Goal: Task Accomplishment & Management: Manage account settings

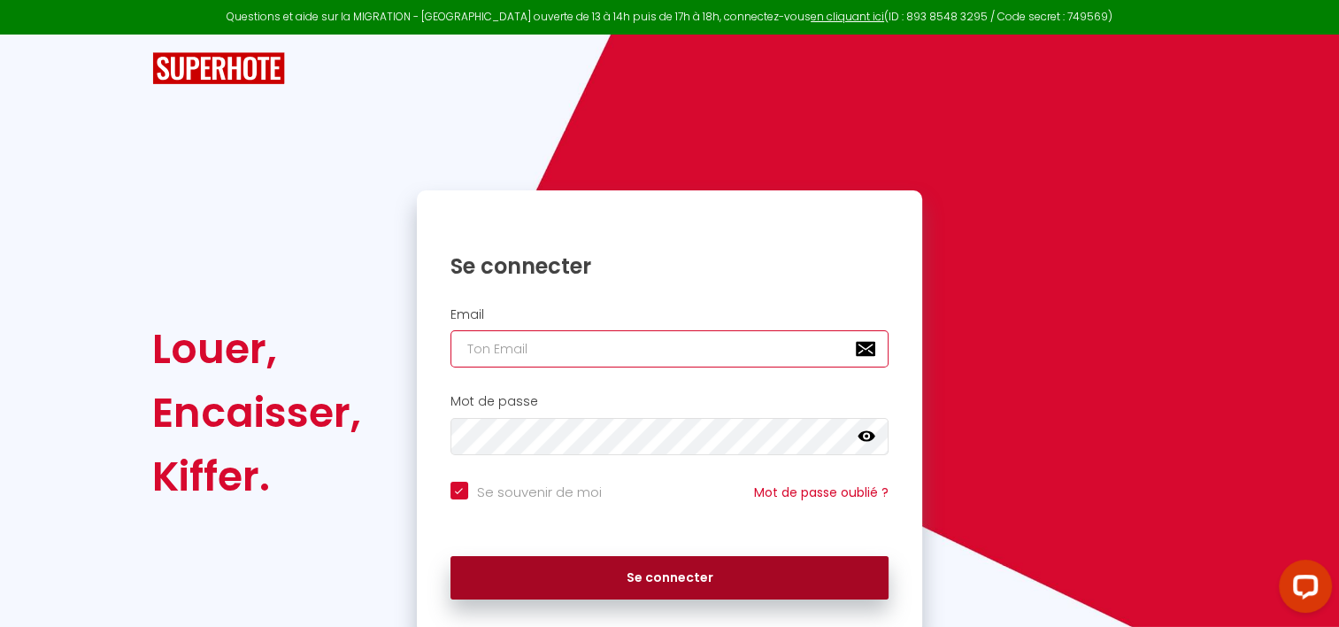
type input "[EMAIL_ADDRESS][DOMAIN_NAME]"
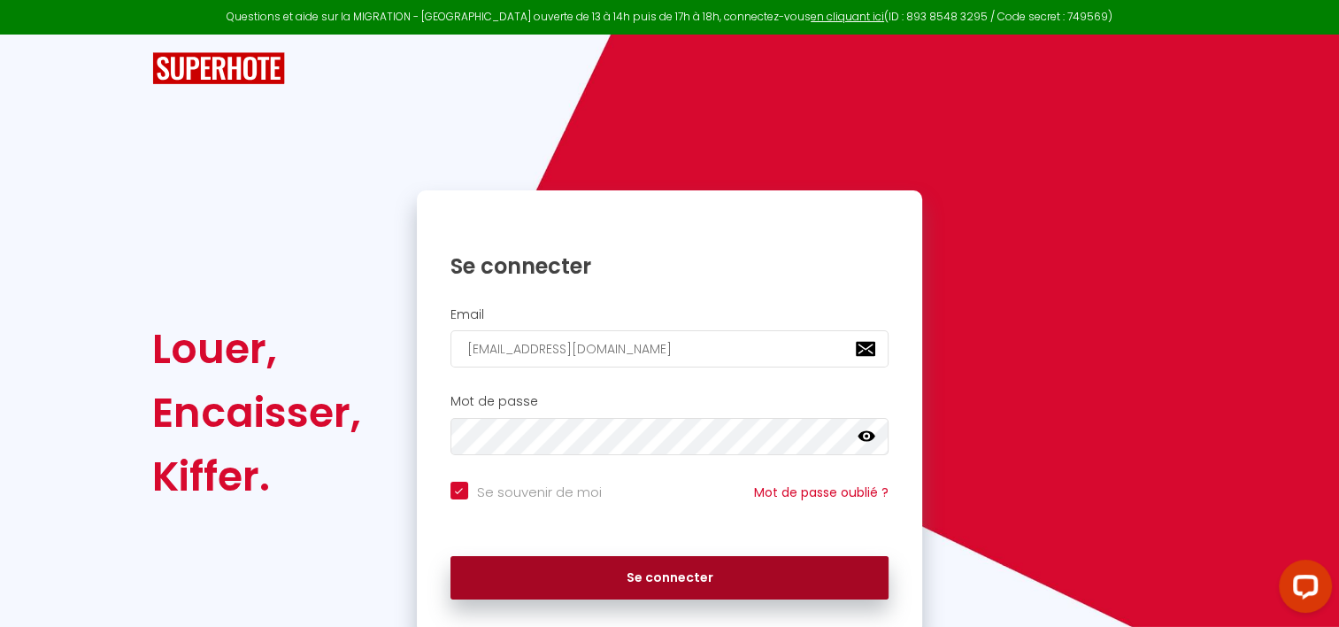
click at [704, 572] on button "Se connecter" at bounding box center [670, 578] width 439 height 44
checkbox input "true"
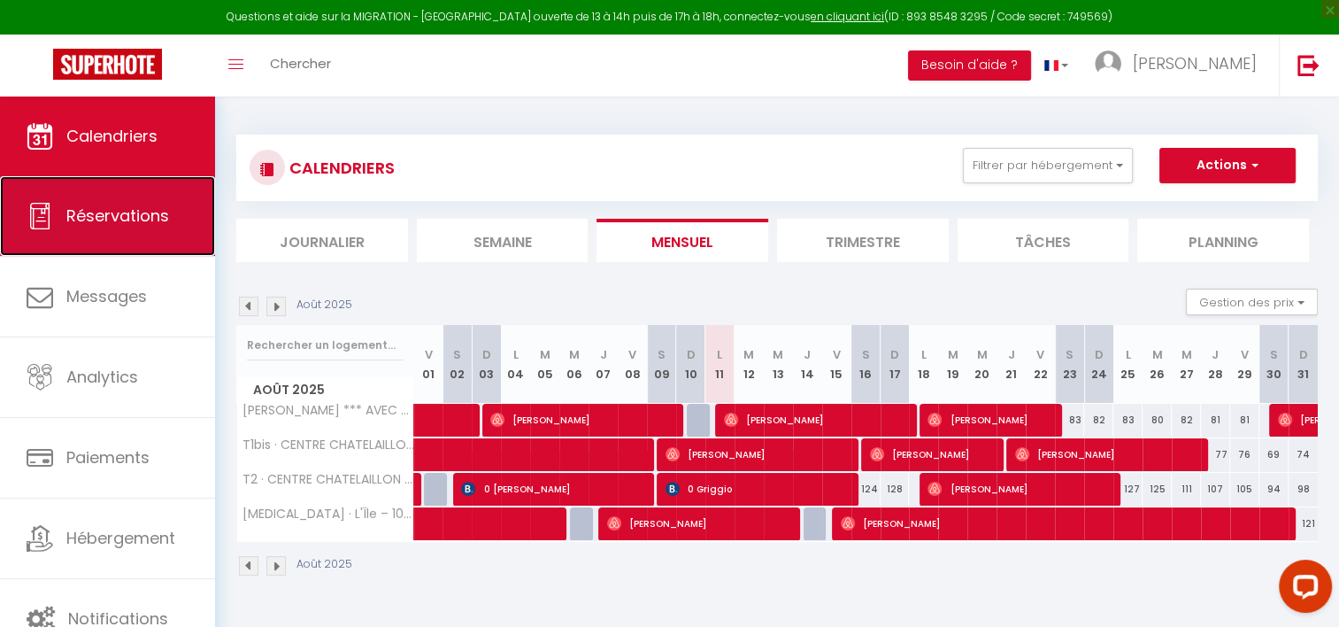
click at [117, 243] on link "Réservations" at bounding box center [107, 216] width 215 height 80
select select "not_cancelled"
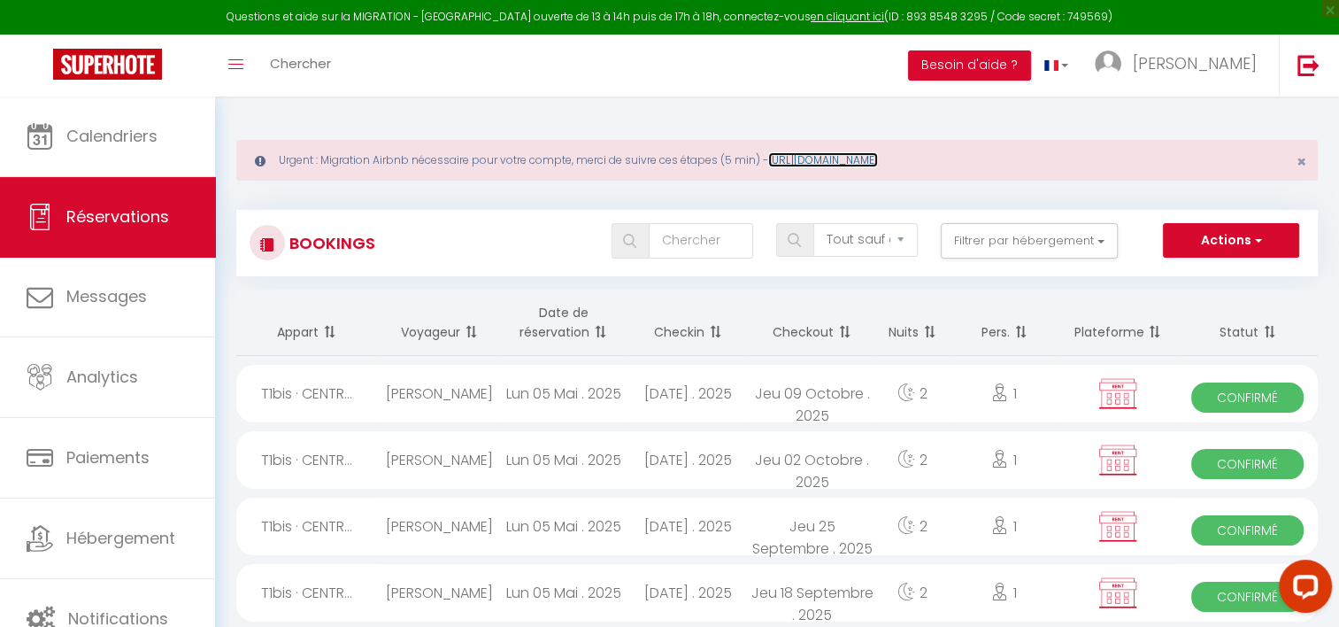
click at [822, 160] on link "https://superhote.com/migration-airbnb" at bounding box center [823, 159] width 110 height 15
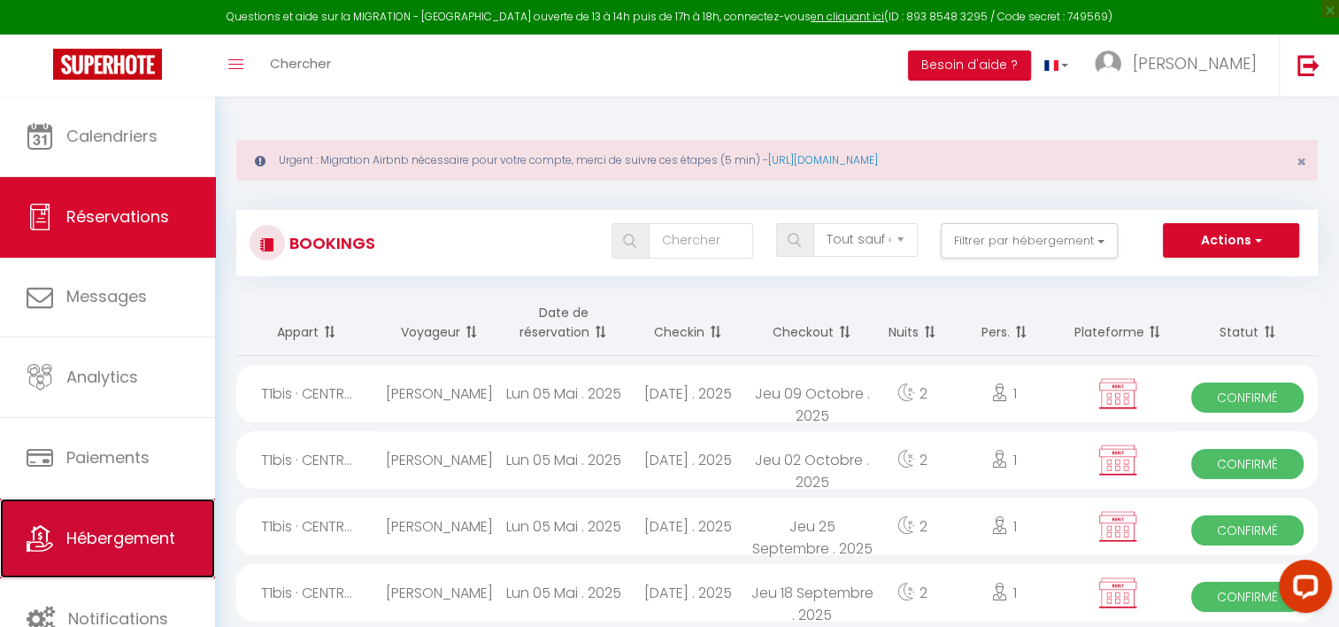
click at [118, 549] on link "Hébergement" at bounding box center [107, 538] width 215 height 80
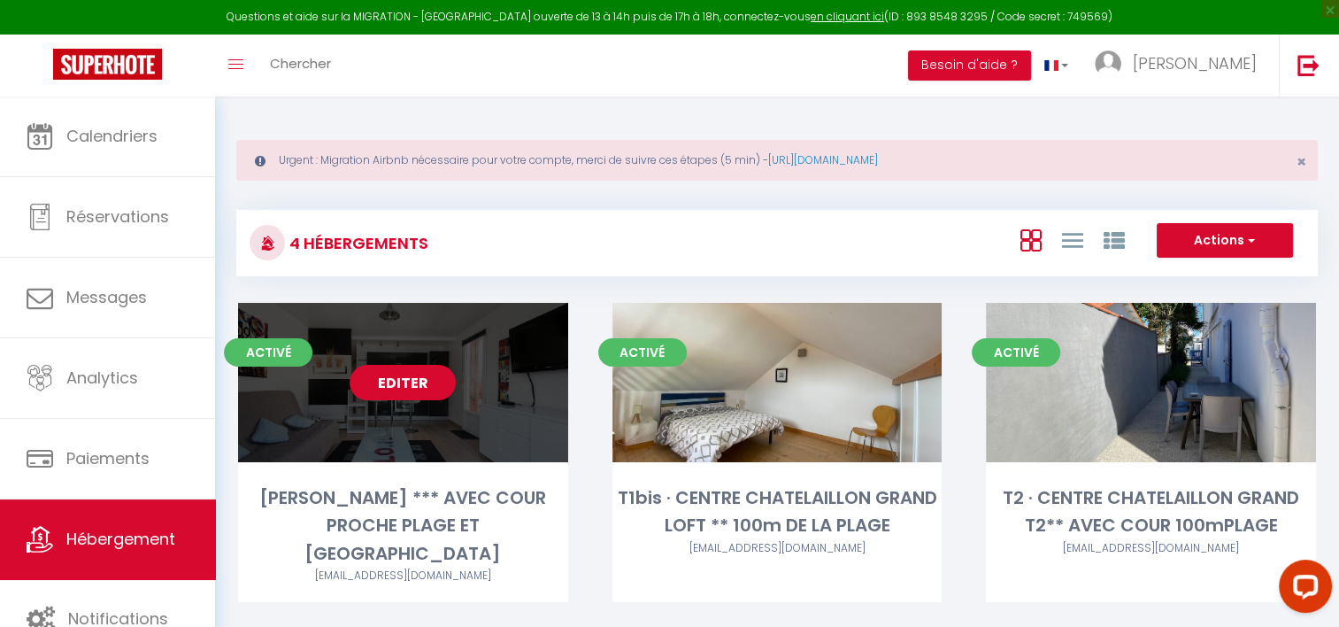
click at [417, 382] on link "Editer" at bounding box center [403, 382] width 106 height 35
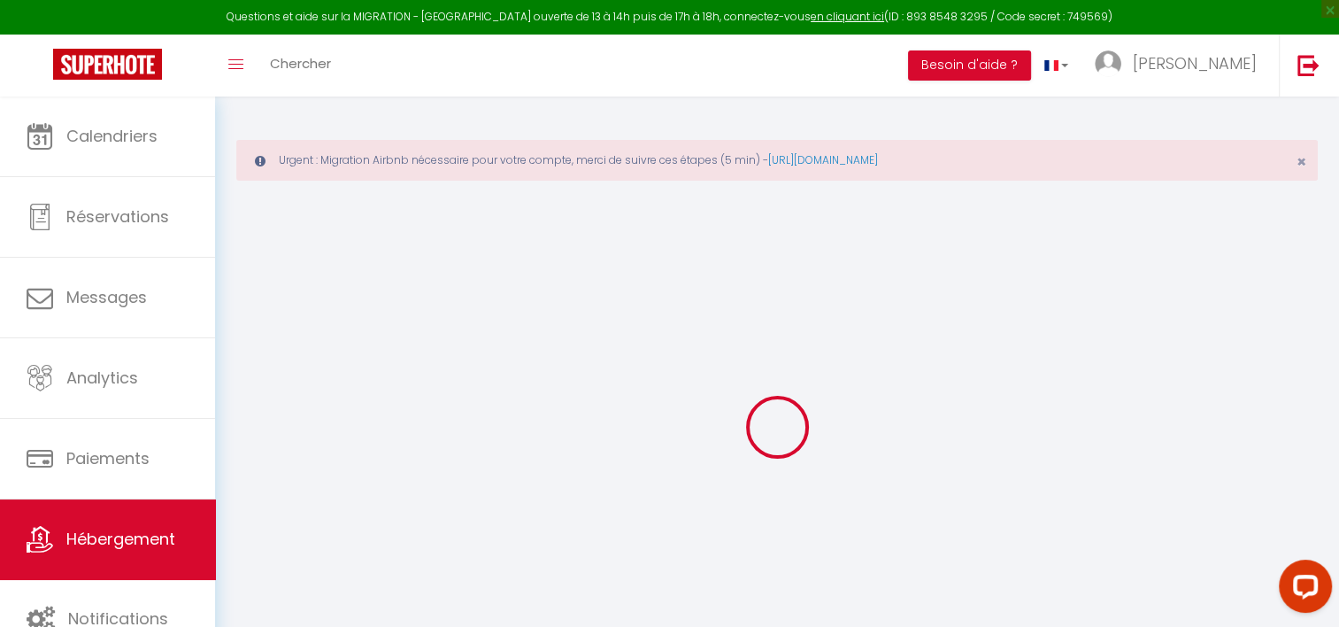
checkbox input "false"
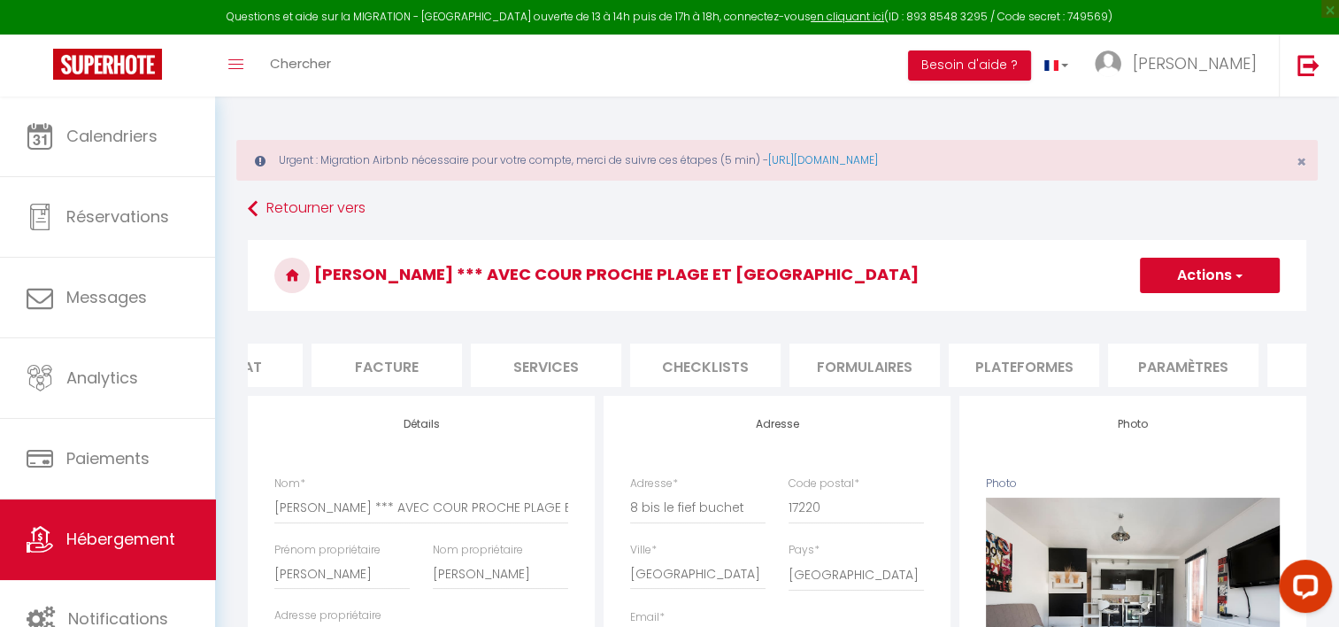
scroll to position [0, 262]
click at [1006, 368] on li "Plateformes" at bounding box center [1017, 364] width 150 height 43
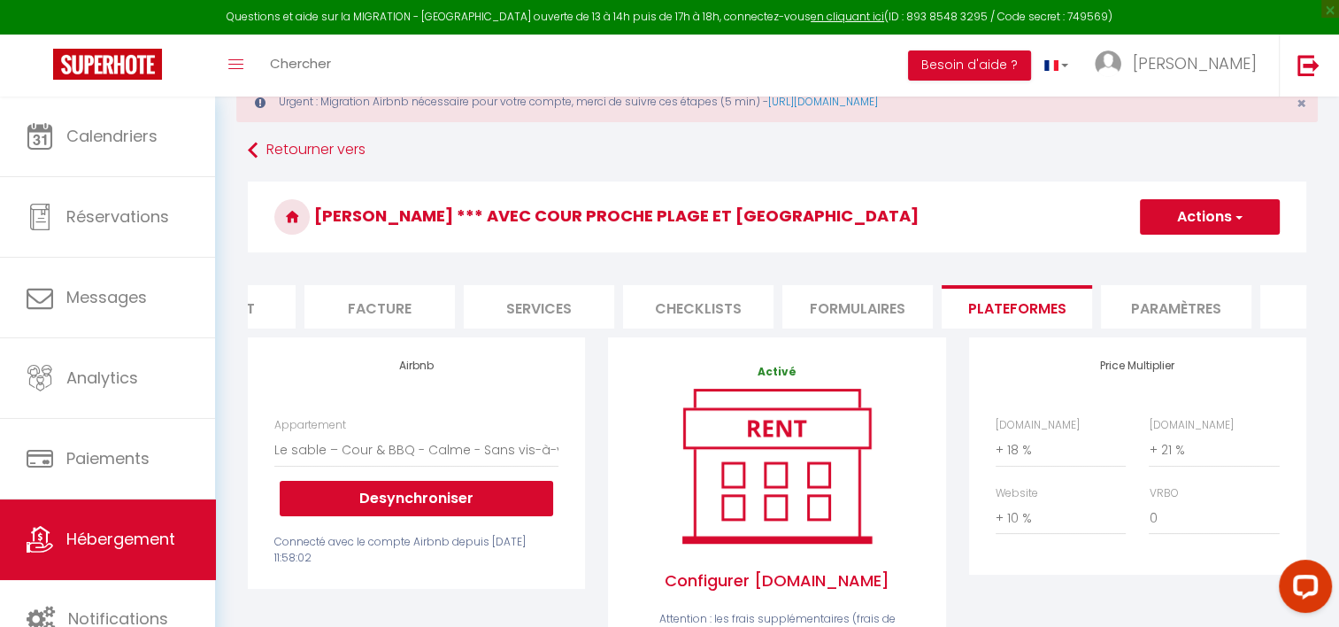
scroll to position [177, 0]
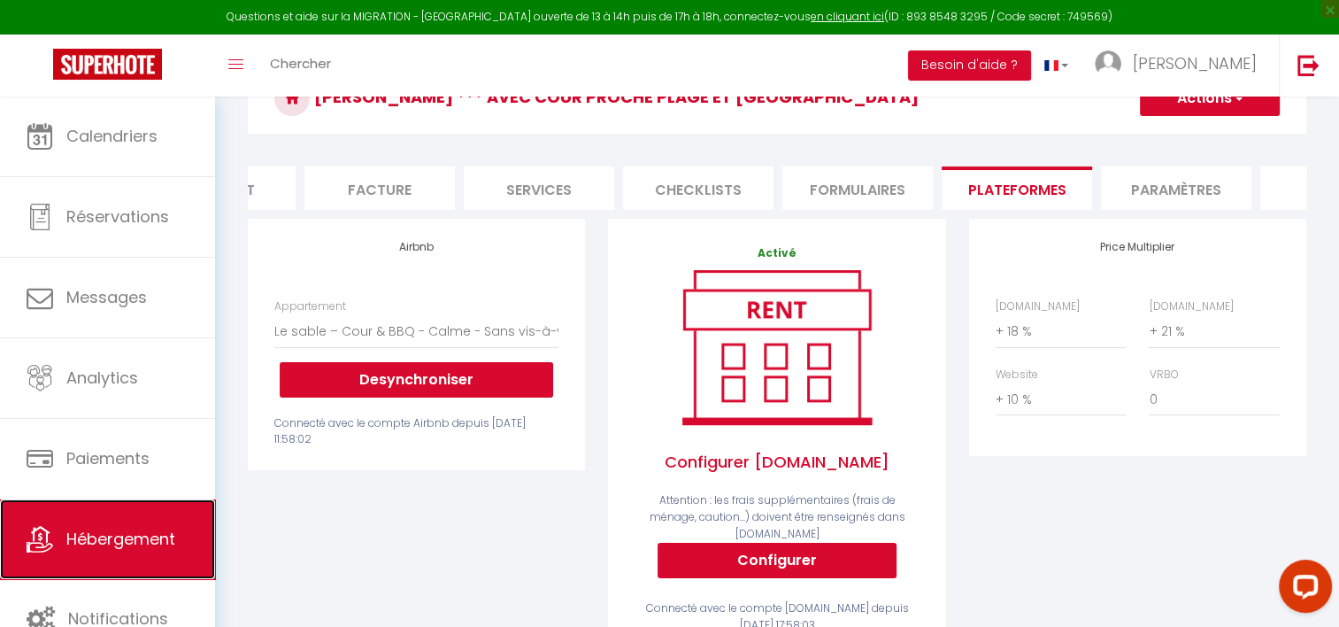
click at [89, 549] on link "Hébergement" at bounding box center [107, 539] width 215 height 80
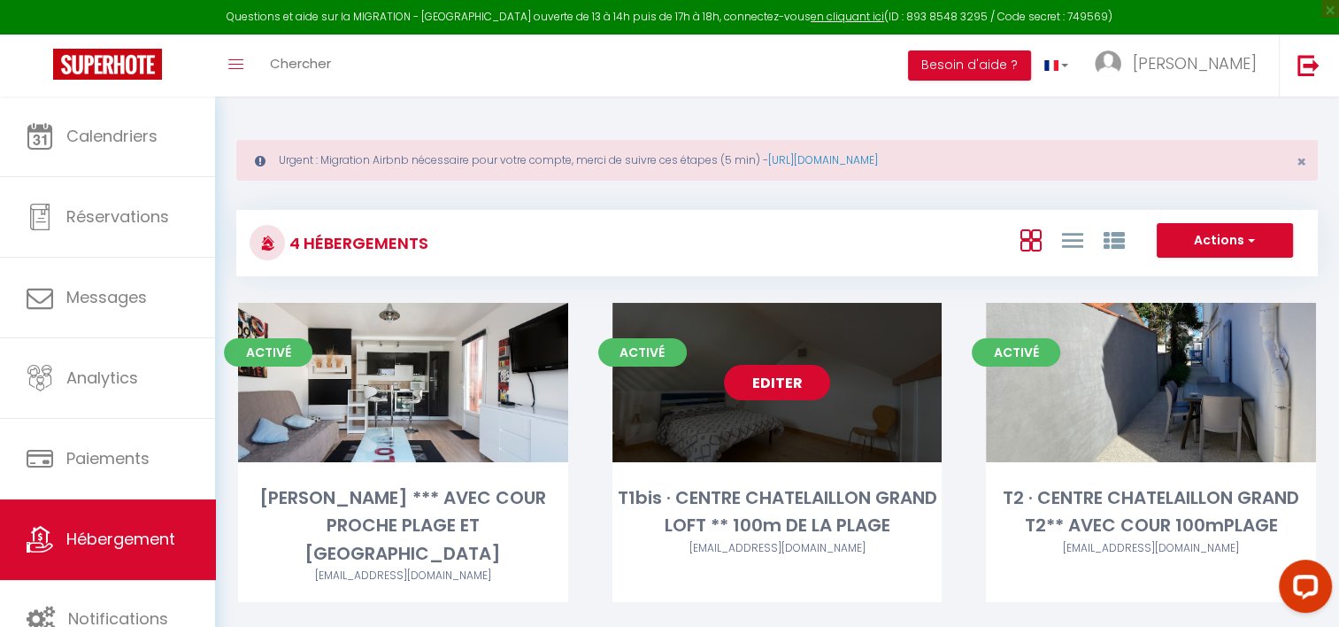
click at [780, 374] on link "Editer" at bounding box center [777, 382] width 106 height 35
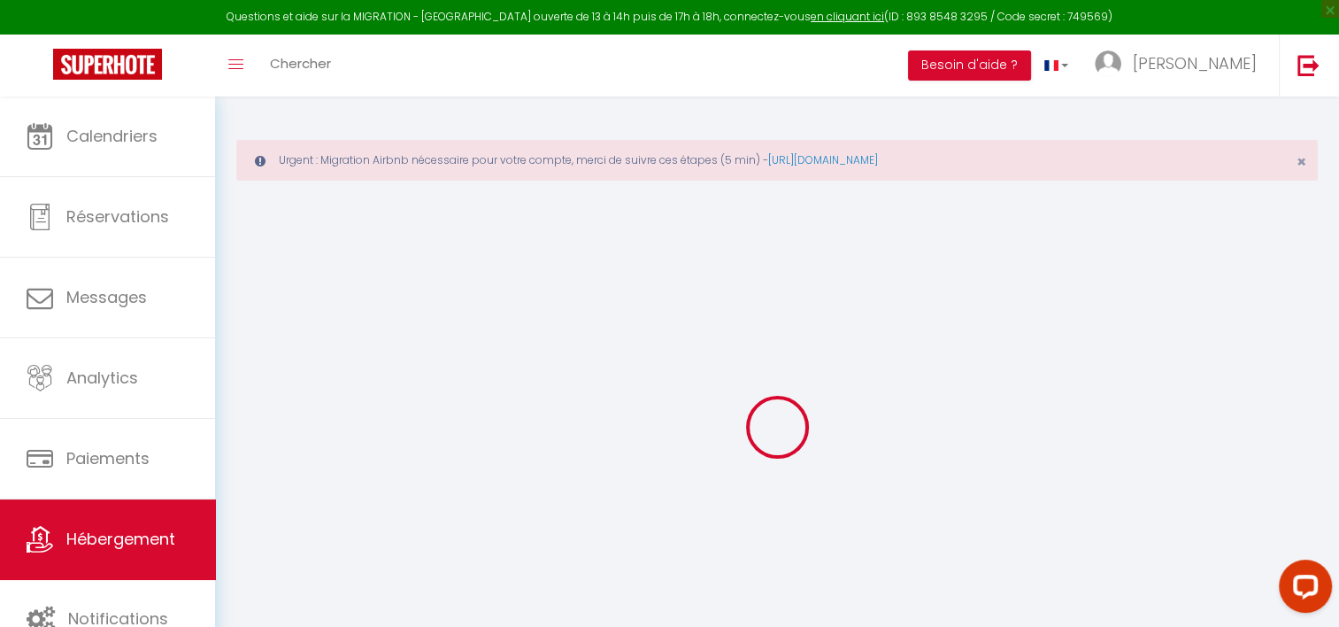
checkbox input "false"
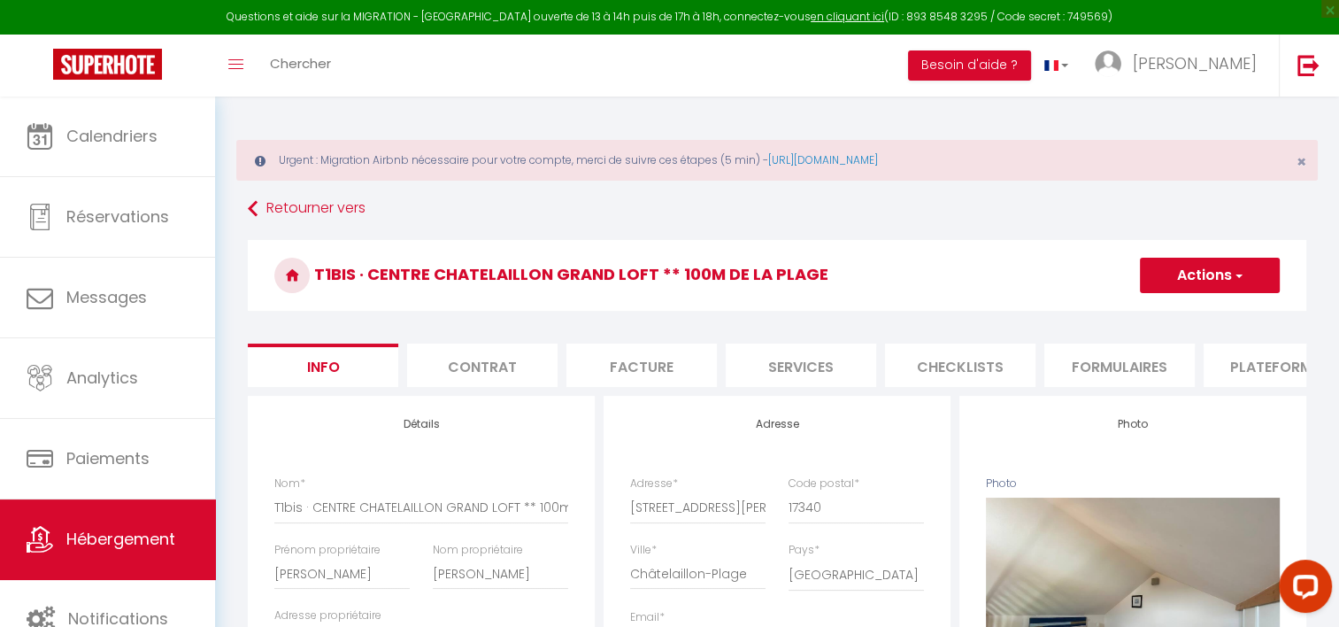
click at [1231, 359] on li "Plateformes" at bounding box center [1279, 364] width 150 height 43
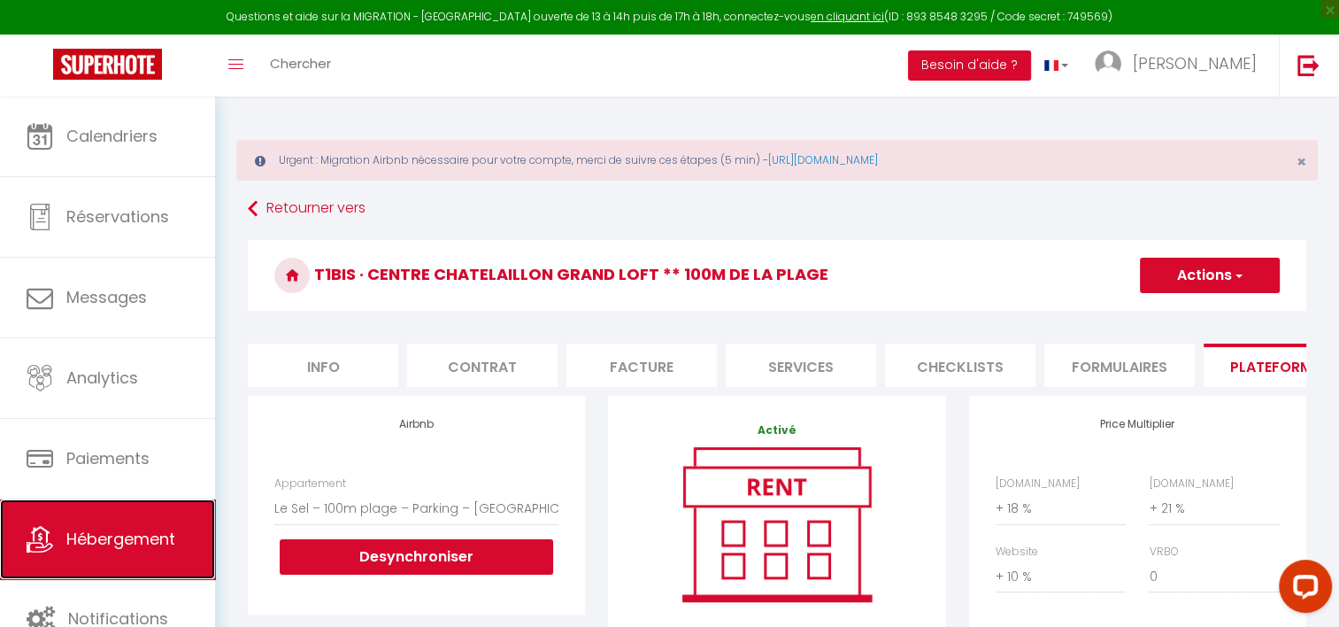
click at [104, 536] on span "Hébergement" at bounding box center [120, 539] width 109 height 22
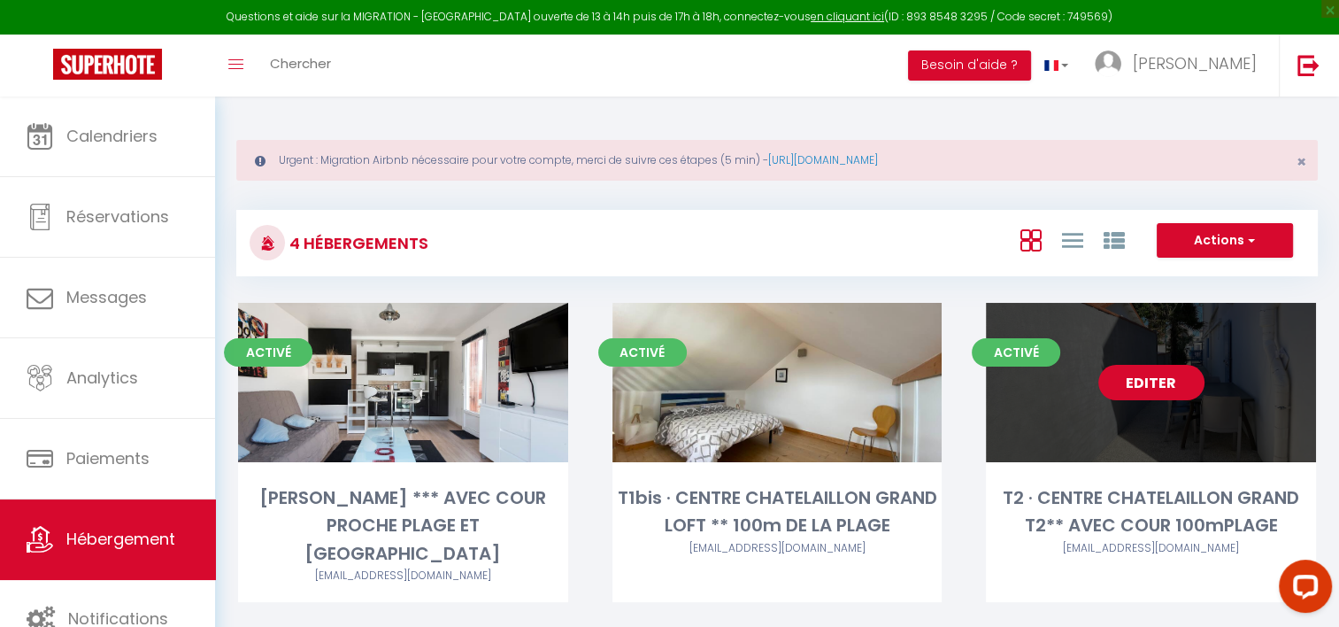
click at [1171, 368] on link "Editer" at bounding box center [1151, 382] width 106 height 35
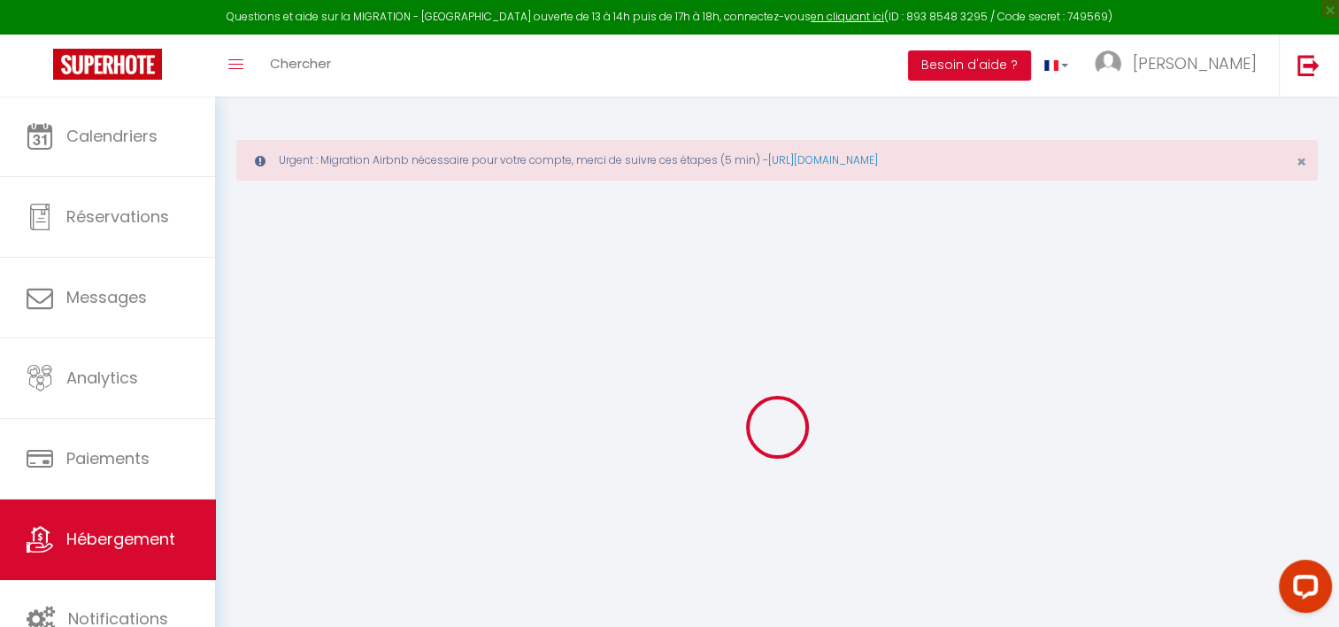
checkbox input "false"
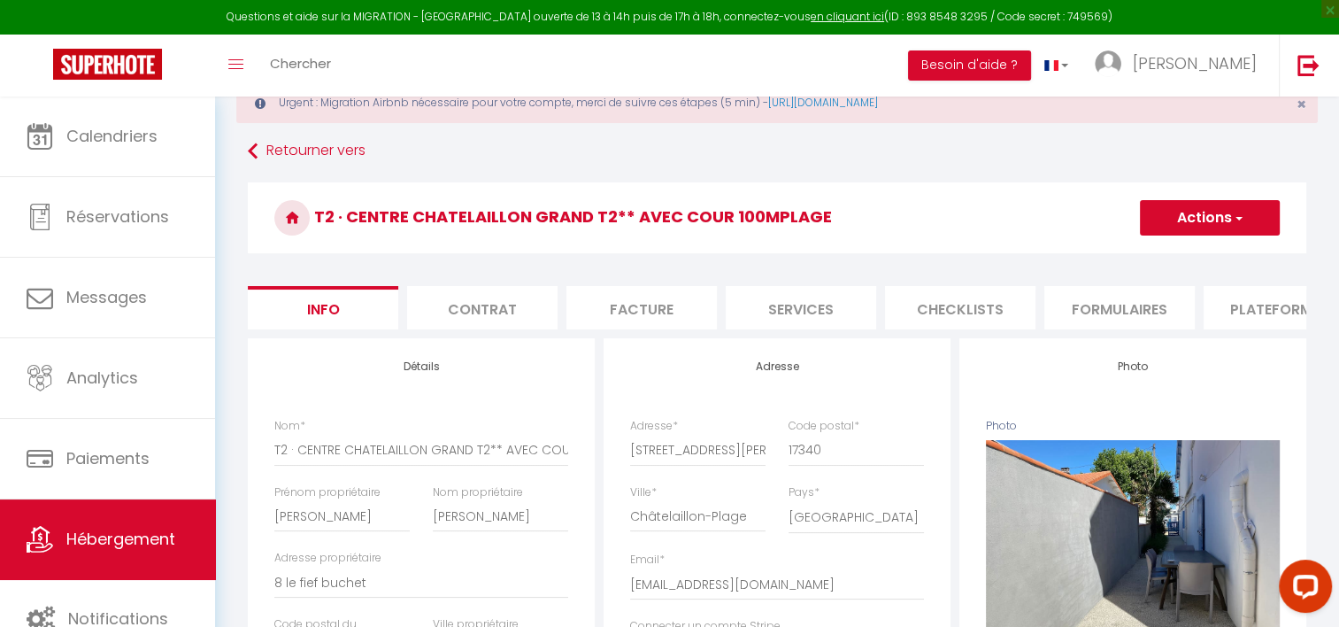
scroll to position [89, 0]
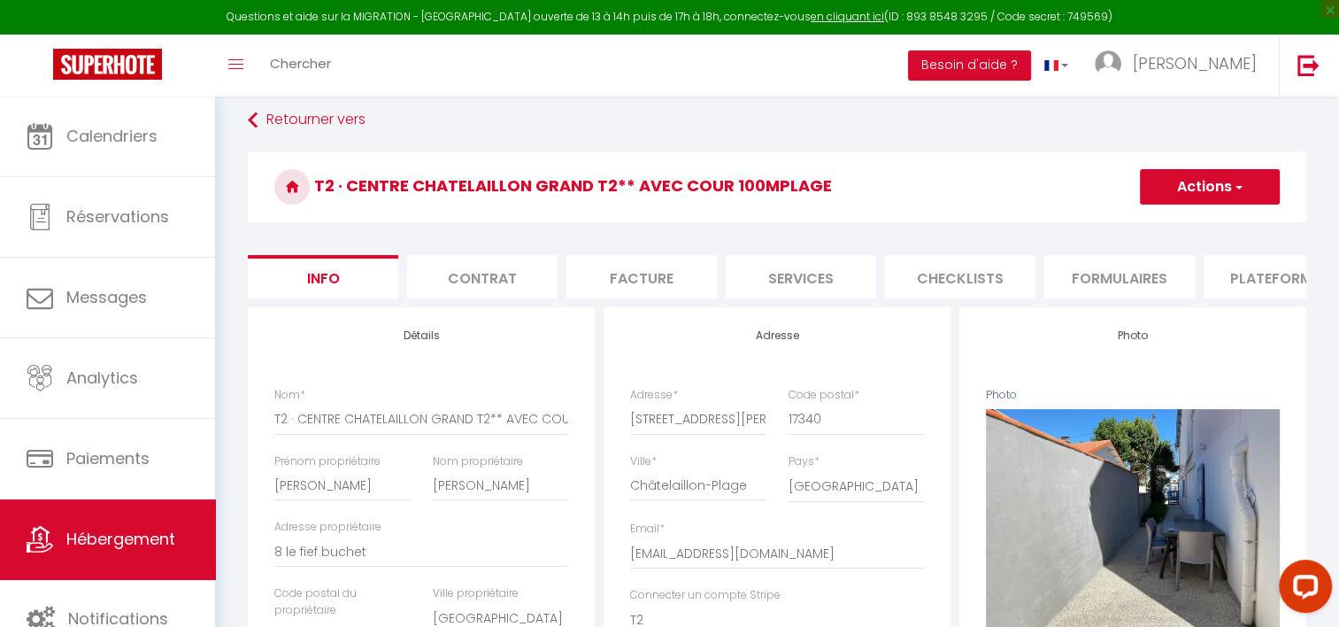
click at [1229, 269] on li "Plateformes" at bounding box center [1279, 276] width 150 height 43
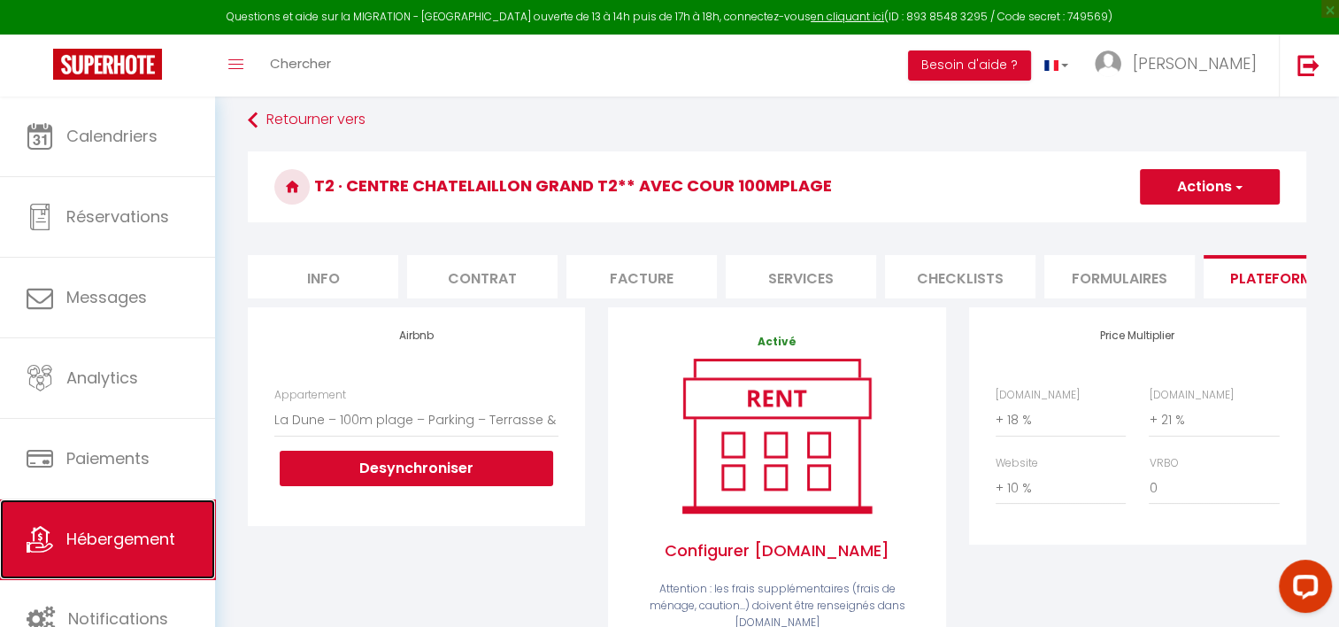
click at [136, 542] on span "Hébergement" at bounding box center [120, 539] width 109 height 22
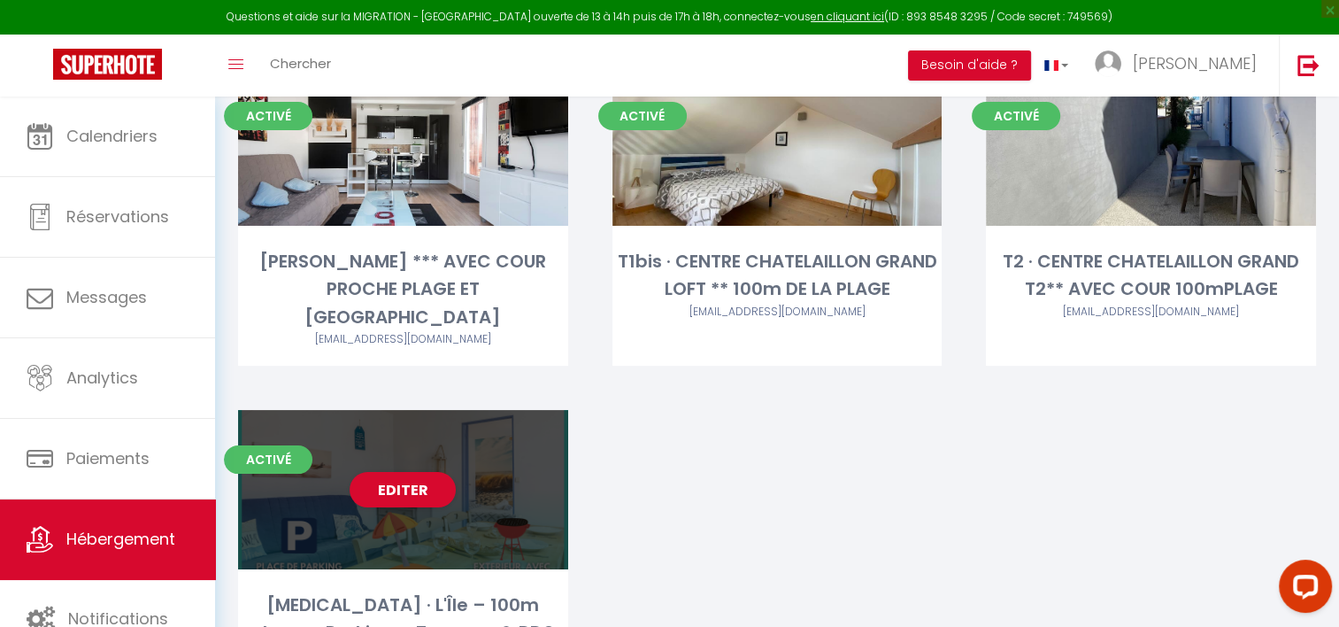
scroll to position [266, 0]
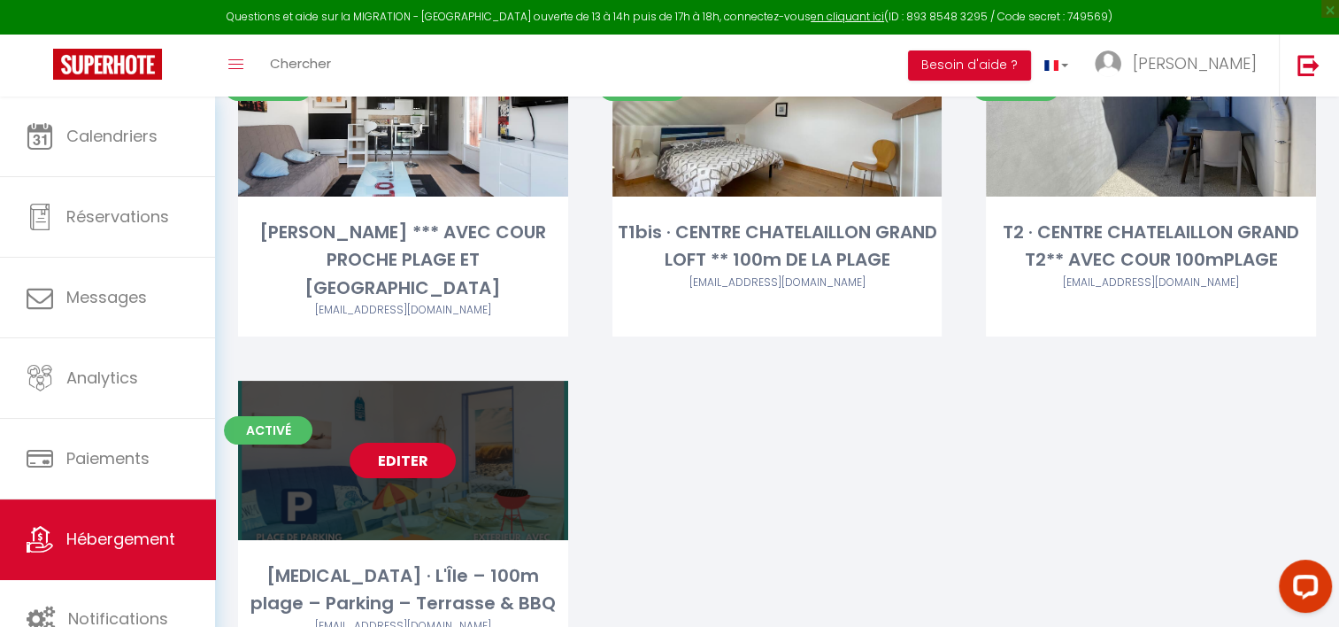
click at [437, 443] on link "Editer" at bounding box center [403, 460] width 106 height 35
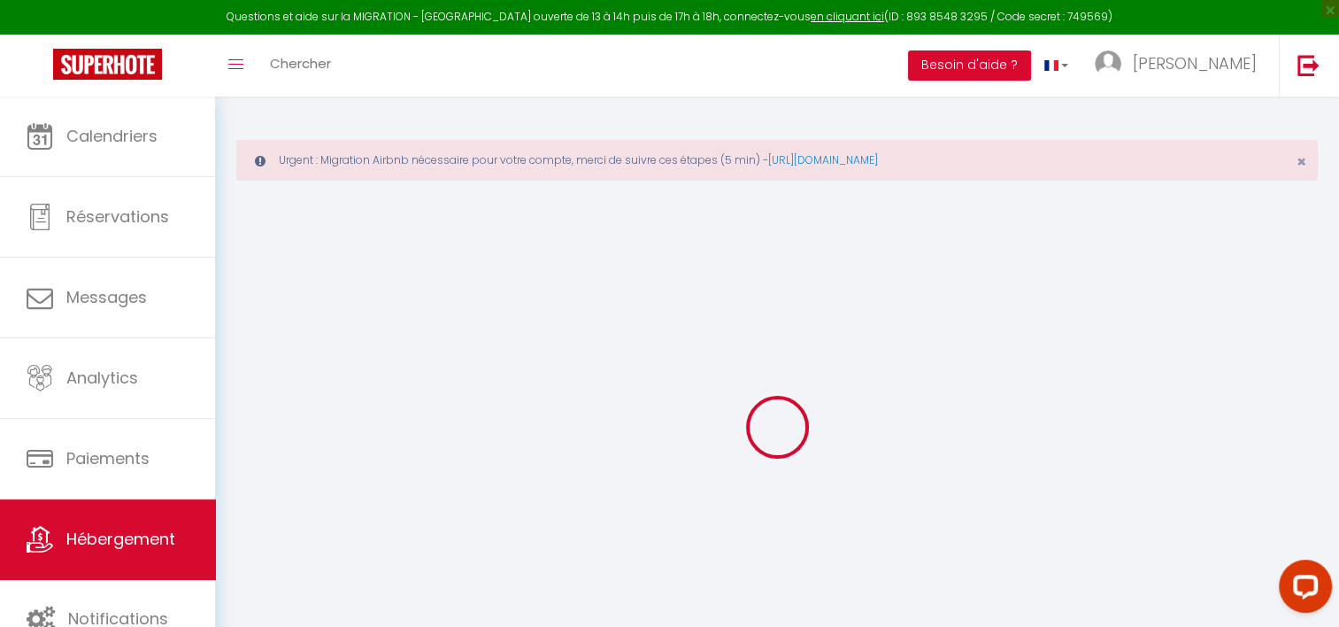
checkbox input "false"
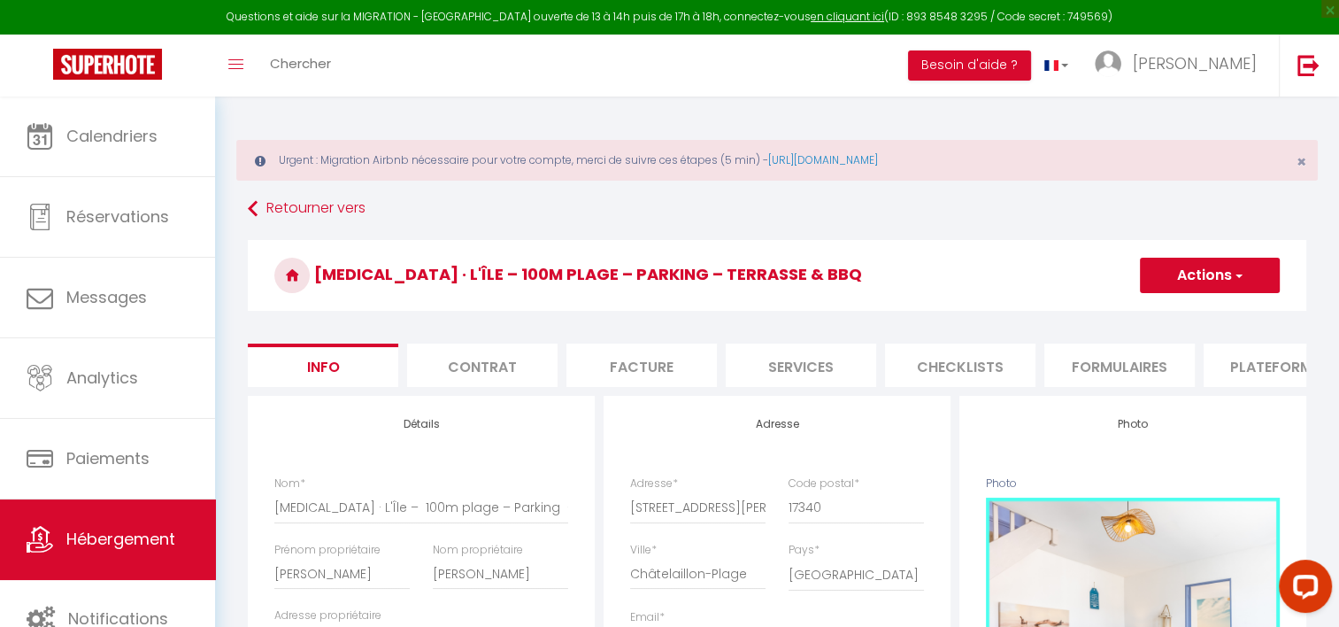
click at [1239, 363] on li "Plateformes" at bounding box center [1279, 364] width 150 height 43
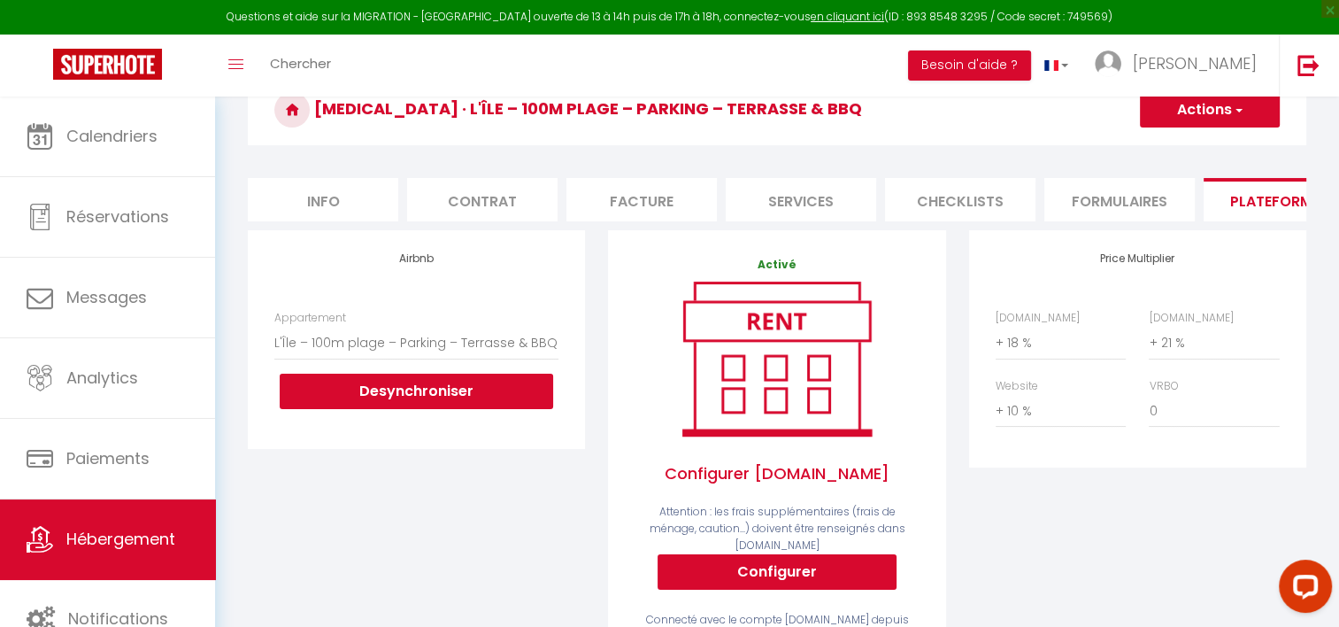
scroll to position [177, 0]
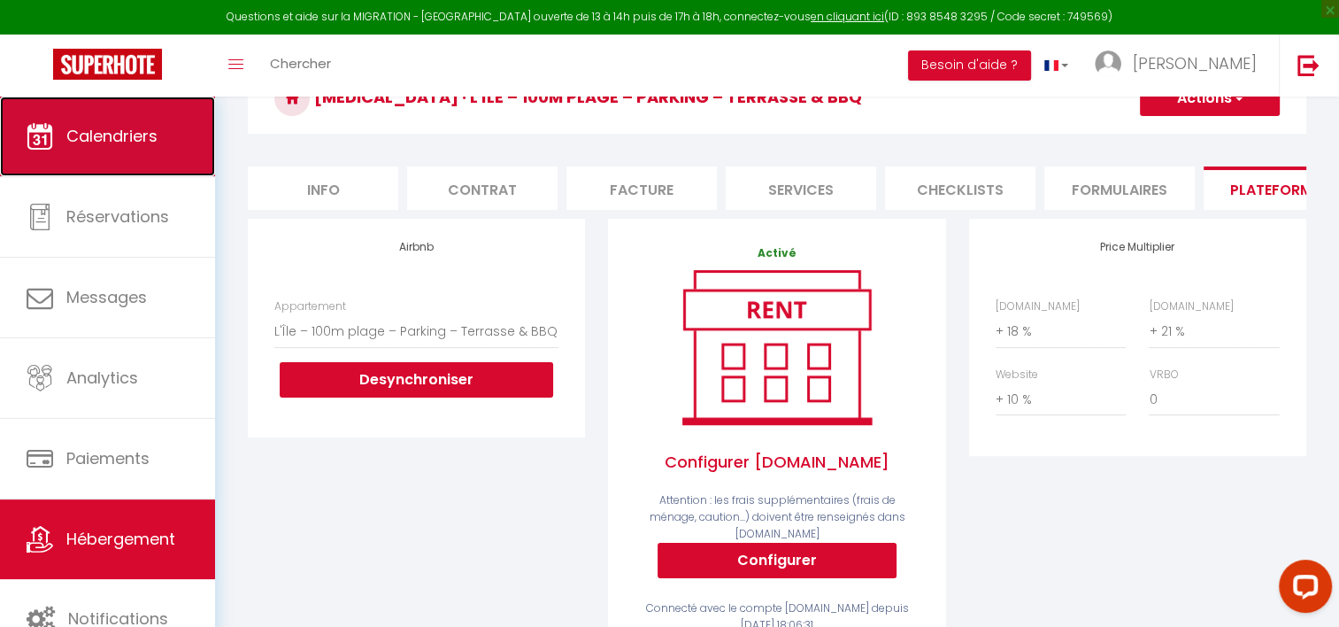
click at [95, 128] on span "Calendriers" at bounding box center [111, 136] width 91 height 22
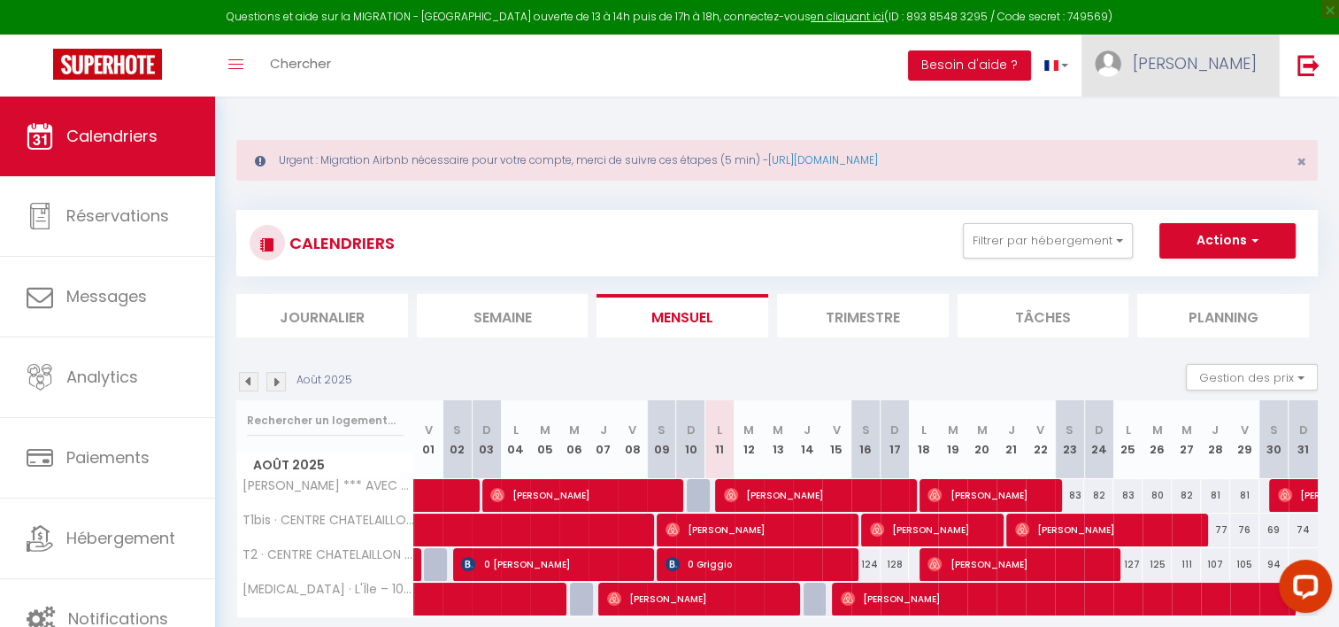
click at [1225, 69] on span "[PERSON_NAME]" at bounding box center [1195, 63] width 124 height 22
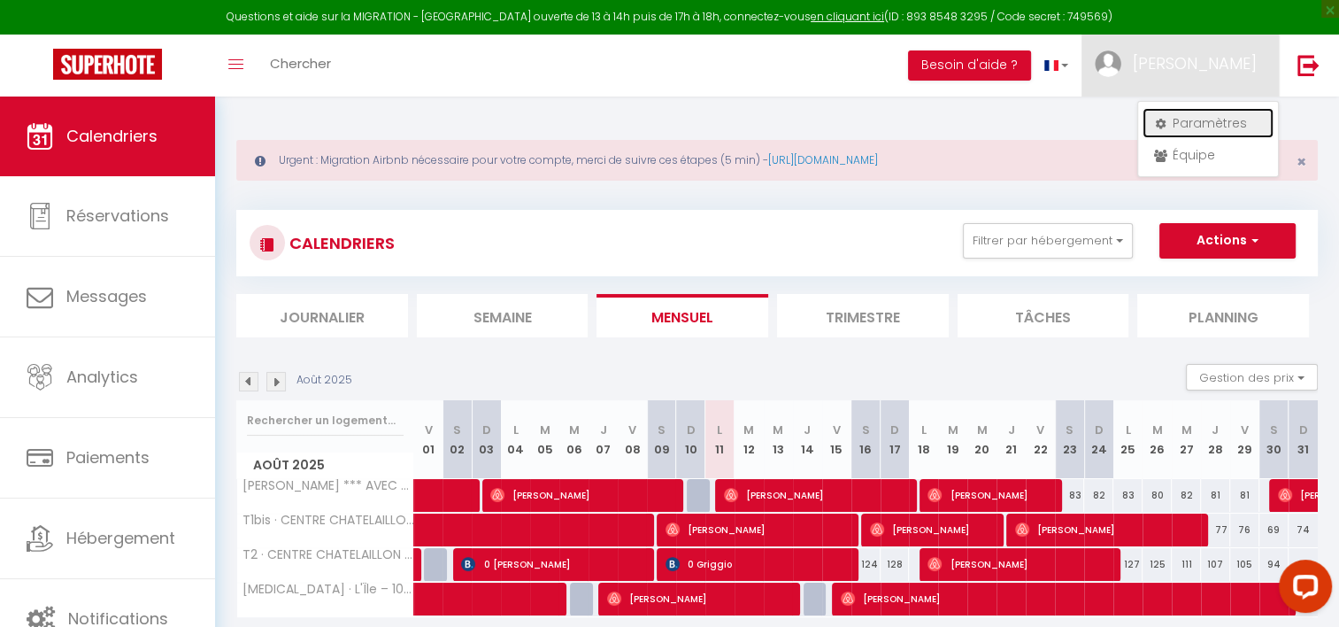
click at [1206, 124] on link "Paramètres" at bounding box center [1208, 123] width 131 height 30
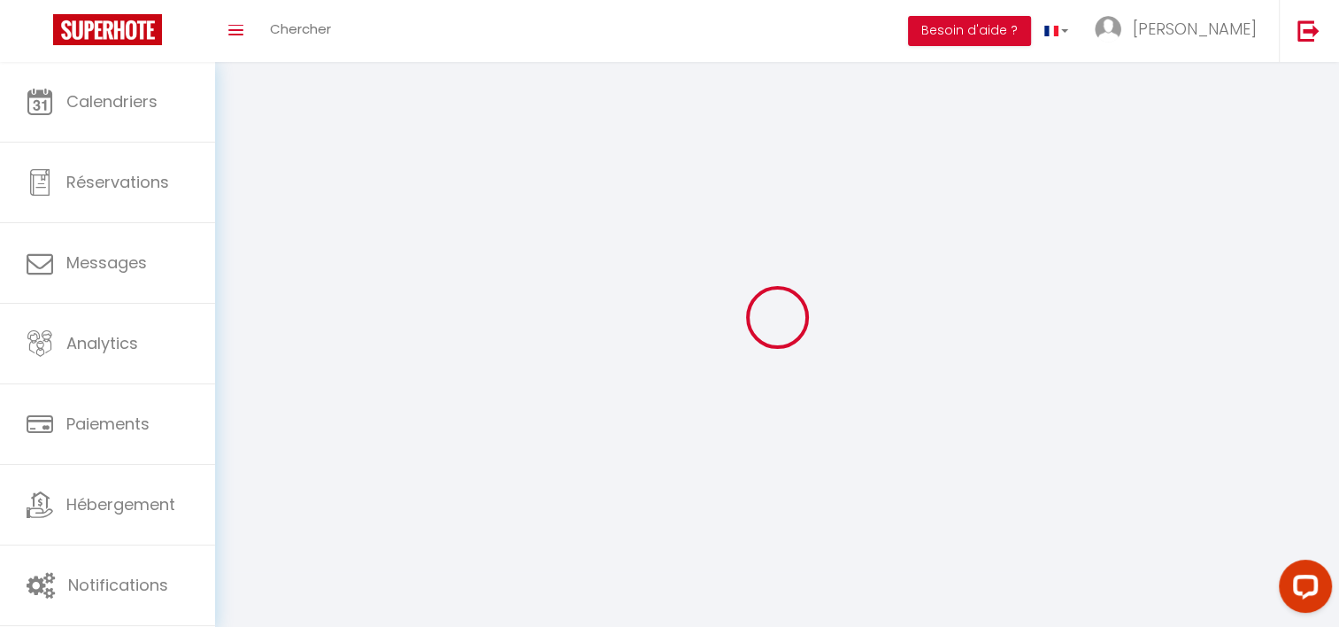
type input "[PERSON_NAME]"
type input "VAROQUIER"
type input "0665169206"
type input "8 le fief buchet"
type input "17220"
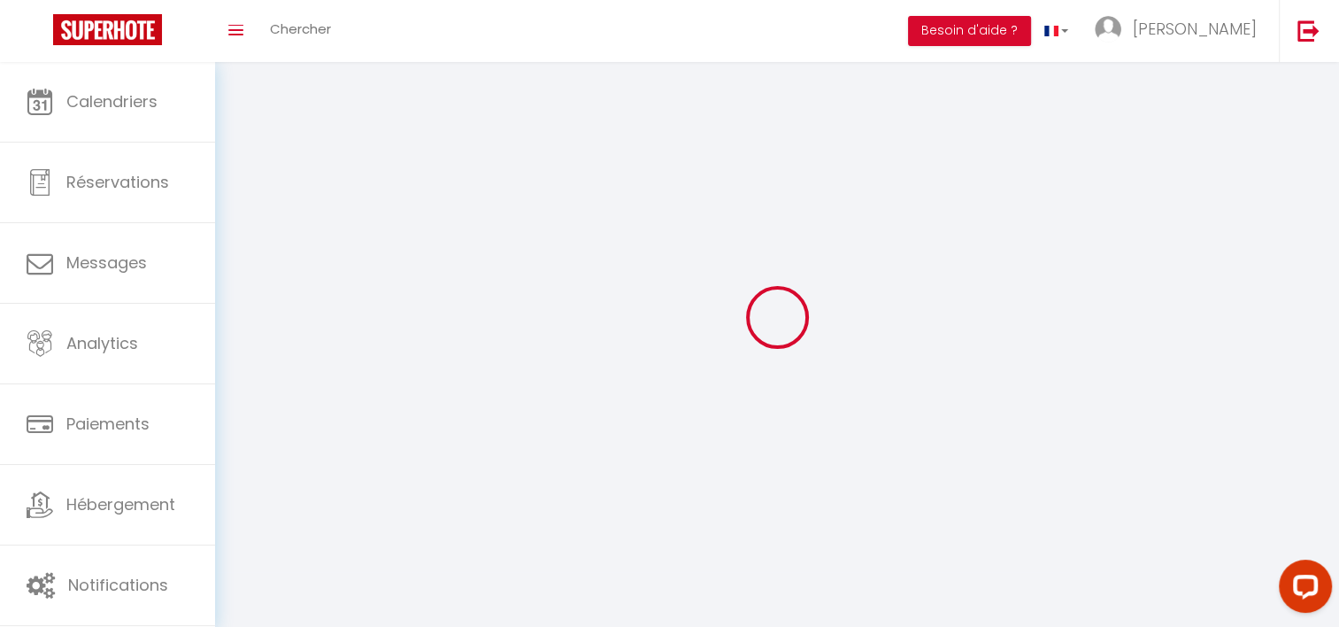
type input "[GEOGRAPHIC_DATA]"
type input "7Pewx8CEUKamaRmTiKdfHt2h3"
type input "TORuDE0z9hwzr2N5FlDjB81vb"
select select "28"
select select "fr"
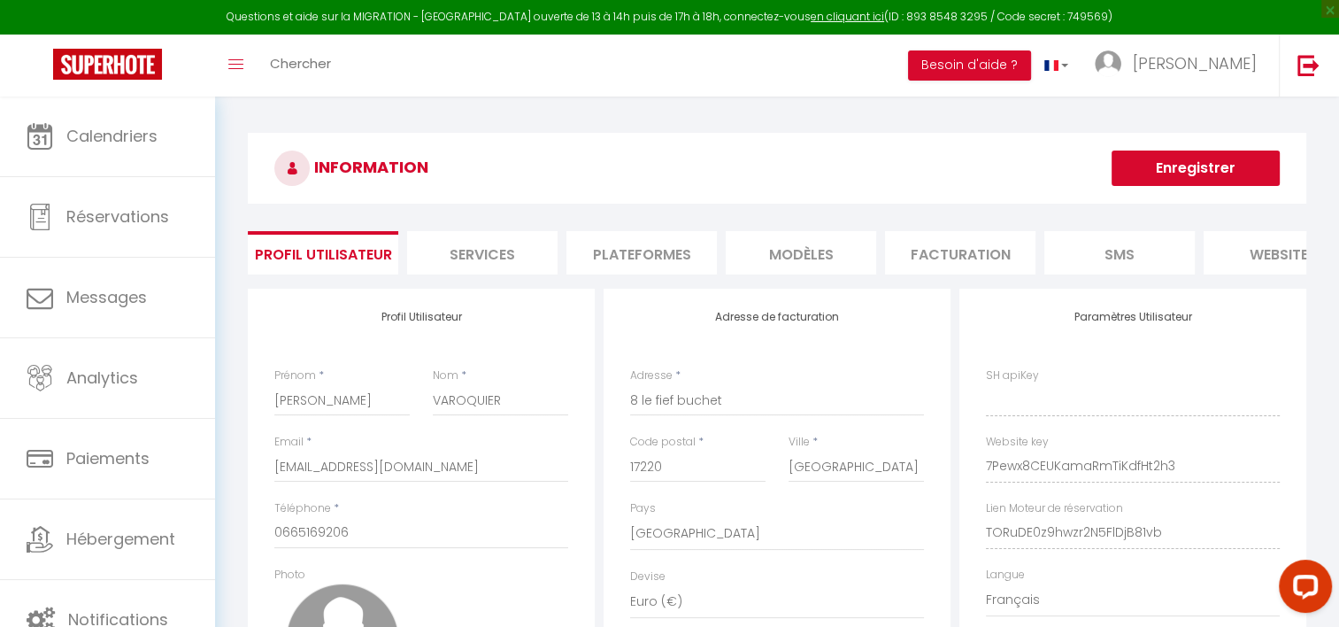
type input "7Pewx8CEUKamaRmTiKdfHt2h3"
type input "TORuDE0z9hwzr2N5FlDjB81vb"
type input "[URL][DOMAIN_NAME]"
click at [623, 252] on li "Plateformes" at bounding box center [641, 252] width 150 height 43
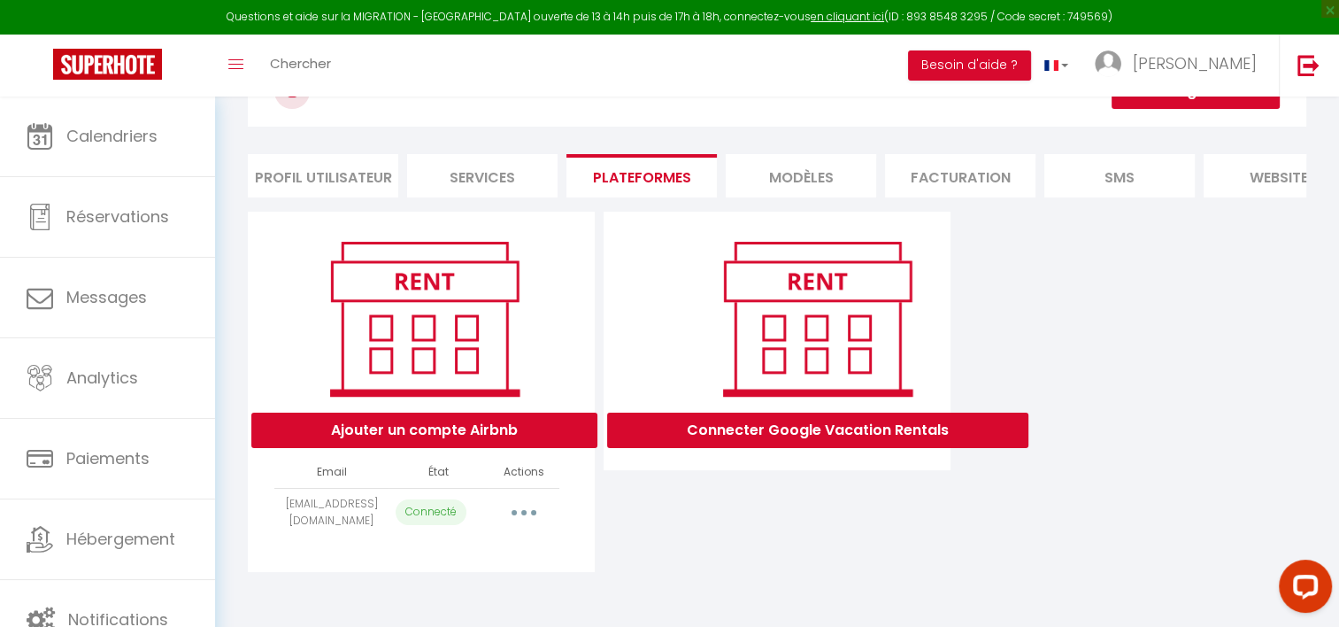
scroll to position [96, 0]
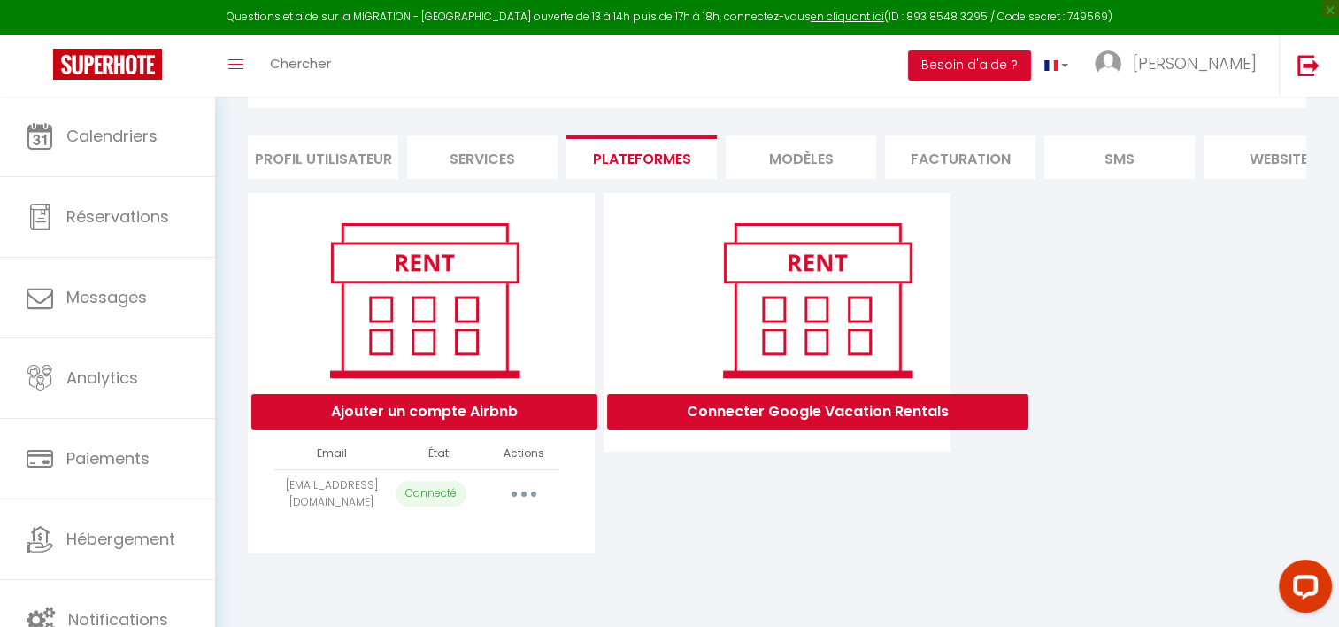
click at [528, 502] on button "button" at bounding box center [524, 494] width 50 height 28
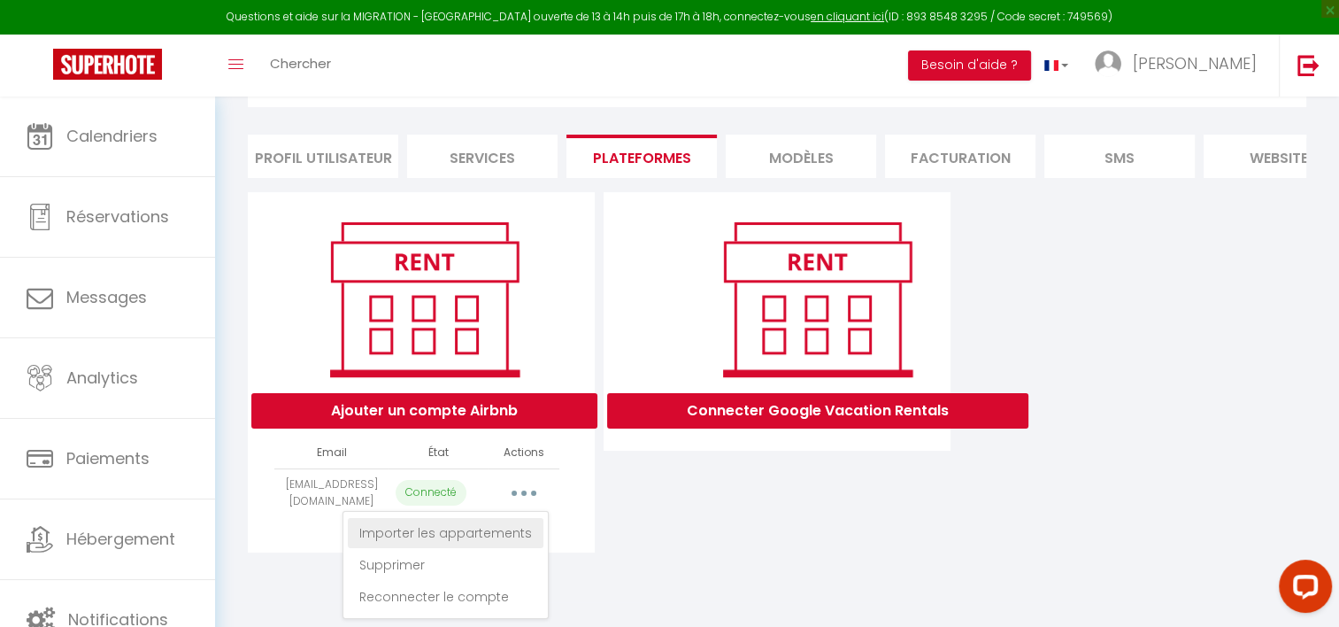
scroll to position [102, 0]
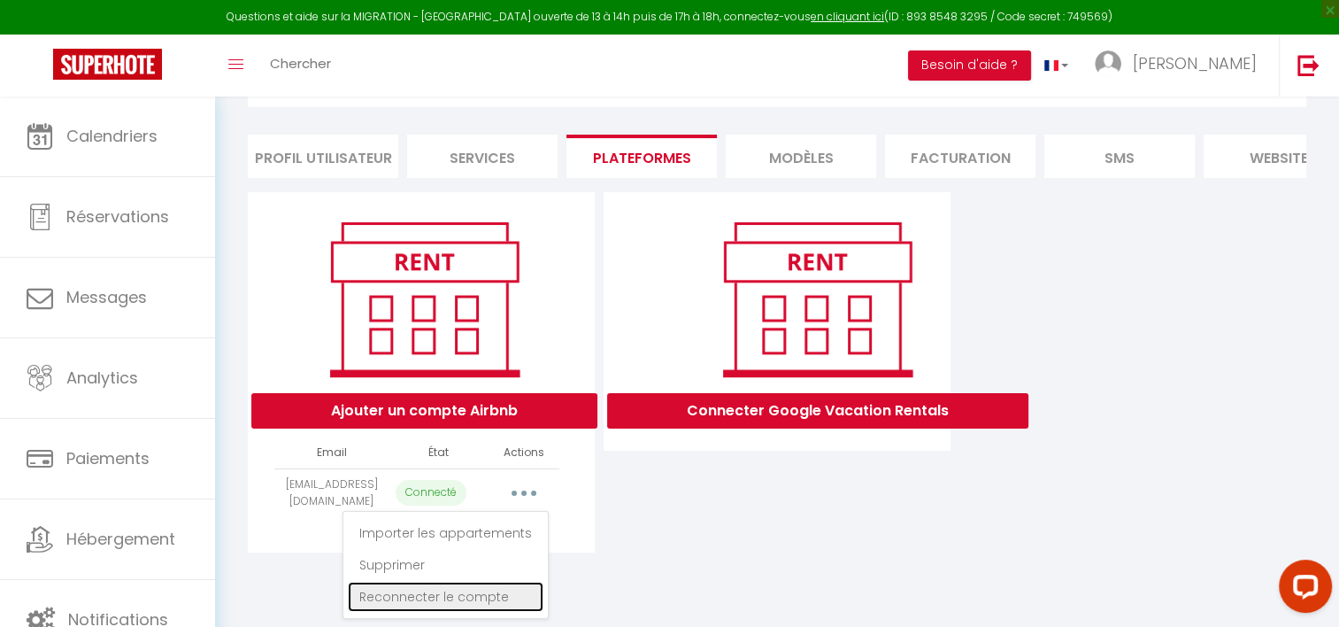
click at [466, 612] on link "Reconnecter le compte" at bounding box center [446, 597] width 196 height 30
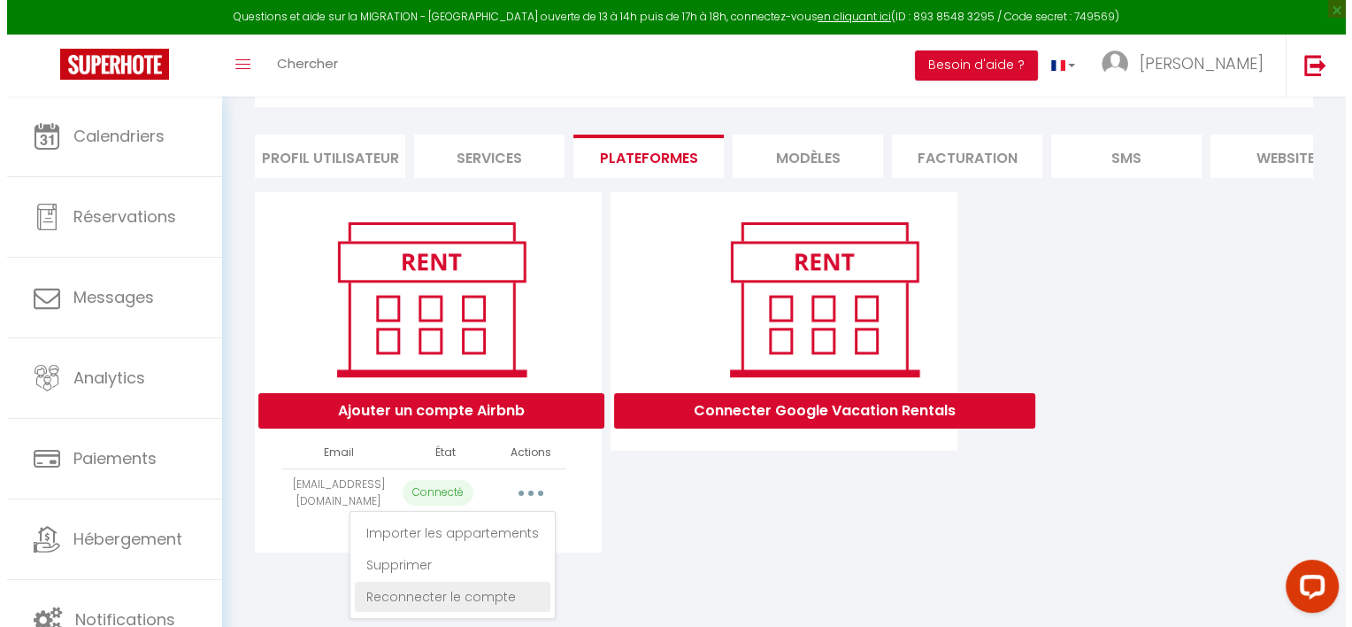
scroll to position [96, 0]
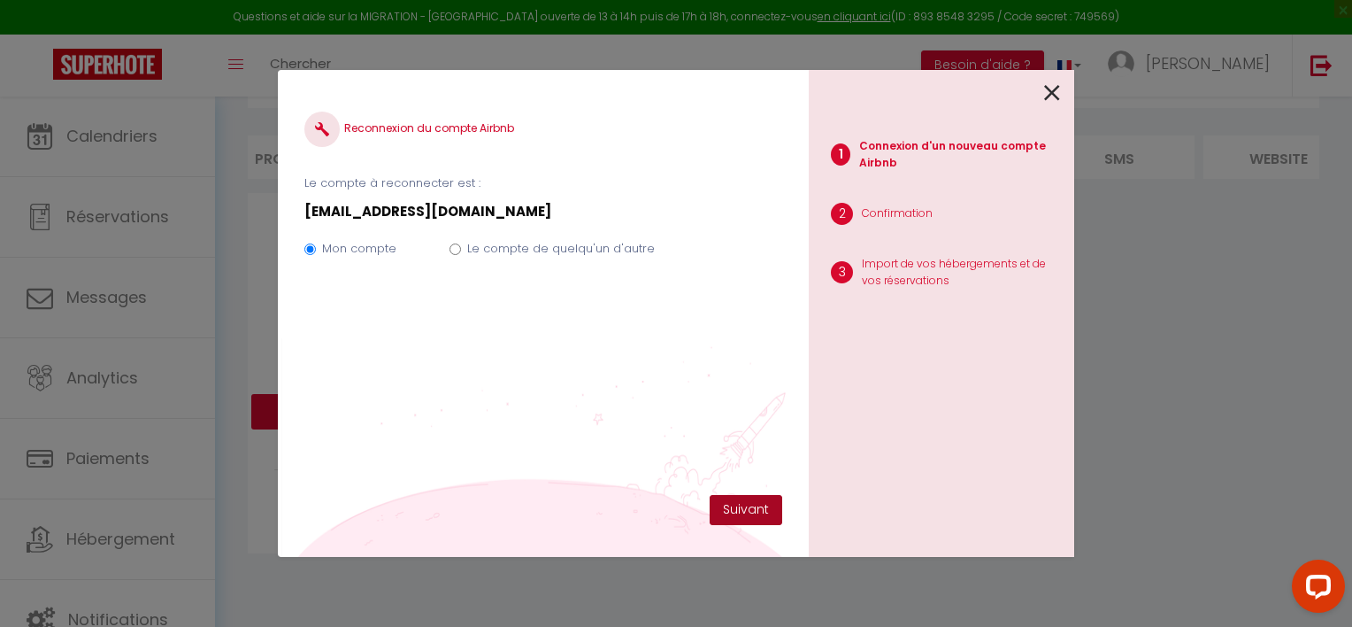
click at [760, 509] on button "Suivant" at bounding box center [746, 510] width 73 height 30
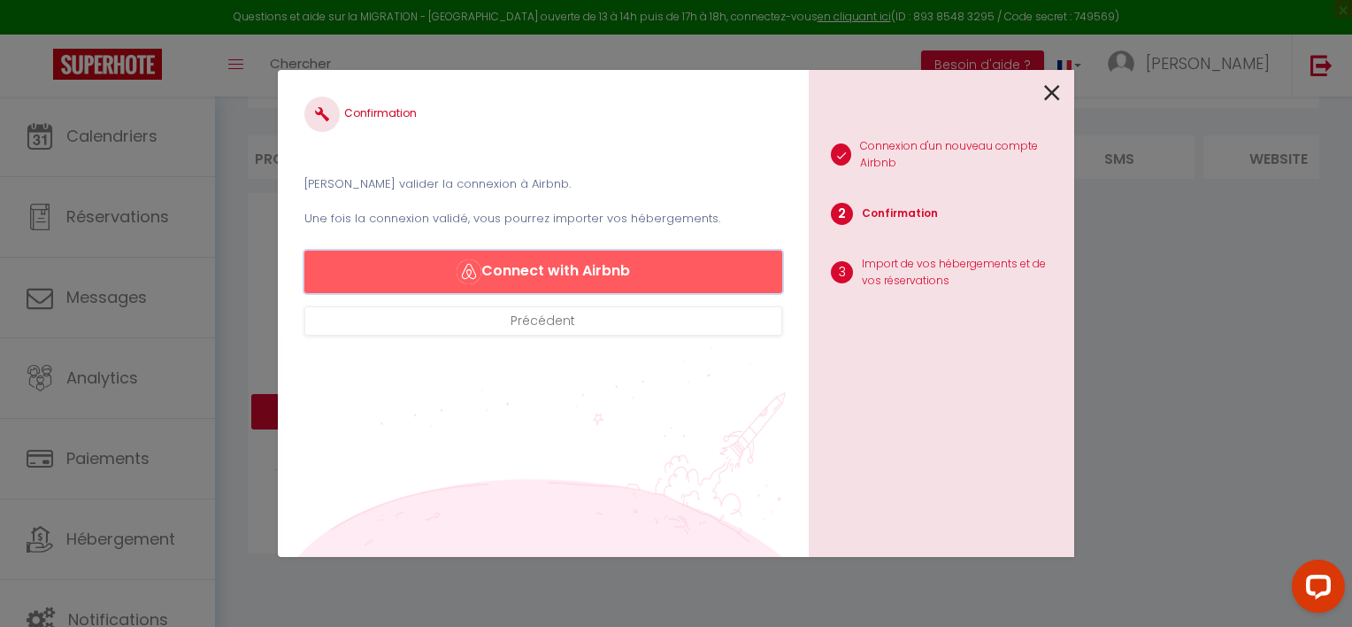
click at [521, 266] on button "Connect with Airbnb" at bounding box center [543, 271] width 478 height 42
click at [571, 267] on button "Connect with Airbnb" at bounding box center [543, 271] width 478 height 42
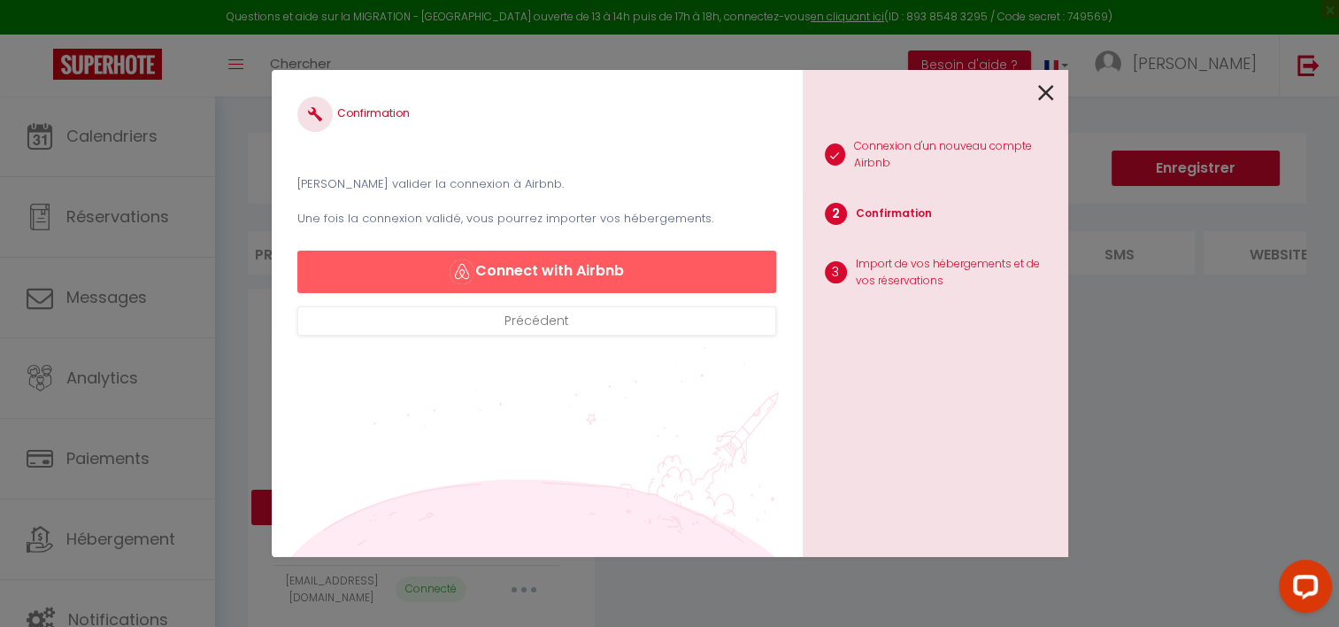
click at [1038, 87] on icon at bounding box center [1046, 93] width 16 height 27
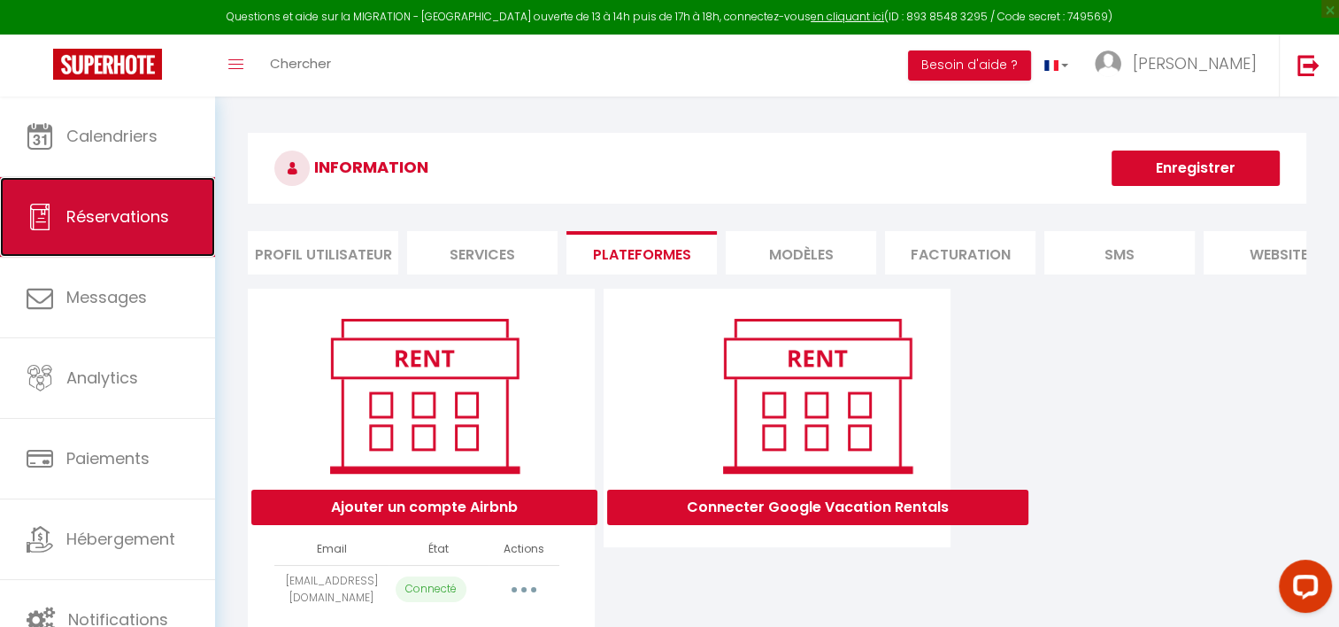
click at [91, 220] on span "Réservations" at bounding box center [117, 216] width 103 height 22
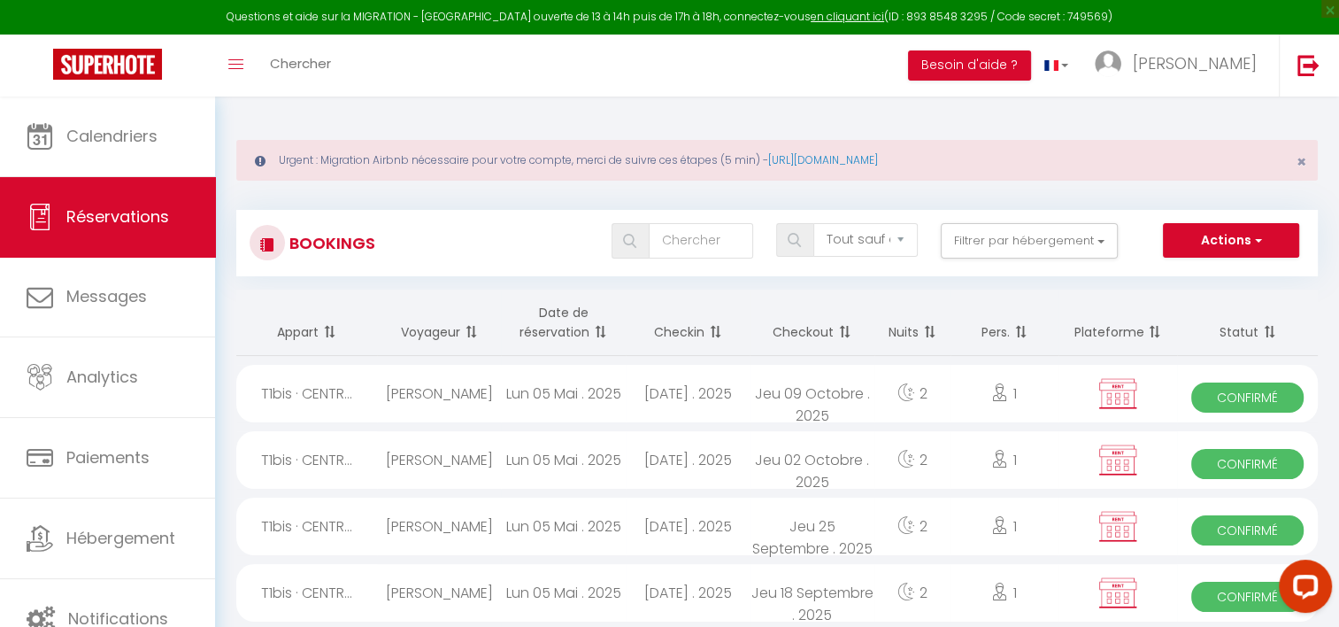
click at [558, 324] on th "Date de réservation" at bounding box center [563, 322] width 125 height 66
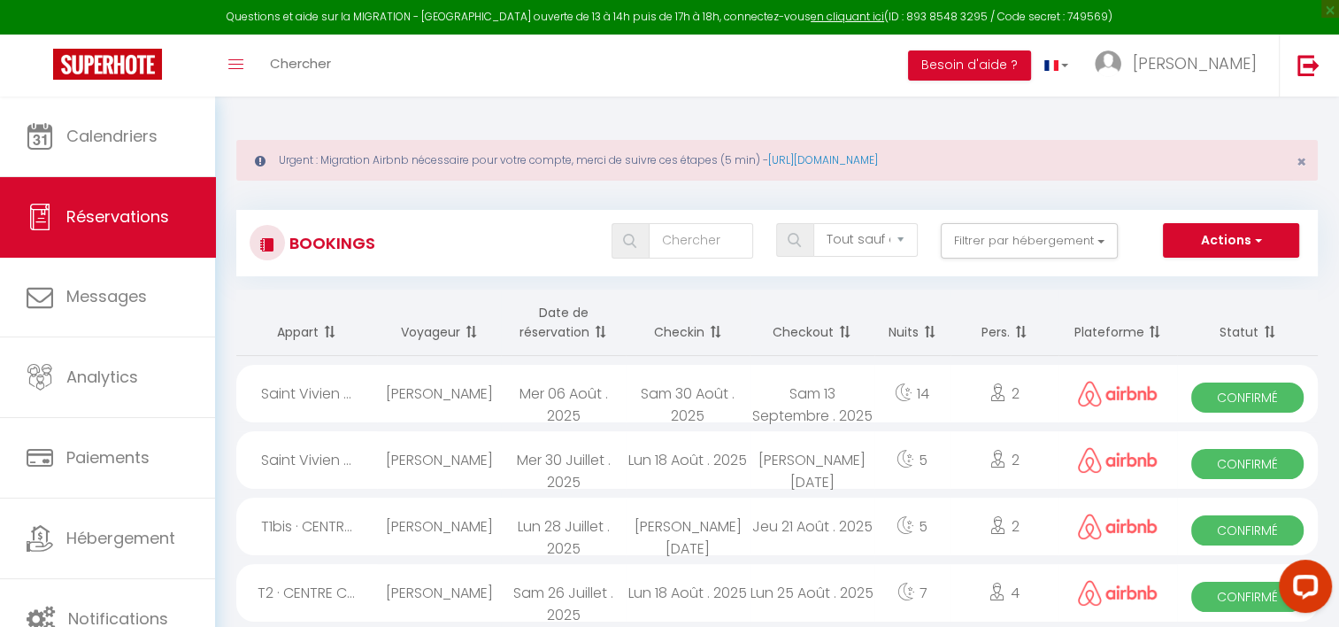
click at [1227, 390] on span "Confirmé" at bounding box center [1247, 397] width 112 height 30
select select "OK"
select select "1"
select select "0"
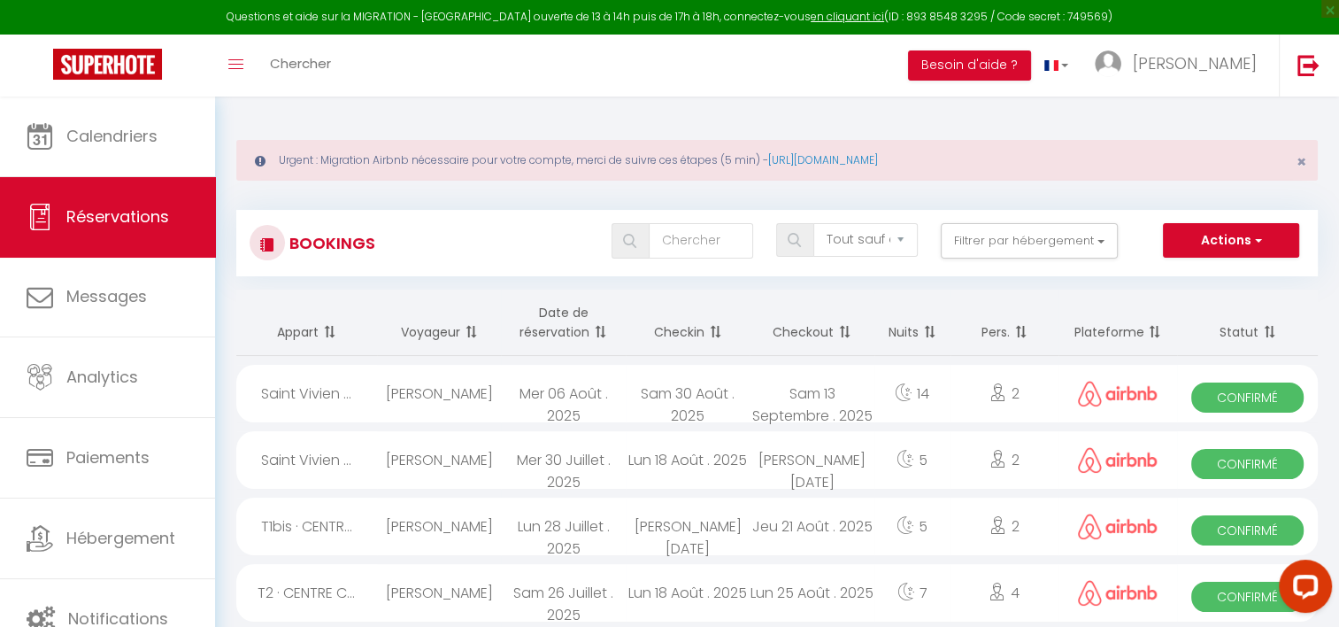
select select "1"
select select
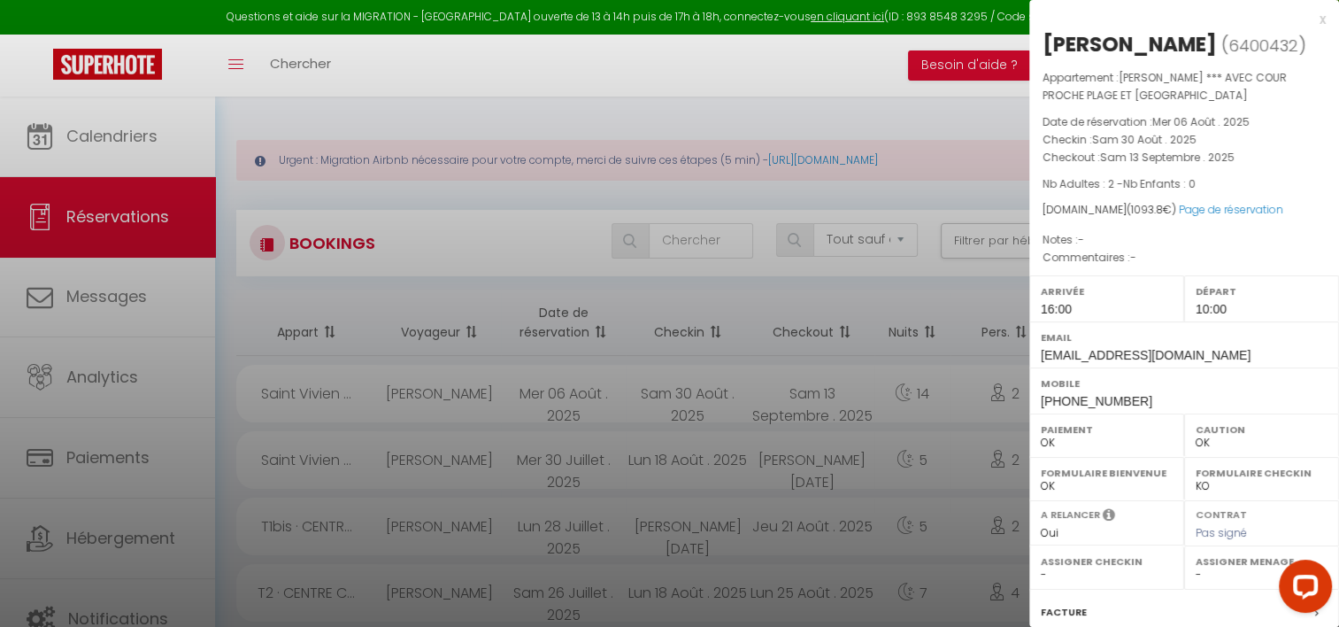
click at [917, 285] on div at bounding box center [669, 313] width 1339 height 627
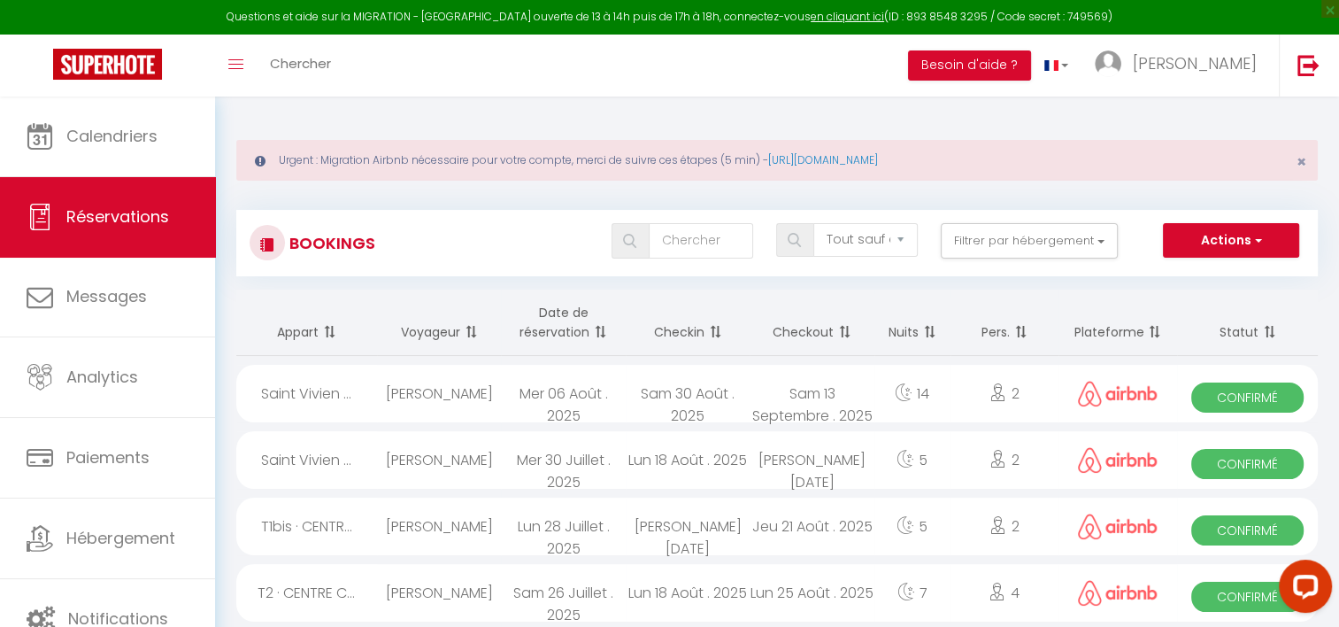
click at [1209, 458] on span "Confirmé" at bounding box center [1247, 464] width 112 height 30
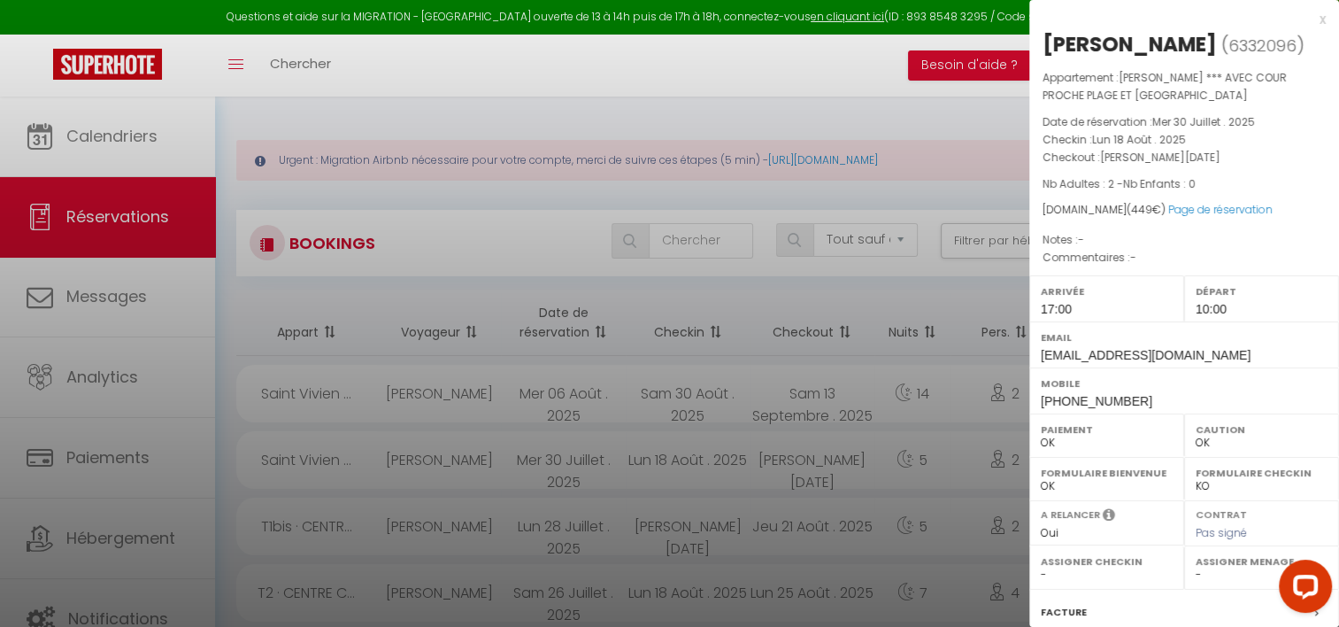
click at [843, 189] on div at bounding box center [669, 313] width 1339 height 627
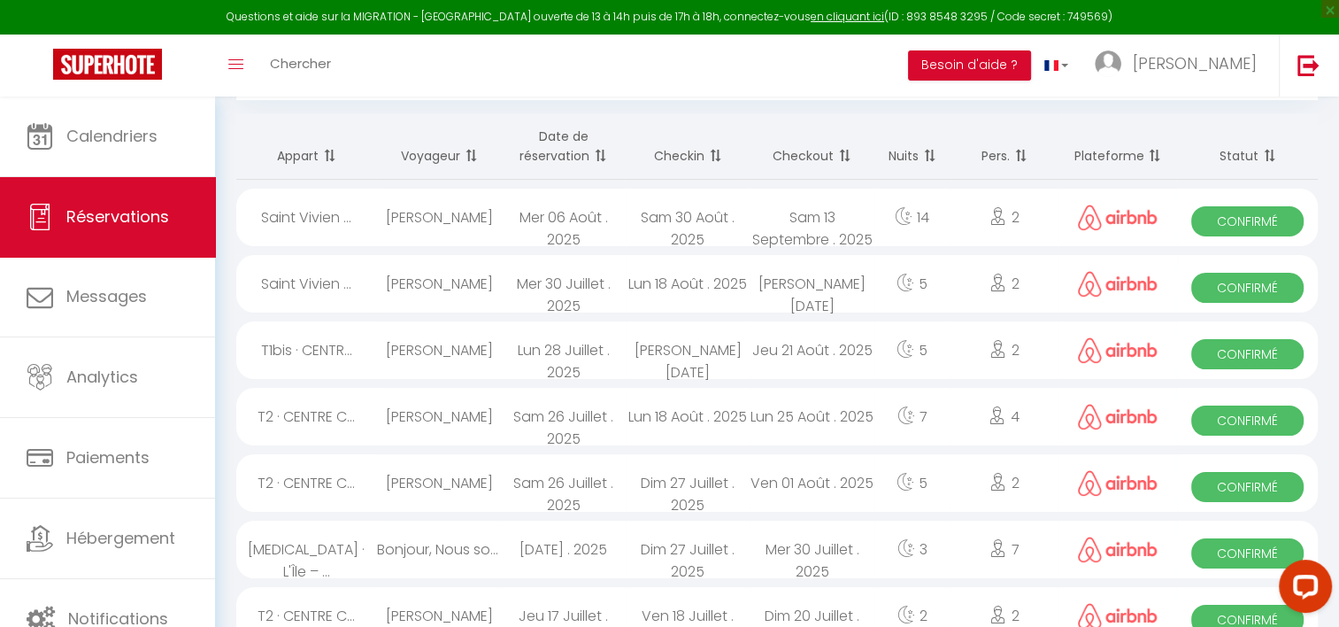
scroll to position [177, 0]
click at [1209, 355] on span "Confirmé" at bounding box center [1247, 353] width 112 height 30
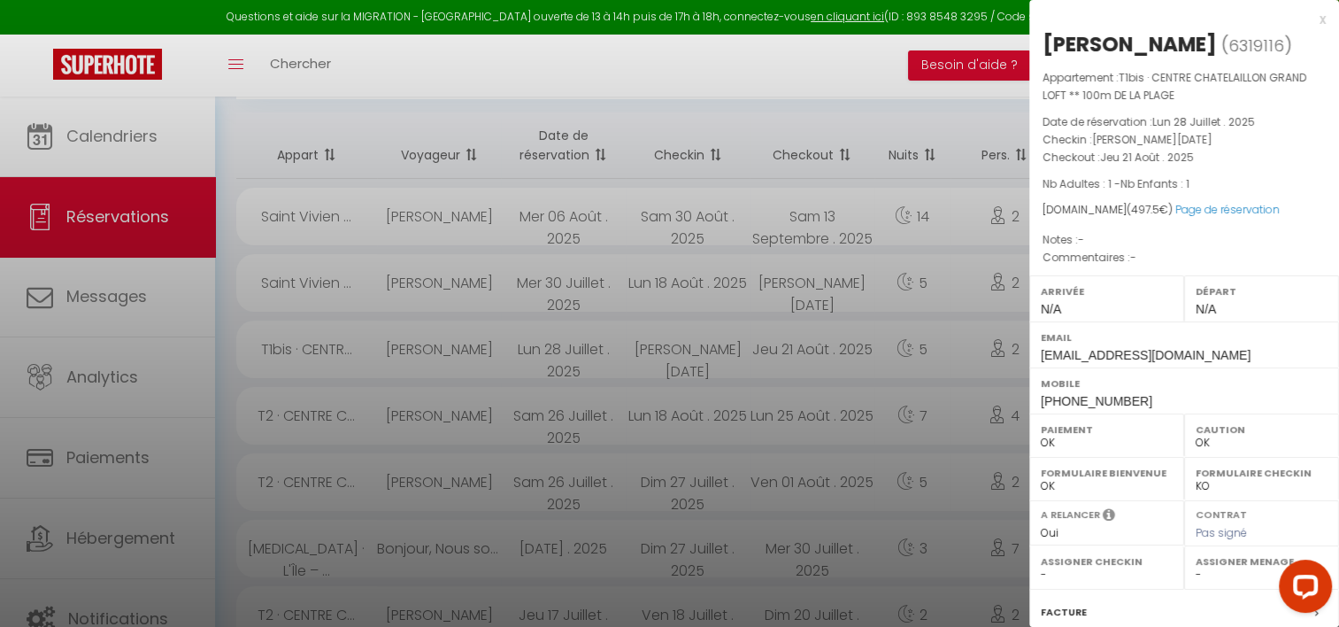
click at [815, 79] on div at bounding box center [669, 313] width 1339 height 627
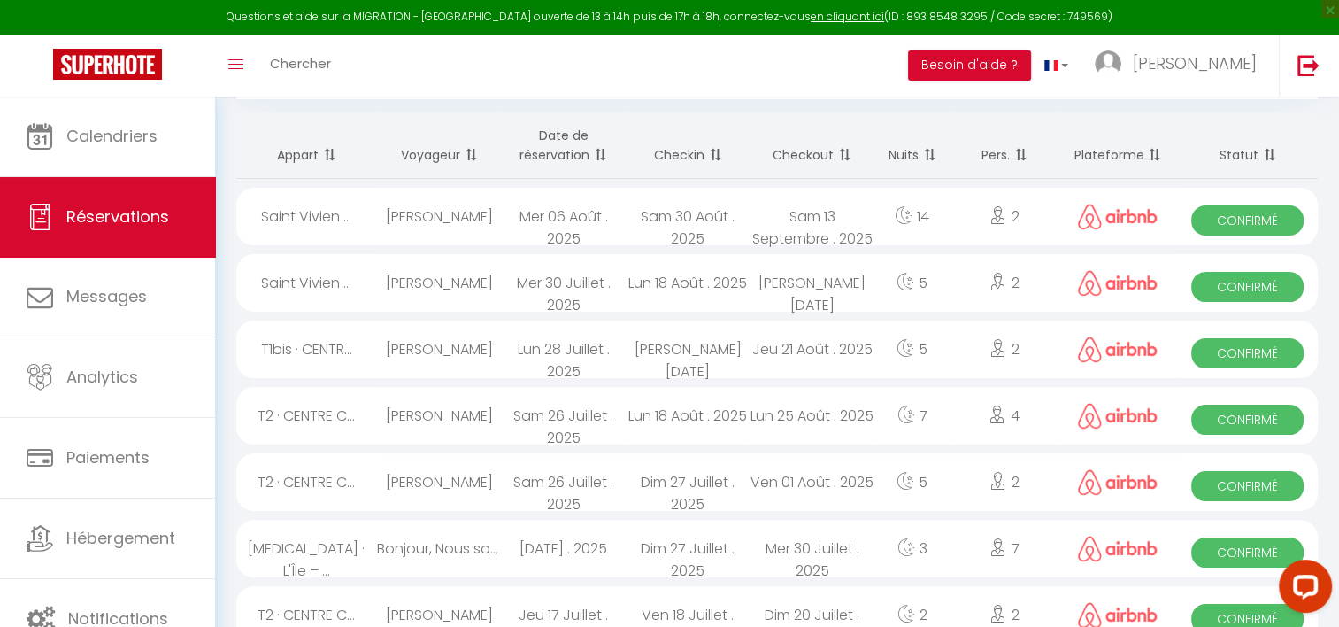
click at [1222, 420] on span "Confirmé" at bounding box center [1247, 420] width 112 height 30
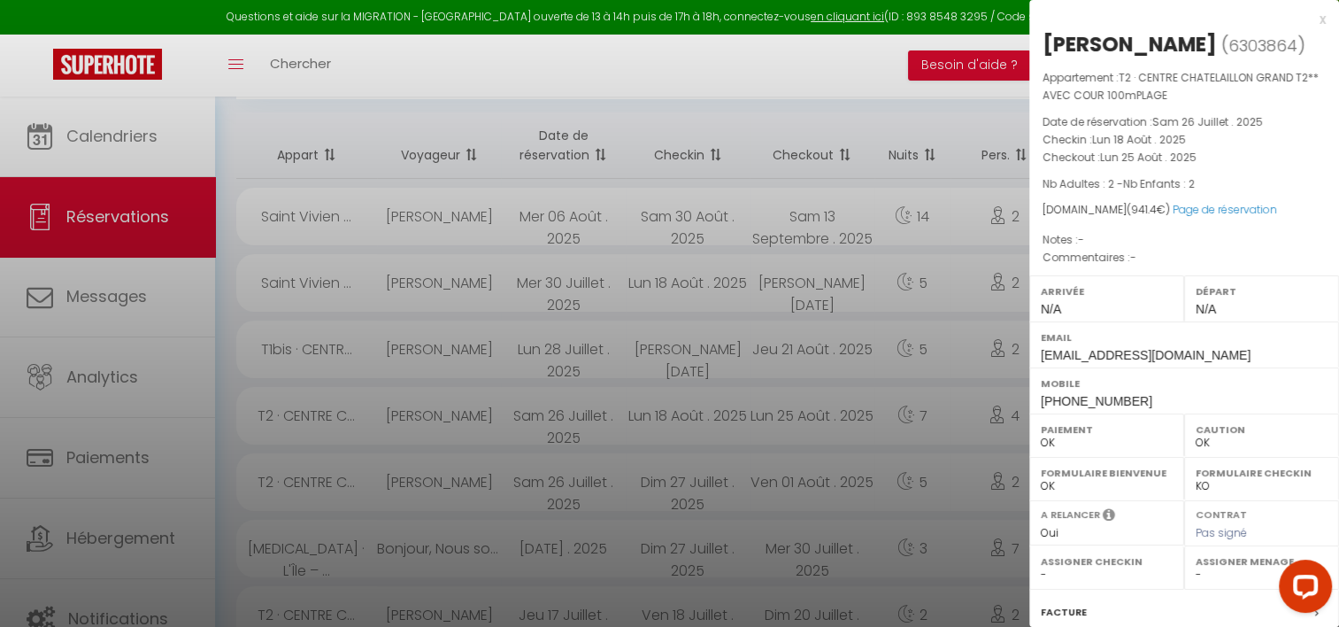
click at [424, 68] on div at bounding box center [669, 313] width 1339 height 627
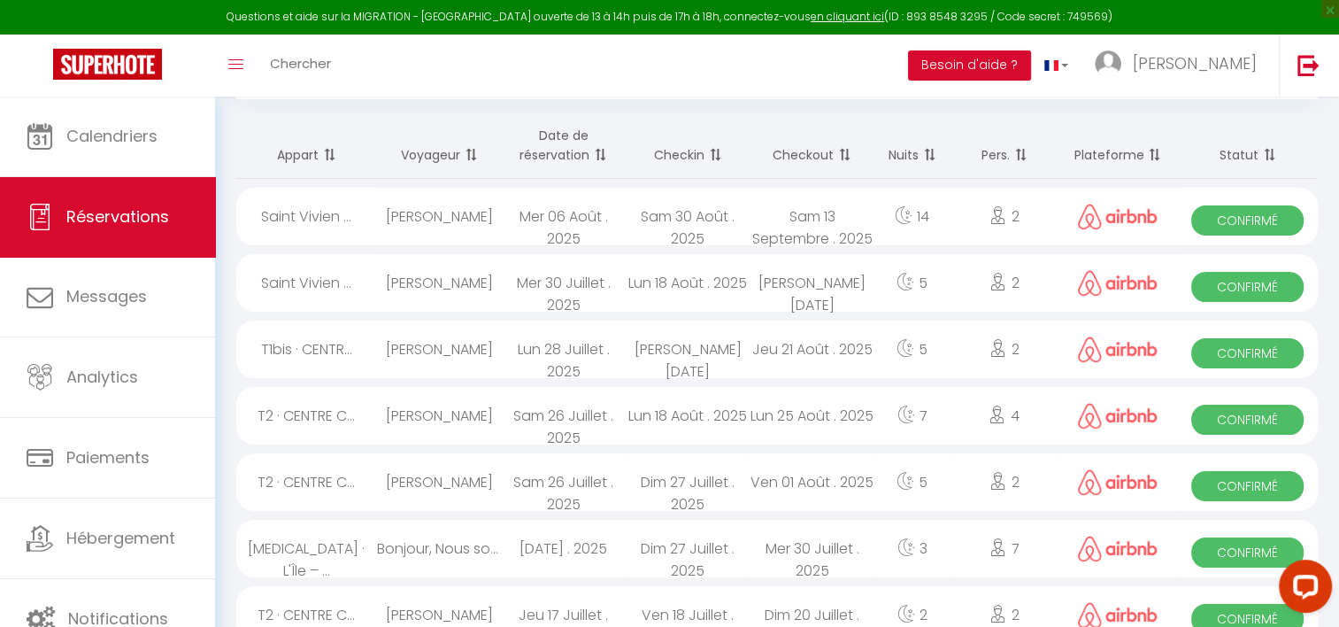
click at [1207, 482] on span "Confirmé" at bounding box center [1247, 486] width 112 height 30
select select "1"
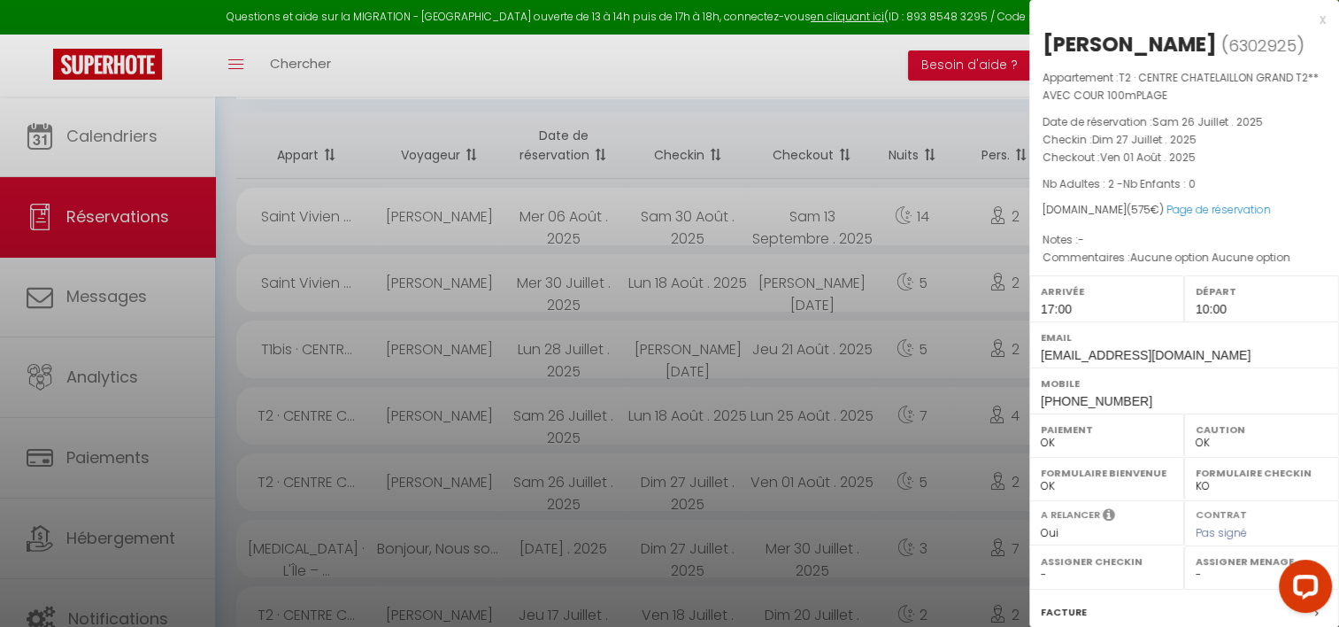
click at [240, 366] on div at bounding box center [669, 313] width 1339 height 627
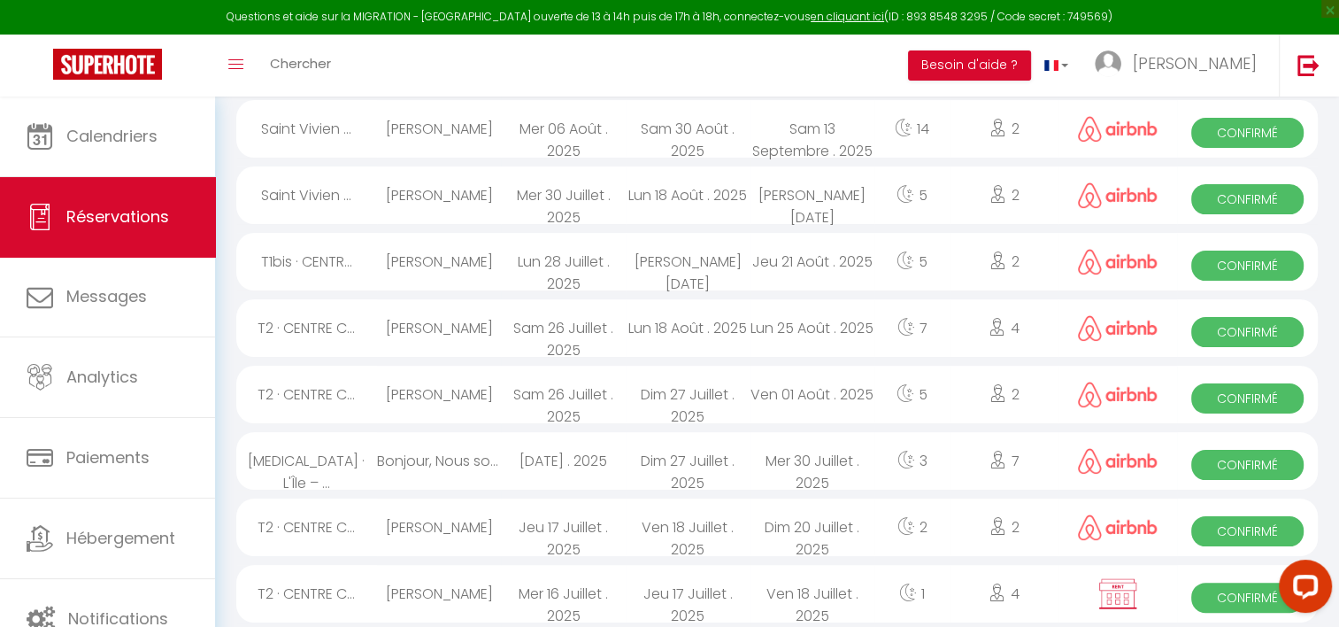
scroll to position [266, 0]
click at [1207, 455] on span "Confirmé" at bounding box center [1247, 464] width 112 height 30
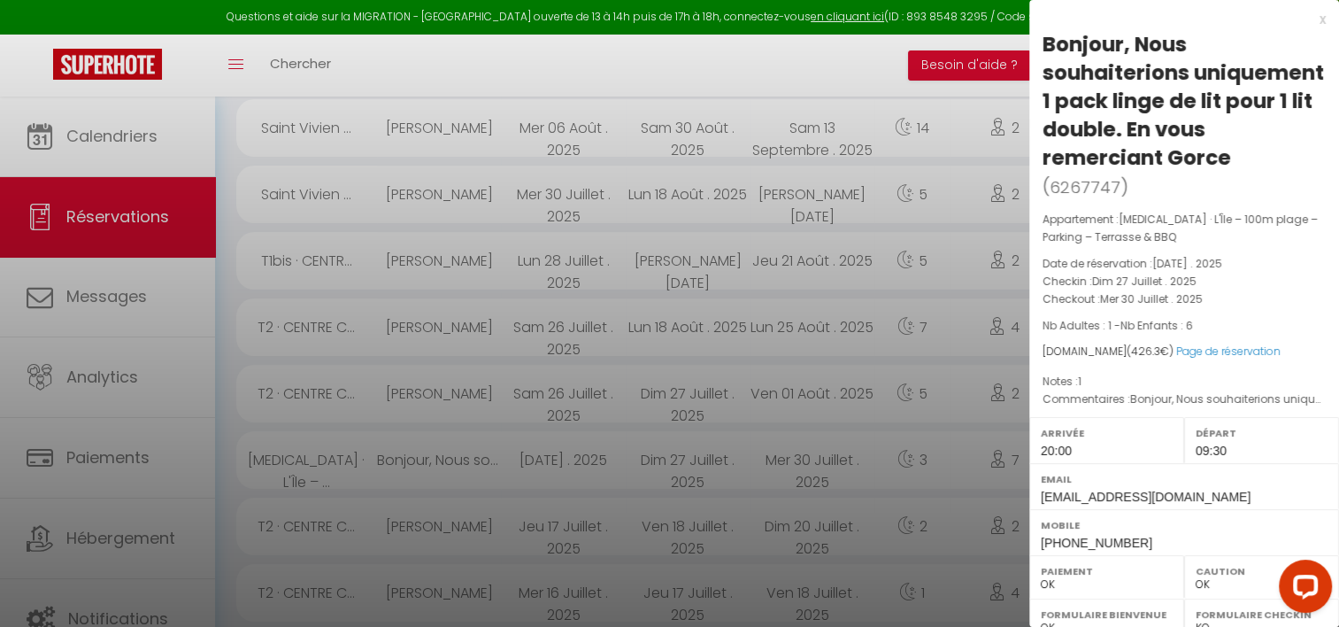
click at [223, 423] on div at bounding box center [669, 313] width 1339 height 627
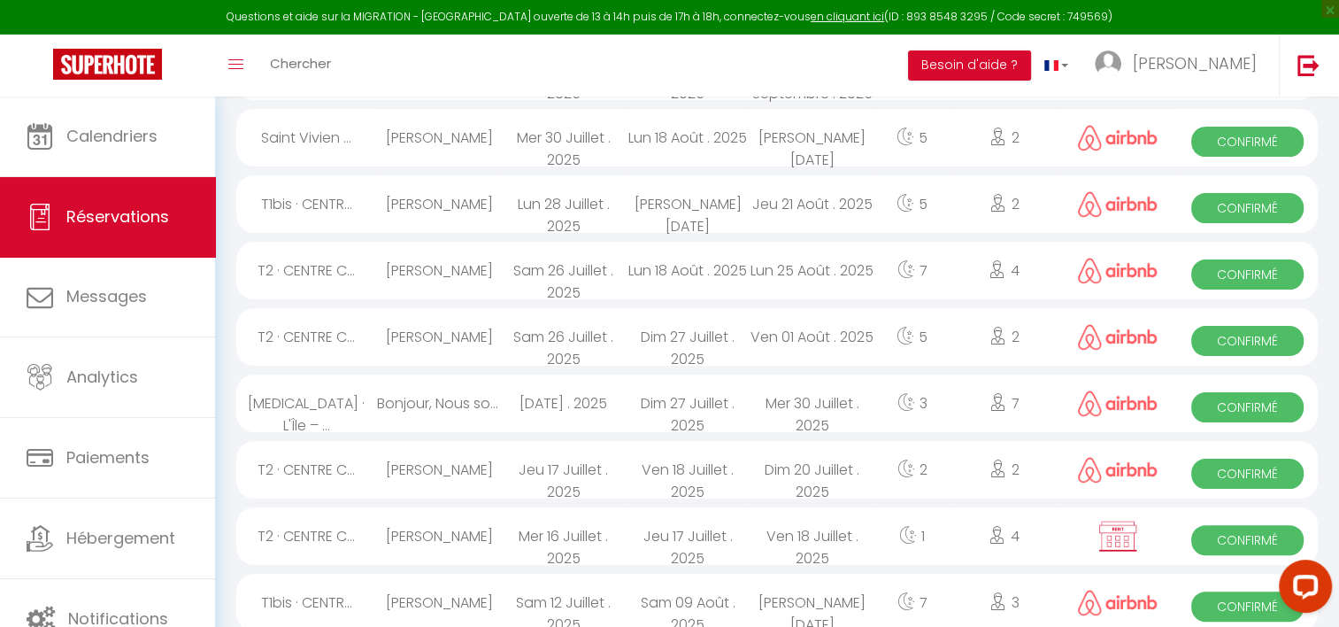
scroll to position [354, 0]
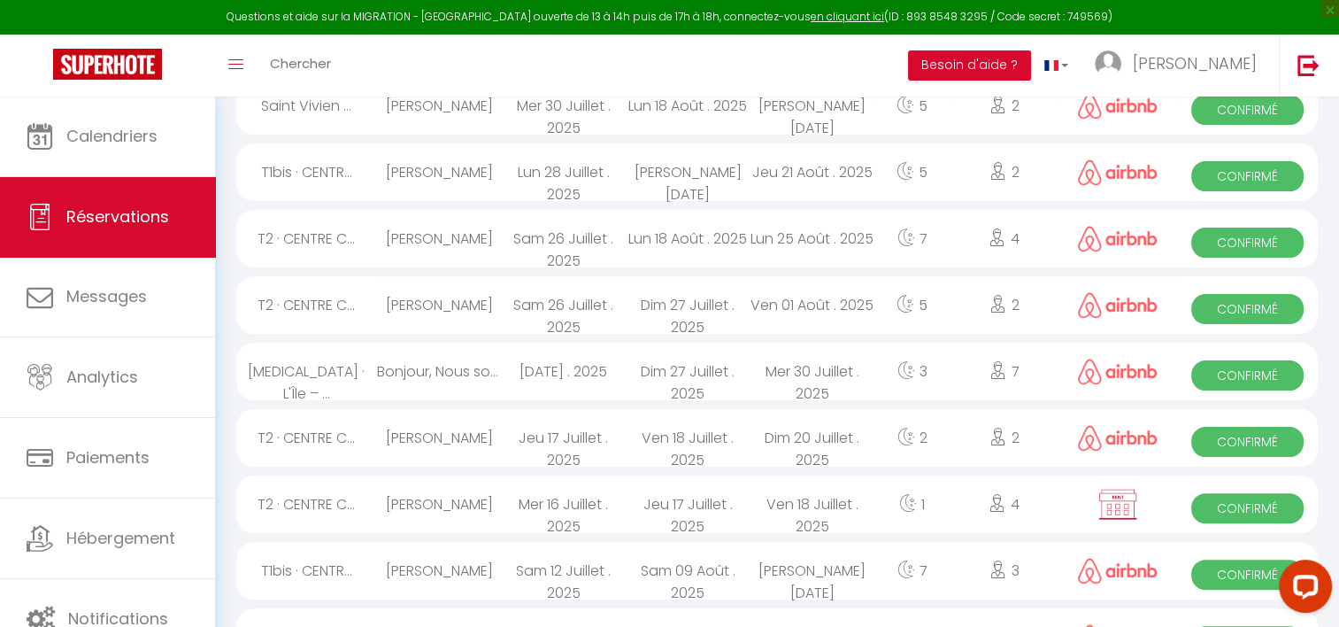
click at [1216, 438] on span "Confirmé" at bounding box center [1247, 442] width 112 height 30
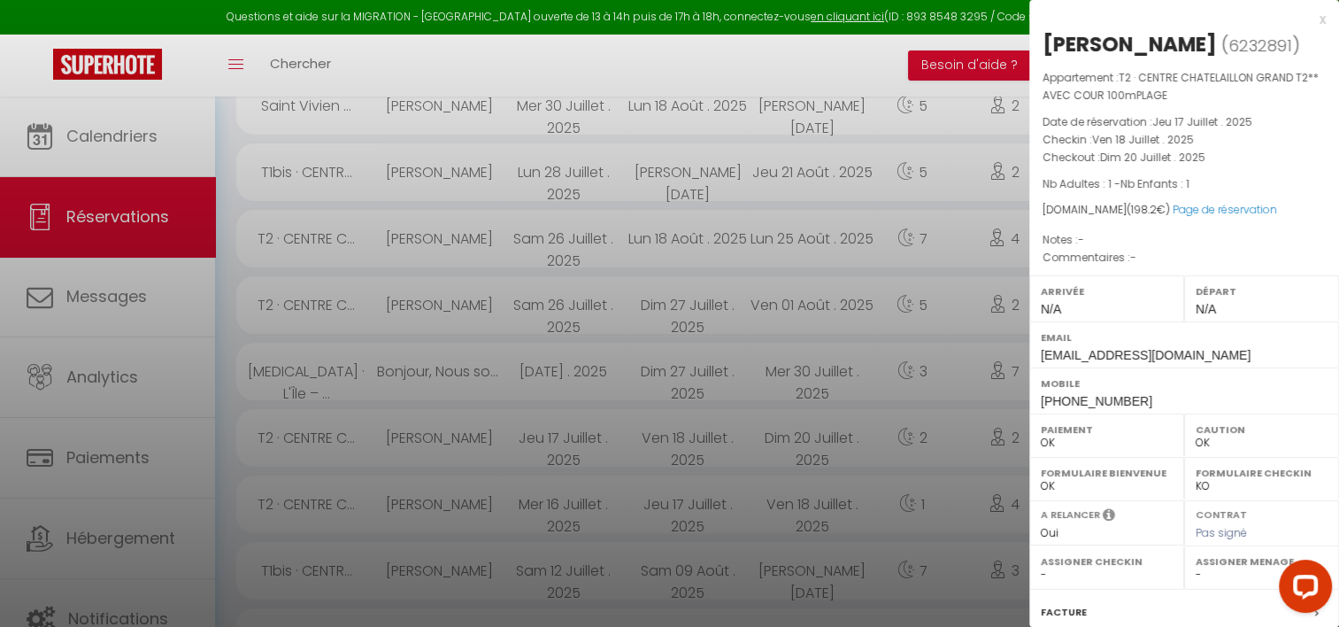
click at [232, 394] on div at bounding box center [669, 313] width 1339 height 627
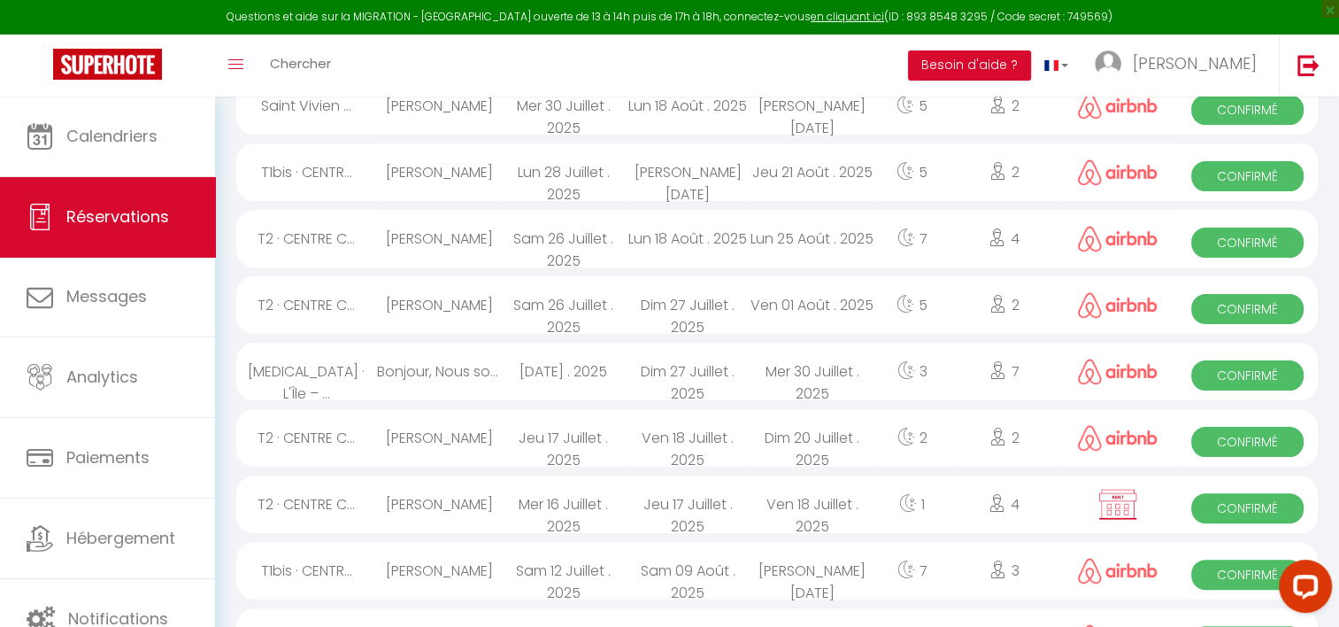
scroll to position [443, 0]
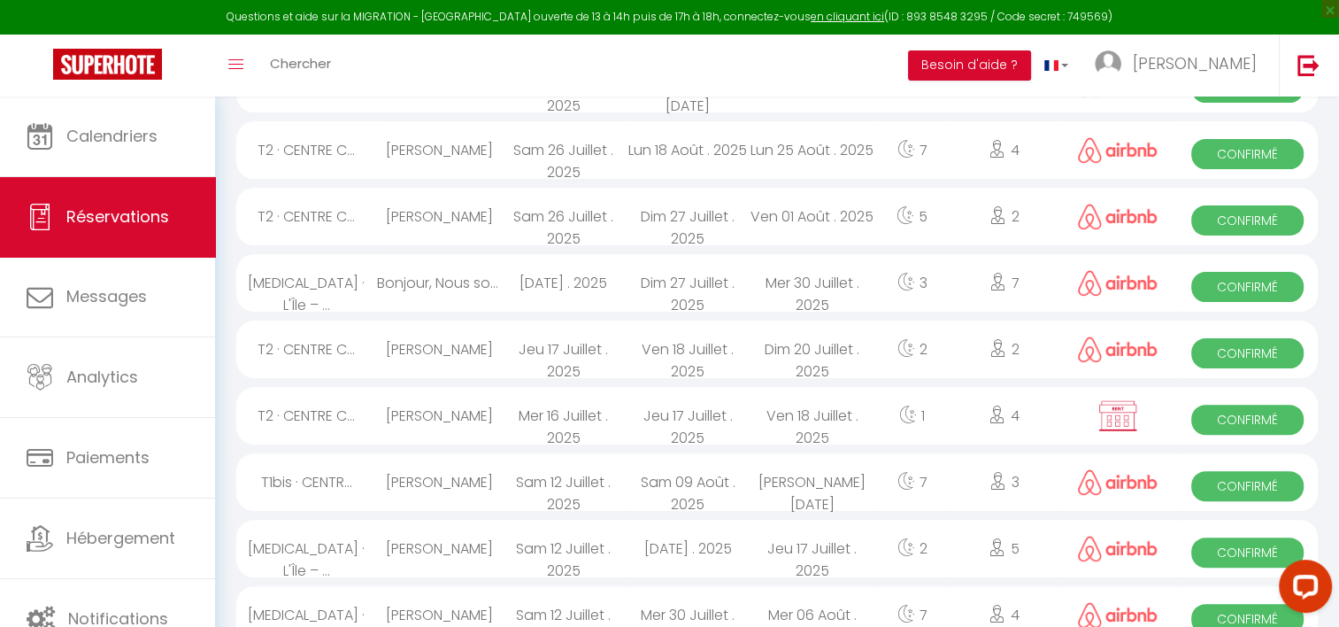
click at [1239, 415] on span "Confirmé" at bounding box center [1247, 420] width 112 height 30
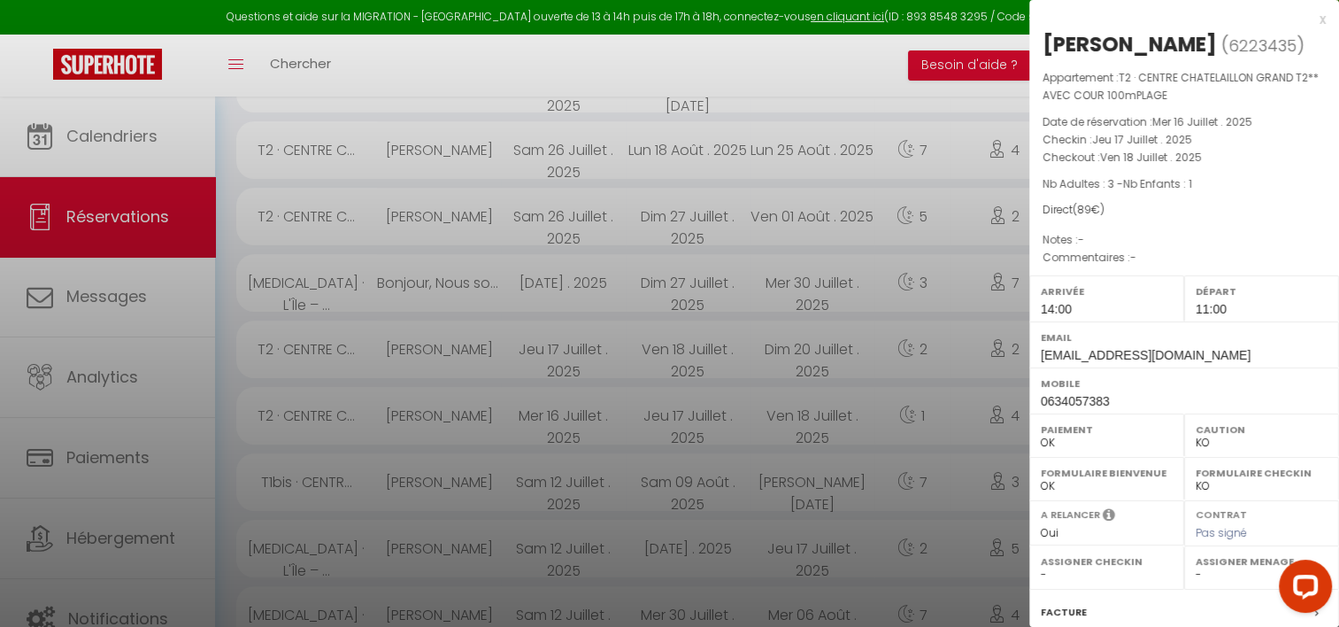
scroll to position [212, 0]
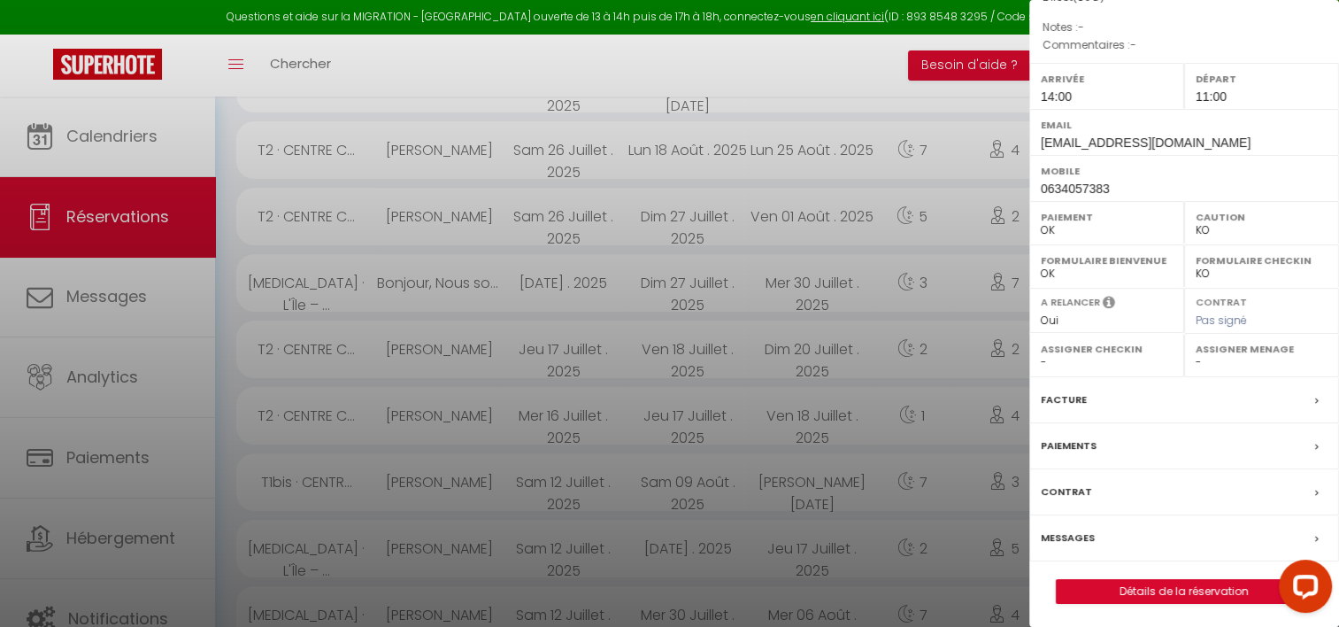
click at [514, 307] on div at bounding box center [669, 313] width 1339 height 627
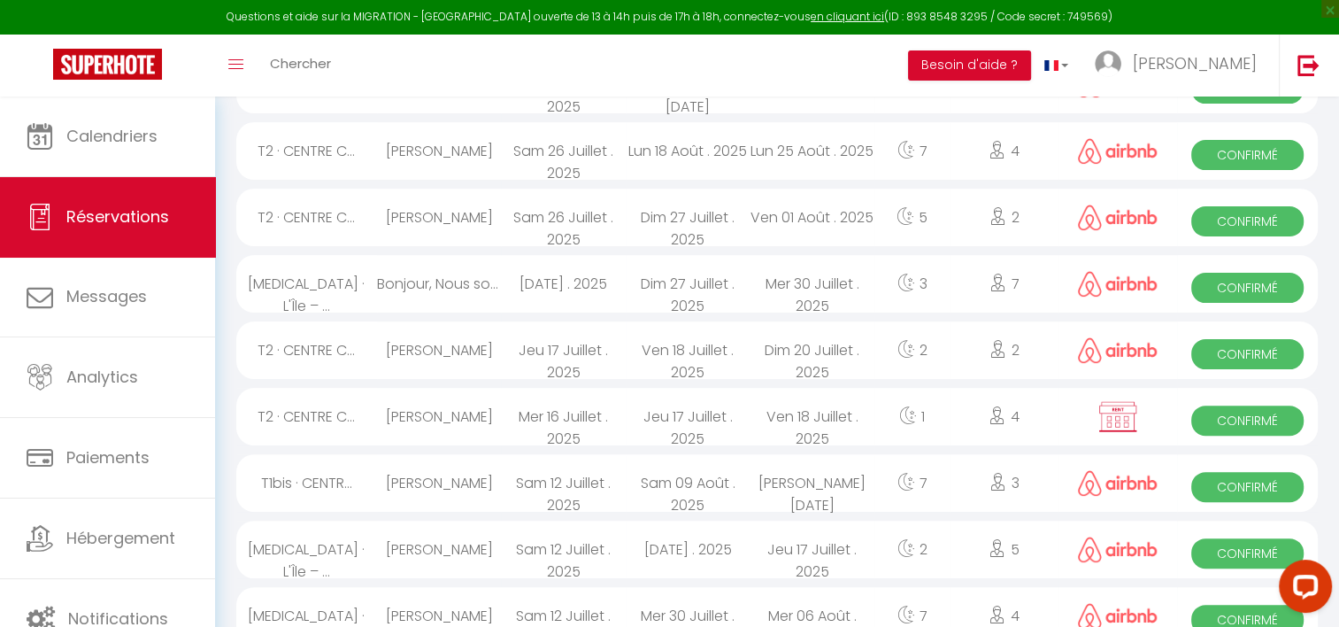
scroll to position [443, 0]
click at [1257, 478] on span "Confirmé" at bounding box center [1247, 486] width 112 height 30
select select "OK"
select select "1"
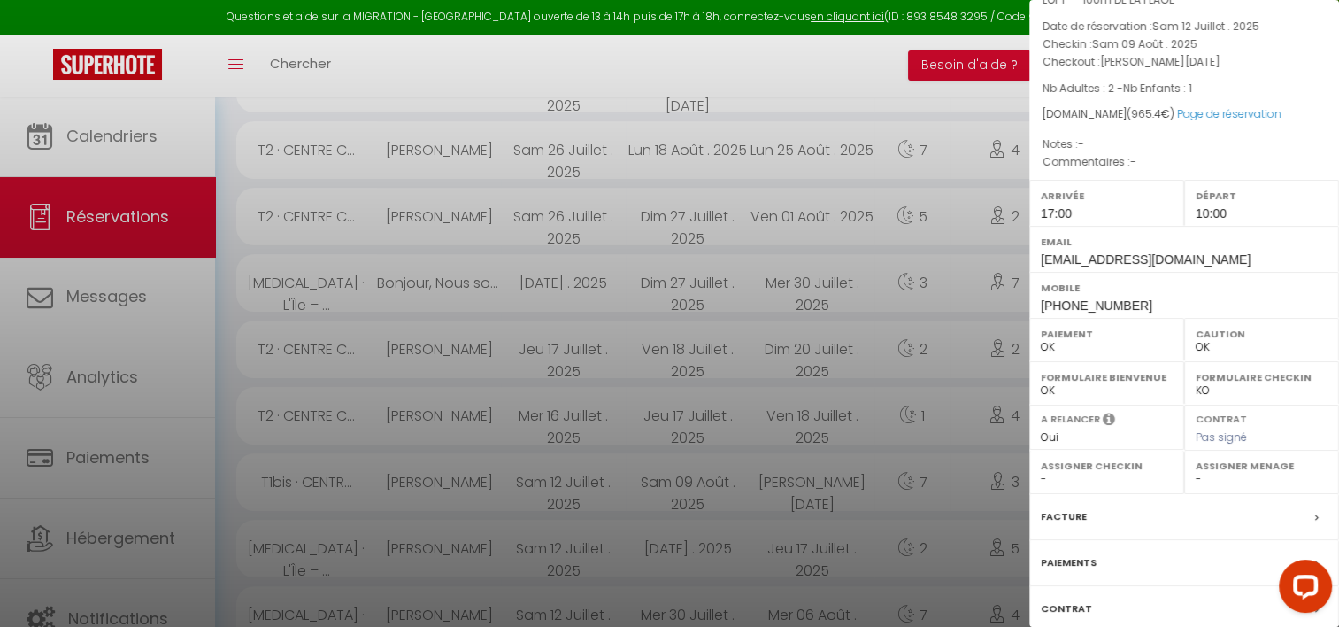
scroll to position [0, 0]
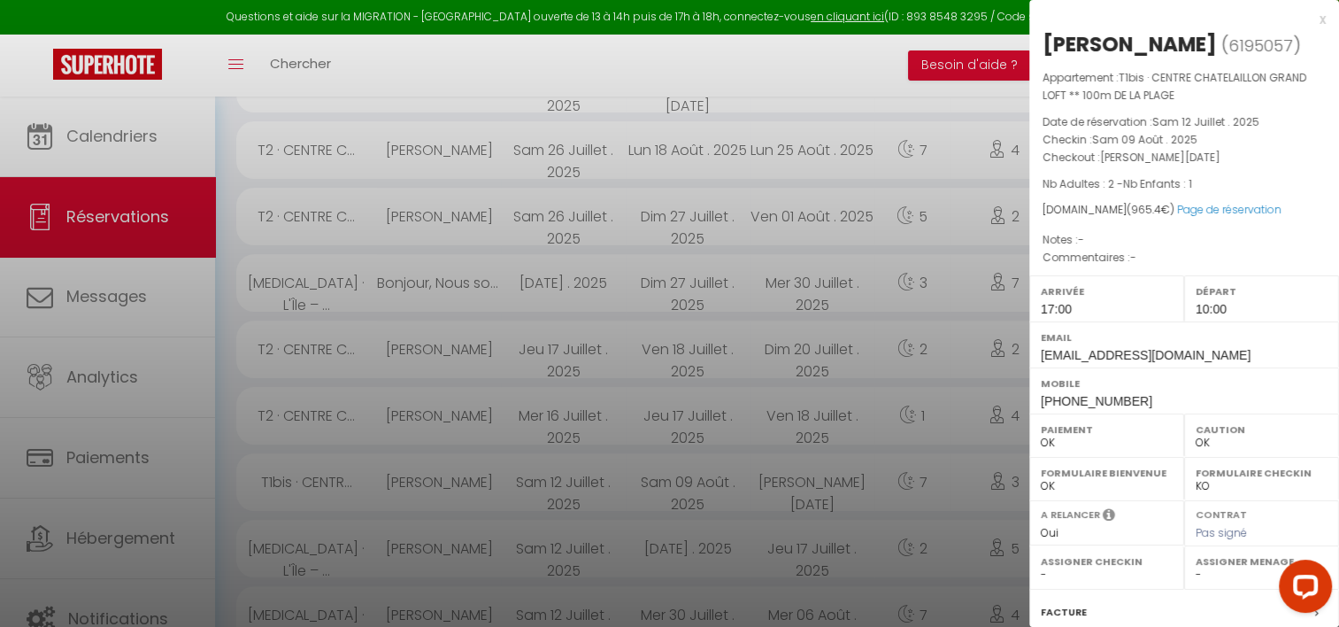
click at [656, 70] on div at bounding box center [669, 313] width 1339 height 627
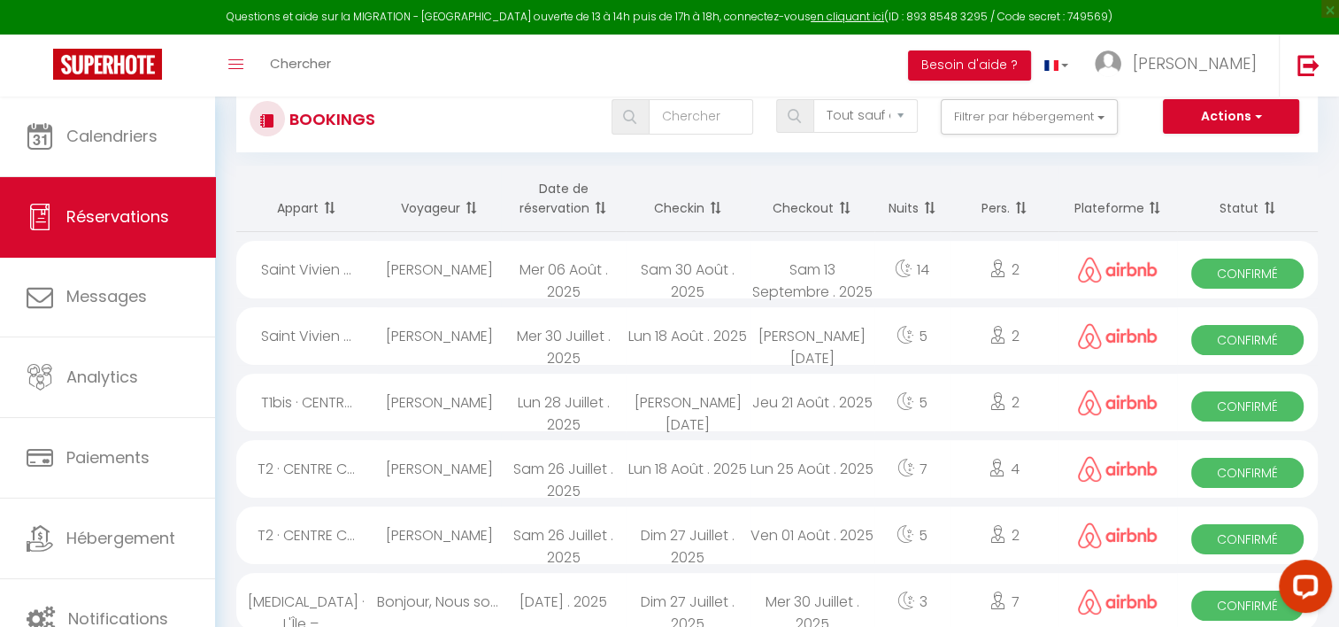
scroll to position [89, 0]
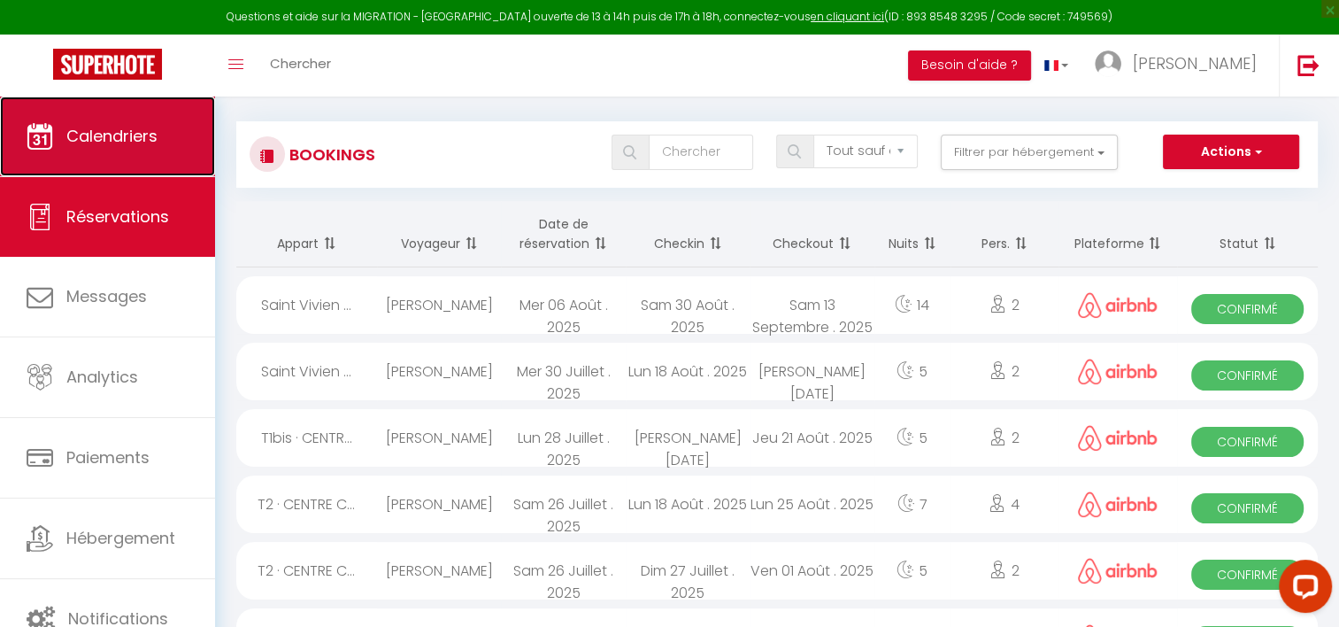
click at [103, 152] on link "Calendriers" at bounding box center [107, 136] width 215 height 80
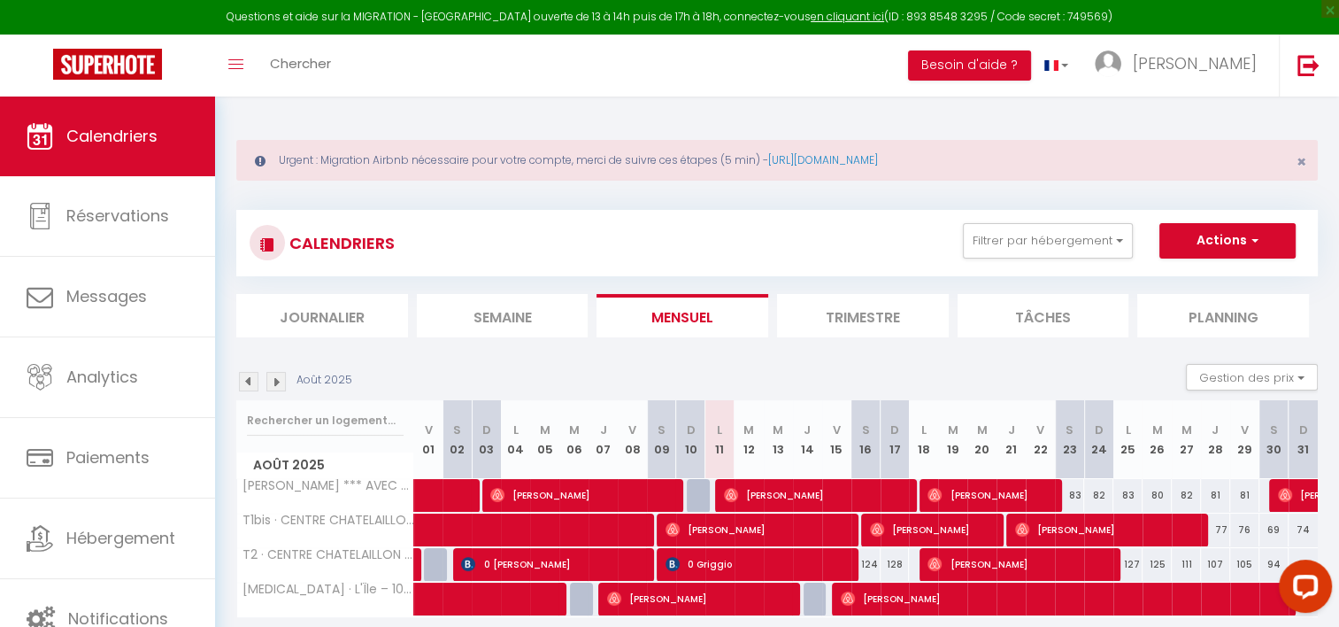
click at [242, 381] on img at bounding box center [248, 381] width 19 height 19
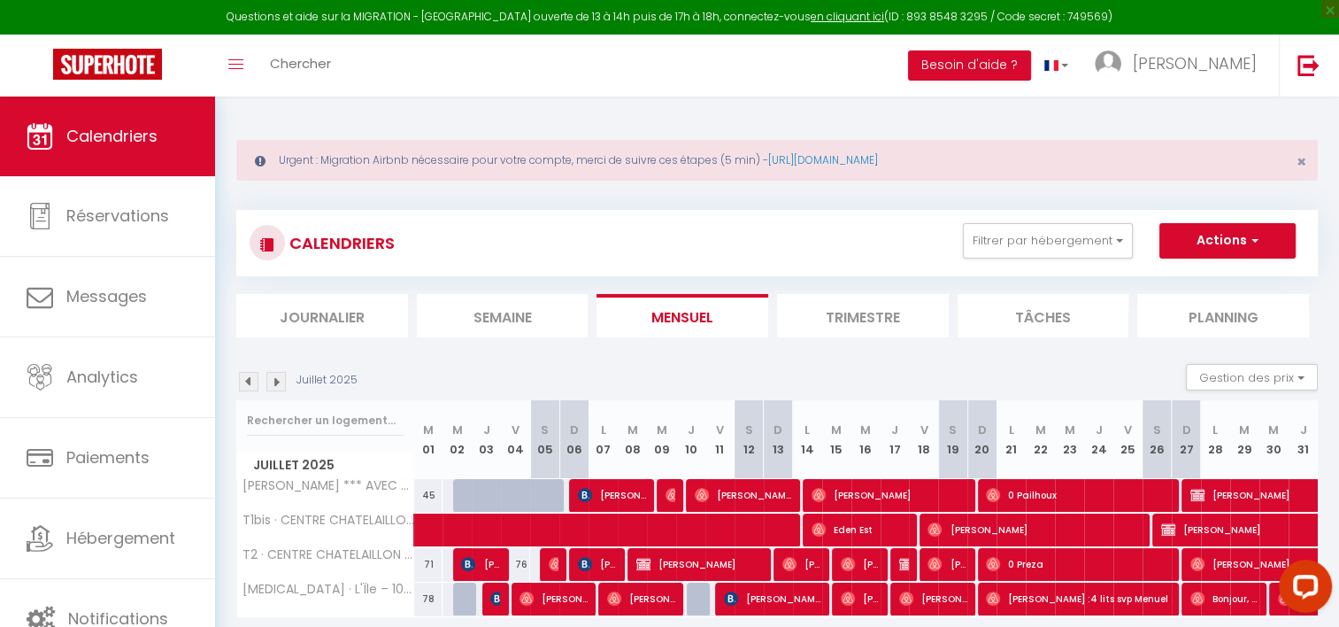
scroll to position [89, 0]
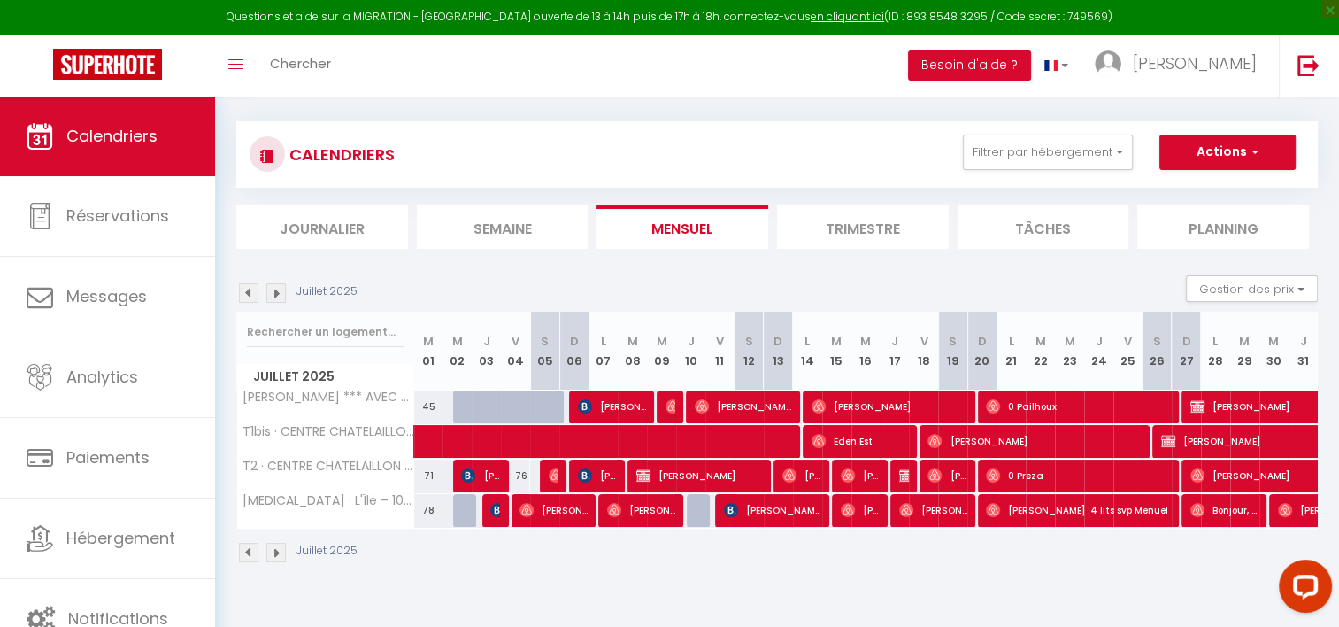
click at [279, 292] on img at bounding box center [275, 292] width 19 height 19
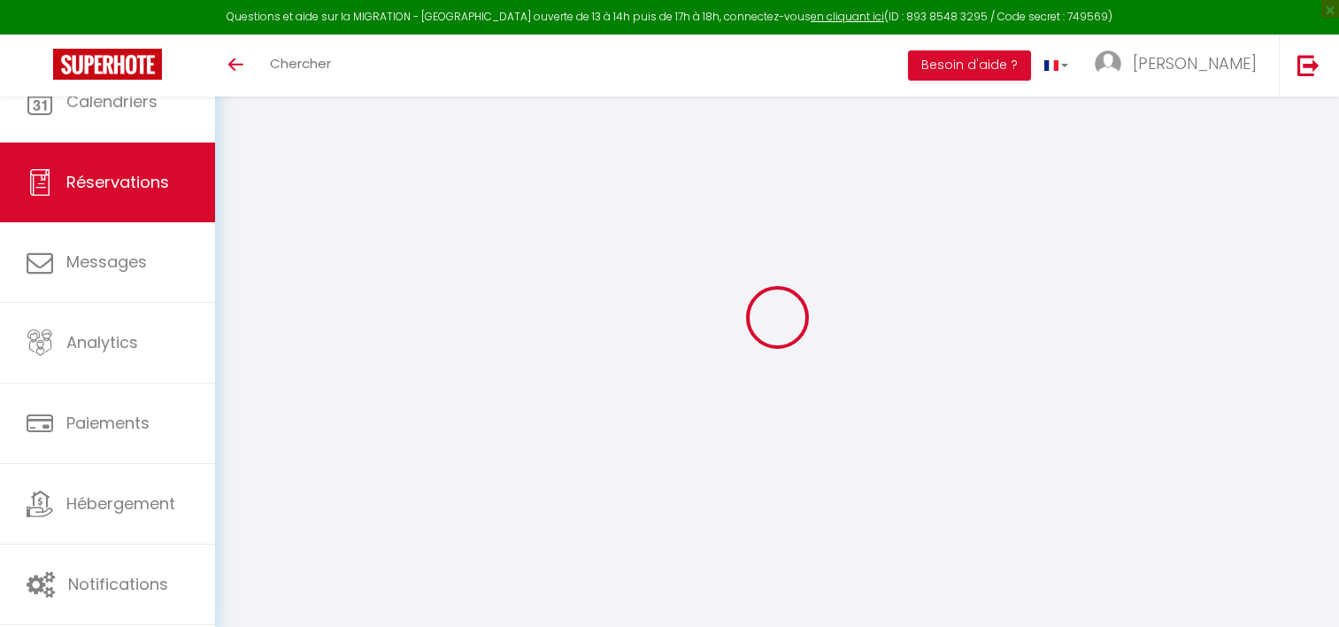
select select
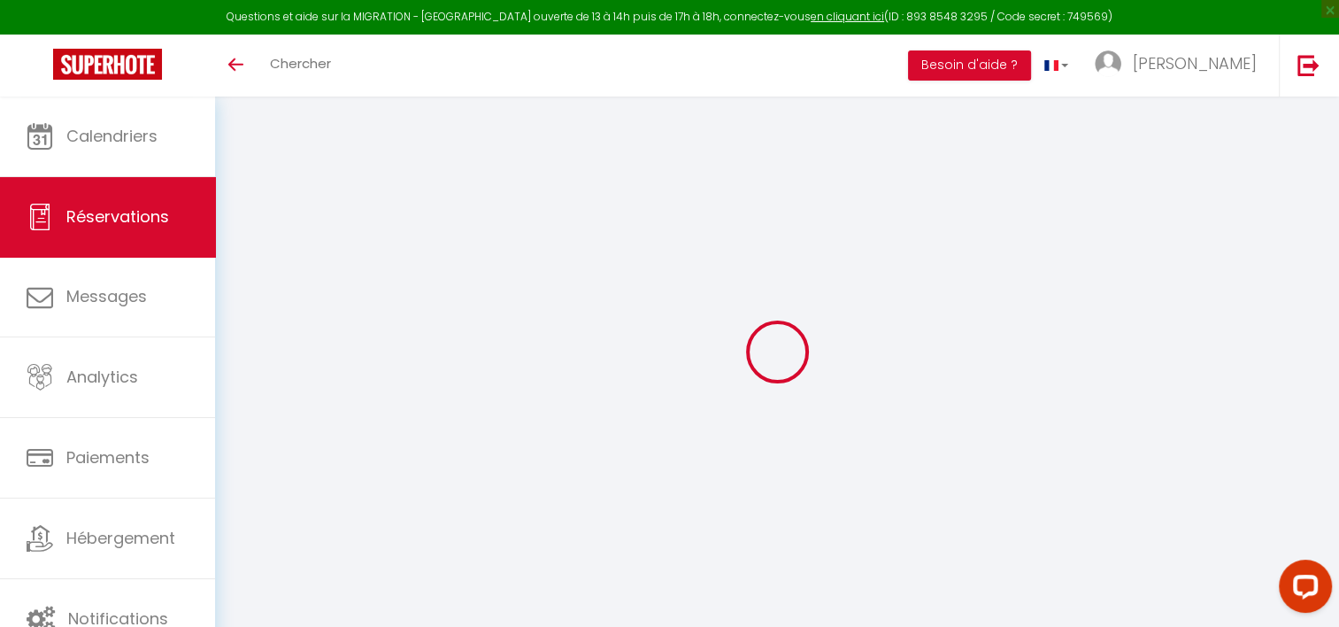
type input "Maeva"
type input "Martin"
type input "[EMAIL_ADDRESS][DOMAIN_NAME]"
type input "0634057383"
select select
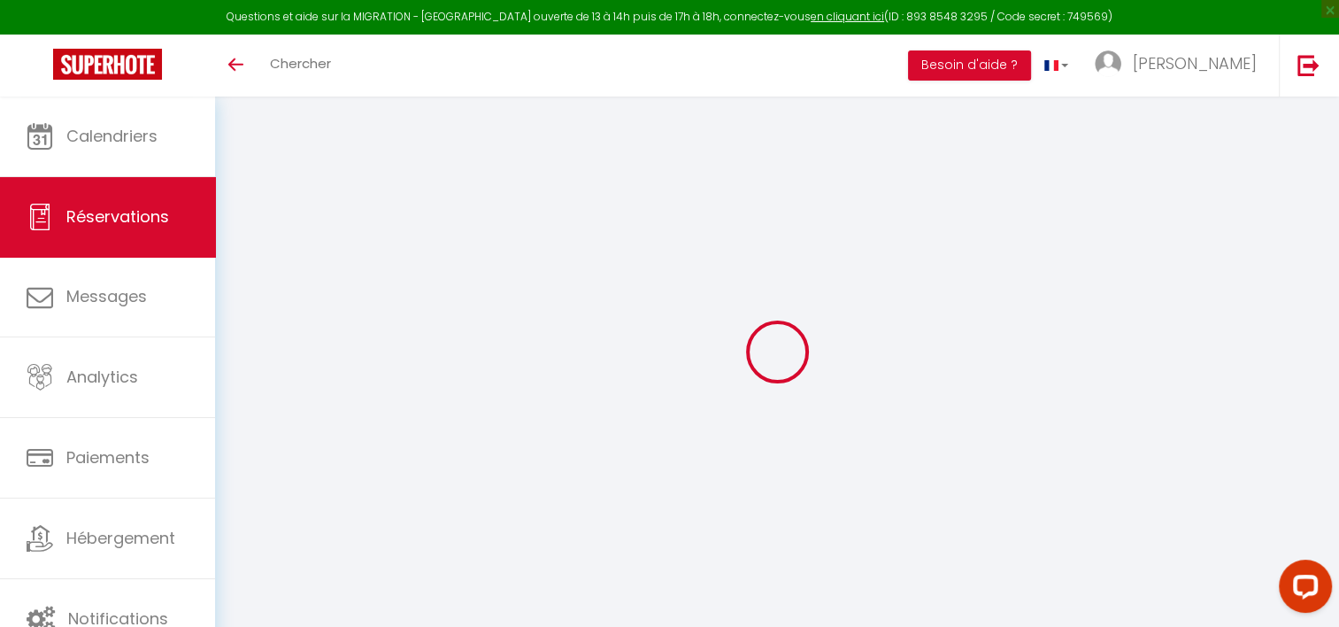
select select "60768"
select select "1"
type input "Jeu 17 Juillet 2025"
select select
type input "Ven 18 Juillet 2025"
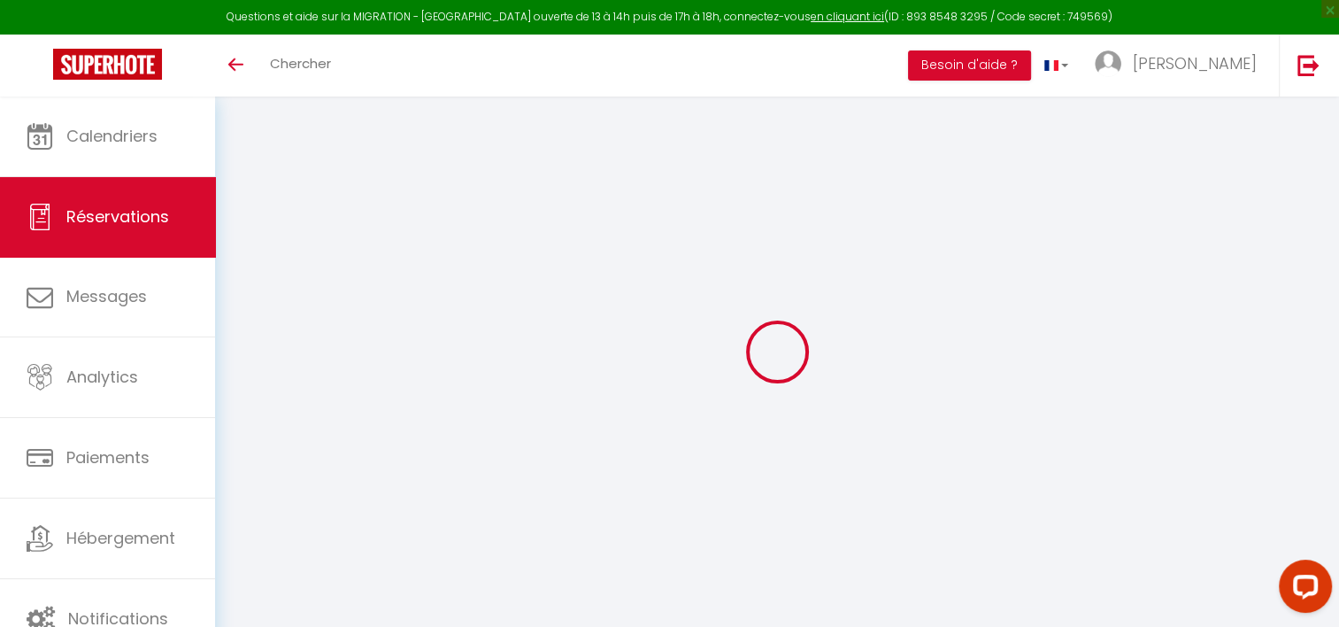
select select
type input "3"
type input "1"
select select "12"
select select
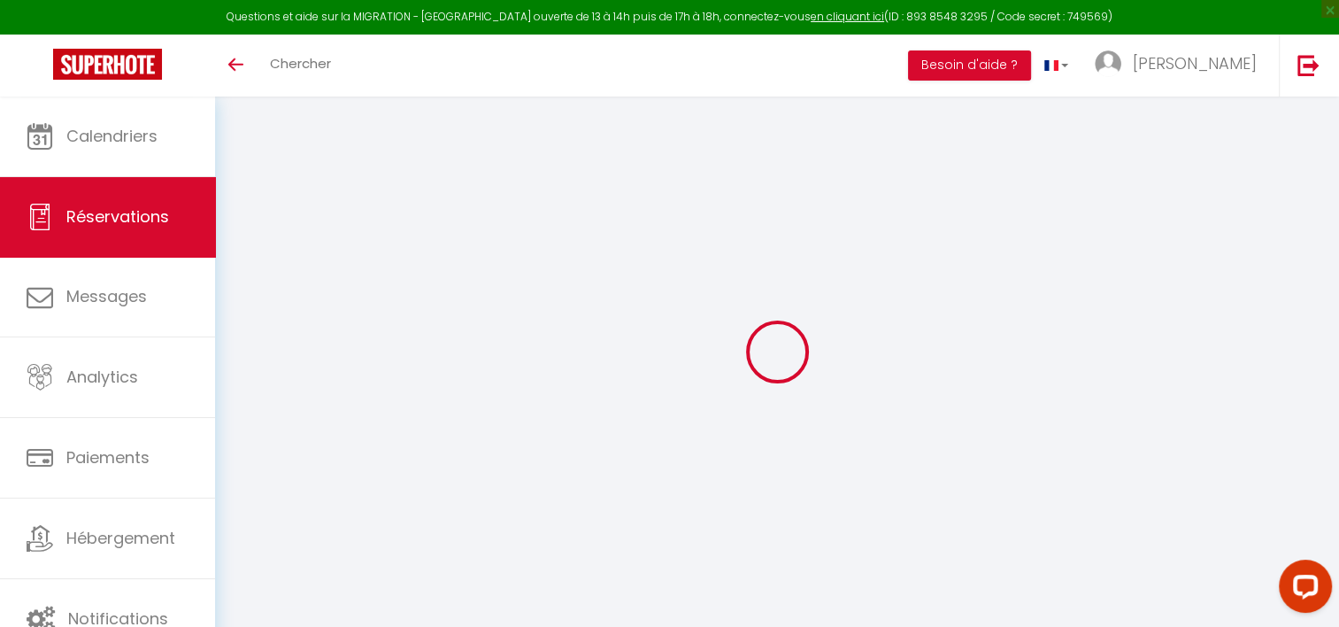
type input "86"
checkbox input "false"
type input "0"
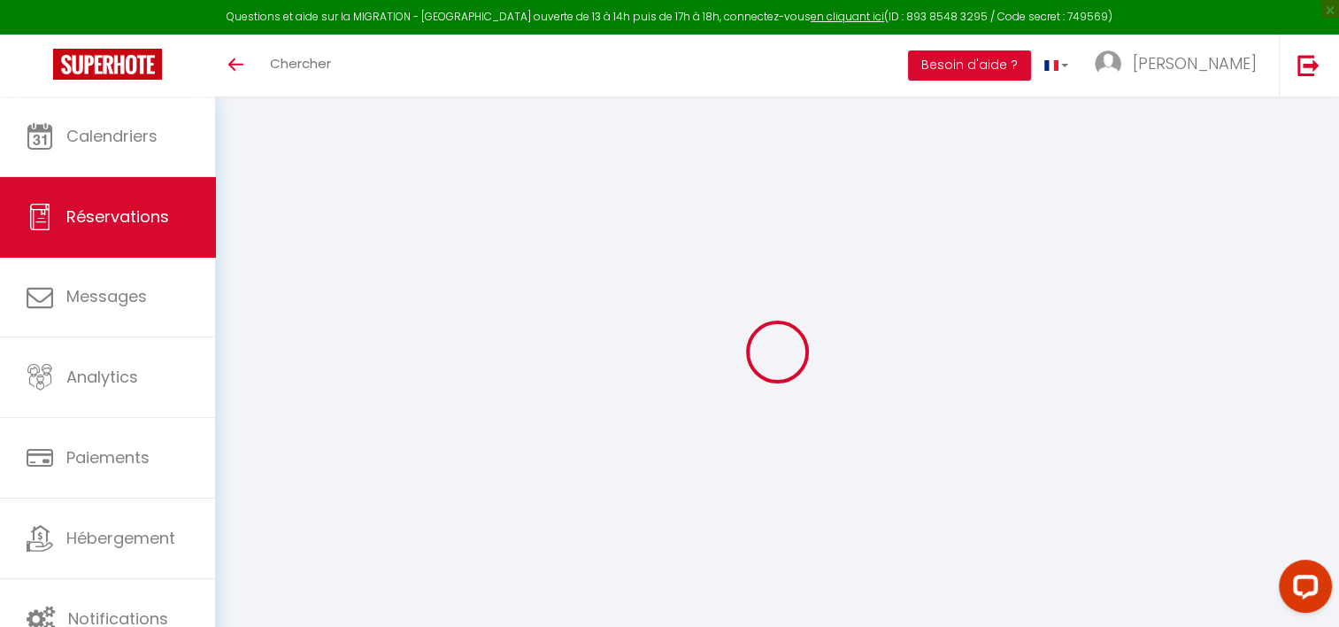
type input "0"
select select
select select "14"
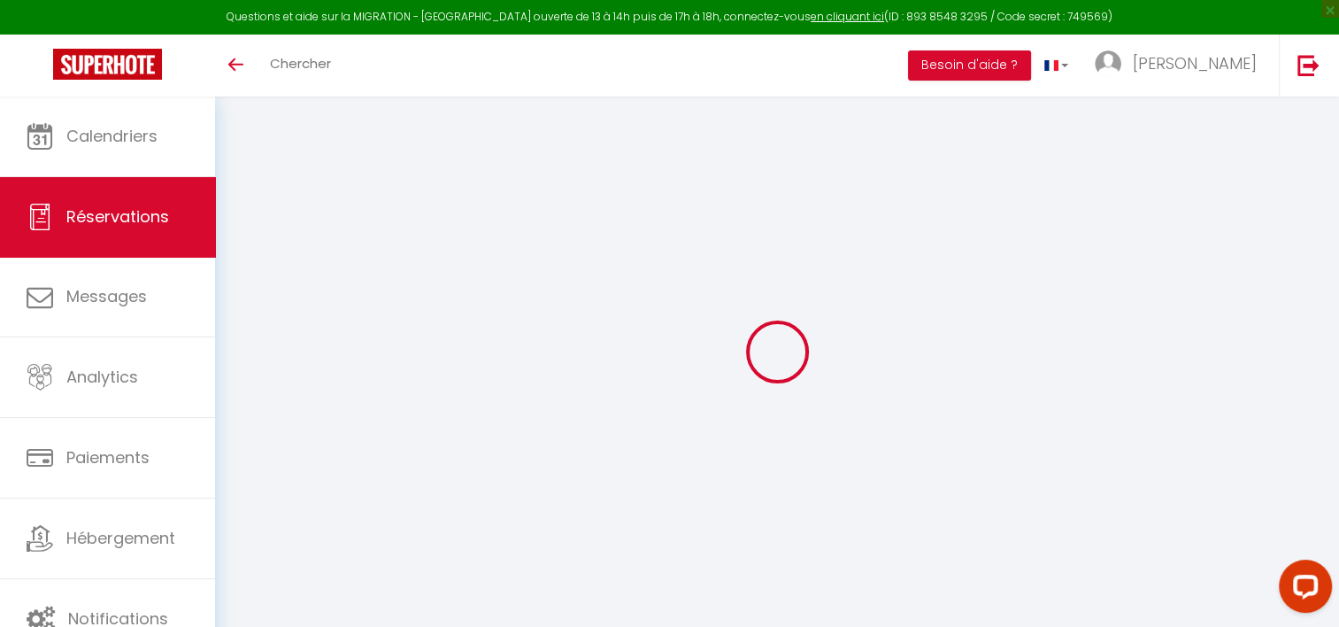
checkbox input "false"
select select
checkbox input "false"
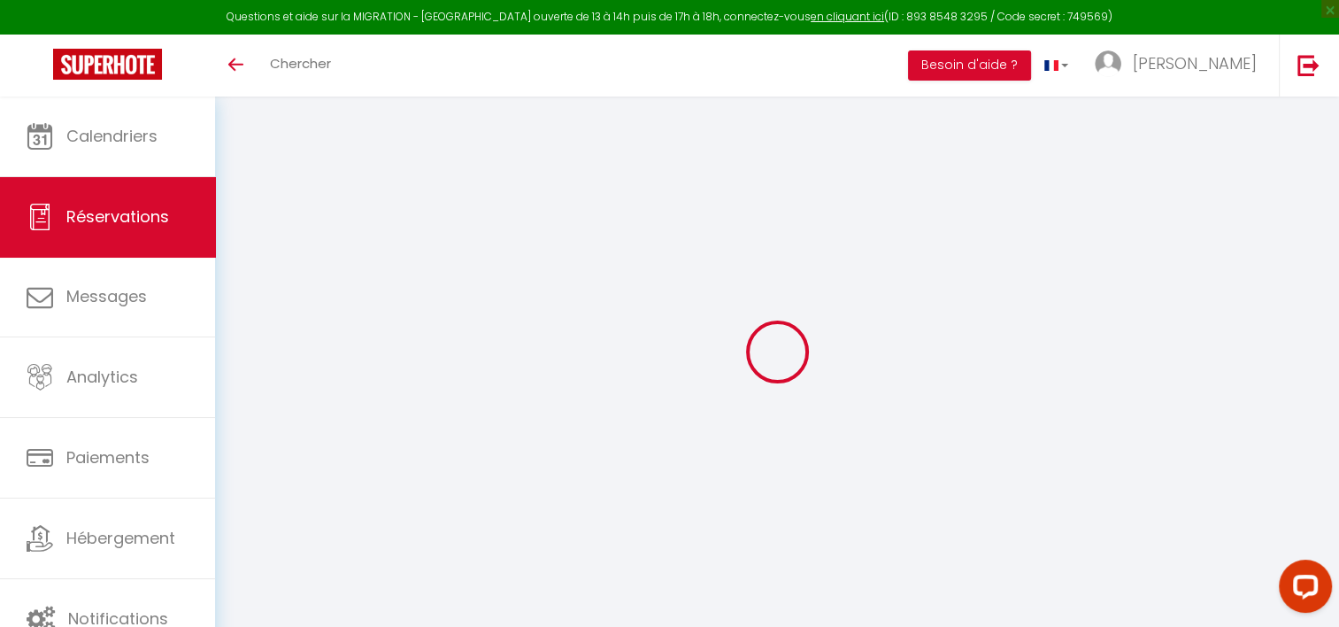
select select
checkbox input "false"
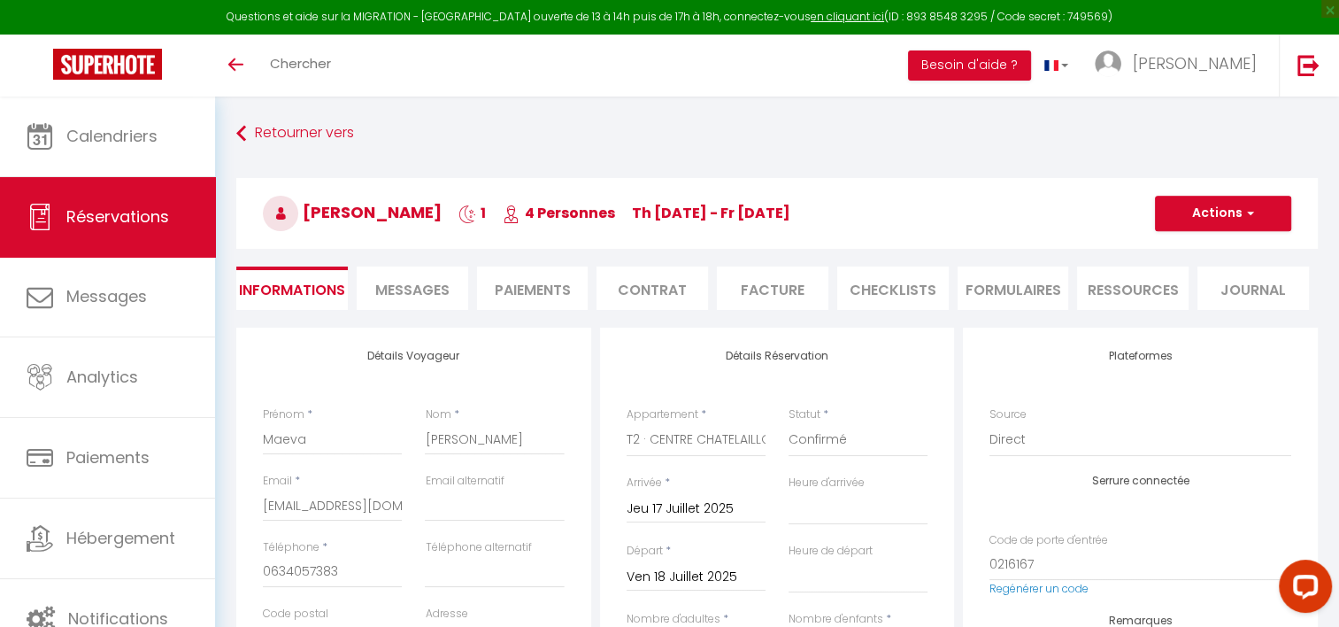
select select
type input "3"
select select
checkbox input "false"
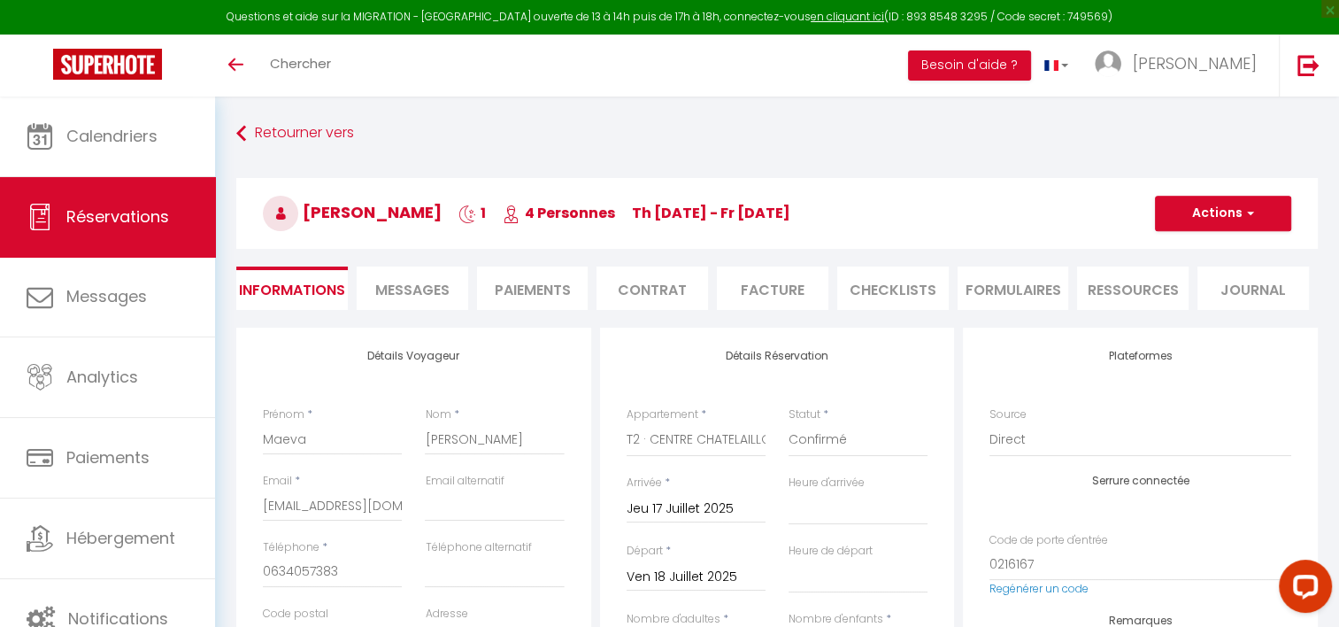
select select
checkbox input "false"
select select "14:00"
select select "11:00"
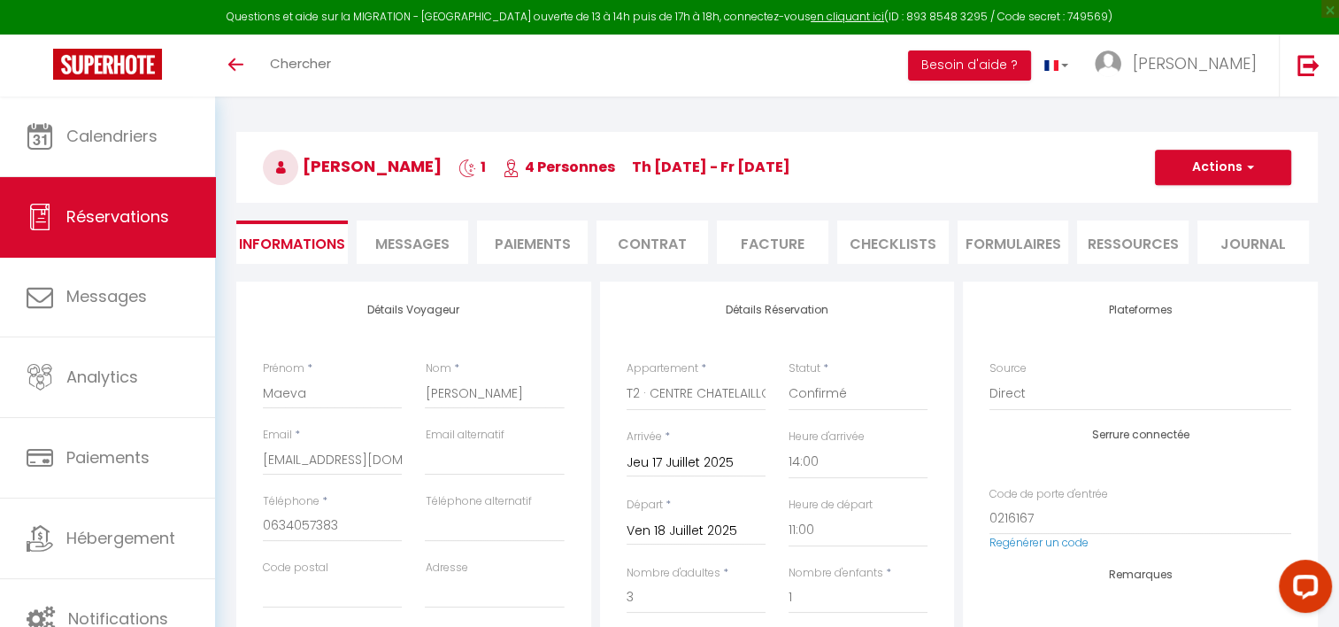
scroll to position [89, 0]
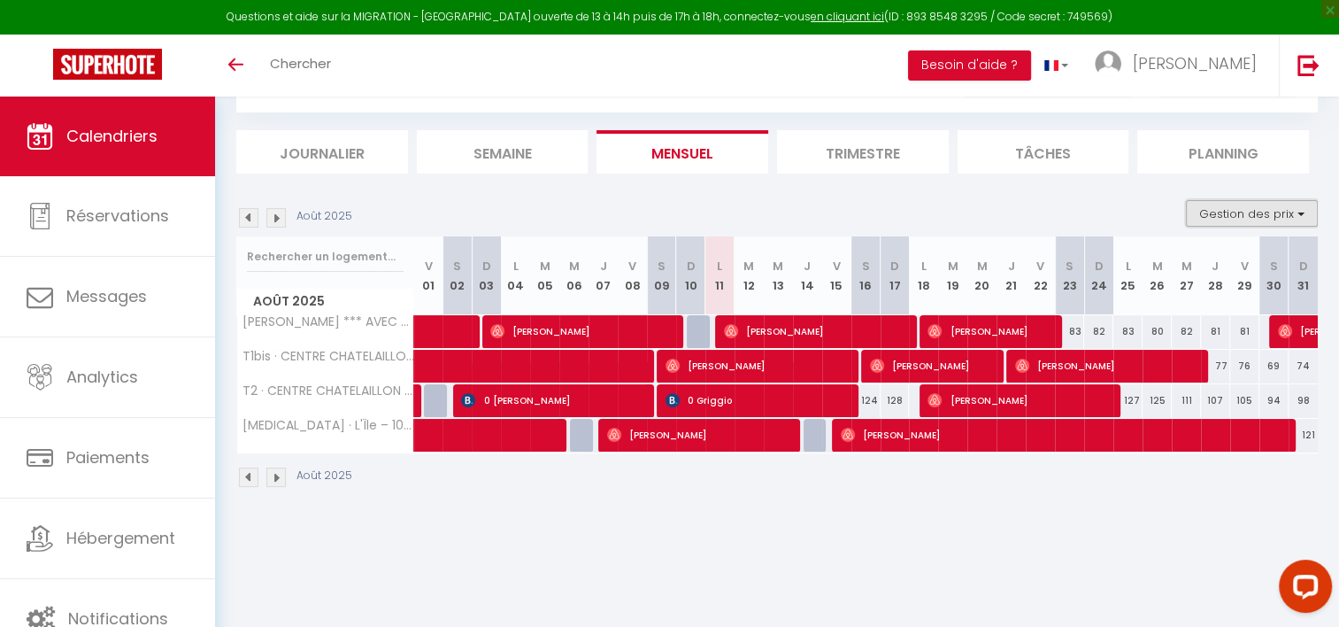
click at [1299, 212] on button "Gestion des prix" at bounding box center [1252, 213] width 132 height 27
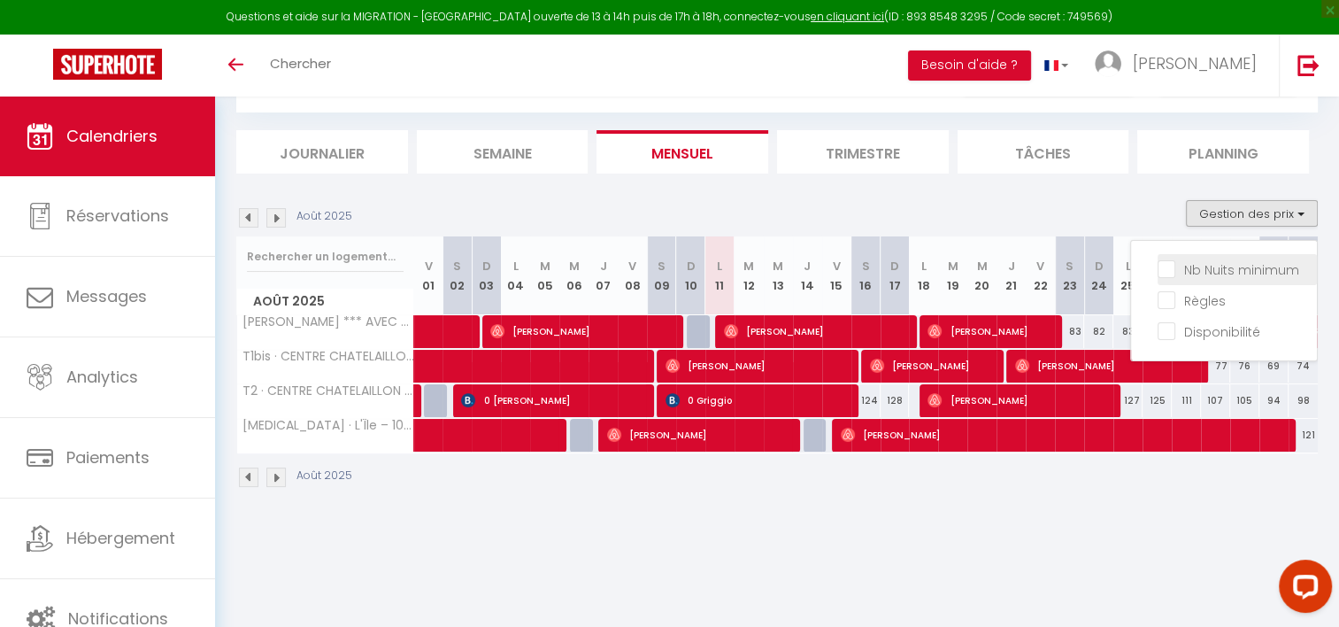
click at [1243, 270] on input "Nb Nuits minimum" at bounding box center [1237, 268] width 159 height 18
checkbox input "true"
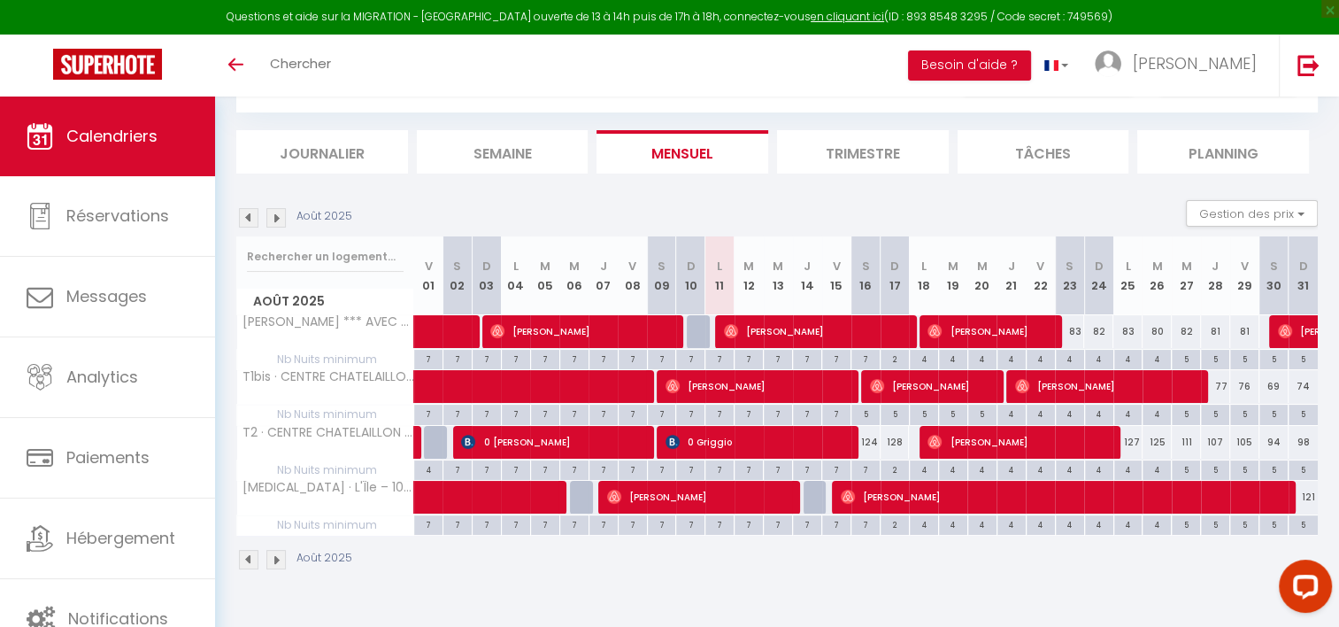
drag, startPoint x: 331, startPoint y: 0, endPoint x: 381, endPoint y: 72, distance: 87.2
click at [400, 74] on div "Toggle menubar Chercher BUTTON Besoin d'aide ? Cyrielle Paramètres Équipe" at bounding box center [727, 66] width 1198 height 62
click at [250, 219] on img at bounding box center [248, 217] width 19 height 19
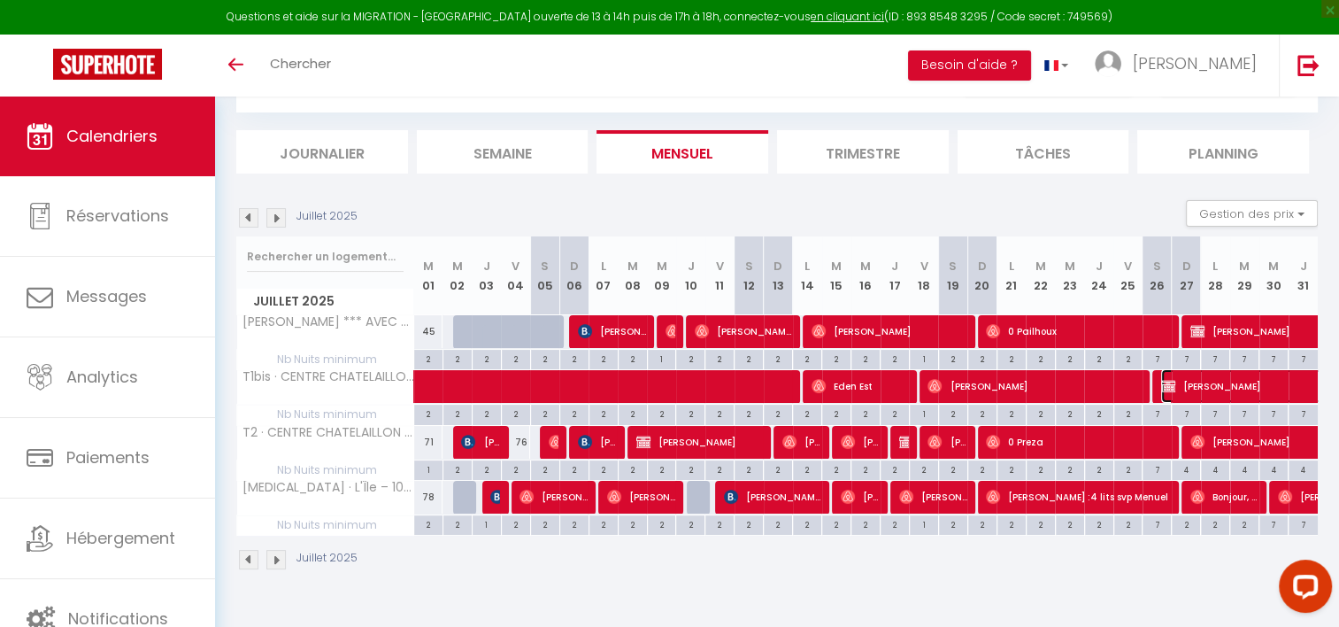
select select "OK"
select select "KO"
select select "0"
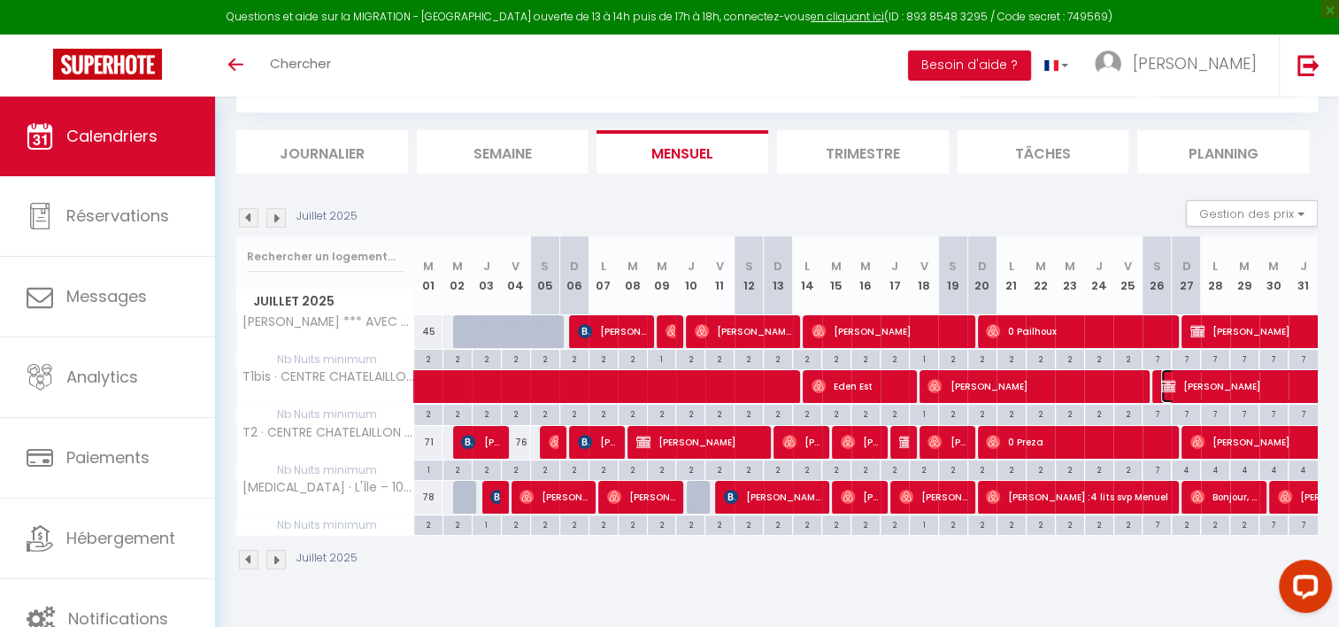
select select "1"
select select
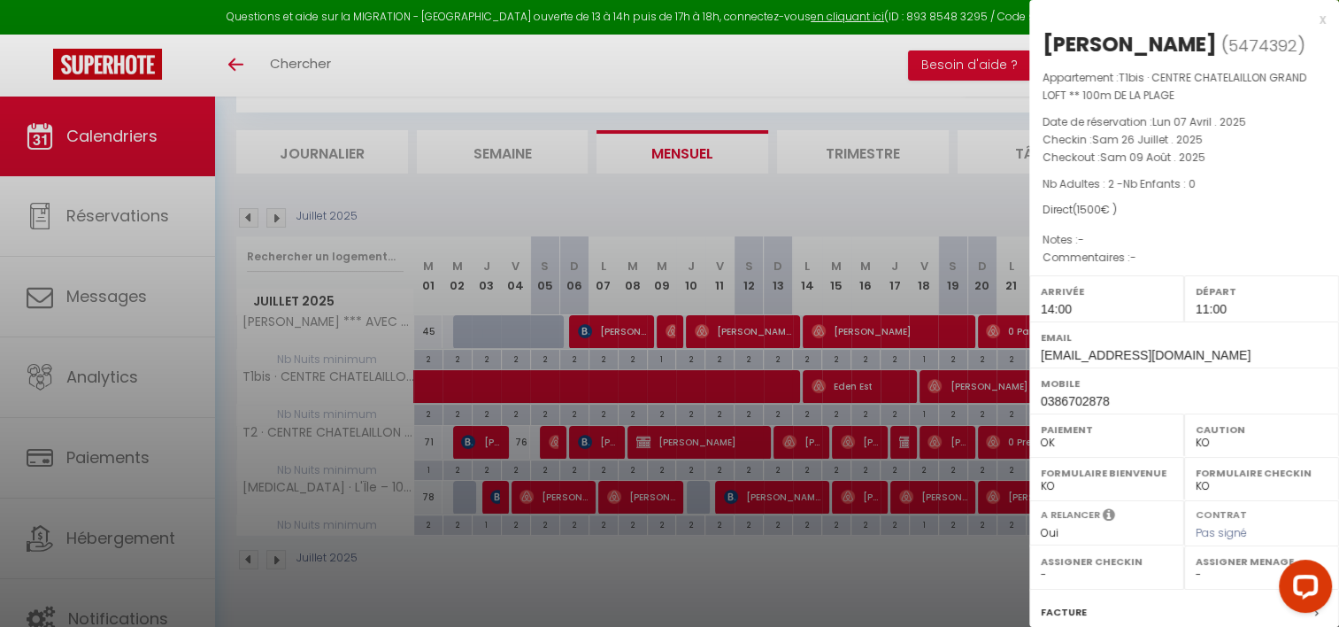
click at [822, 196] on div at bounding box center [669, 313] width 1339 height 627
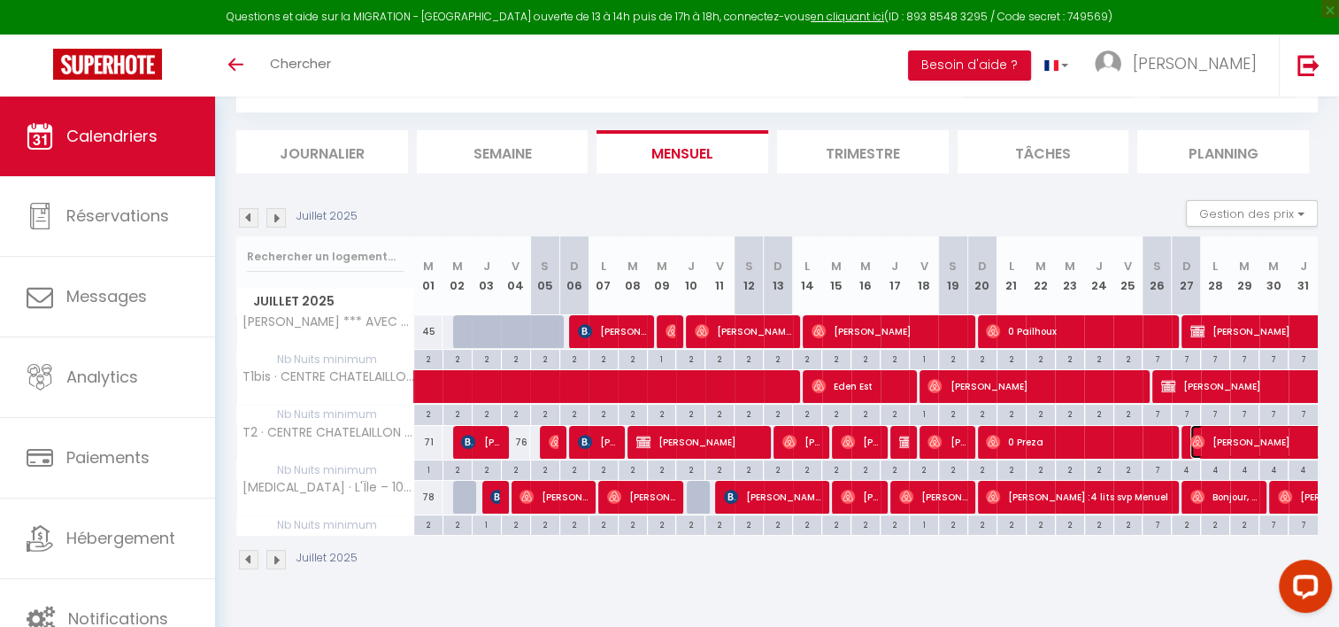
click at [1257, 440] on span "Denis Lévêque" at bounding box center [1293, 442] width 204 height 34
select select "OK"
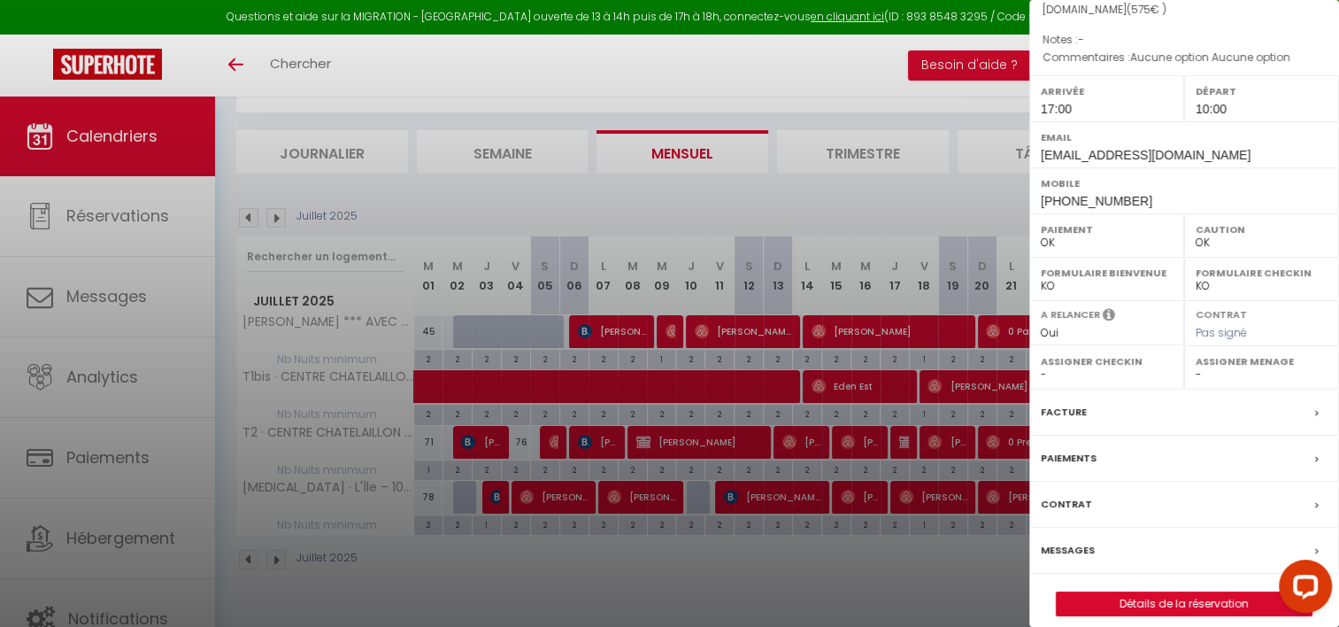
scroll to position [212, 0]
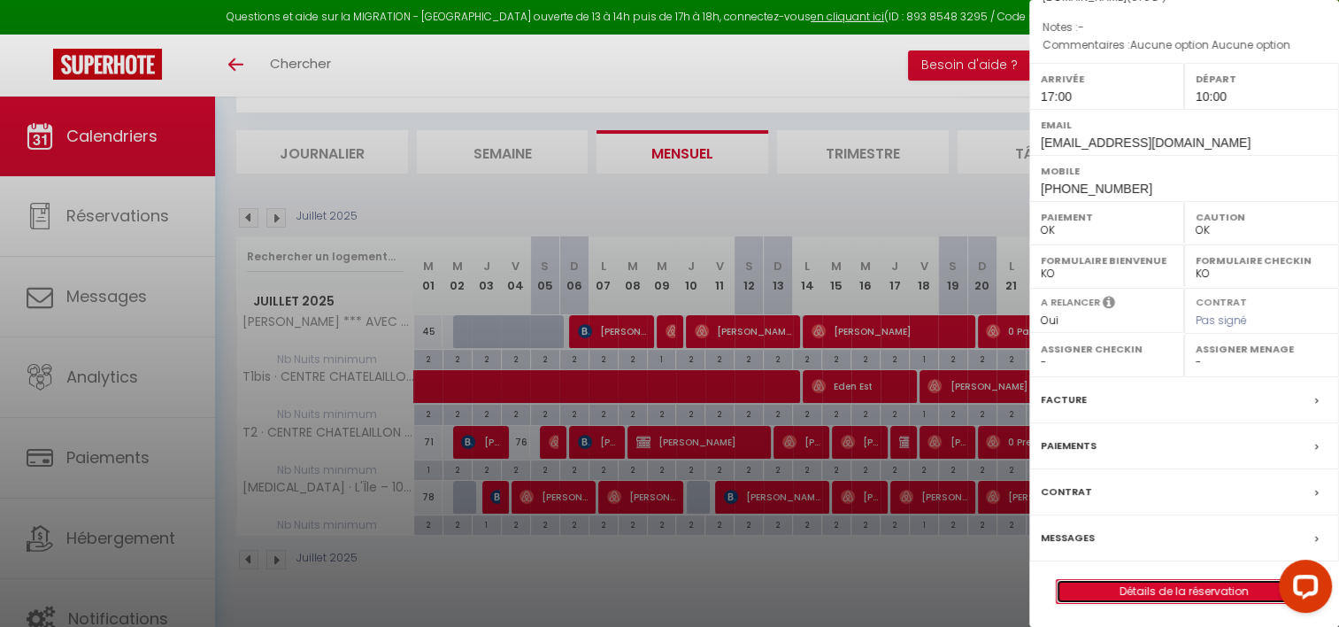
click at [1167, 597] on link "Détails de la réservation" at bounding box center [1184, 591] width 255 height 23
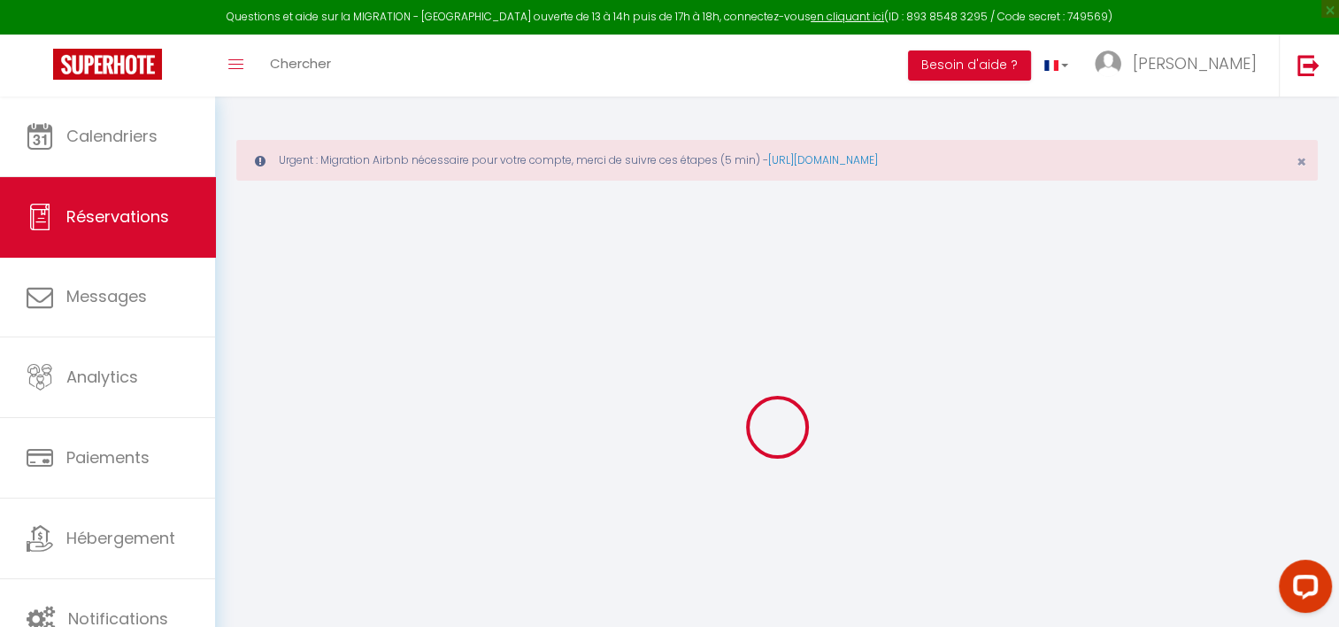
select select
checkbox input "false"
select select
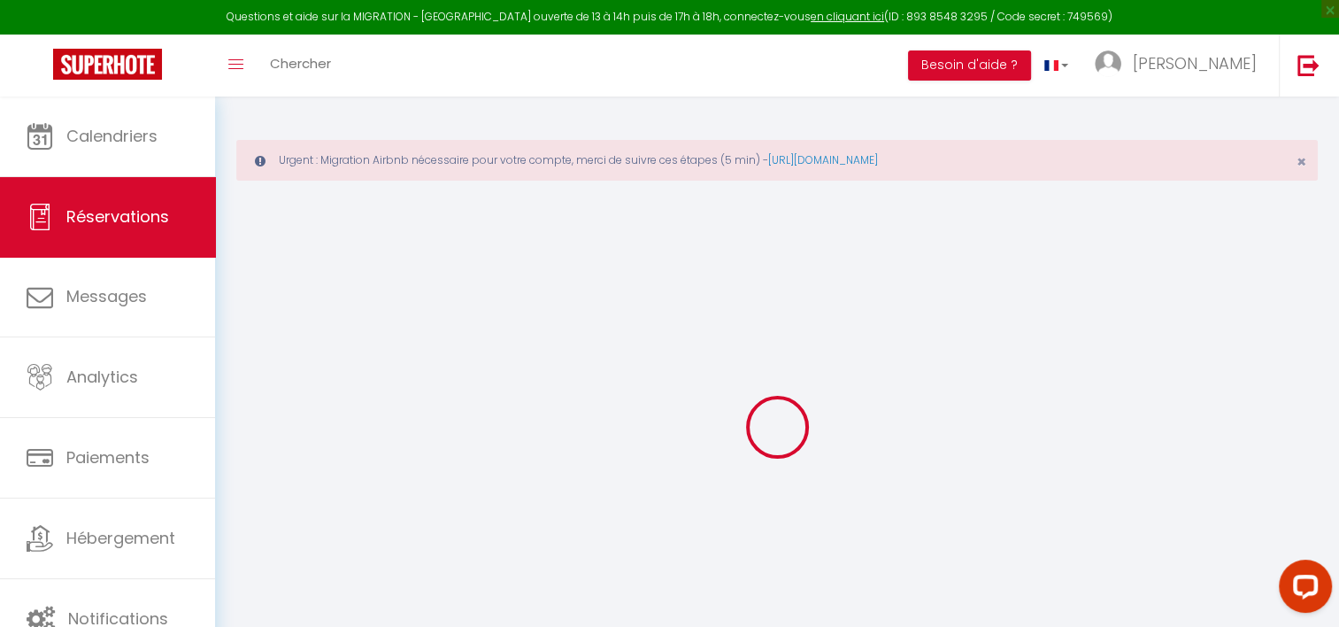
select select
checkbox input "false"
type textarea "Aucune option Aucune option"
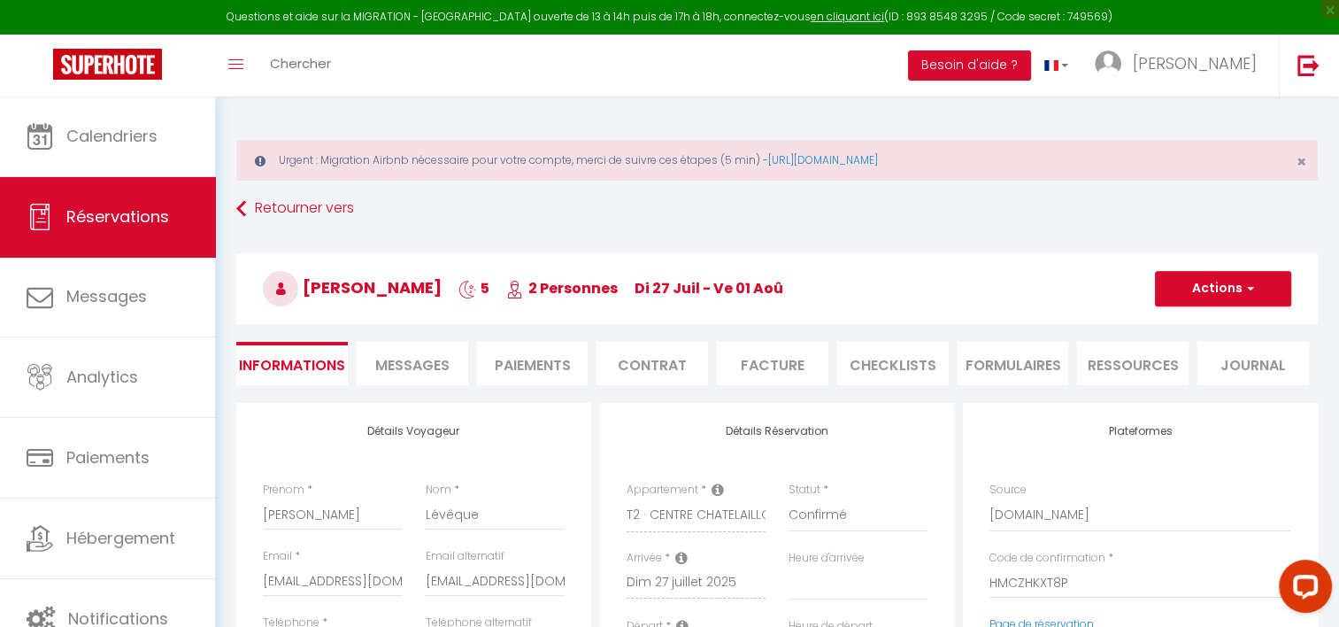
select select
type input "11"
select select
checkbox input "false"
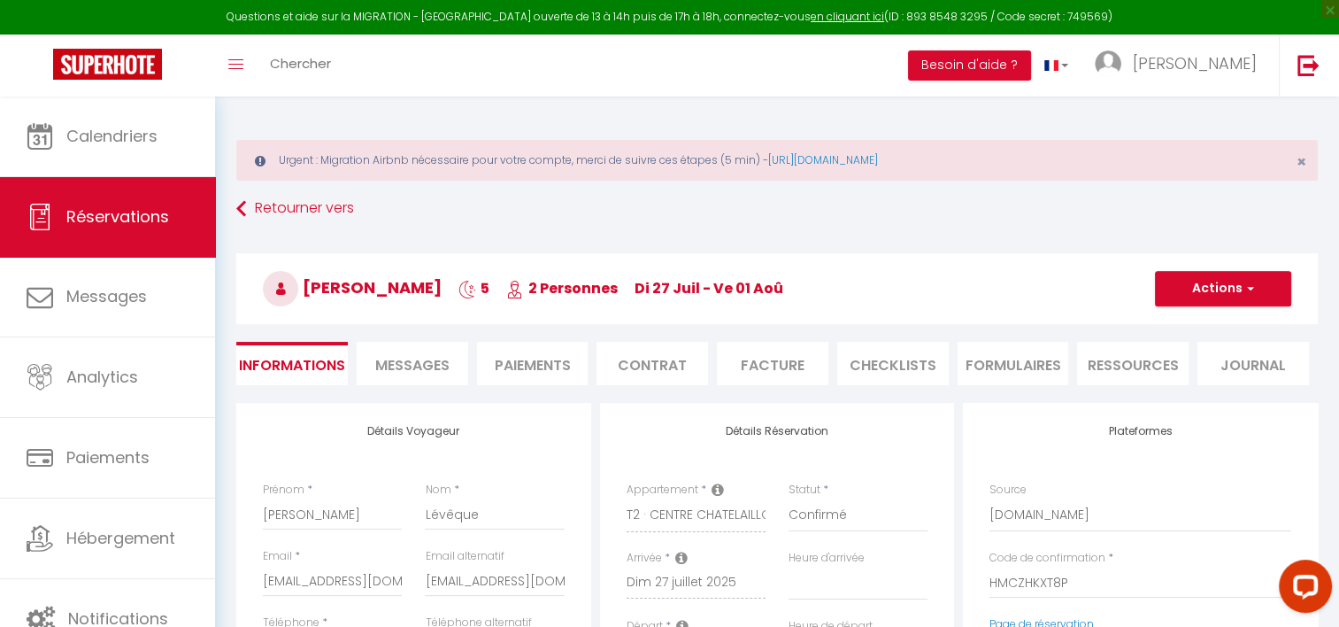
select select
checkbox input "false"
select select "17:00"
select select "10:00"
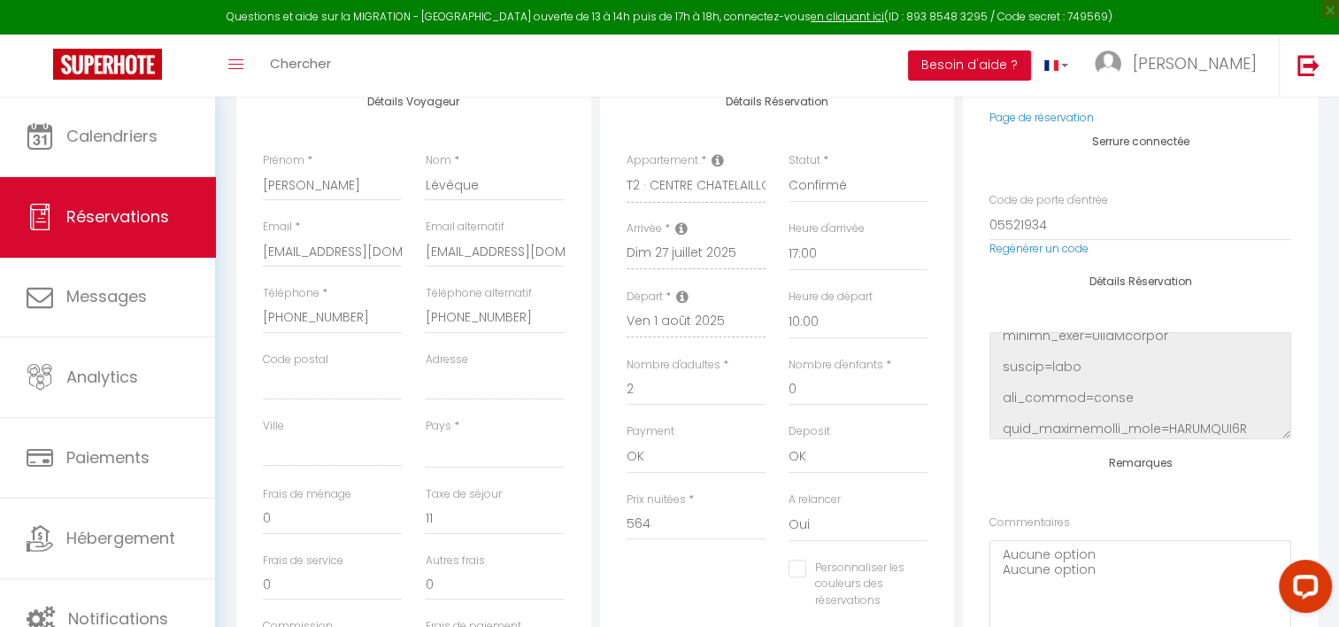
scroll to position [443, 0]
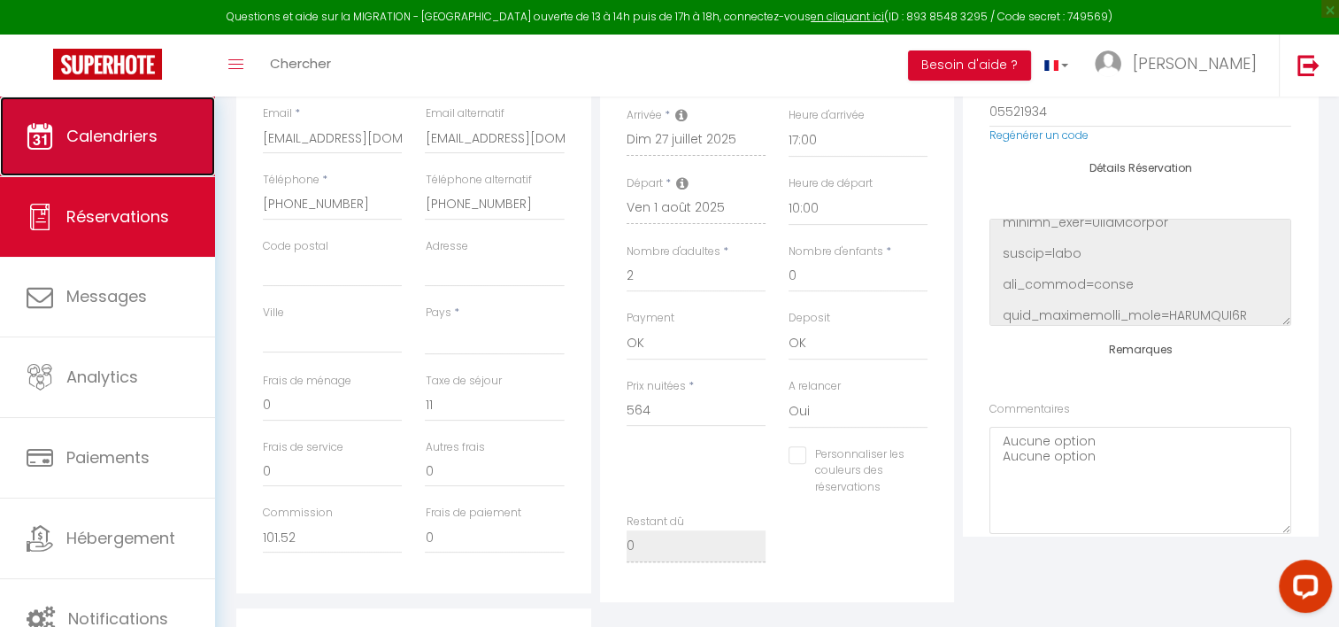
click at [84, 140] on span "Calendriers" at bounding box center [111, 136] width 91 height 22
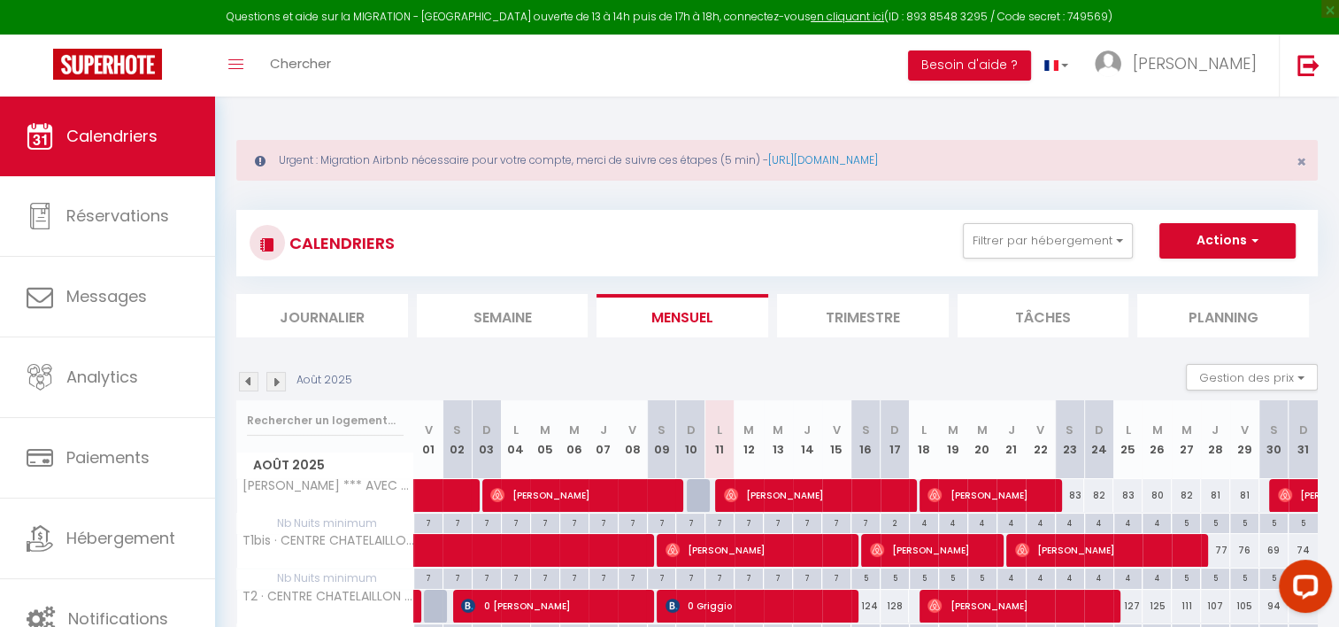
click at [251, 378] on img at bounding box center [248, 381] width 19 height 19
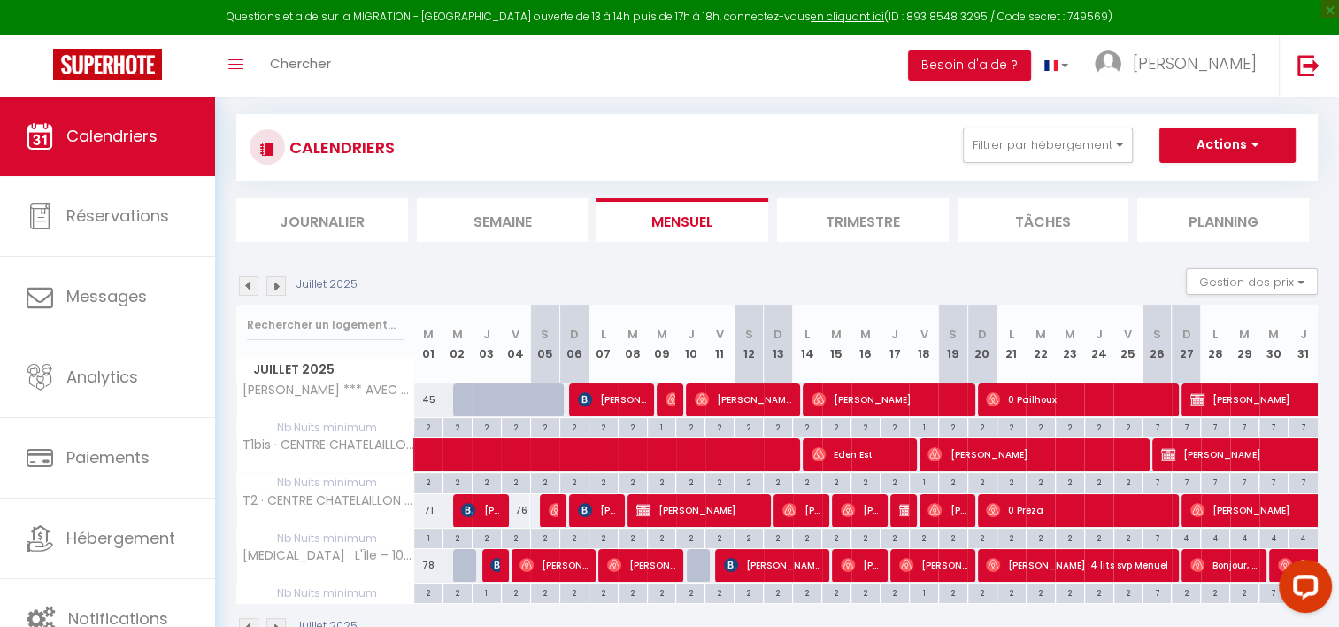
scroll to position [143, 0]
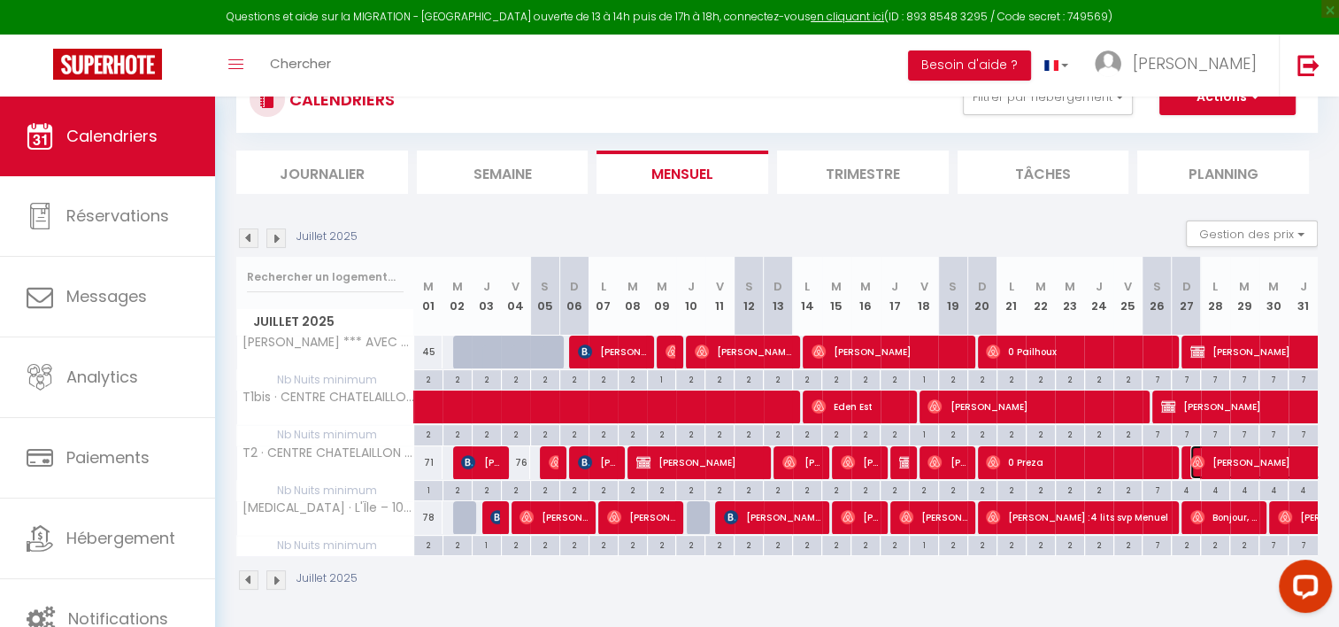
click at [1191, 455] on img at bounding box center [1198, 462] width 14 height 14
select select "OK"
select select "1"
select select "0"
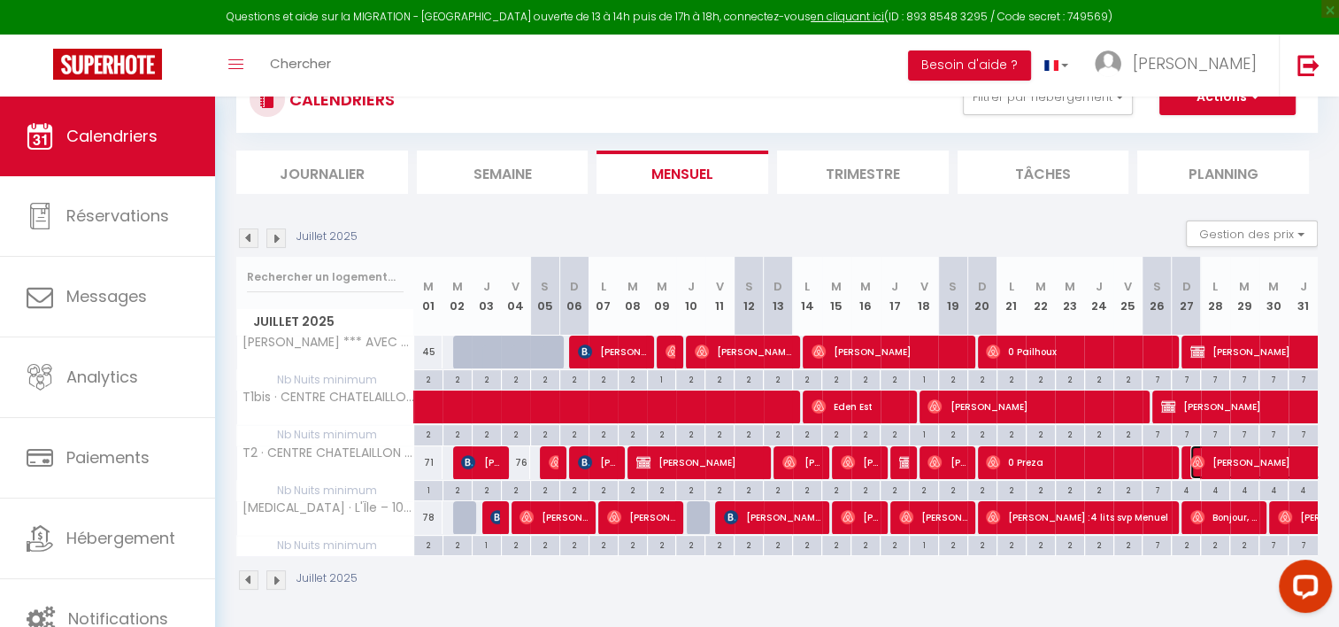
select select "1"
select select
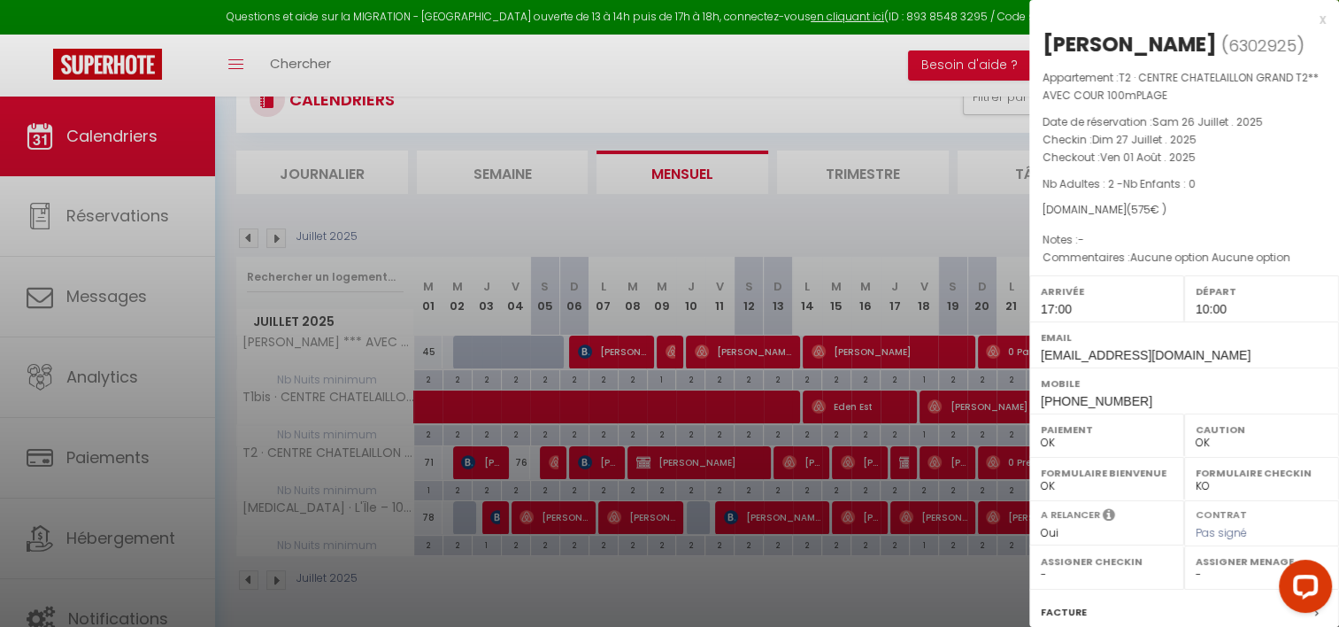
scroll to position [212, 0]
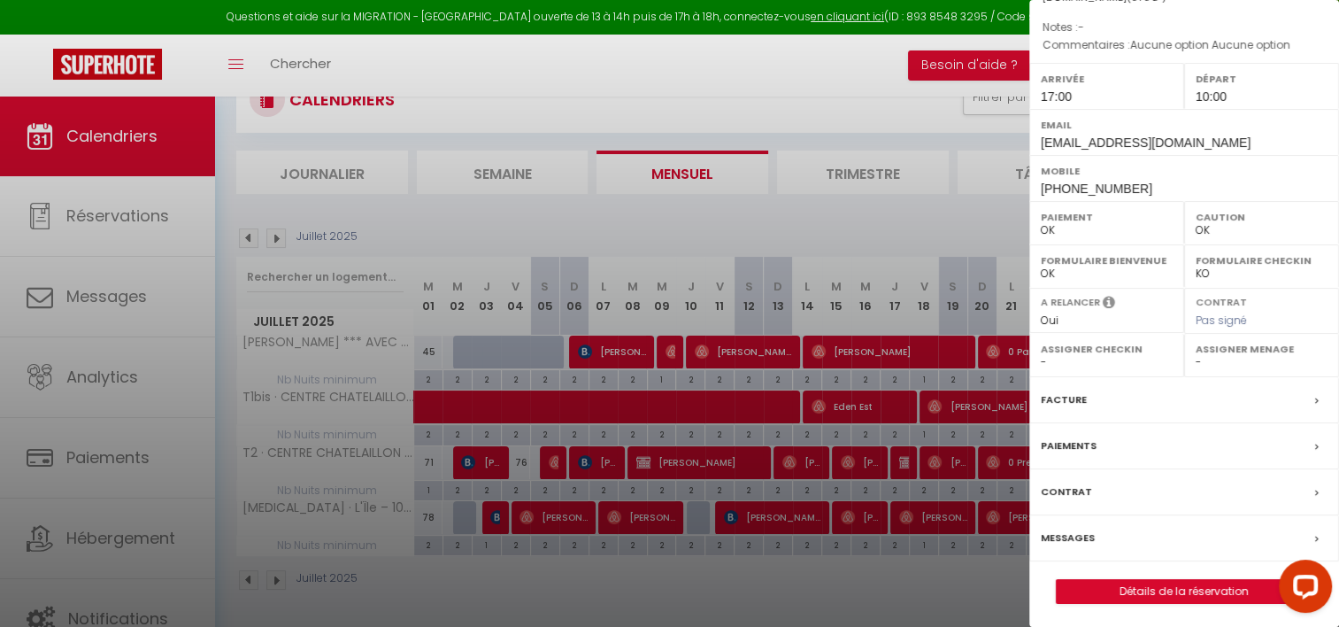
drag, startPoint x: 767, startPoint y: 74, endPoint x: 786, endPoint y: 79, distance: 20.0
click at [767, 73] on div at bounding box center [669, 313] width 1339 height 627
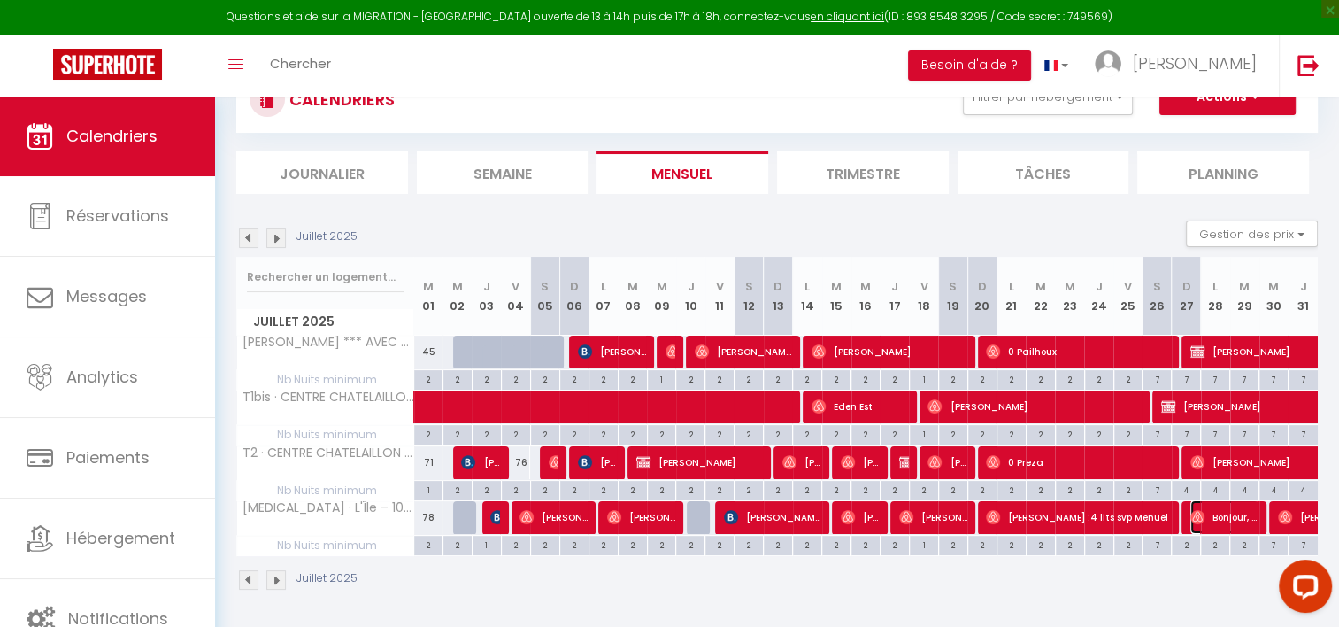
click at [1223, 520] on span "Bonjour, Nous souhaiterions uniquement 1 pack linge de lit pour 1 lit double. E…" at bounding box center [1225, 517] width 68 height 34
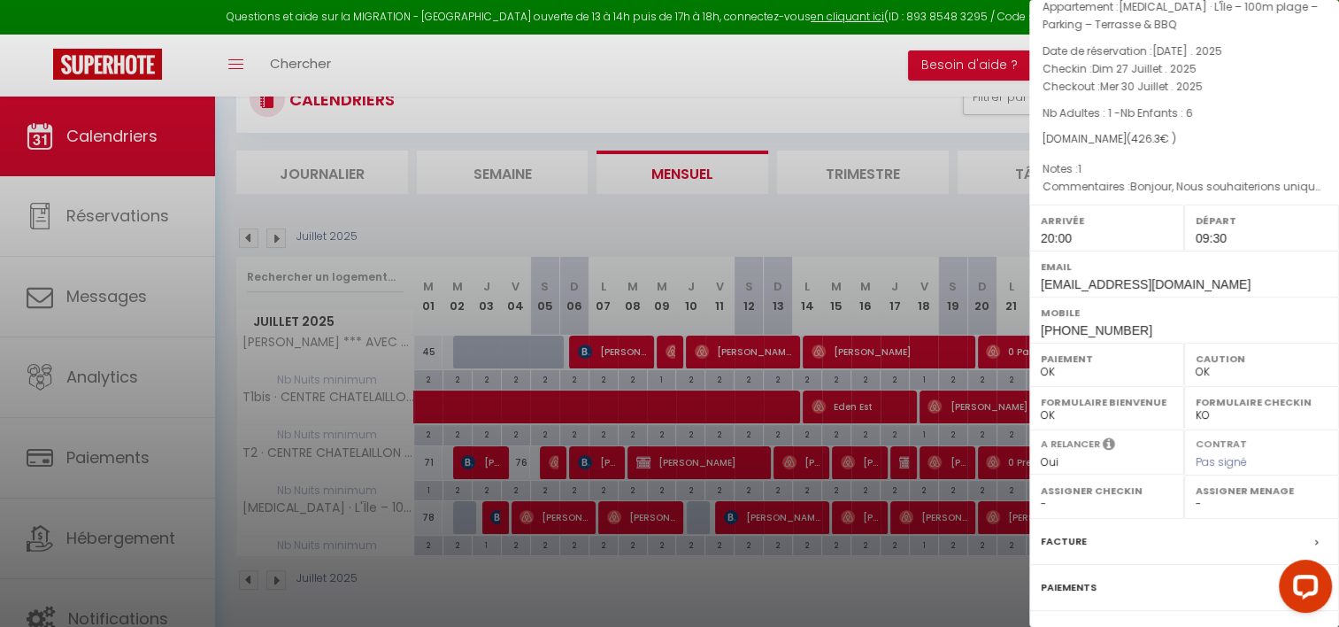
scroll to position [354, 0]
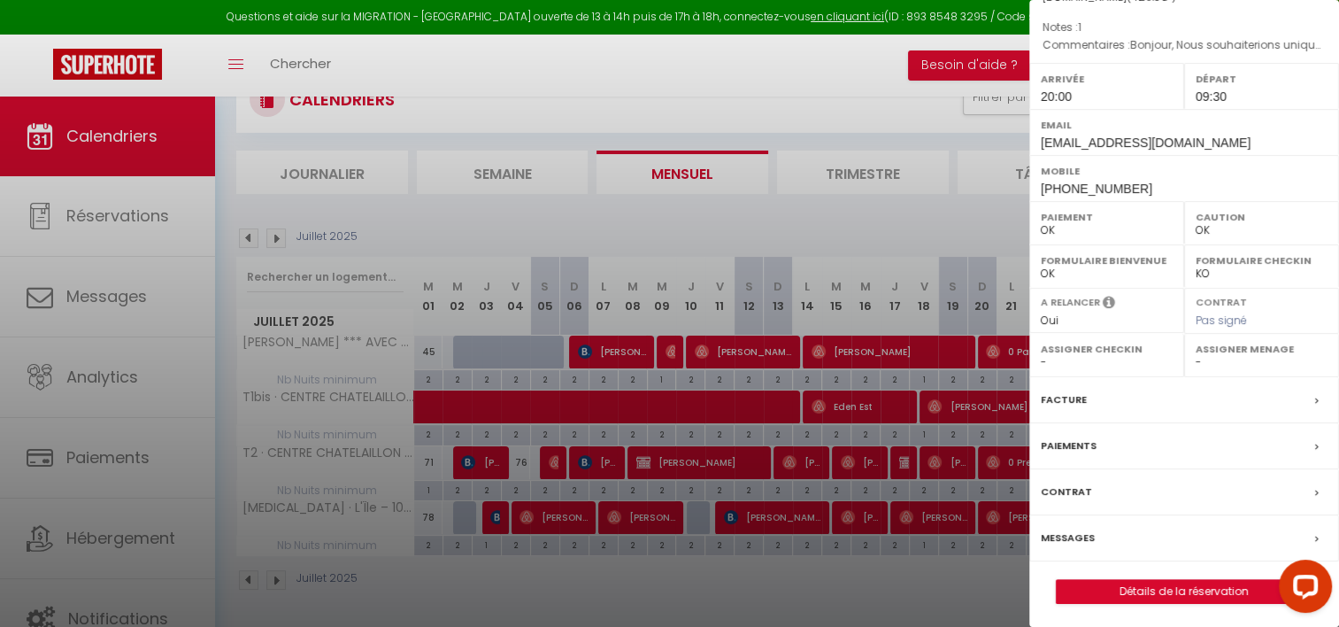
click at [959, 598] on div at bounding box center [669, 313] width 1339 height 627
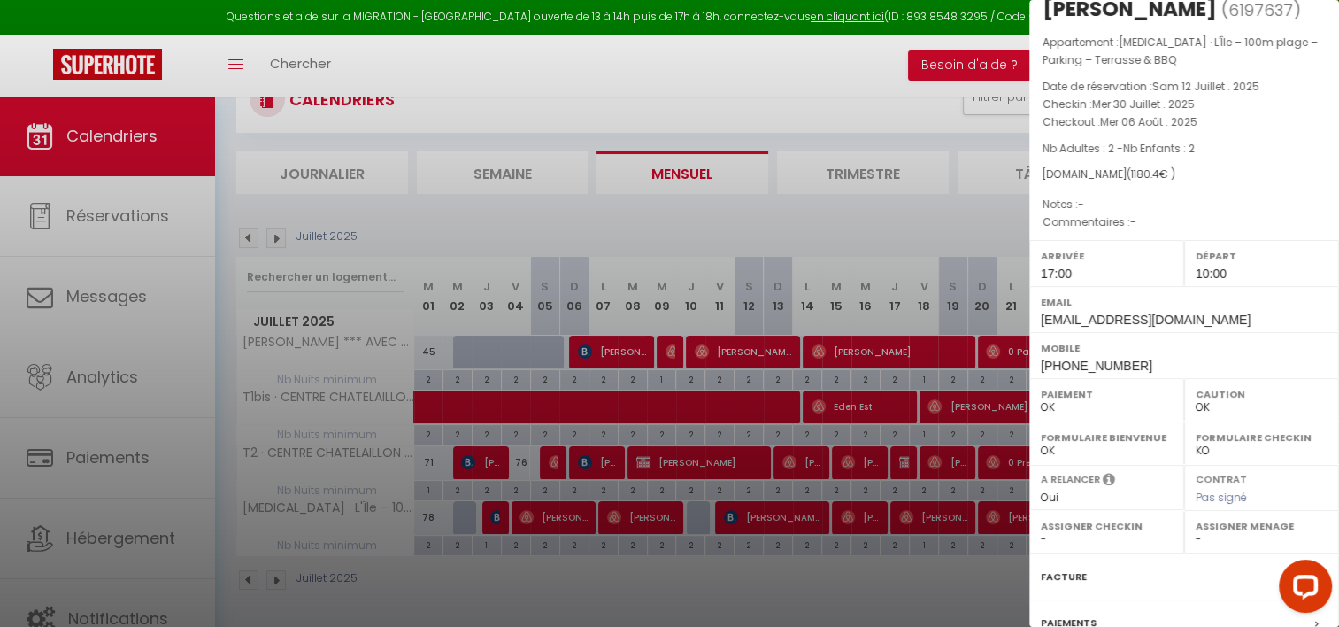
scroll to position [0, 0]
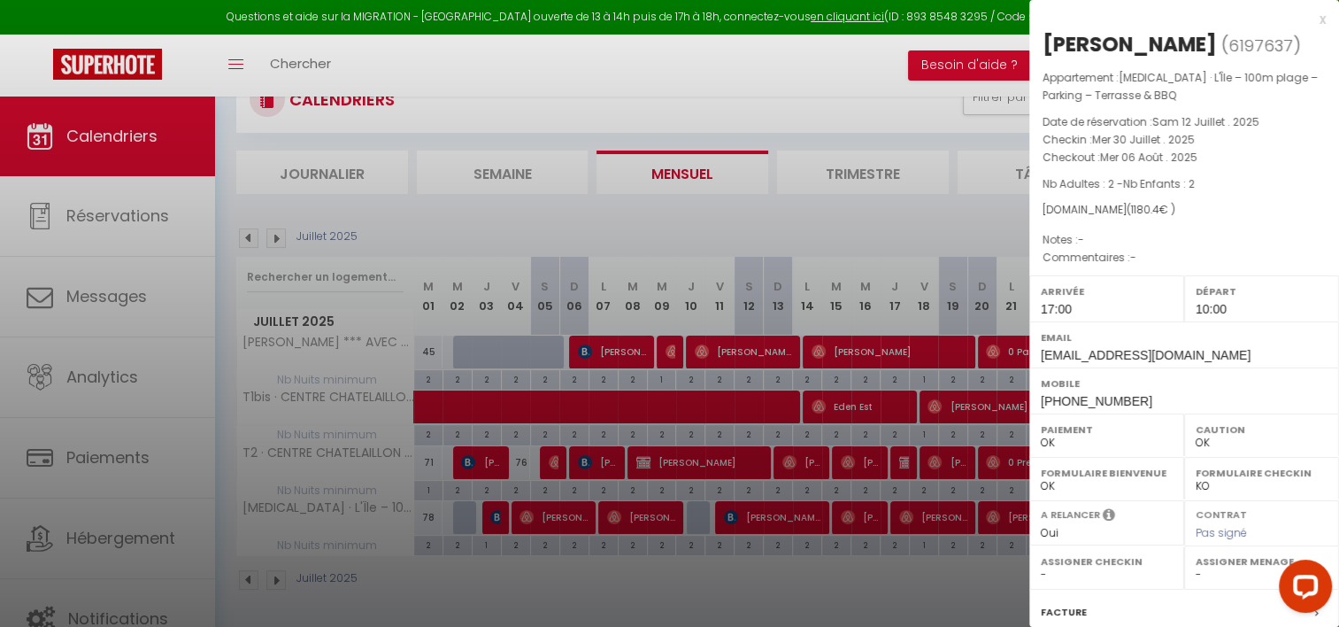
click at [489, 224] on div at bounding box center [669, 313] width 1339 height 627
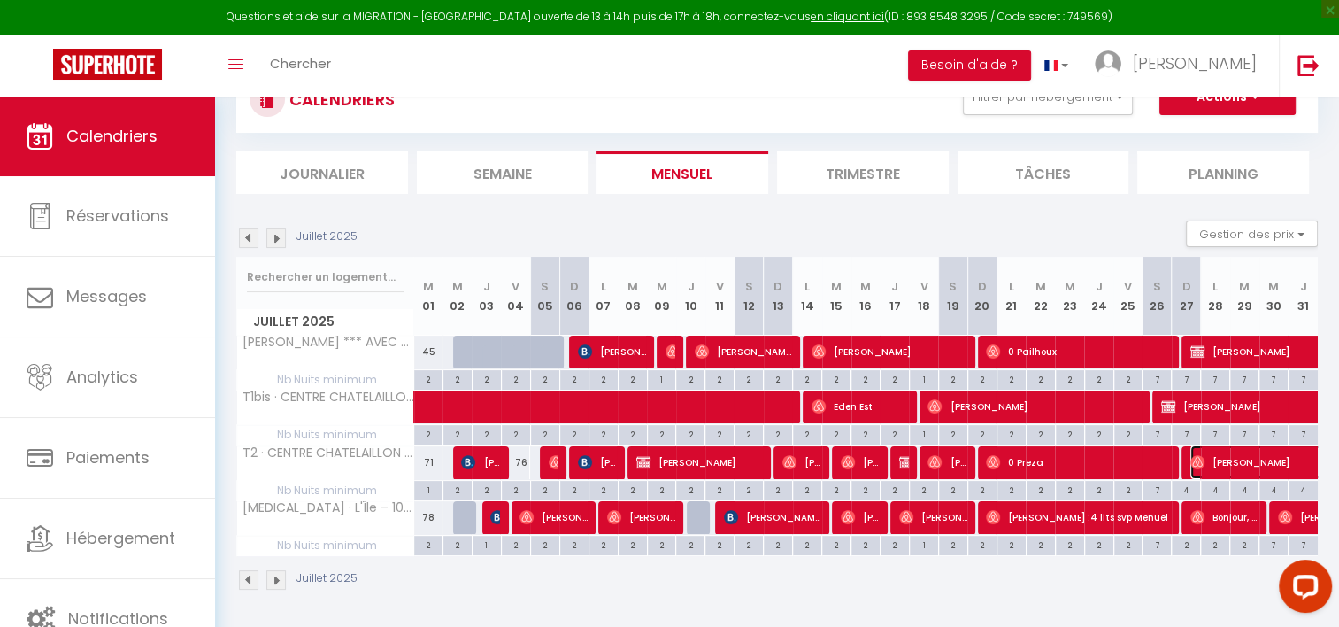
click at [1257, 464] on span "Denis Lévêque" at bounding box center [1293, 462] width 204 height 34
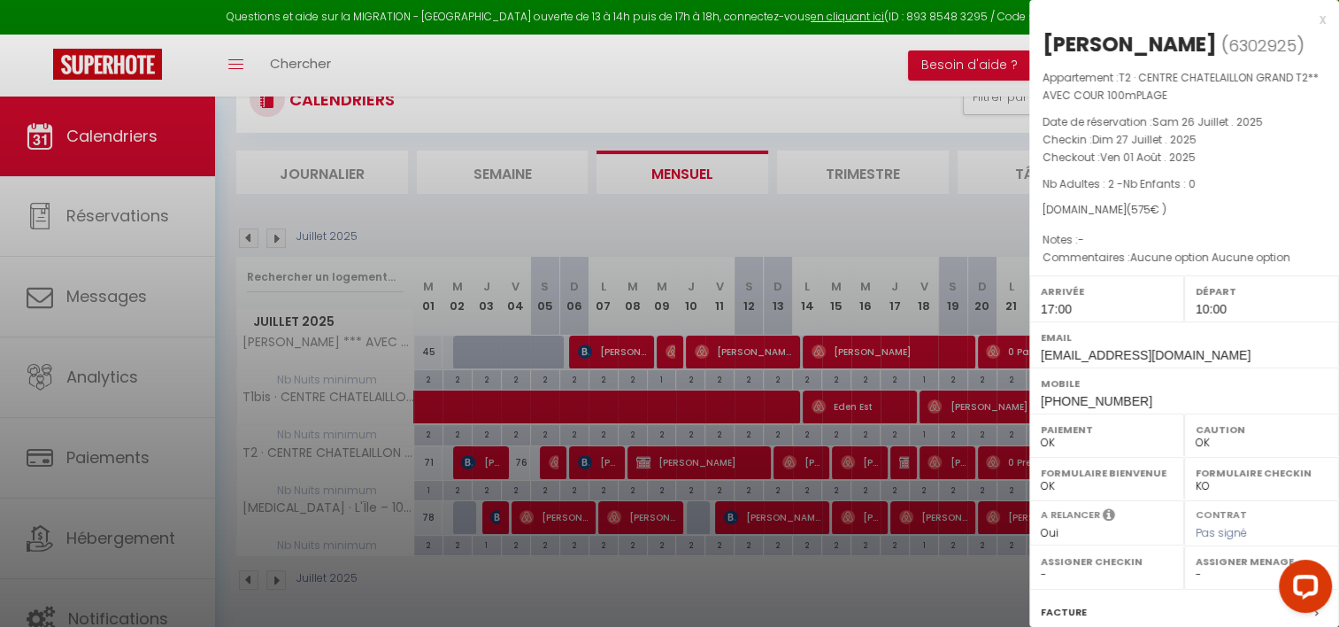
click at [832, 207] on div at bounding box center [669, 313] width 1339 height 627
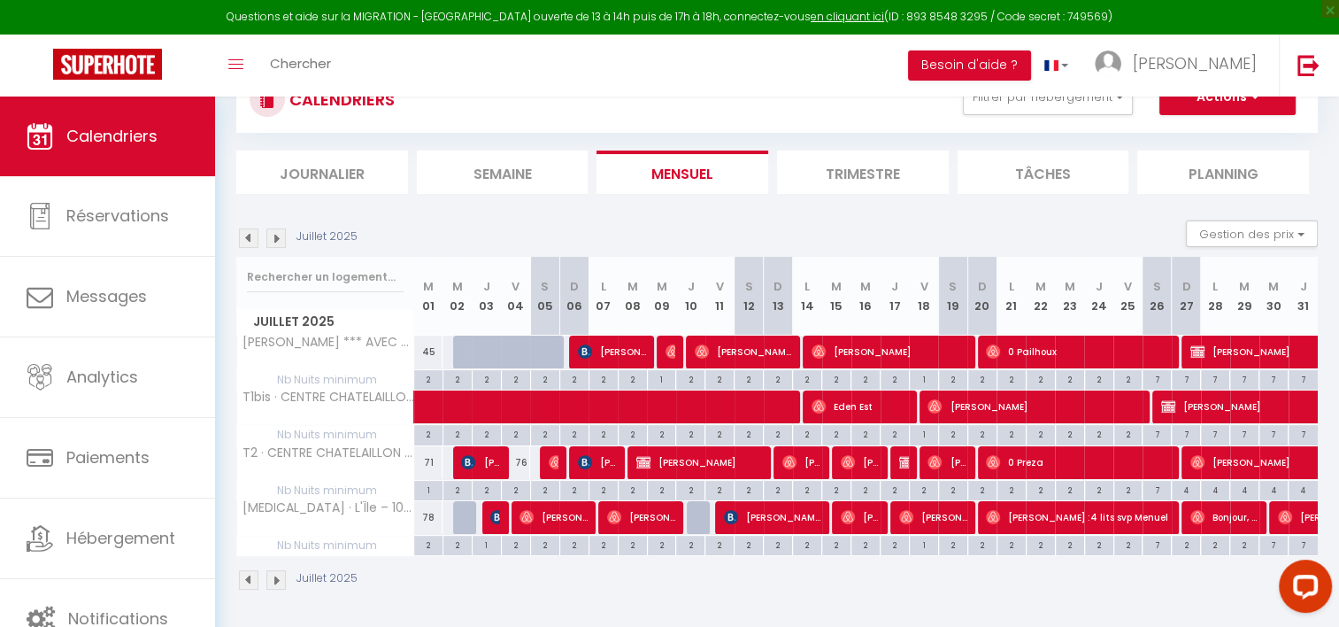
click at [281, 239] on img at bounding box center [275, 237] width 19 height 19
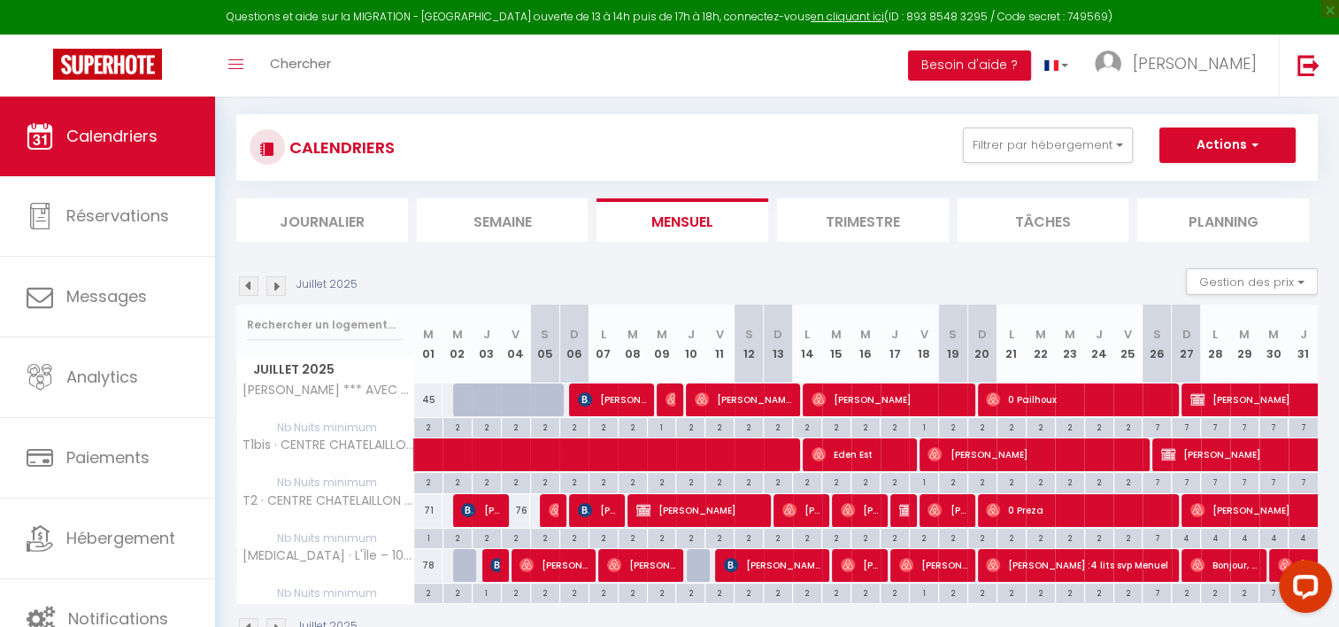
select select "0"
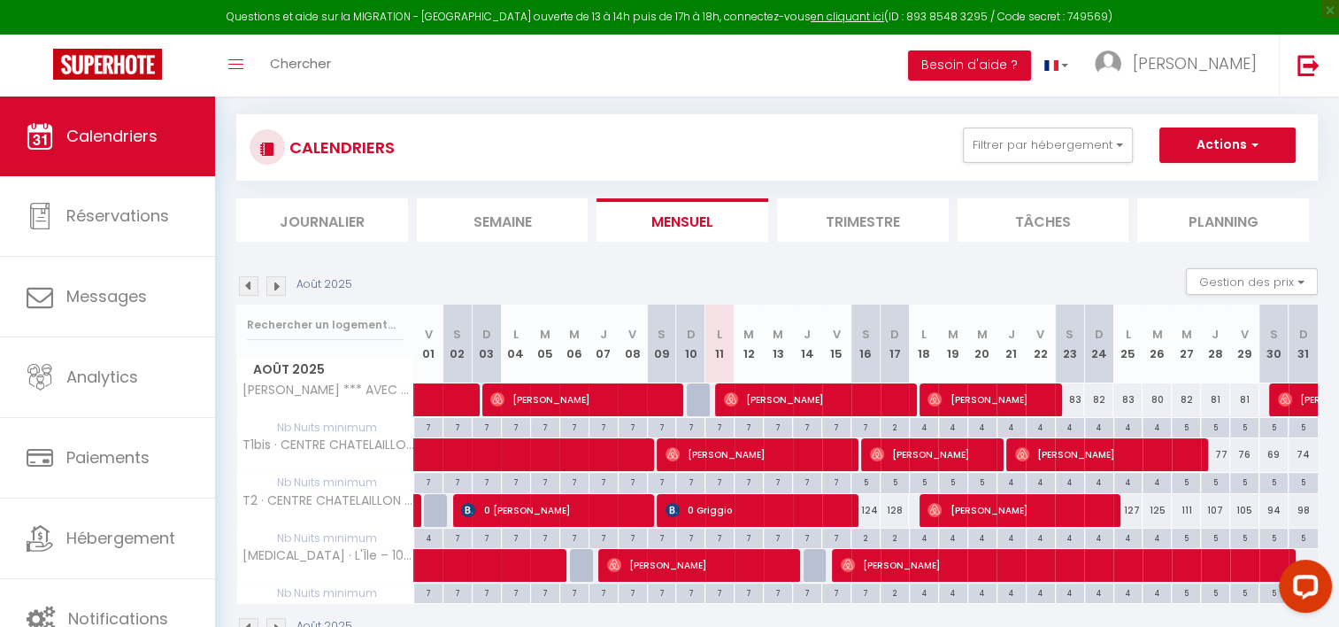
scroll to position [143, 0]
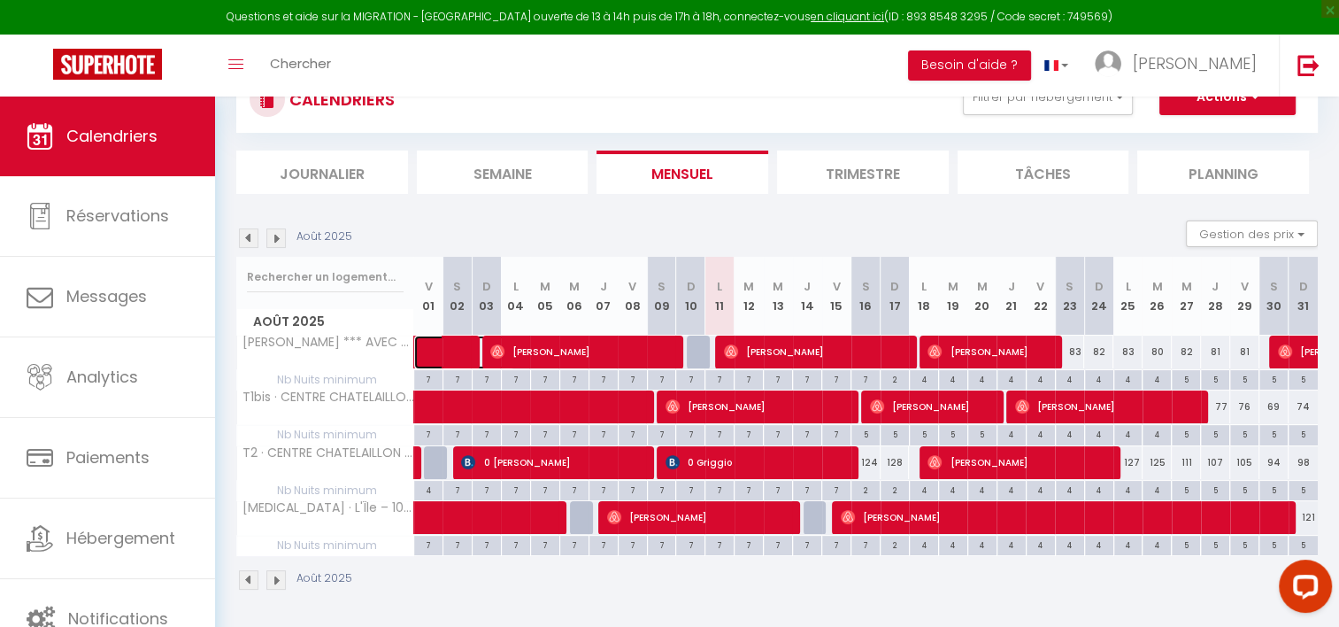
click at [448, 351] on span at bounding box center [473, 352] width 81 height 34
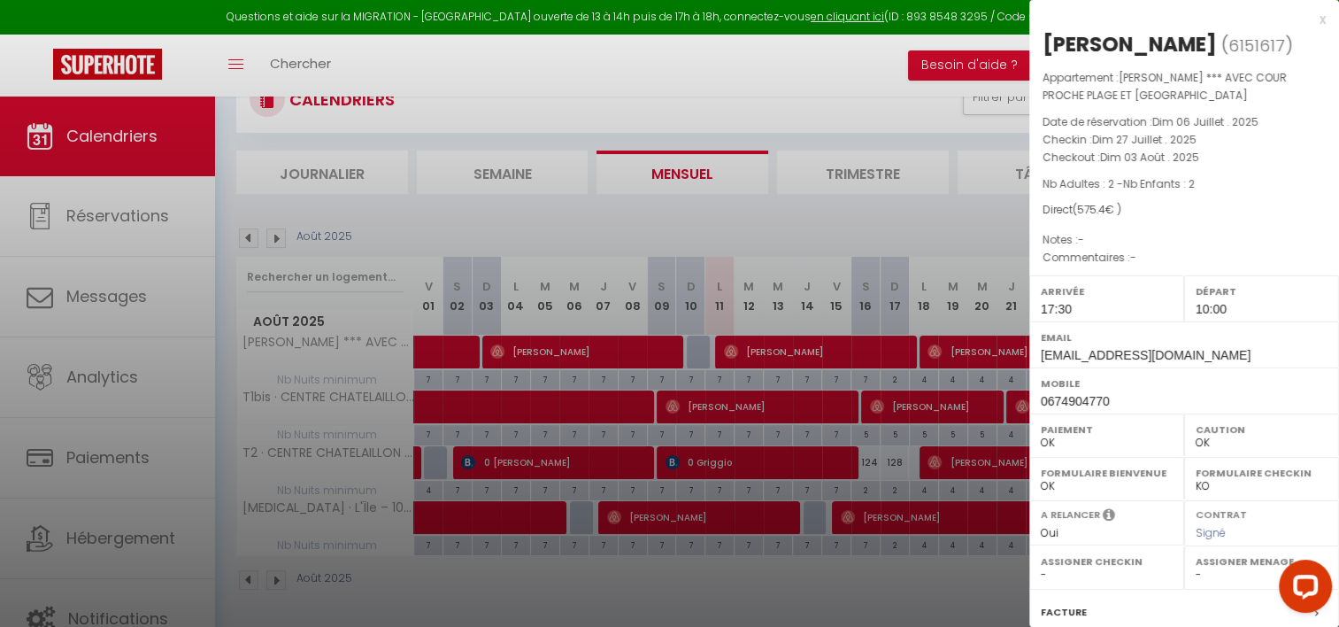
click at [774, 347] on div at bounding box center [669, 313] width 1339 height 627
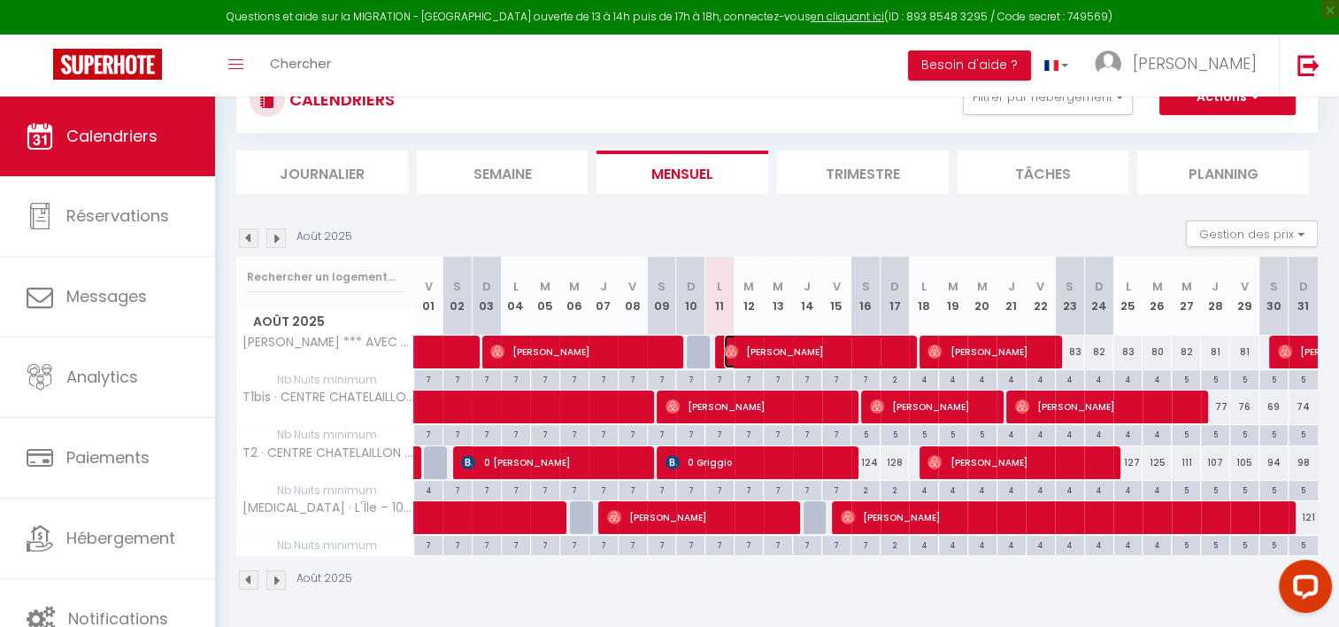
click at [774, 347] on span "[PERSON_NAME]" at bounding box center [816, 352] width 185 height 34
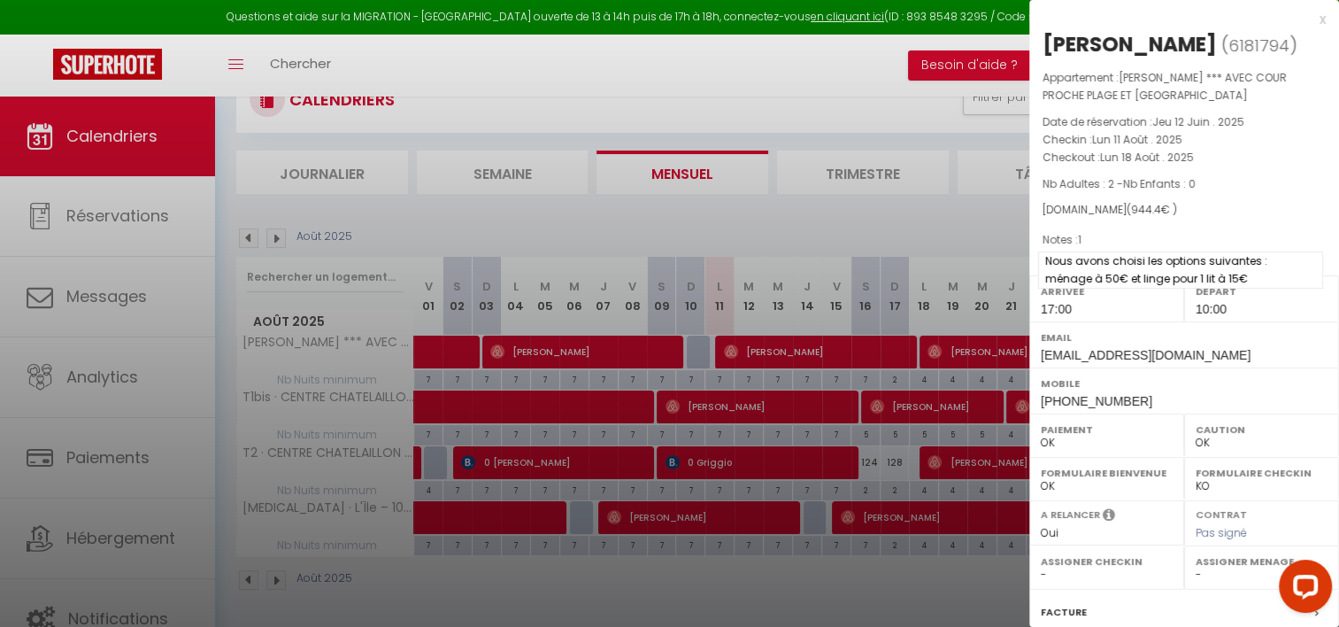
click at [1158, 256] on span "Nous avons choisi les options suivantes : ménage à 50€ et linge pour 1 lit à 15€" at bounding box center [1180, 269] width 285 height 37
click at [658, 224] on div at bounding box center [669, 313] width 1339 height 627
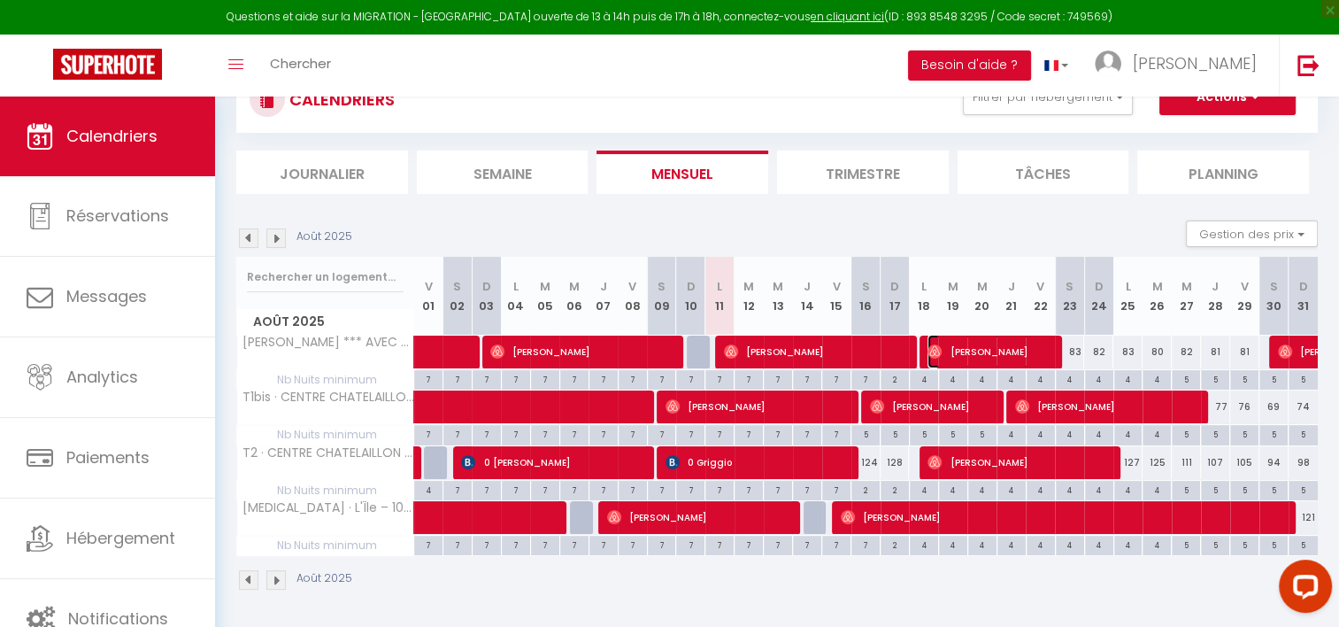
click at [1013, 351] on span "[PERSON_NAME]" at bounding box center [991, 352] width 127 height 34
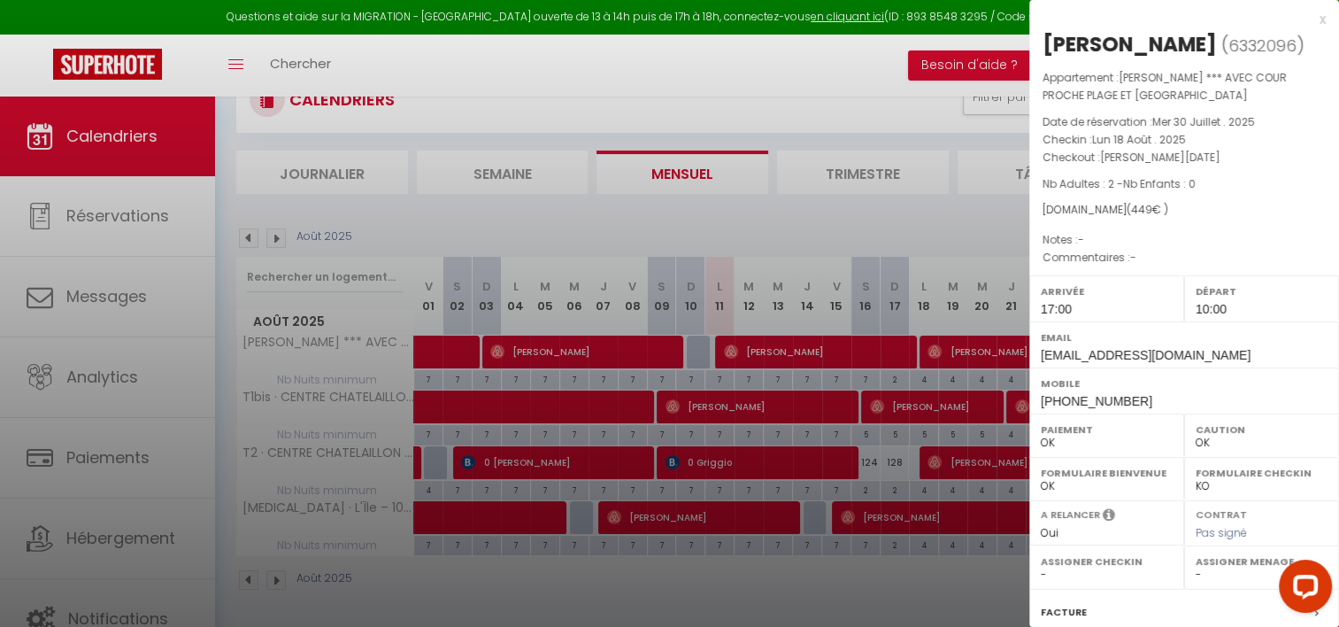
click at [882, 220] on div at bounding box center [669, 313] width 1339 height 627
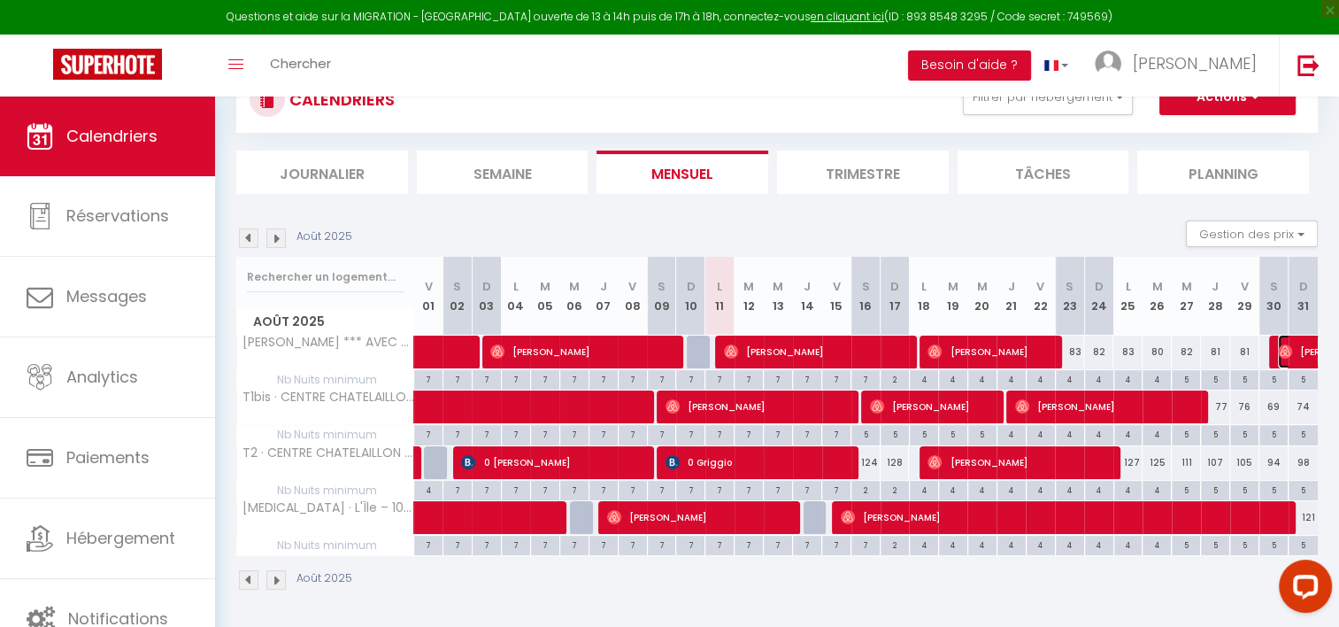
click at [1291, 350] on img at bounding box center [1285, 351] width 14 height 14
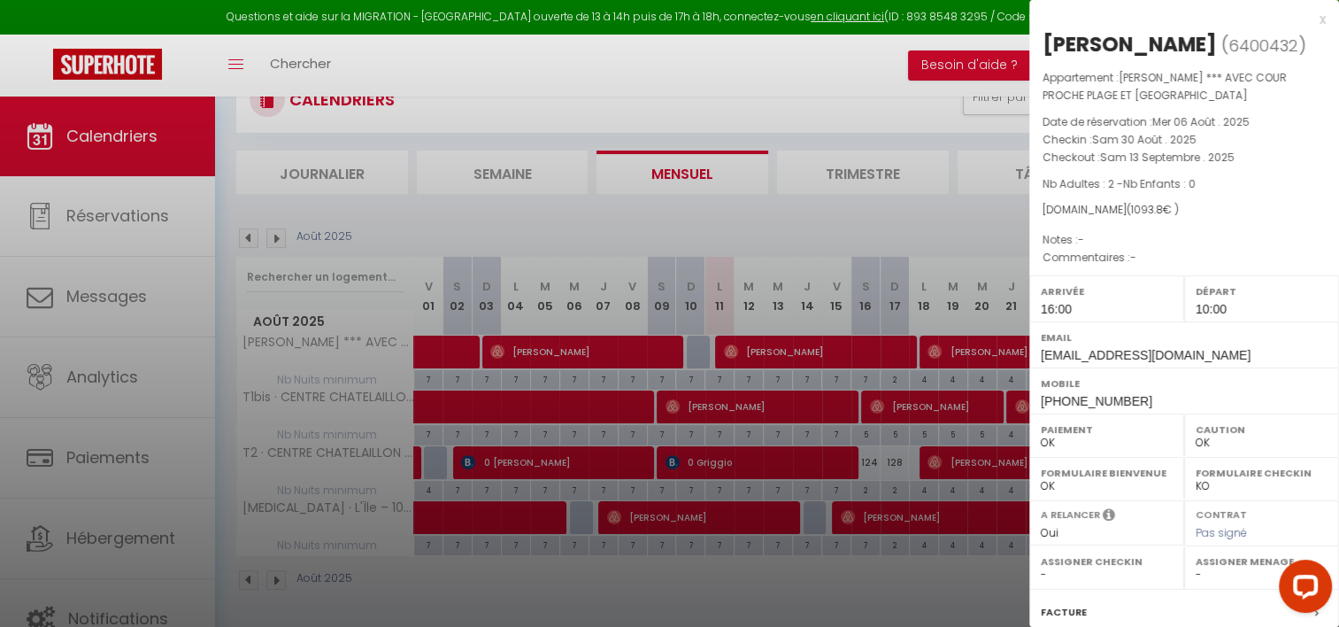
click at [928, 210] on div at bounding box center [669, 313] width 1339 height 627
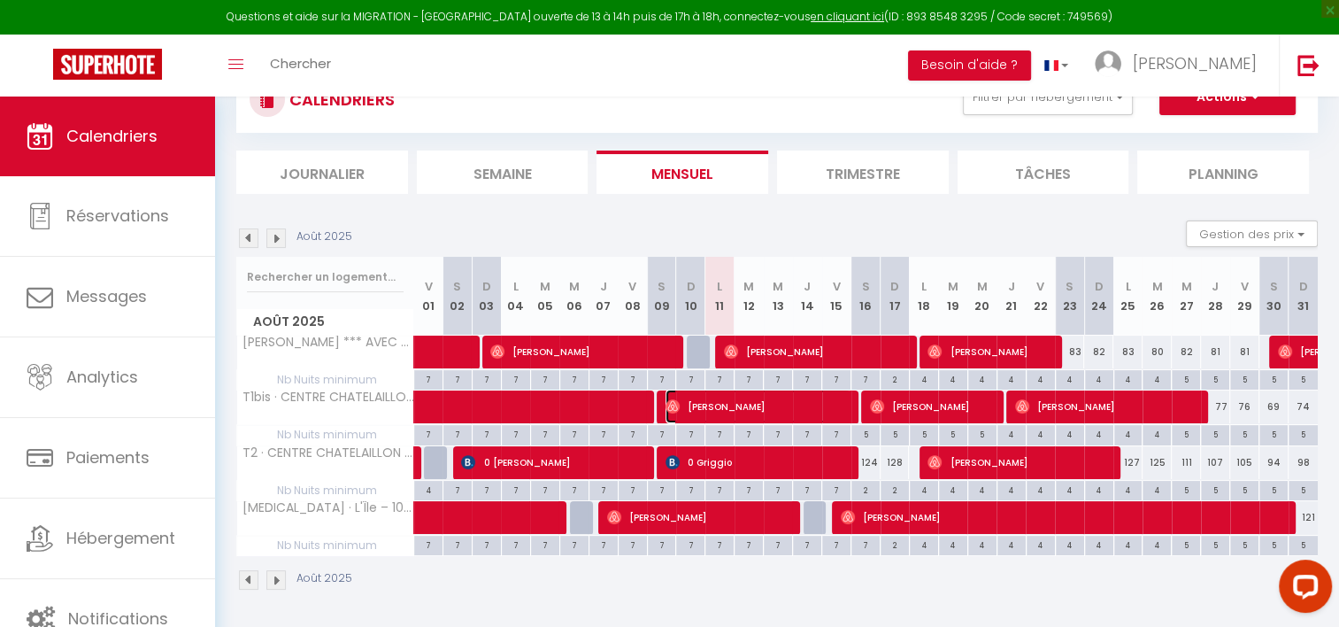
click at [755, 405] on span "[PERSON_NAME]" at bounding box center [758, 406] width 185 height 34
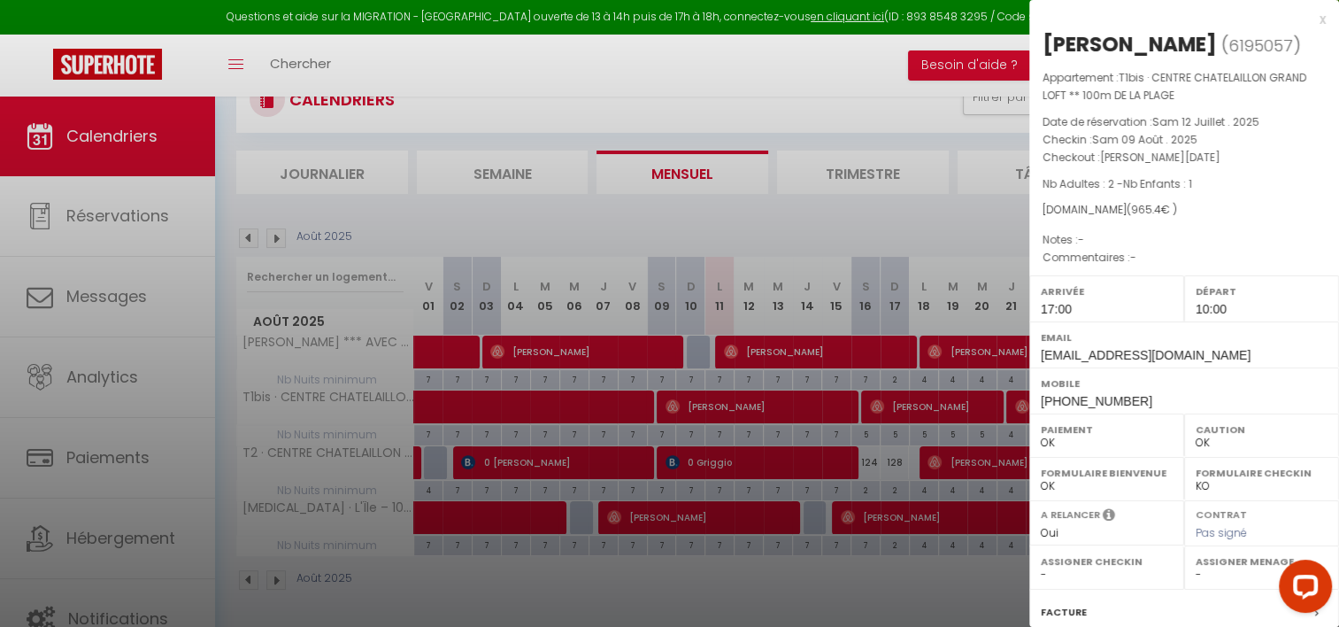
click at [797, 215] on div at bounding box center [669, 313] width 1339 height 627
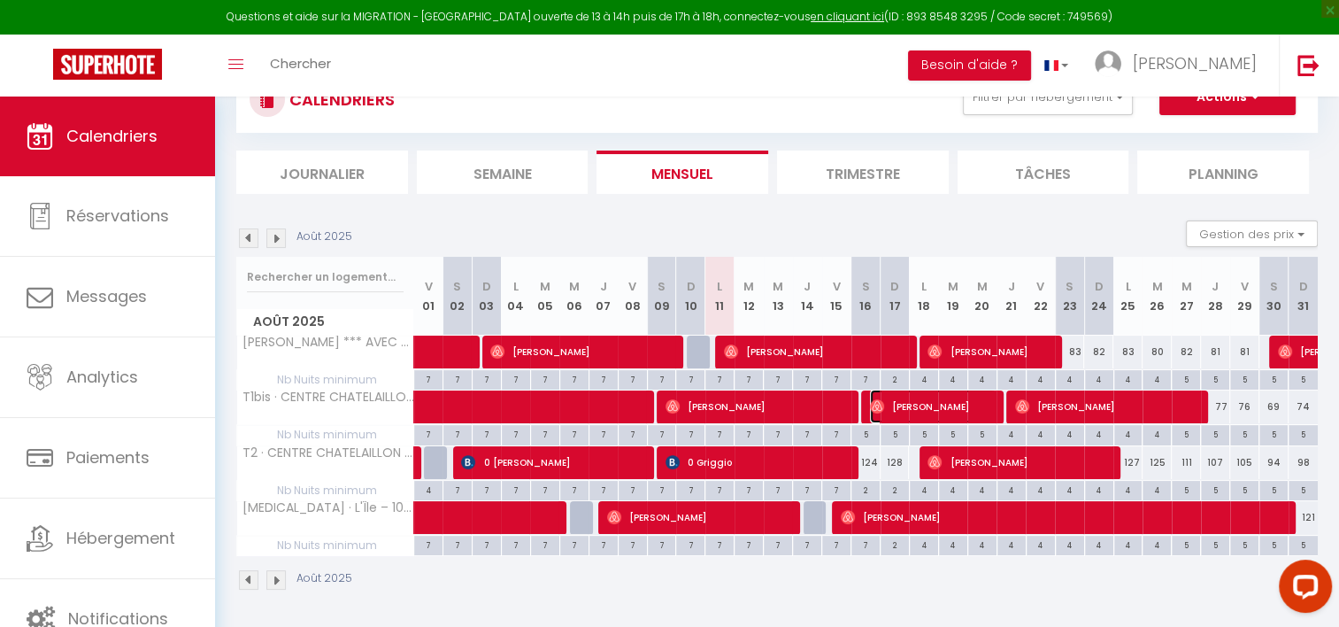
click at [921, 400] on span "[PERSON_NAME]" at bounding box center [933, 406] width 127 height 34
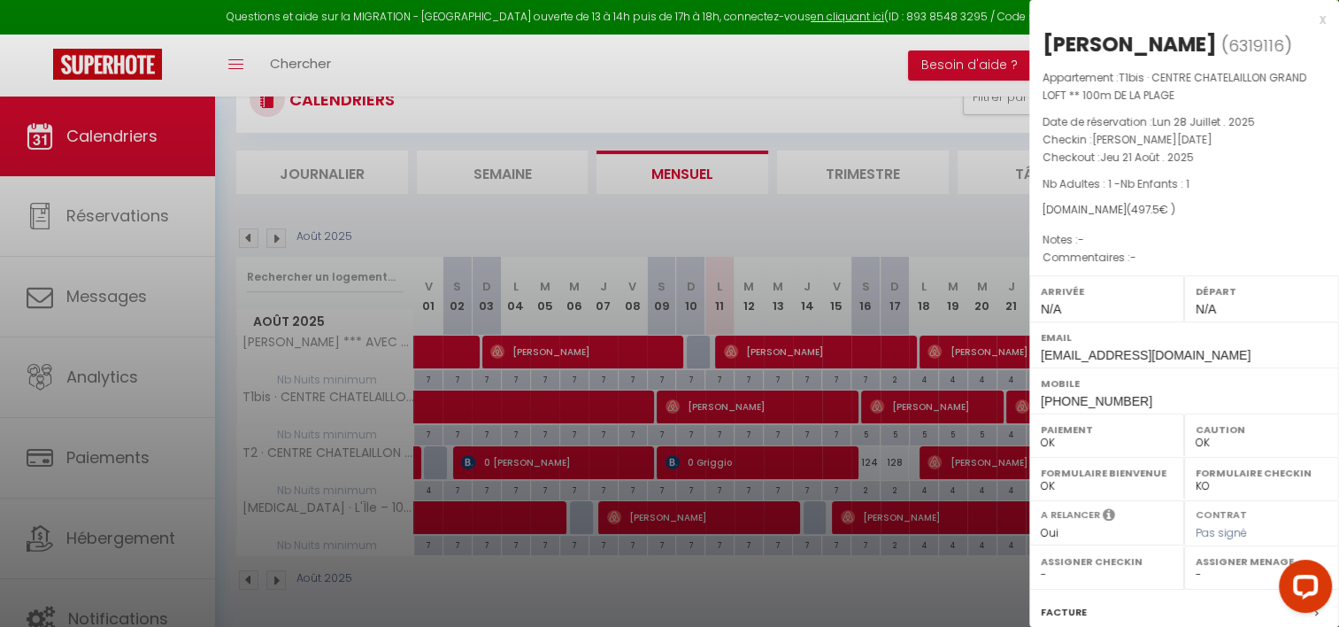
click at [844, 220] on div at bounding box center [669, 313] width 1339 height 627
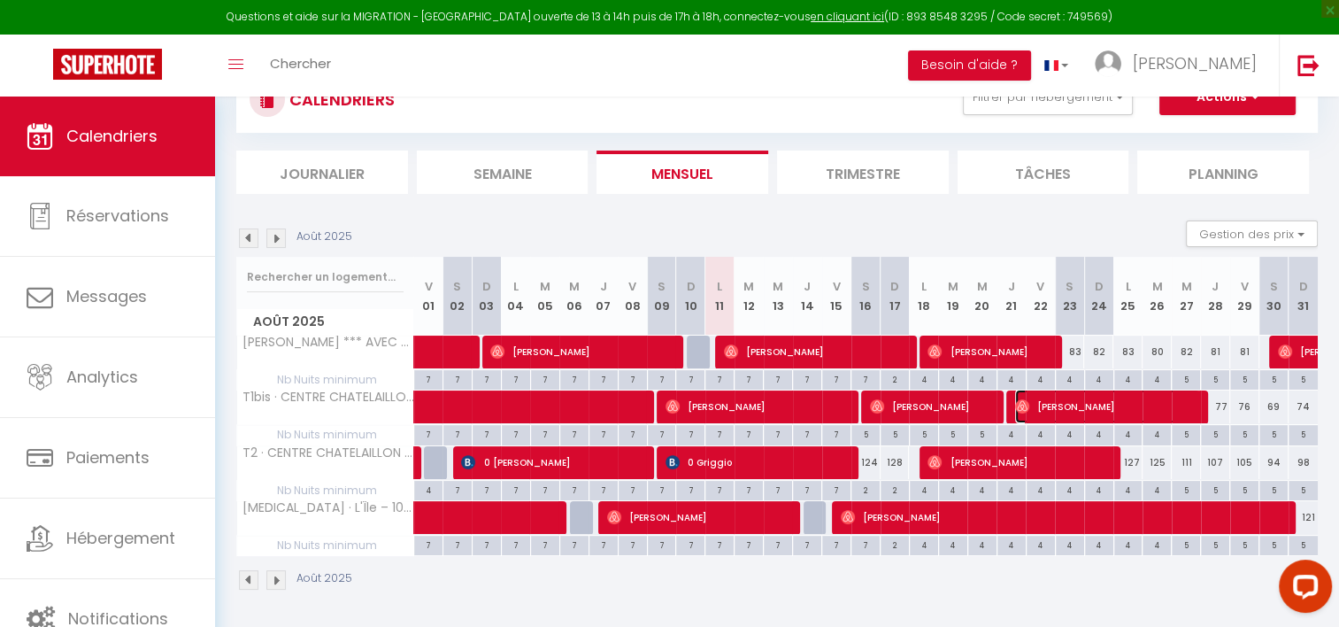
click at [1073, 414] on span "[PERSON_NAME]" at bounding box center [1107, 406] width 185 height 34
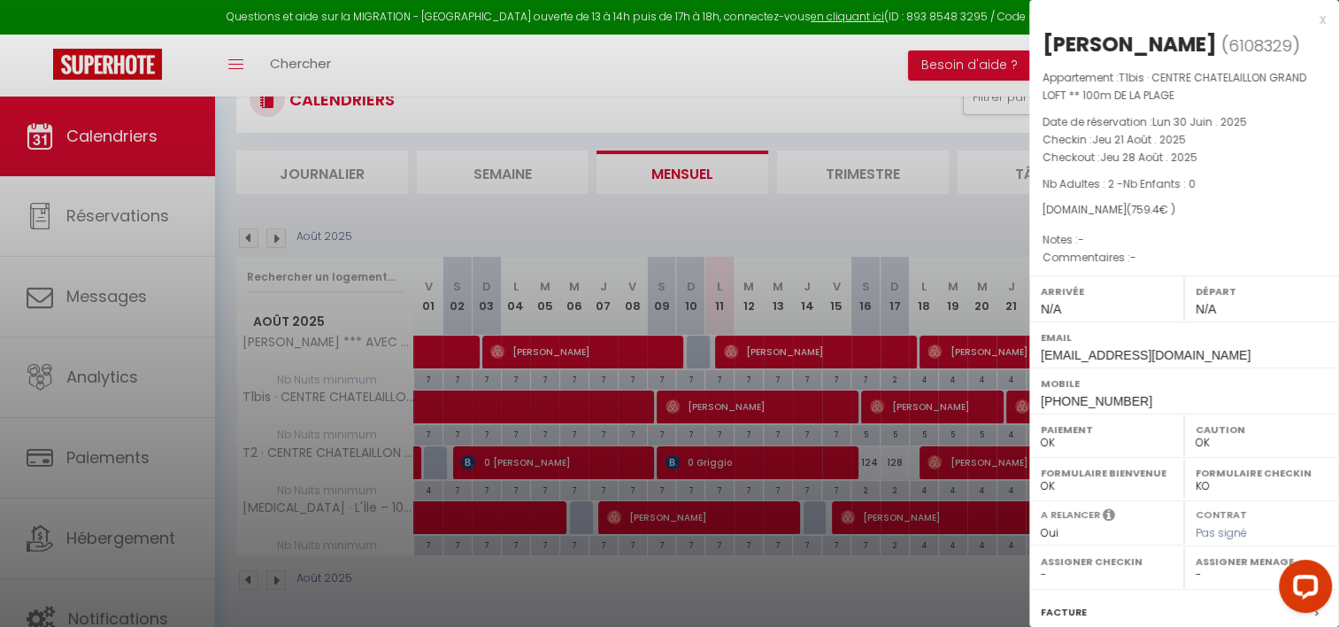
click at [920, 207] on div at bounding box center [669, 313] width 1339 height 627
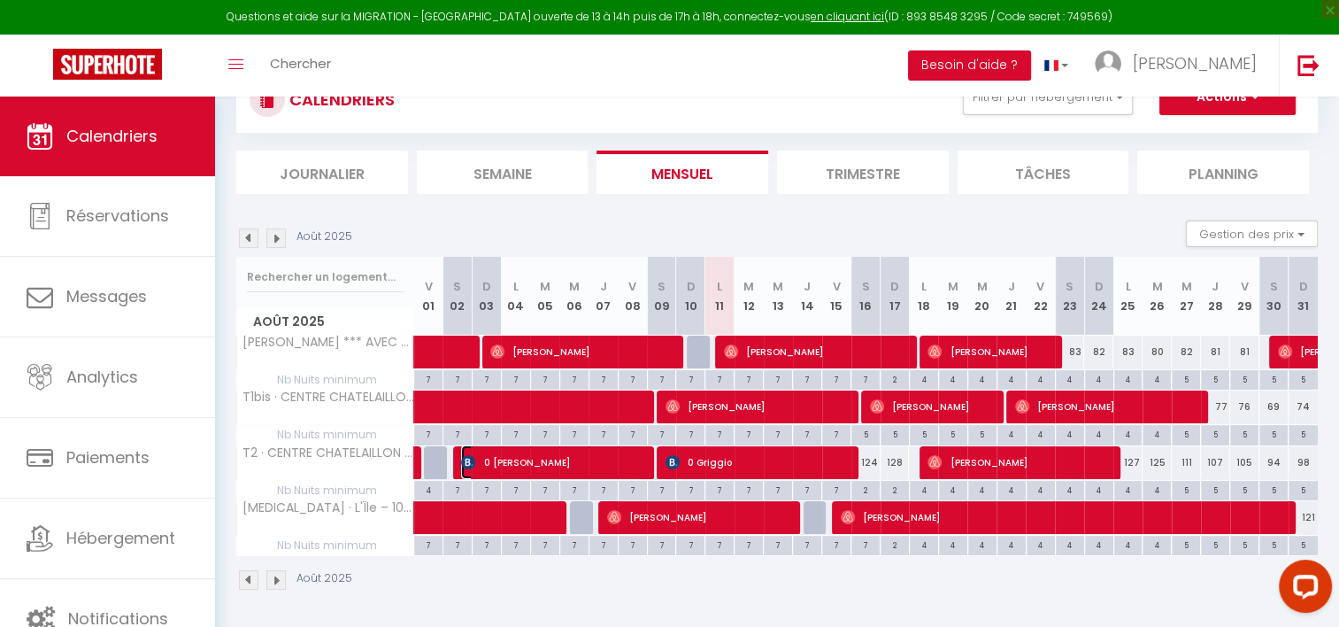
click at [577, 467] on span "0 [PERSON_NAME]" at bounding box center [553, 462] width 185 height 34
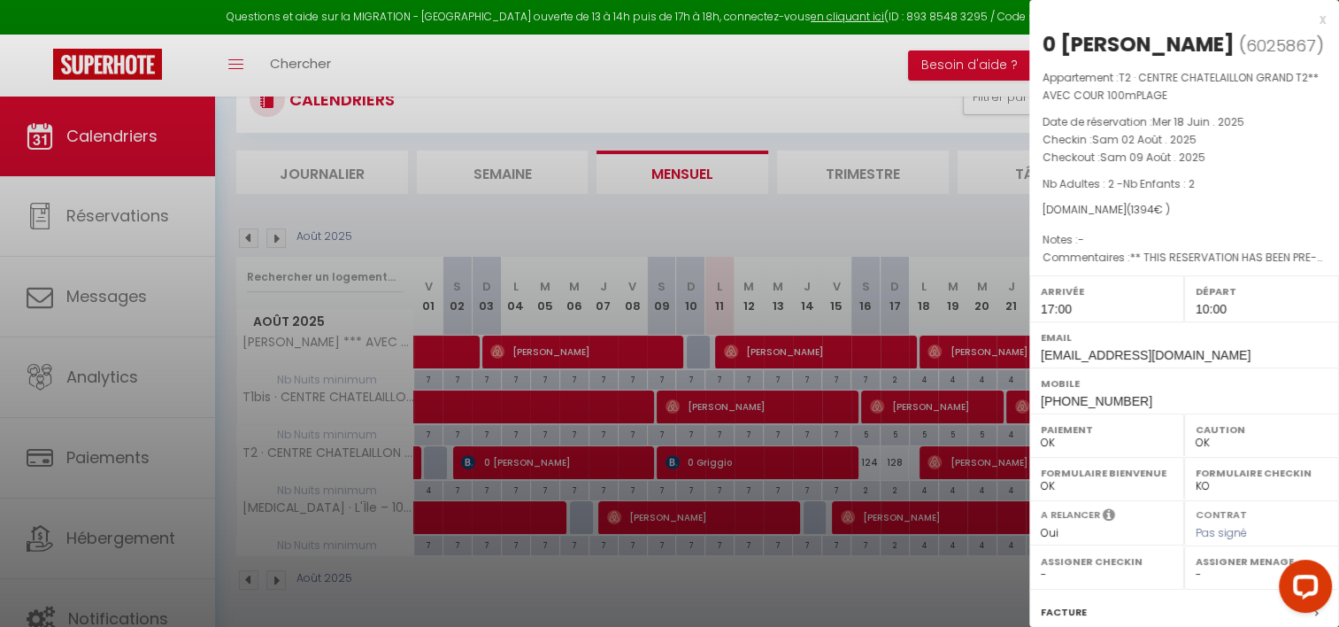
click at [712, 464] on div at bounding box center [669, 313] width 1339 height 627
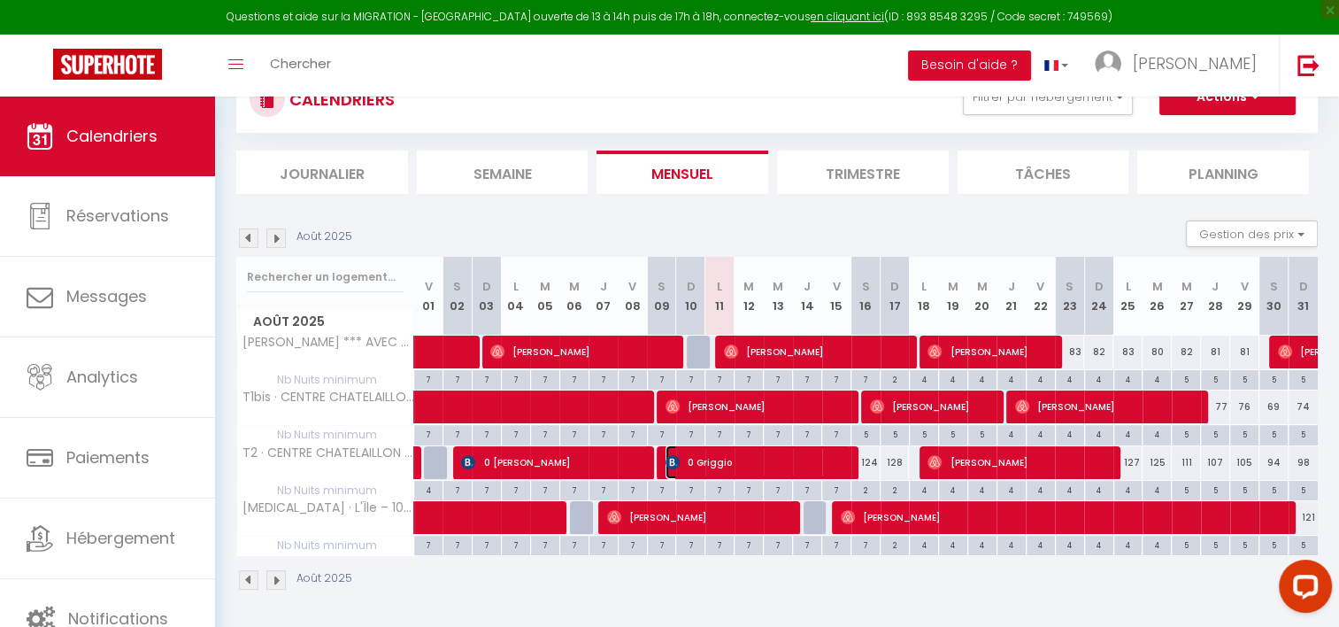
click at [712, 464] on span "0 Griggio" at bounding box center [758, 462] width 185 height 34
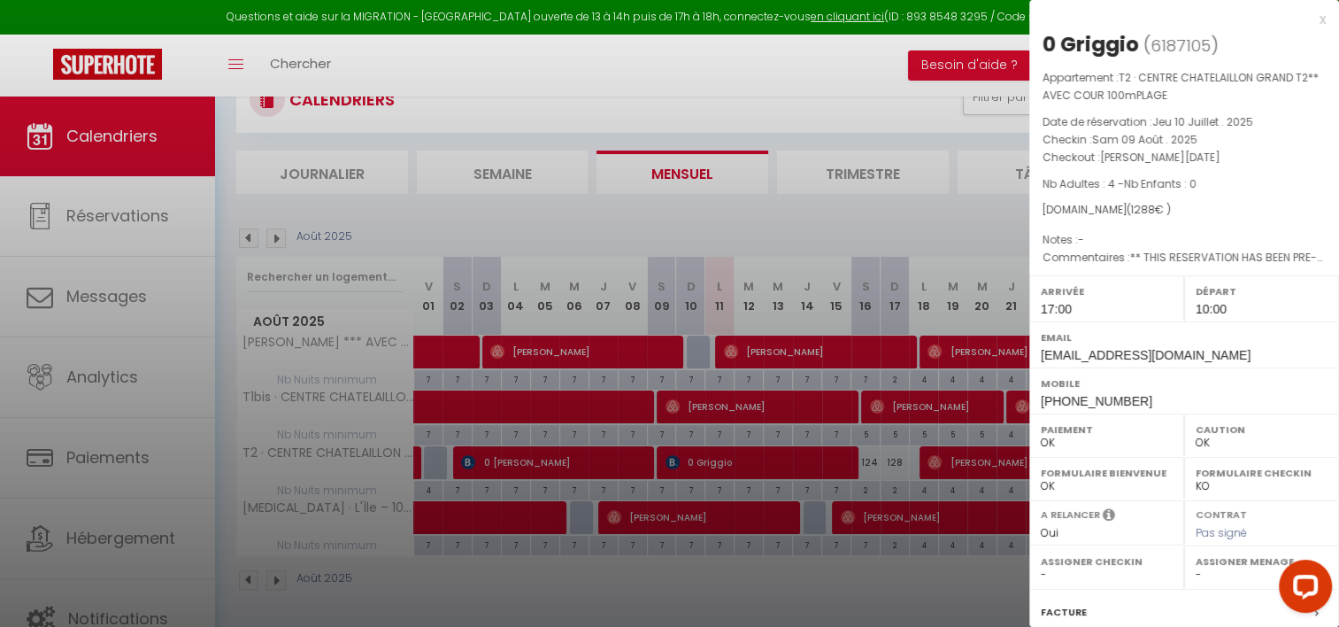
click at [970, 465] on div at bounding box center [669, 313] width 1339 height 627
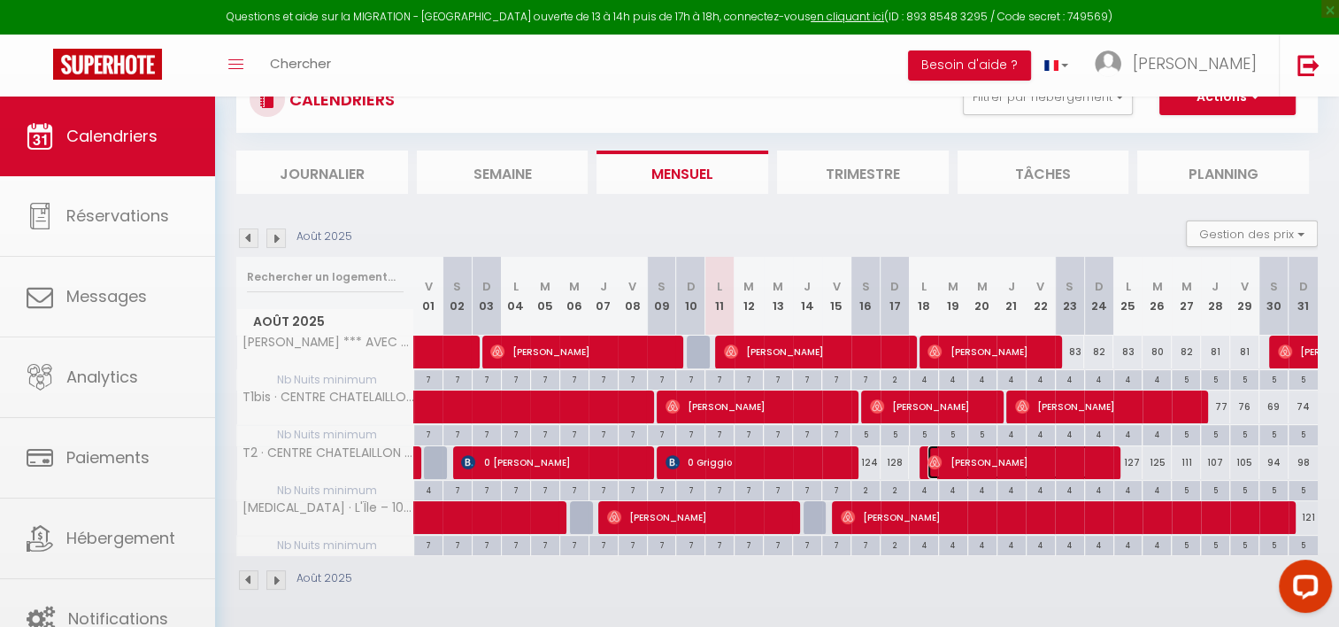
click at [970, 465] on span "[PERSON_NAME]" at bounding box center [1020, 462] width 185 height 34
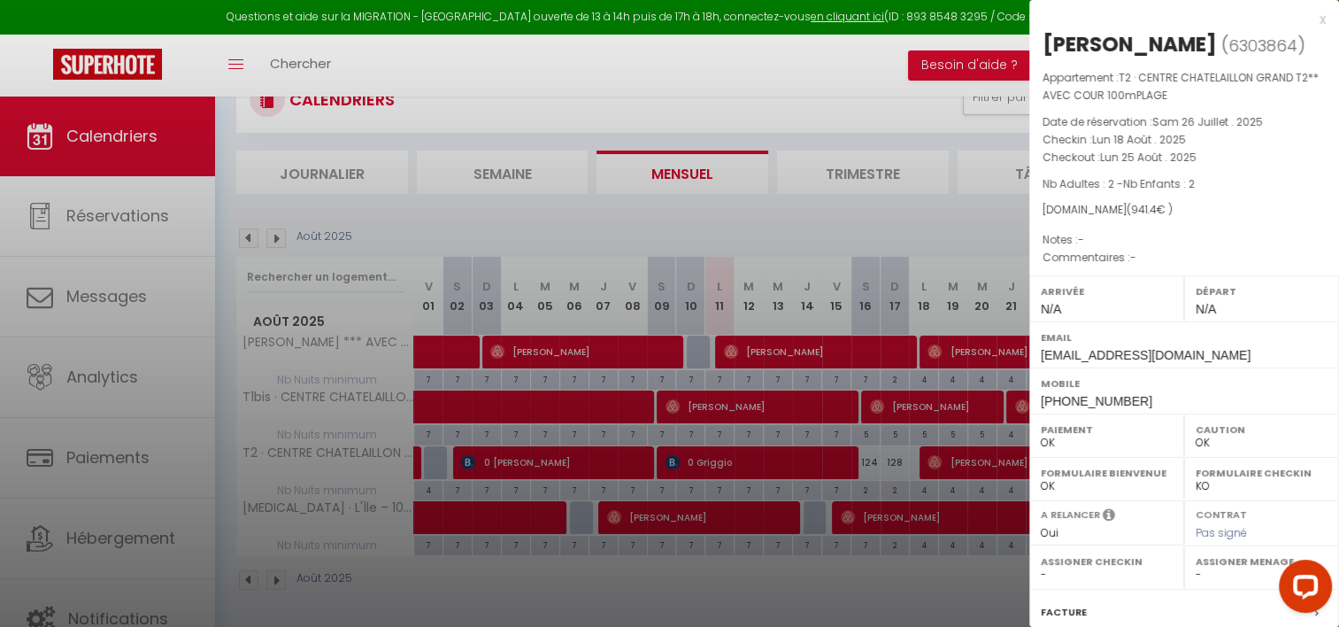
click at [624, 514] on div at bounding box center [669, 313] width 1339 height 627
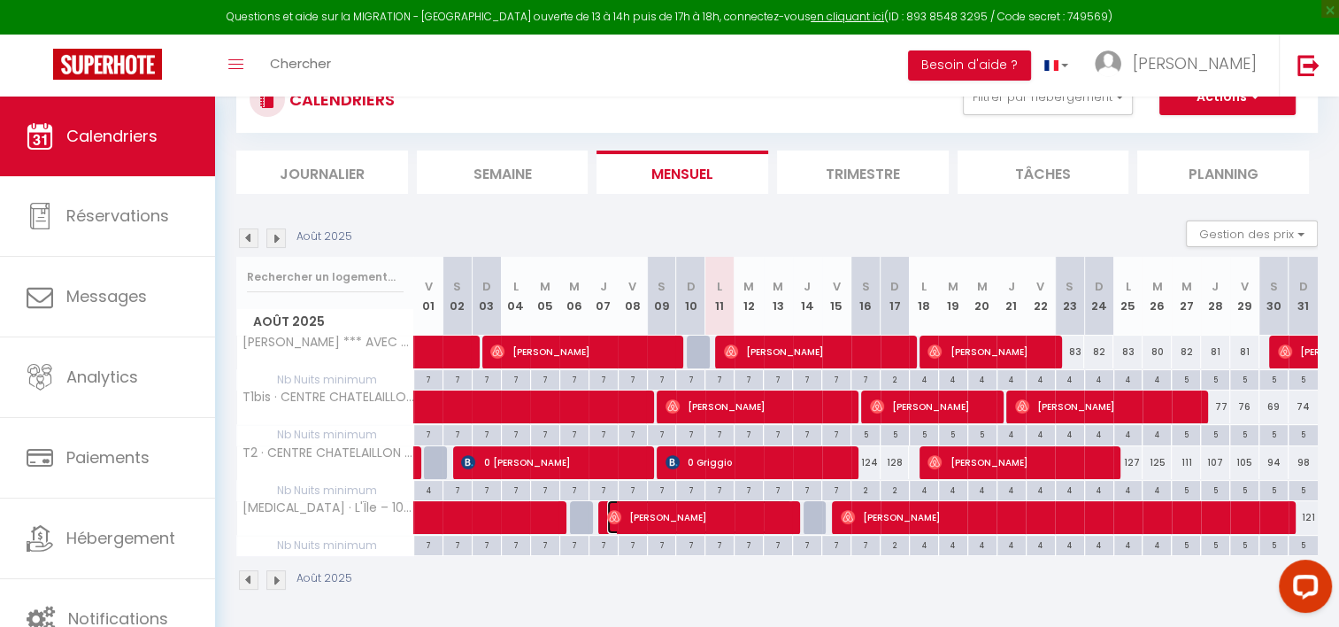
click at [624, 514] on span "[PERSON_NAME]" at bounding box center [699, 517] width 185 height 34
select select "1"
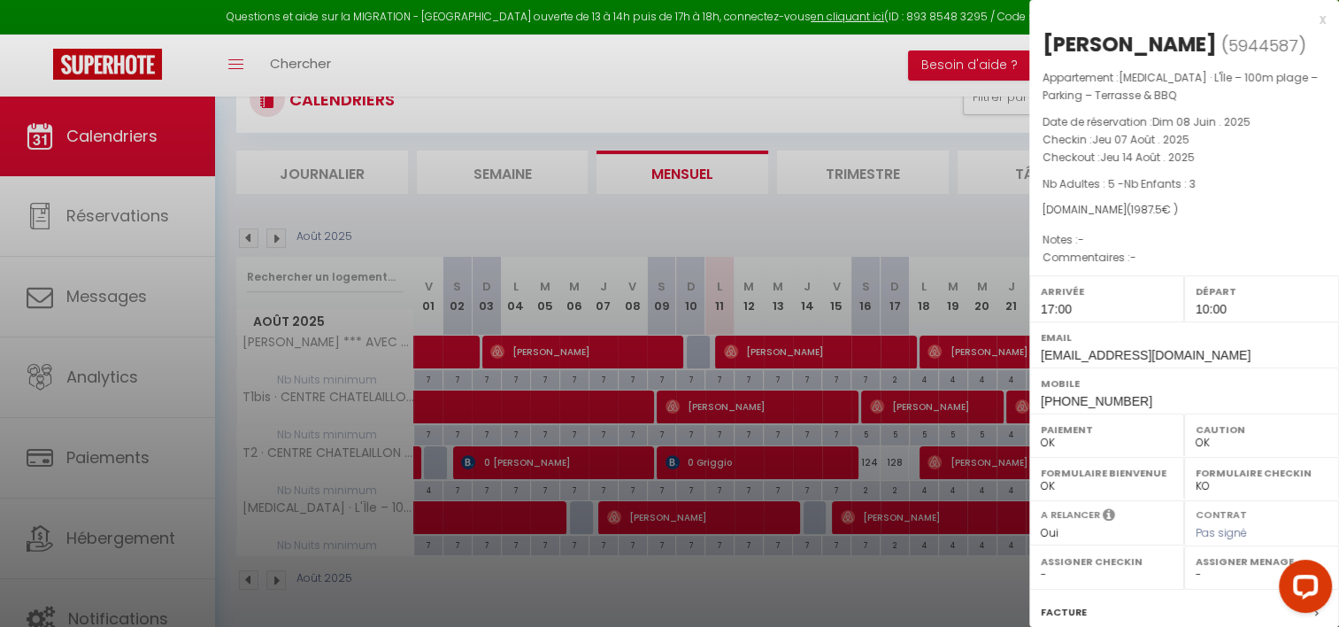
click at [895, 515] on div at bounding box center [669, 313] width 1339 height 627
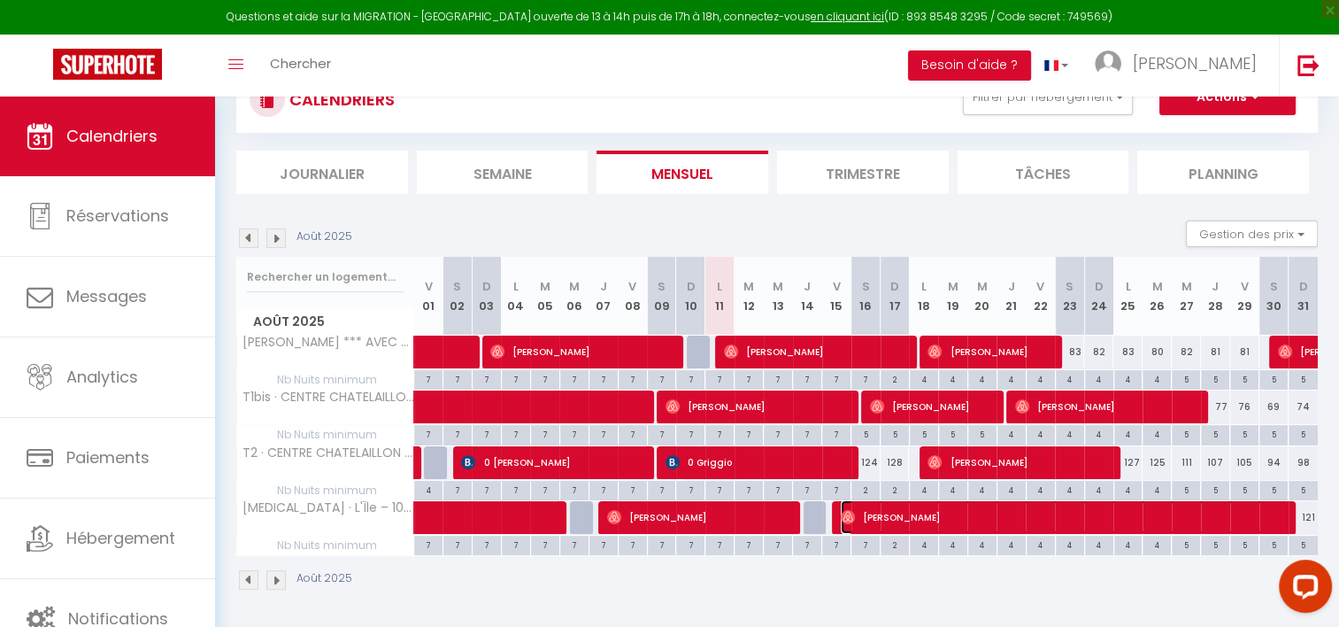
click at [895, 515] on span "[PERSON_NAME]" at bounding box center [1065, 517] width 448 height 34
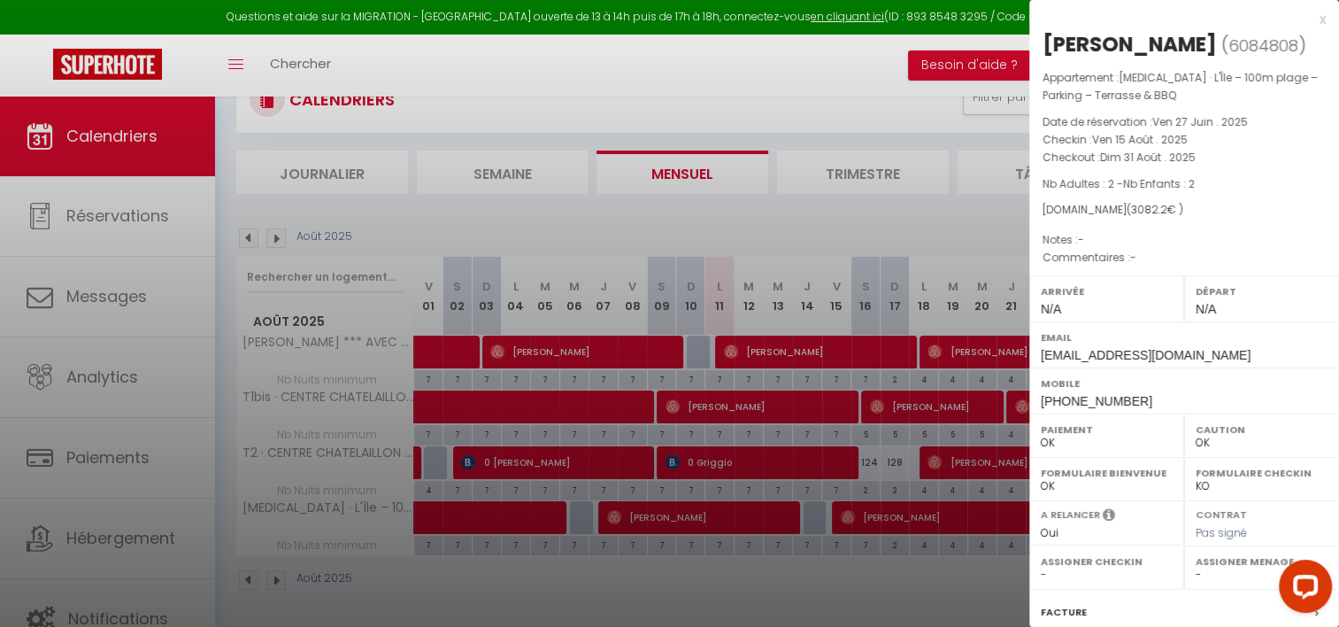
click at [819, 220] on div at bounding box center [669, 313] width 1339 height 627
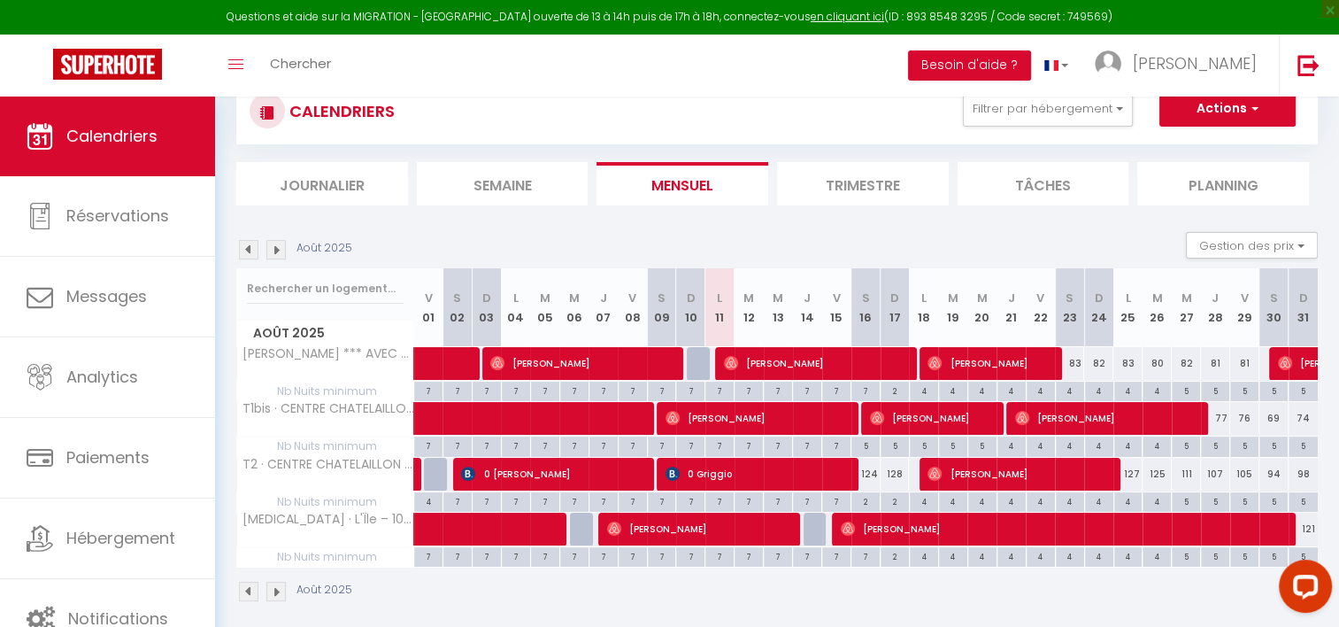
scroll to position [0, 0]
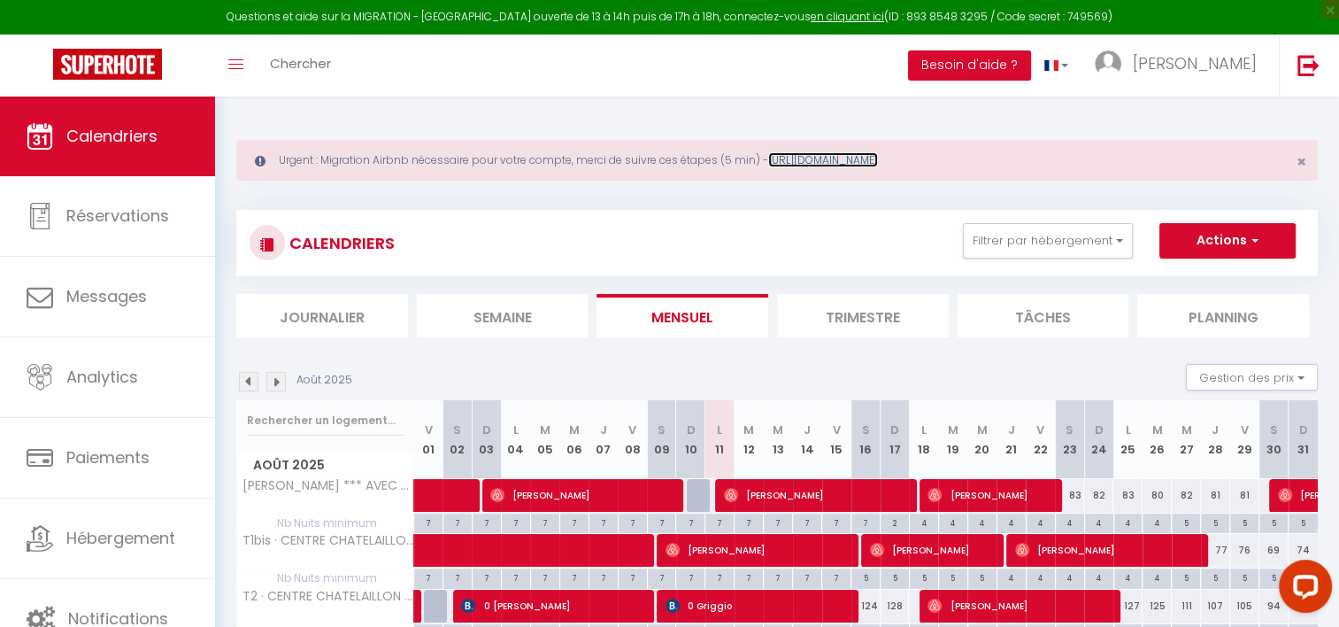
click at [878, 161] on link "https://superhote.com/migration-airbnb" at bounding box center [823, 159] width 110 height 15
click at [843, 159] on link "https://superhote.com/migration-airbnb" at bounding box center [823, 159] width 110 height 15
click at [422, 71] on div "Toggle menubar Chercher BUTTON Besoin d'aide ? Cyrielle Paramètres Équipe" at bounding box center [727, 66] width 1198 height 62
click at [415, 114] on div "Urgent : Migration Airbnb nécessaire pour votre compte, merci de suivre ces éta…" at bounding box center [777, 434] width 1124 height 676
click at [878, 163] on link "https://superhote.com/migration-airbnb" at bounding box center [823, 159] width 110 height 15
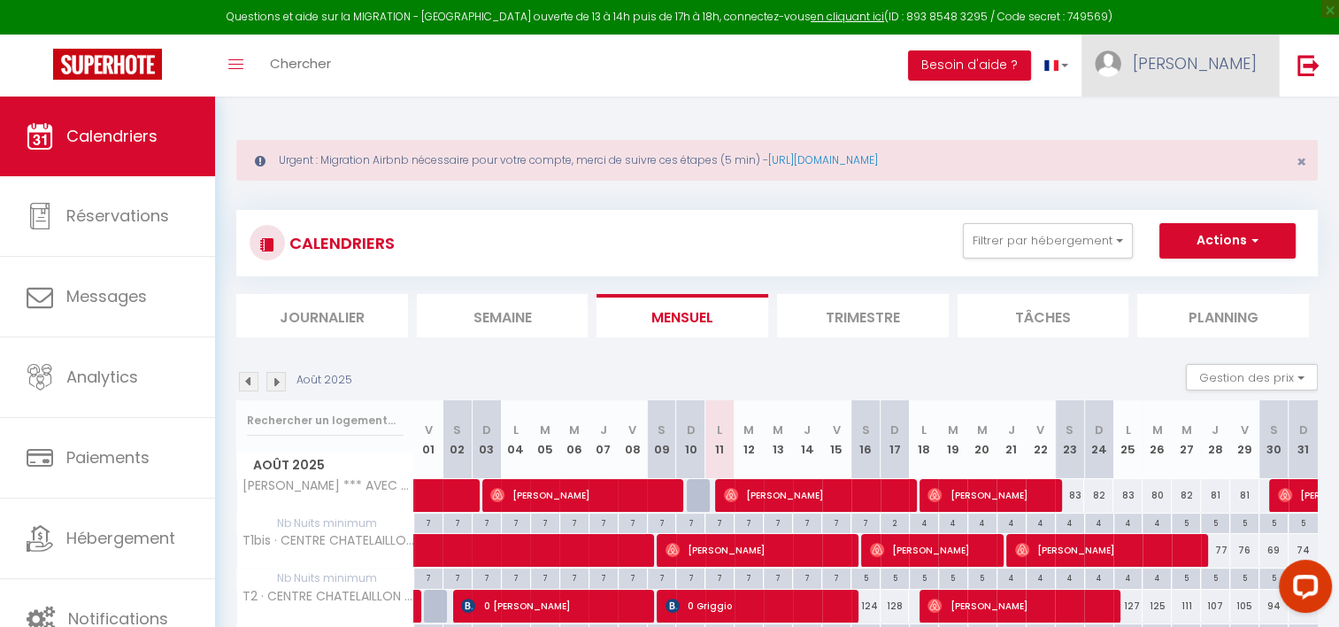
click at [1214, 62] on span "[PERSON_NAME]" at bounding box center [1195, 63] width 124 height 22
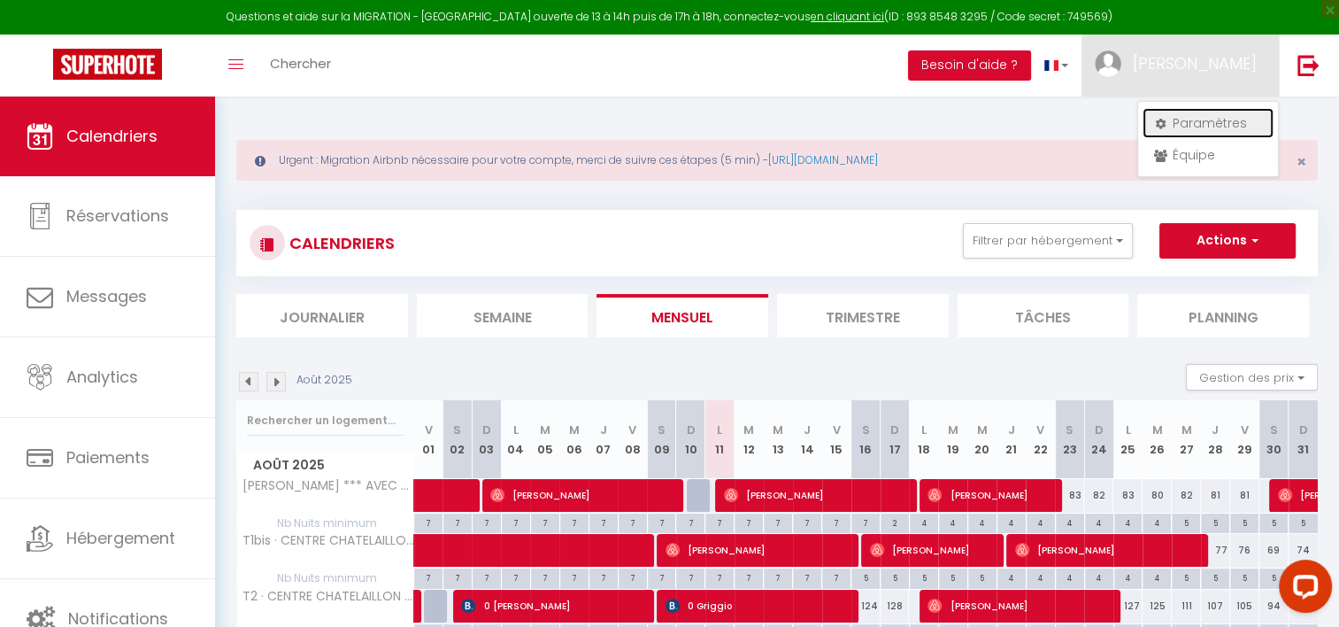
click at [1202, 127] on link "Paramètres" at bounding box center [1208, 123] width 131 height 30
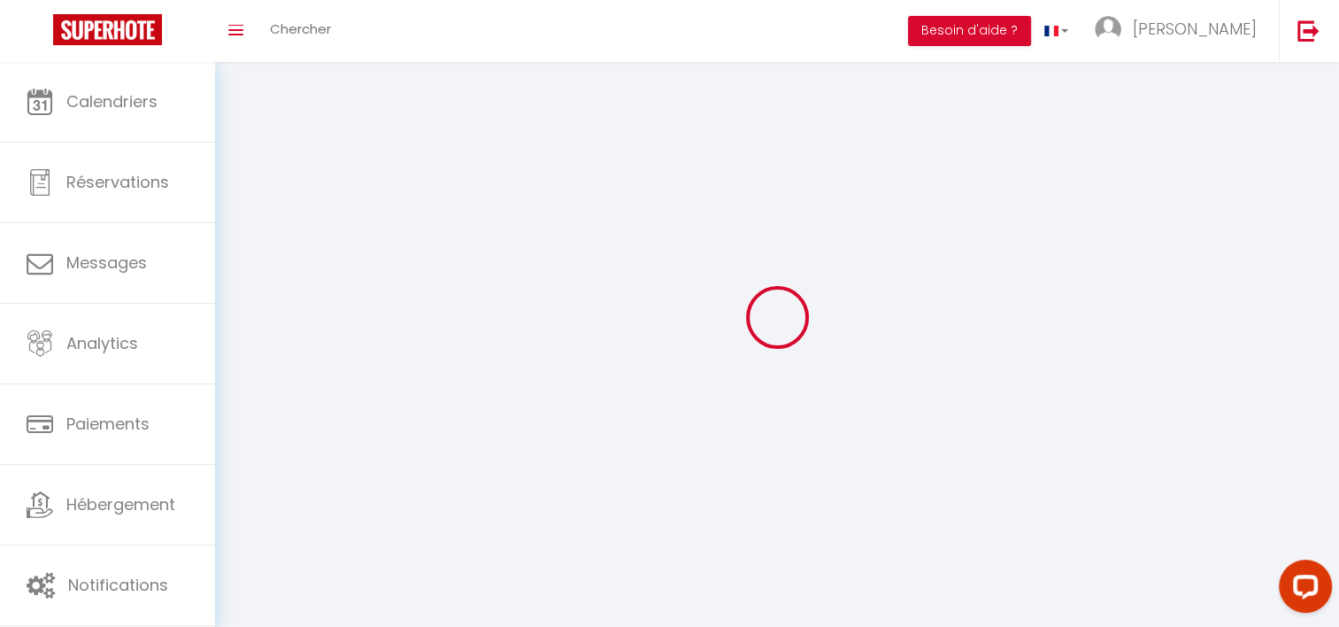
type input "[PERSON_NAME]"
type input "VAROQUIER"
type input "0665169206"
type input "8 le fief buchet"
type input "17220"
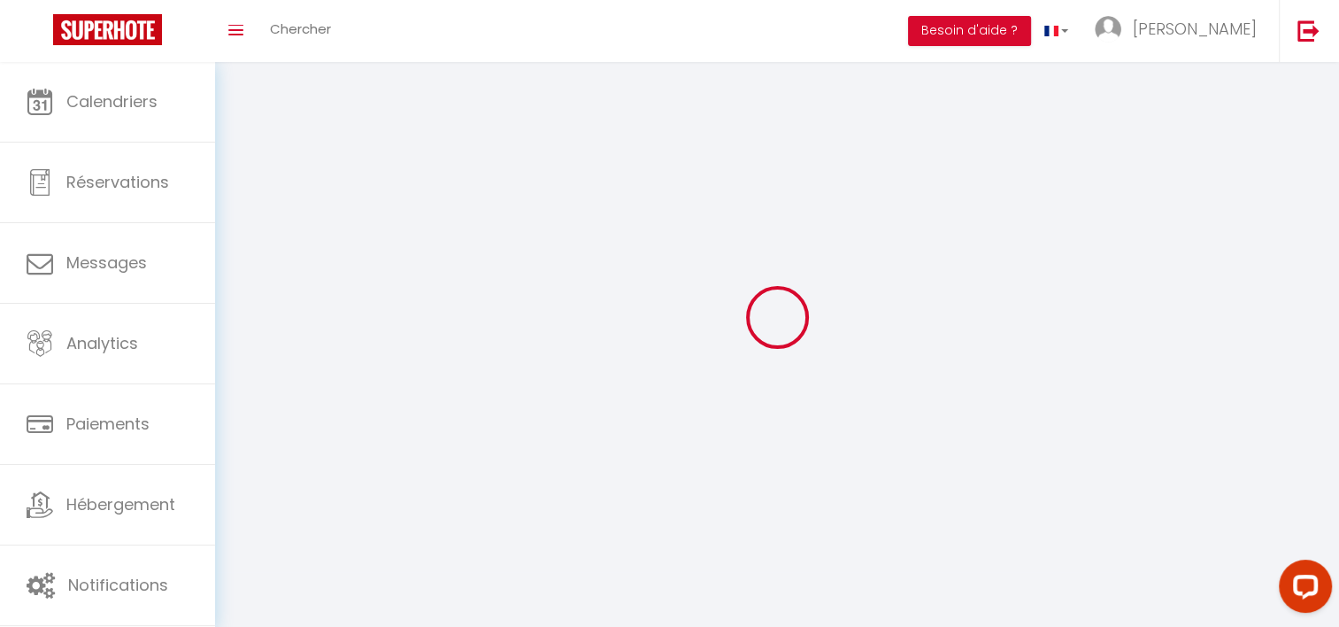
type input "[GEOGRAPHIC_DATA]"
type input "7Pewx8CEUKamaRmTiKdfHt2h3"
type input "TORuDE0z9hwzr2N5FlDjB81vb"
type input "[URL][DOMAIN_NAME]"
select select "28"
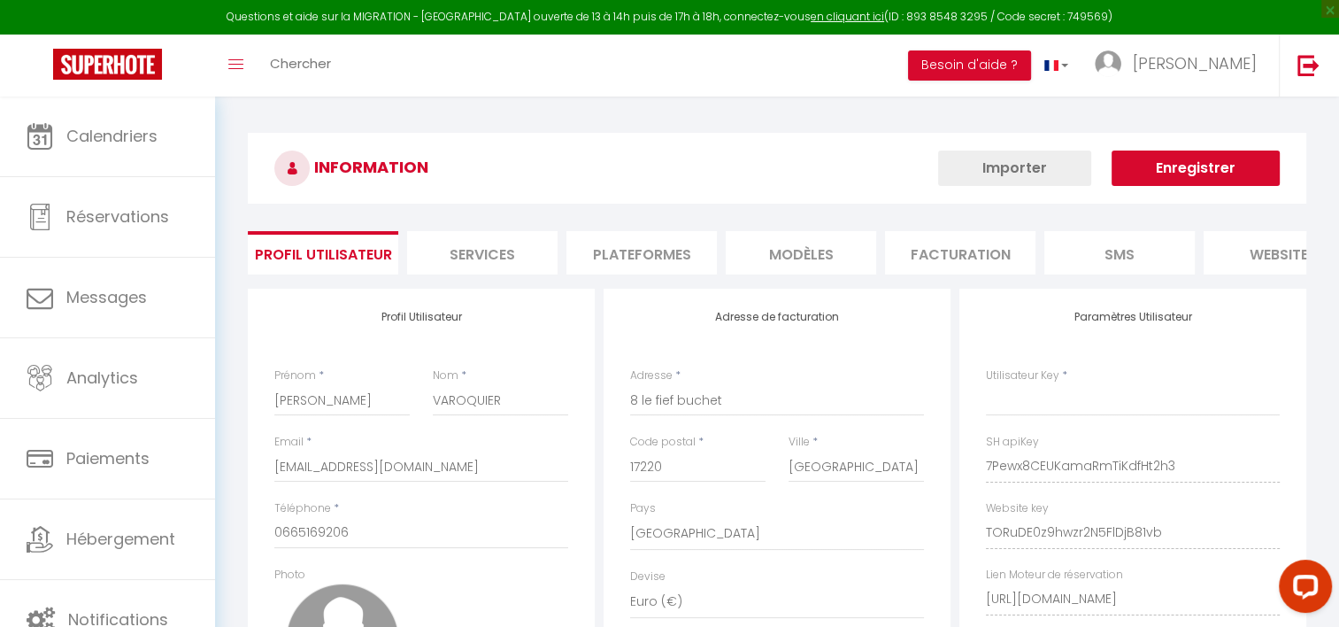
type input "7Pewx8CEUKamaRmTiKdfHt2h3"
type input "TORuDE0z9hwzr2N5FlDjB81vb"
type input "[URL][DOMAIN_NAME]"
select select "fr"
click at [666, 257] on li "Plateformes" at bounding box center [641, 252] width 150 height 43
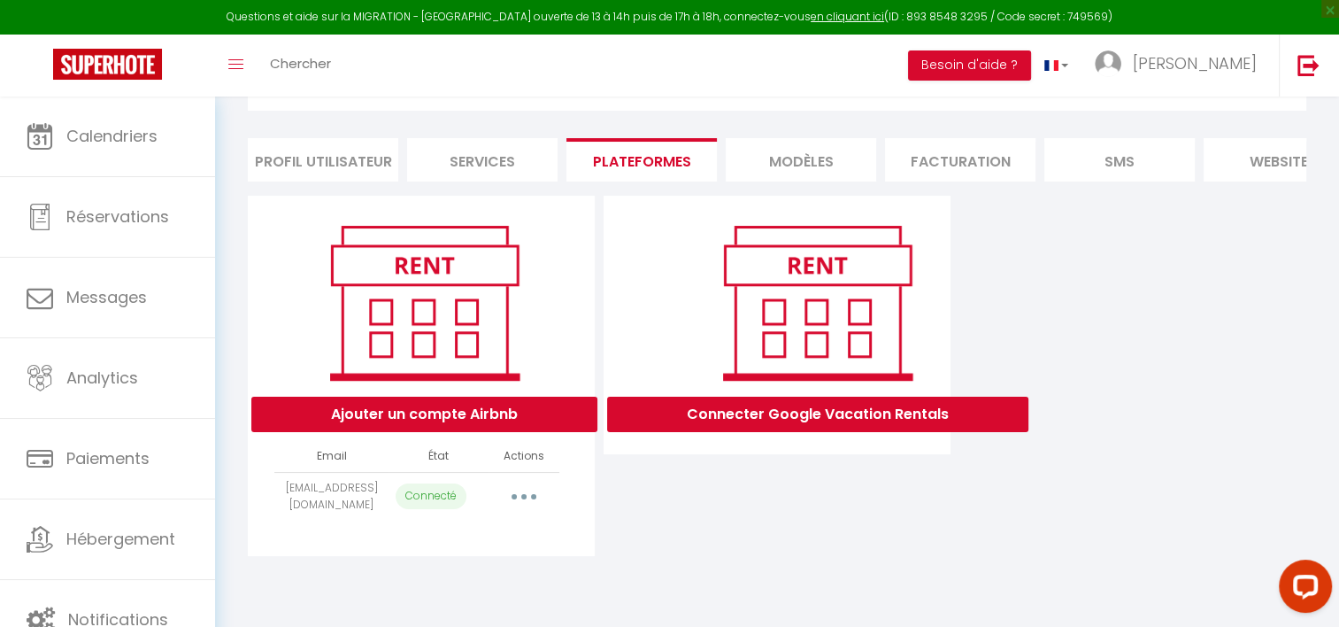
scroll to position [96, 0]
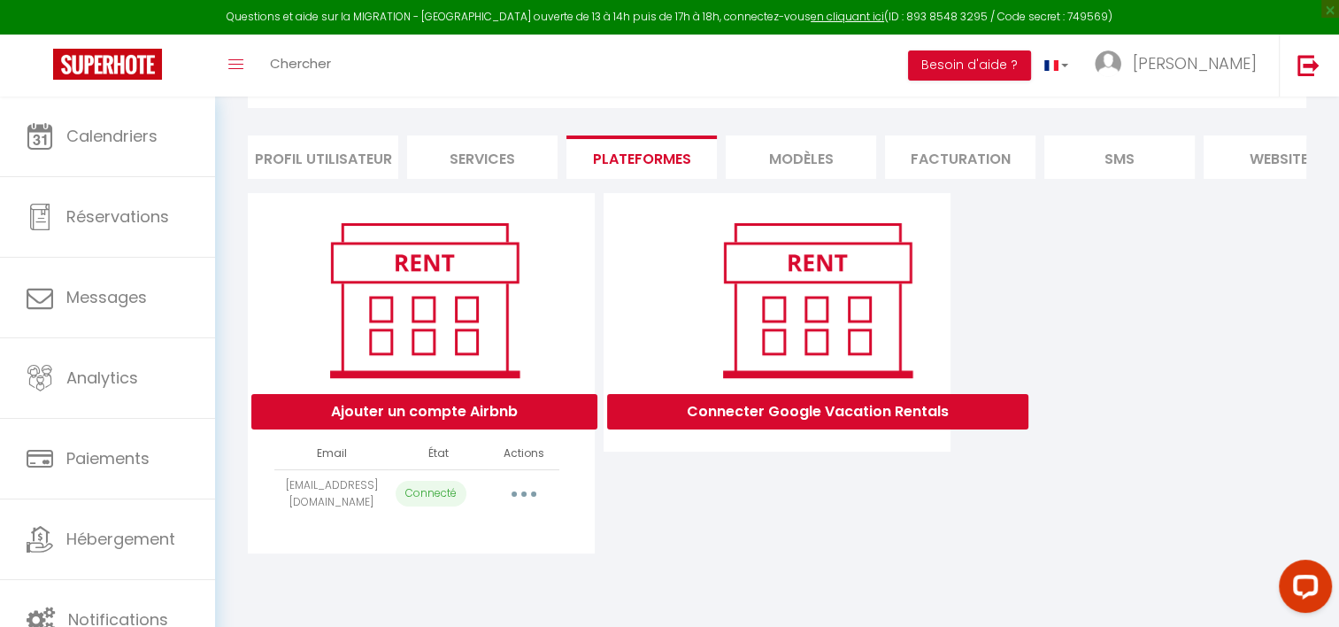
click at [520, 503] on button "button" at bounding box center [524, 494] width 50 height 28
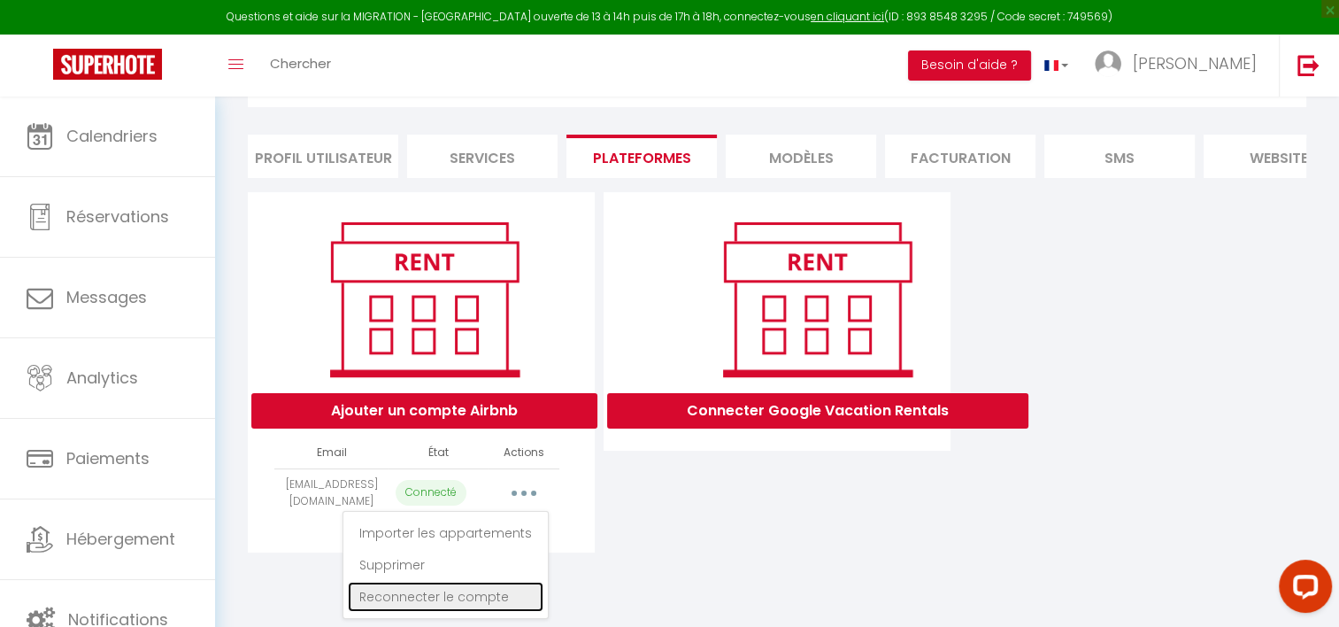
drag, startPoint x: 453, startPoint y: 605, endPoint x: 510, endPoint y: 588, distance: 59.1
click at [453, 605] on link "Reconnecter le compte" at bounding box center [446, 597] width 196 height 30
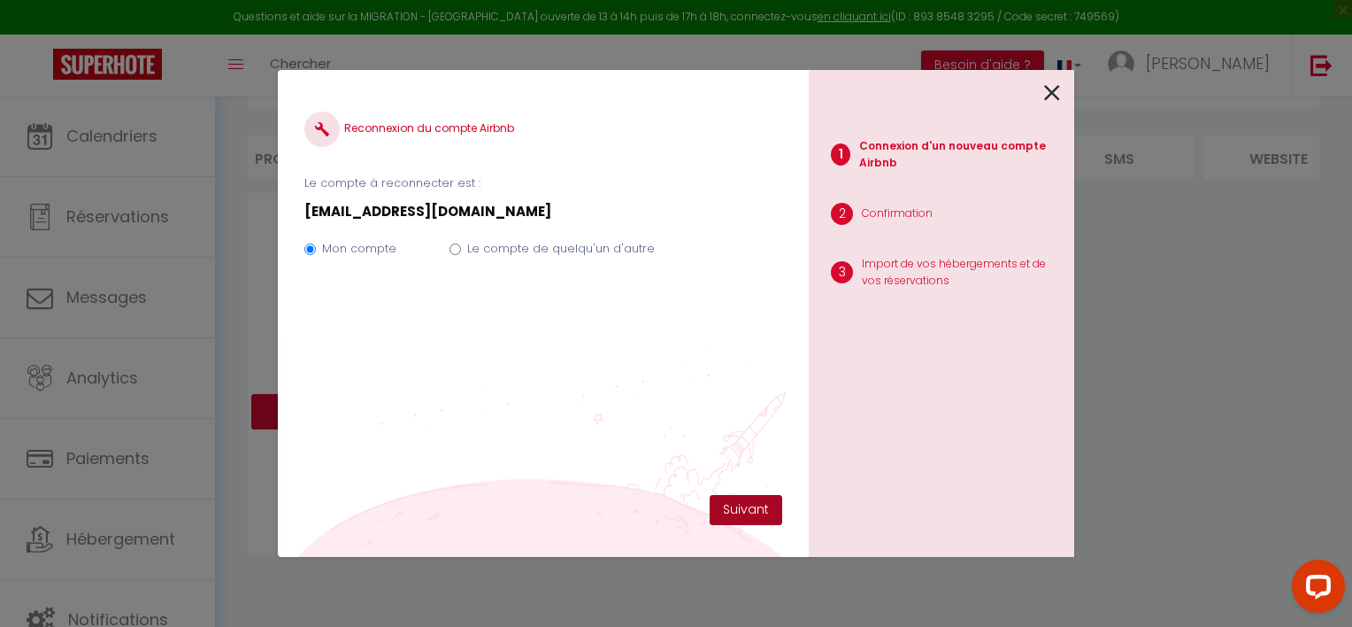
click at [736, 509] on button "Suivant" at bounding box center [746, 510] width 73 height 30
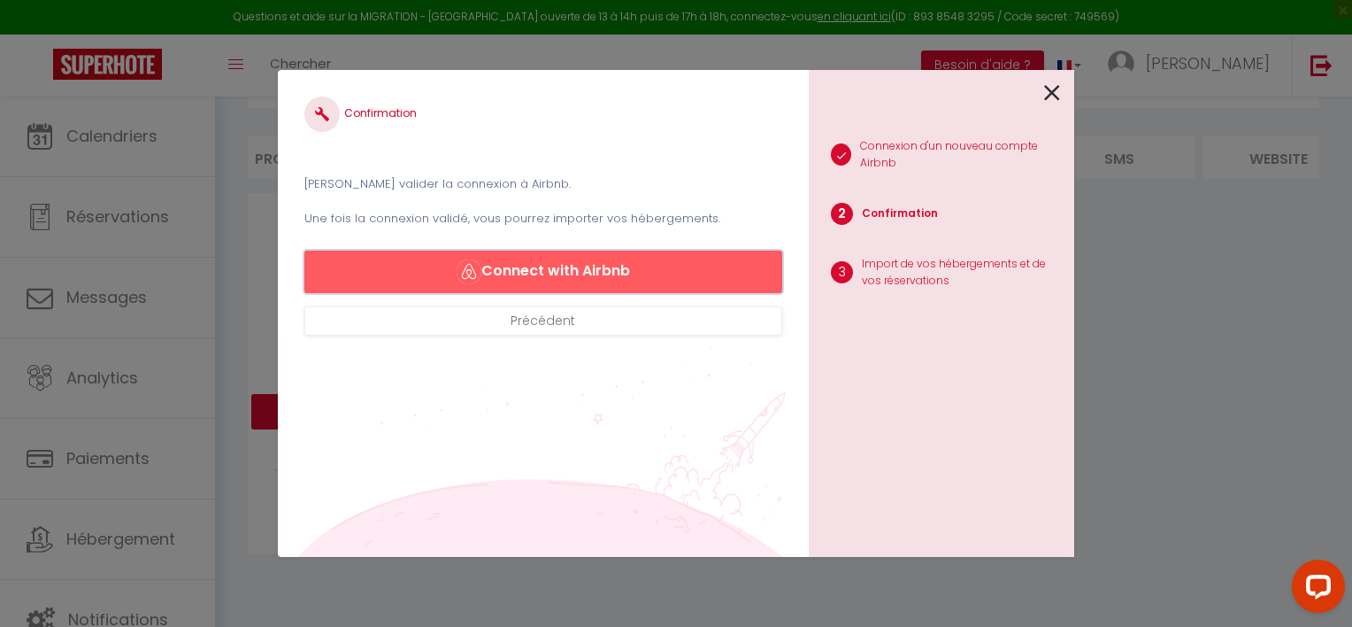
click at [479, 283] on img "button" at bounding box center [469, 271] width 25 height 25
click at [530, 263] on button "Connect with Airbnb" at bounding box center [543, 271] width 478 height 42
click at [543, 278] on button "Connect with Airbnb" at bounding box center [543, 271] width 478 height 42
click at [1045, 88] on icon at bounding box center [1052, 93] width 16 height 27
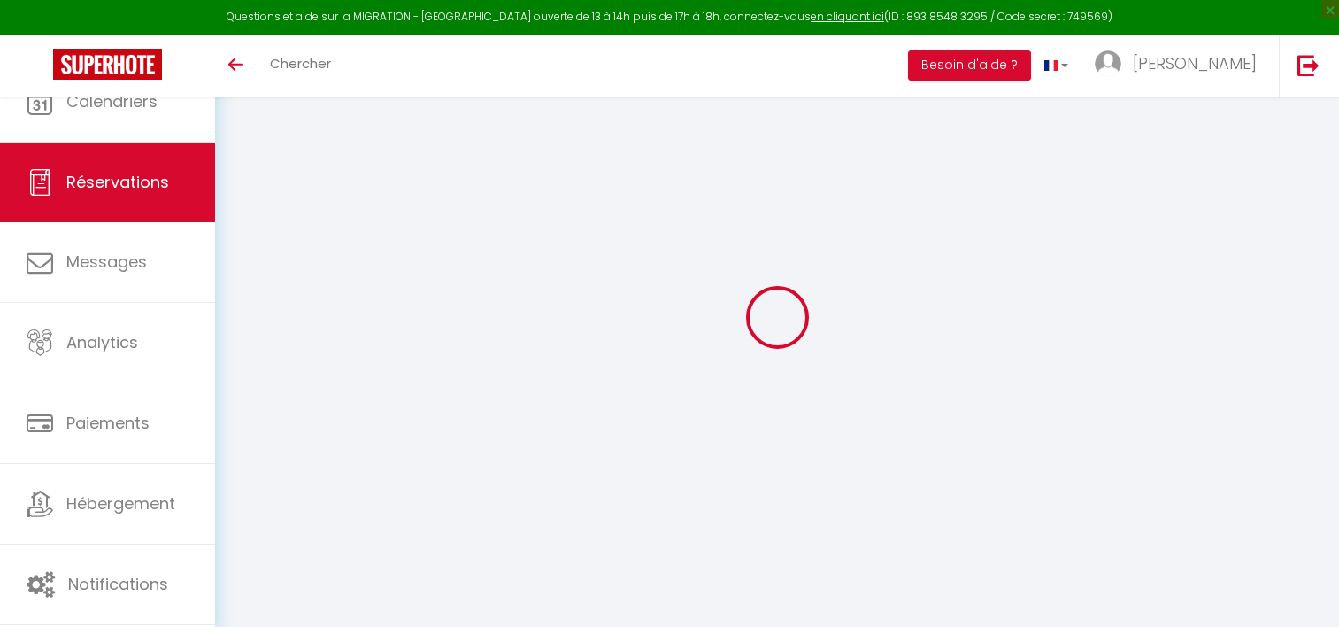
select select
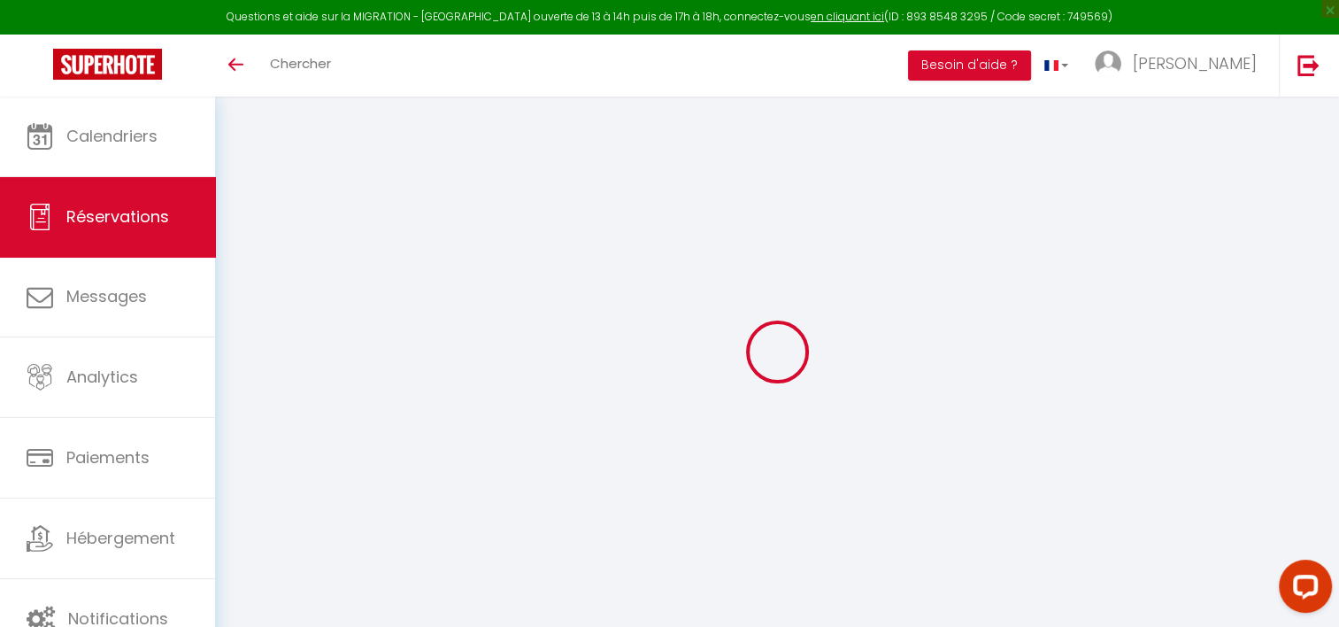
type input "[PERSON_NAME]"
type input "Lévêque"
type input "[EMAIL_ADDRESS][DOMAIN_NAME]"
type input "[PHONE_NUMBER]"
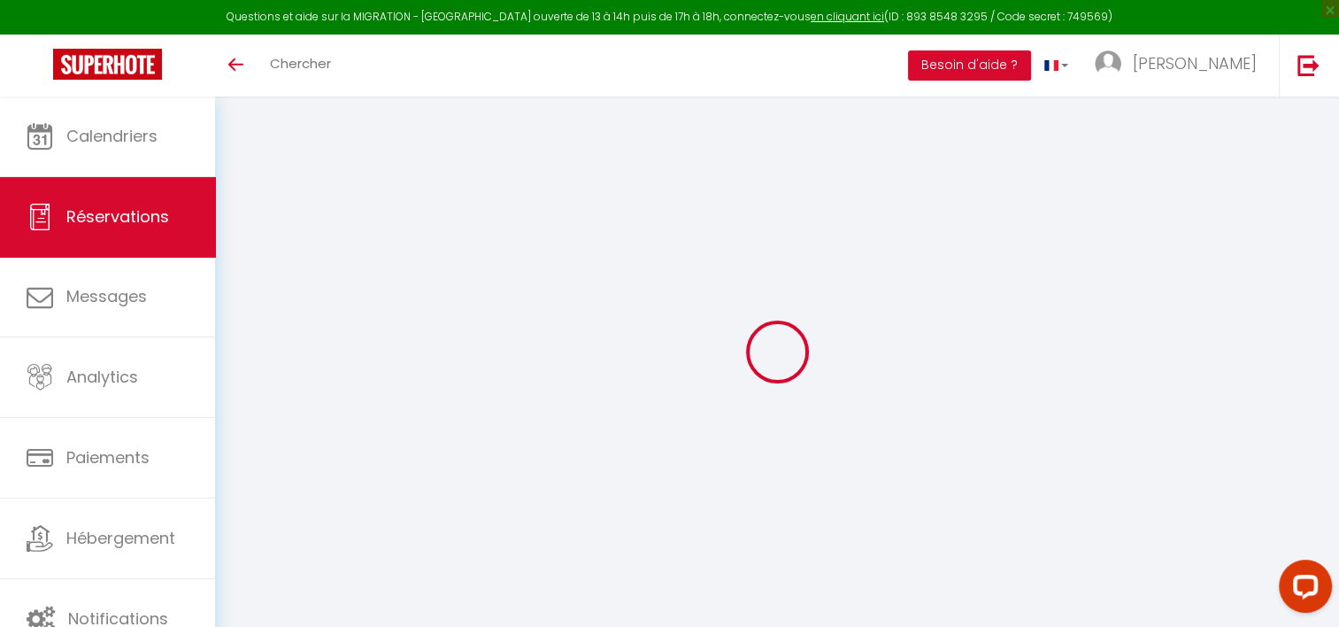
type input "[PHONE_NUMBER]"
select select
type input "101.52"
select select "60768"
select select "1"
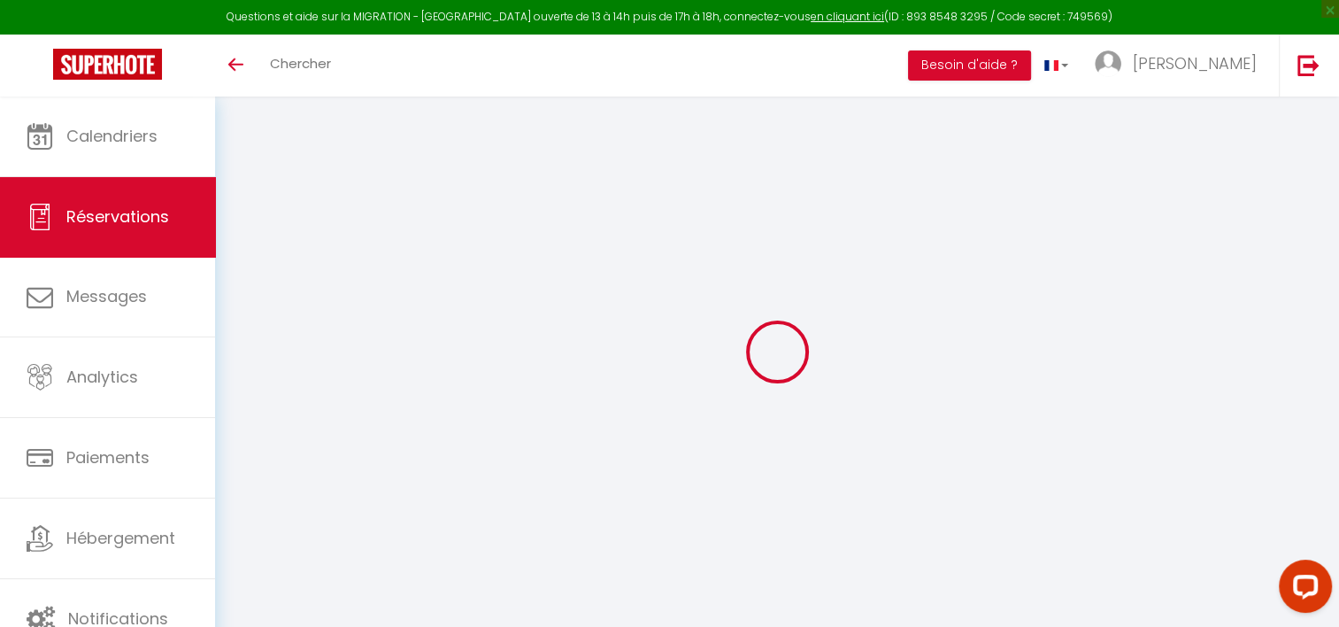
select select
type input "2"
select select "12"
select select
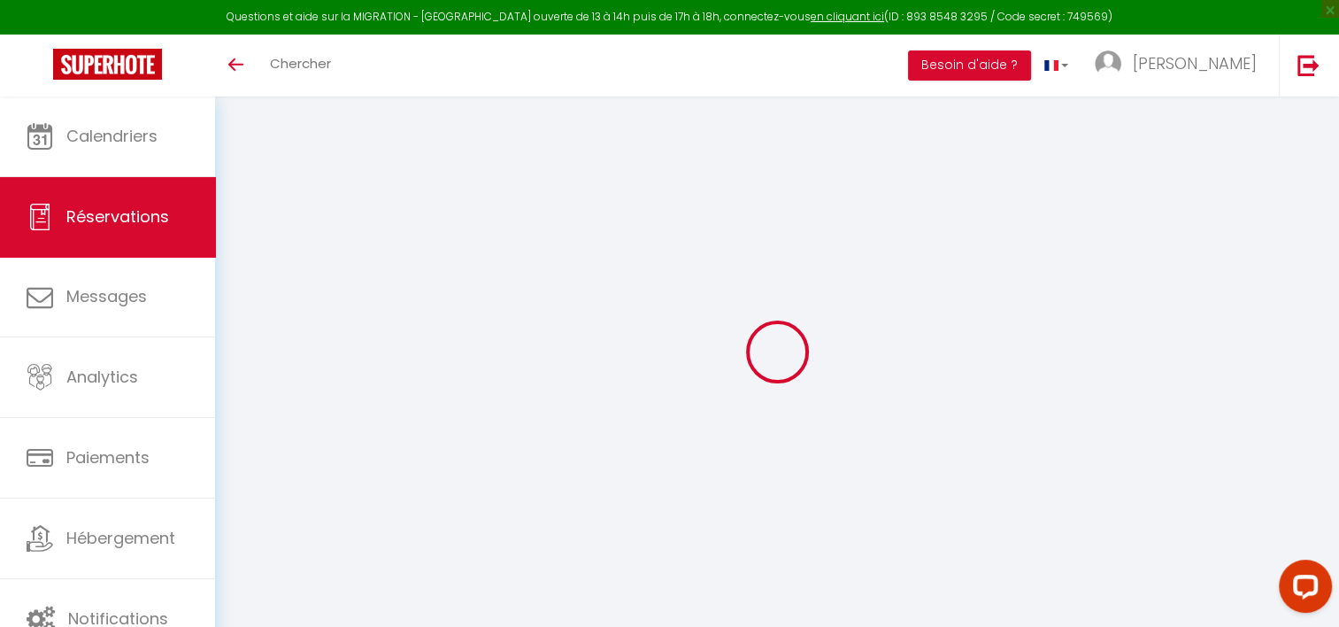
type input "564"
checkbox input "false"
type input "0"
select select "1"
type input "0"
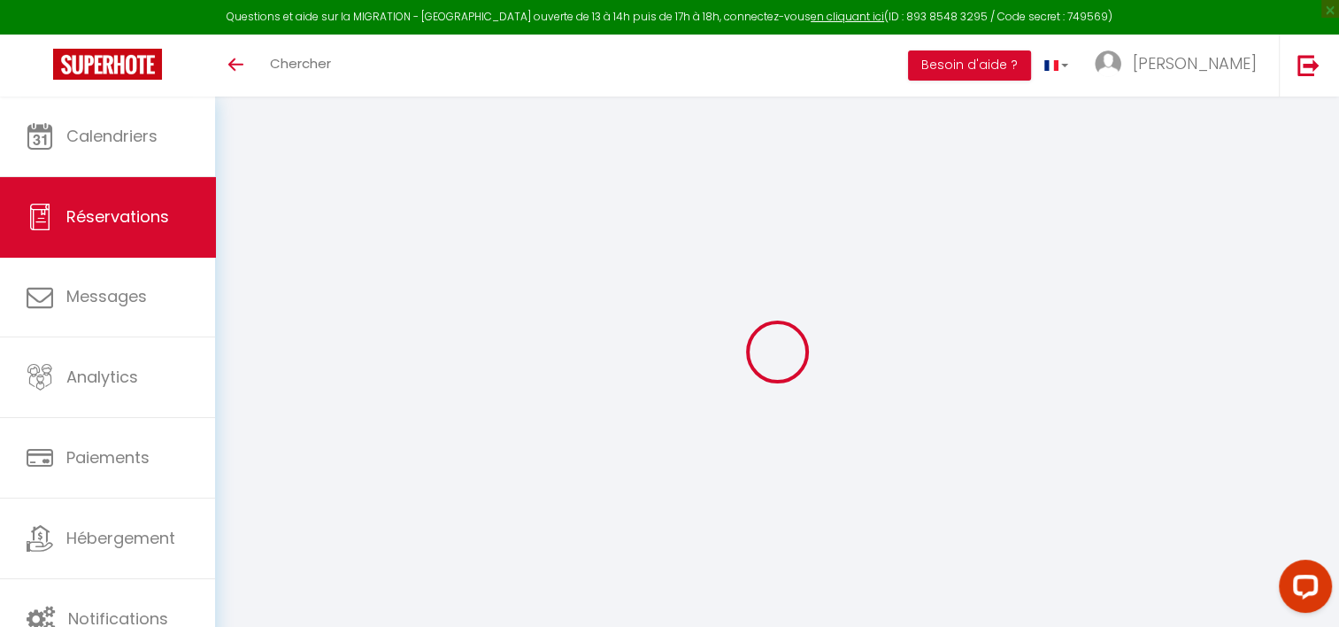
type input "0"
select select
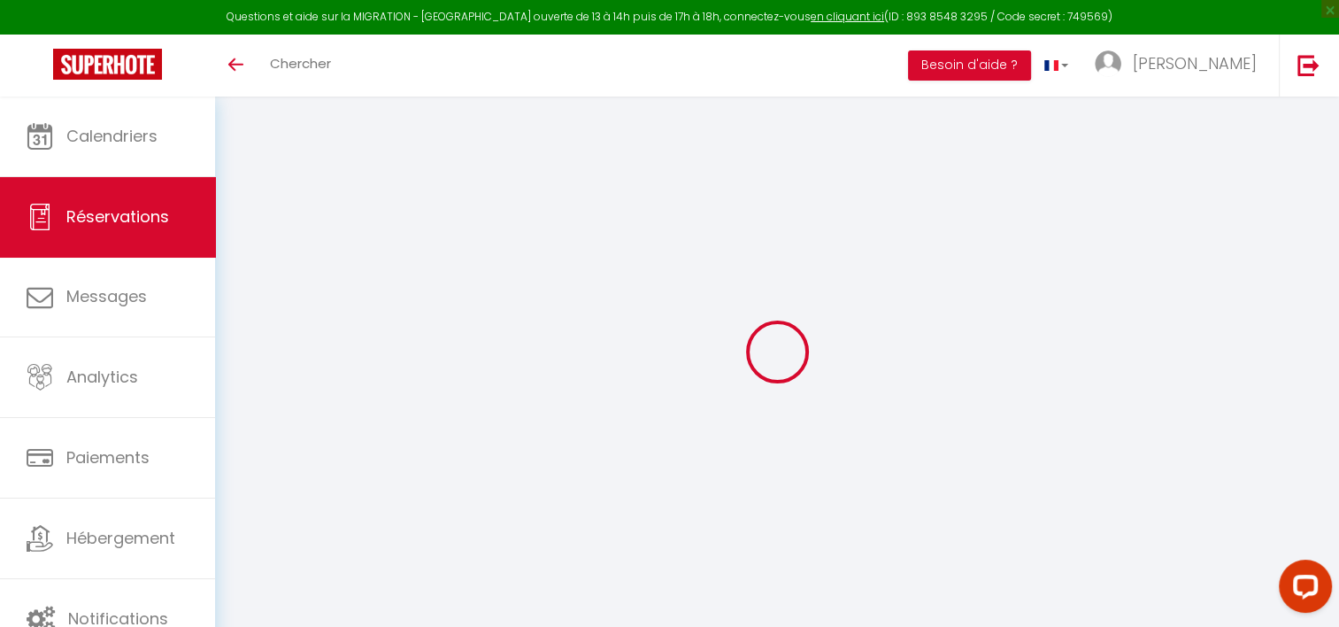
select select "15"
checkbox input "false"
select select
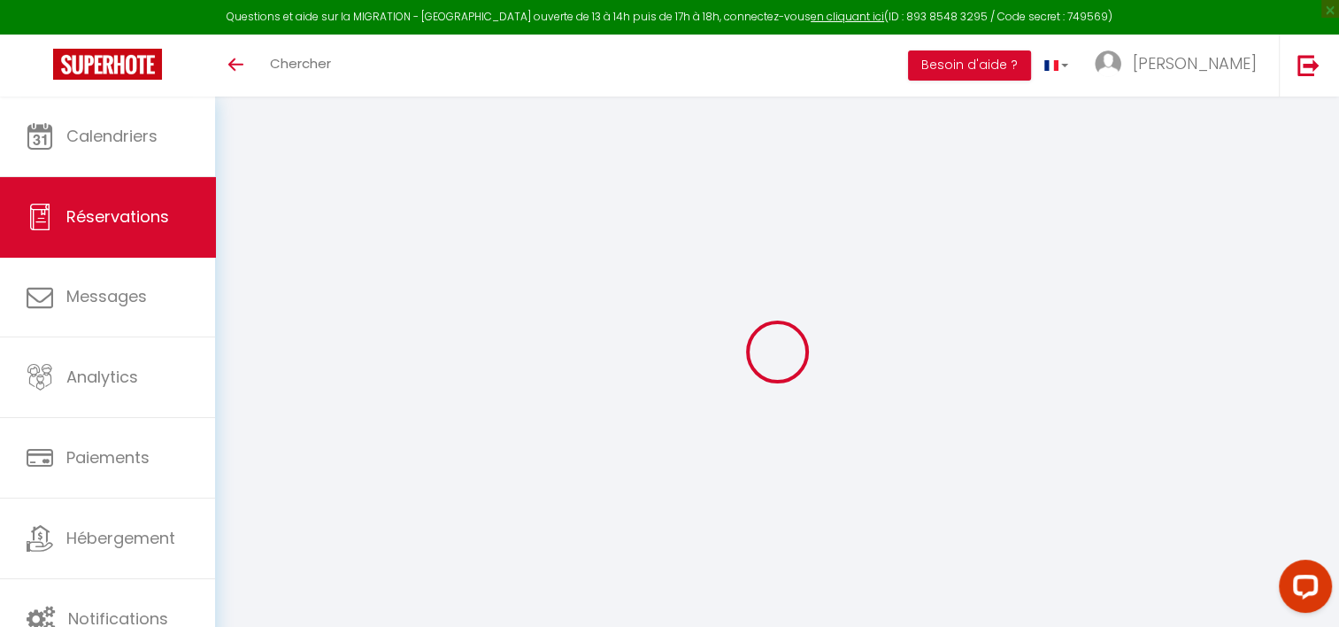
checkbox input "false"
select select
checkbox input "false"
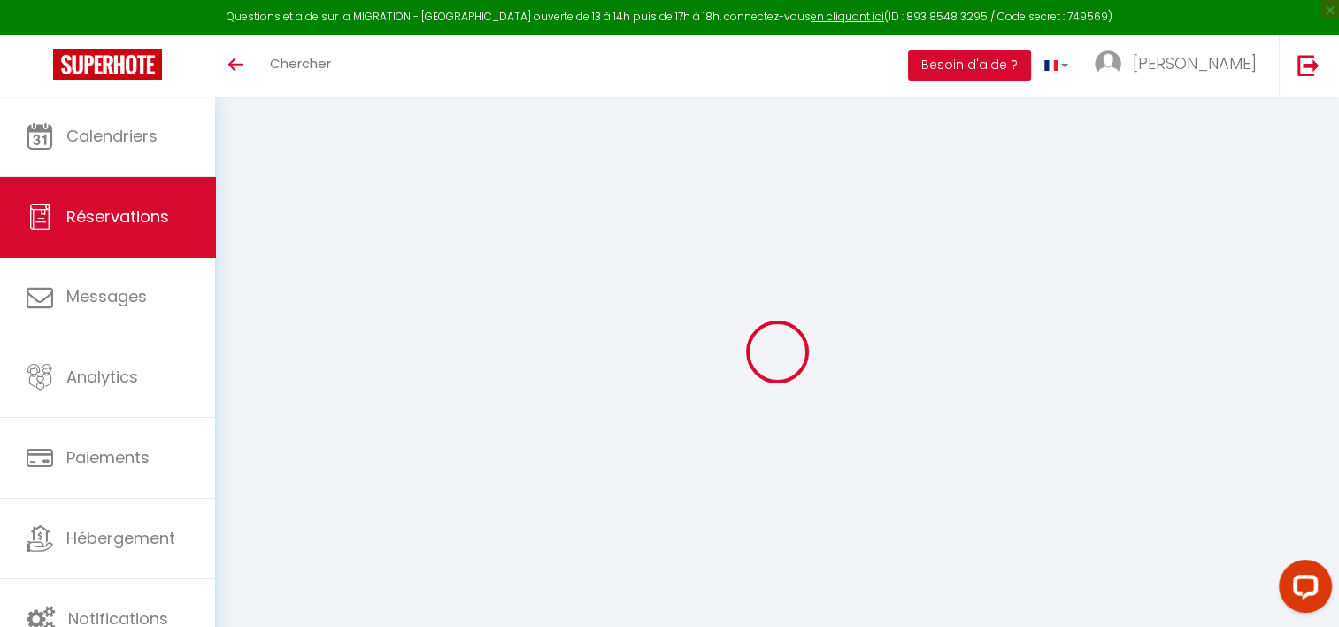
select select
checkbox input "false"
type textarea "Aucune option Aucune option"
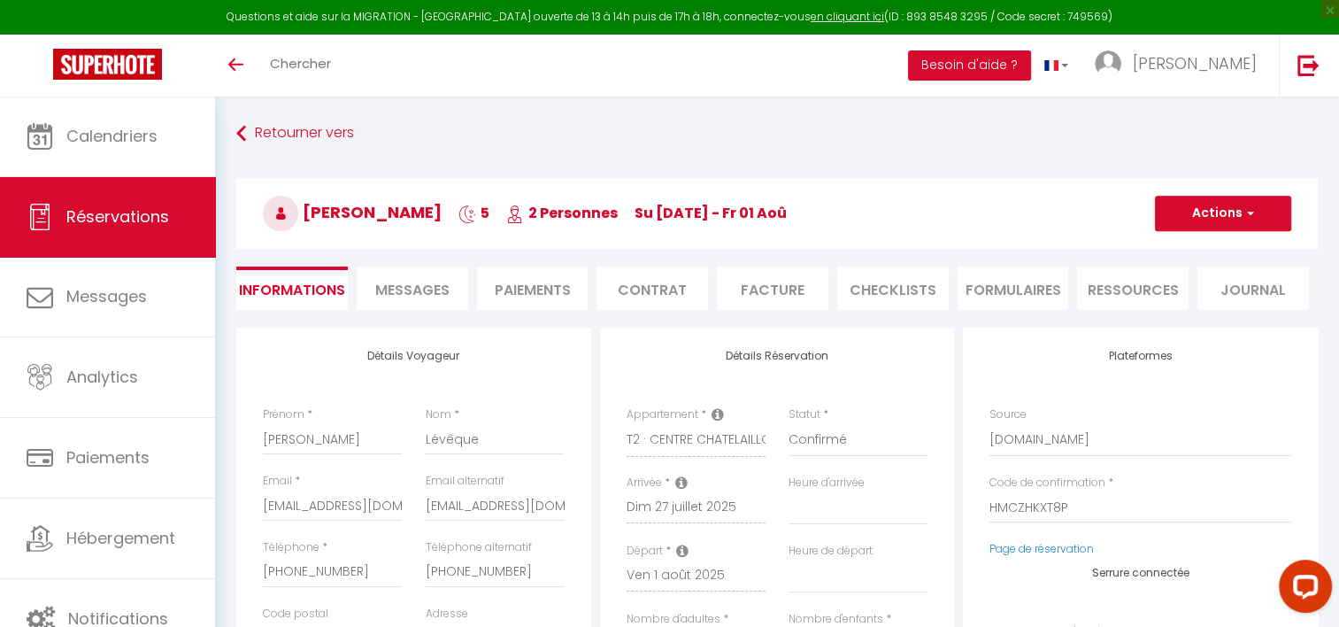
select select
type input "11"
select select
checkbox input "false"
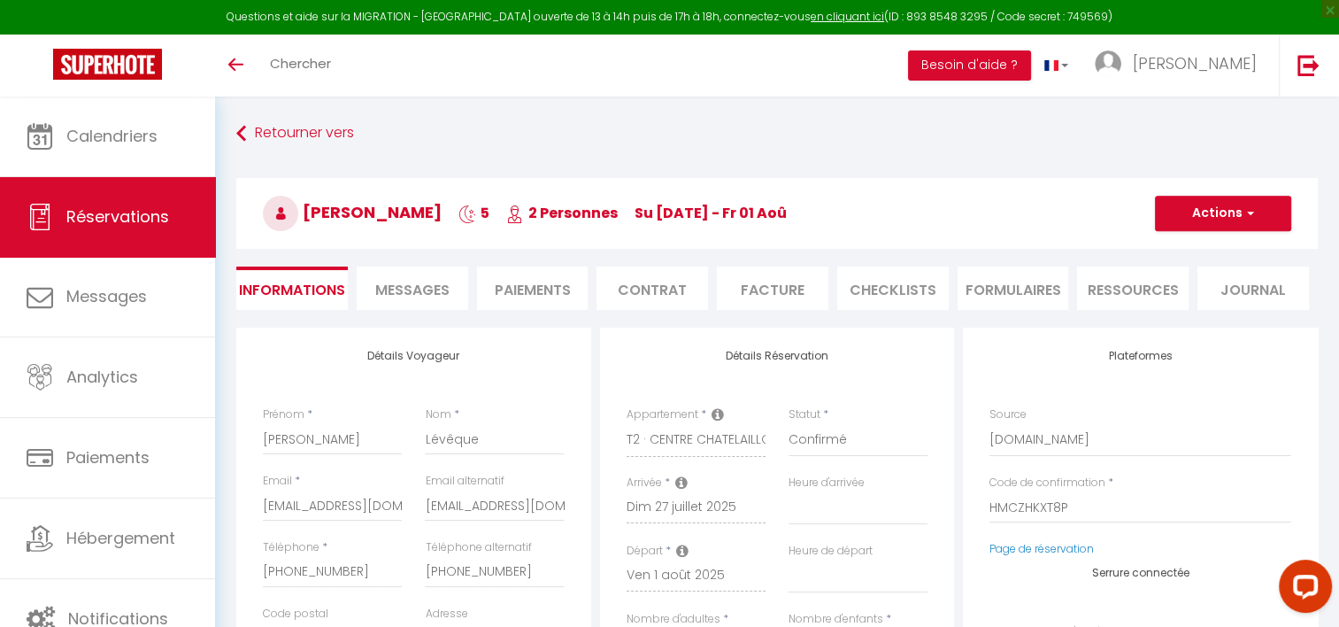
select select
checkbox input "false"
select select "17:00"
select select "10:00"
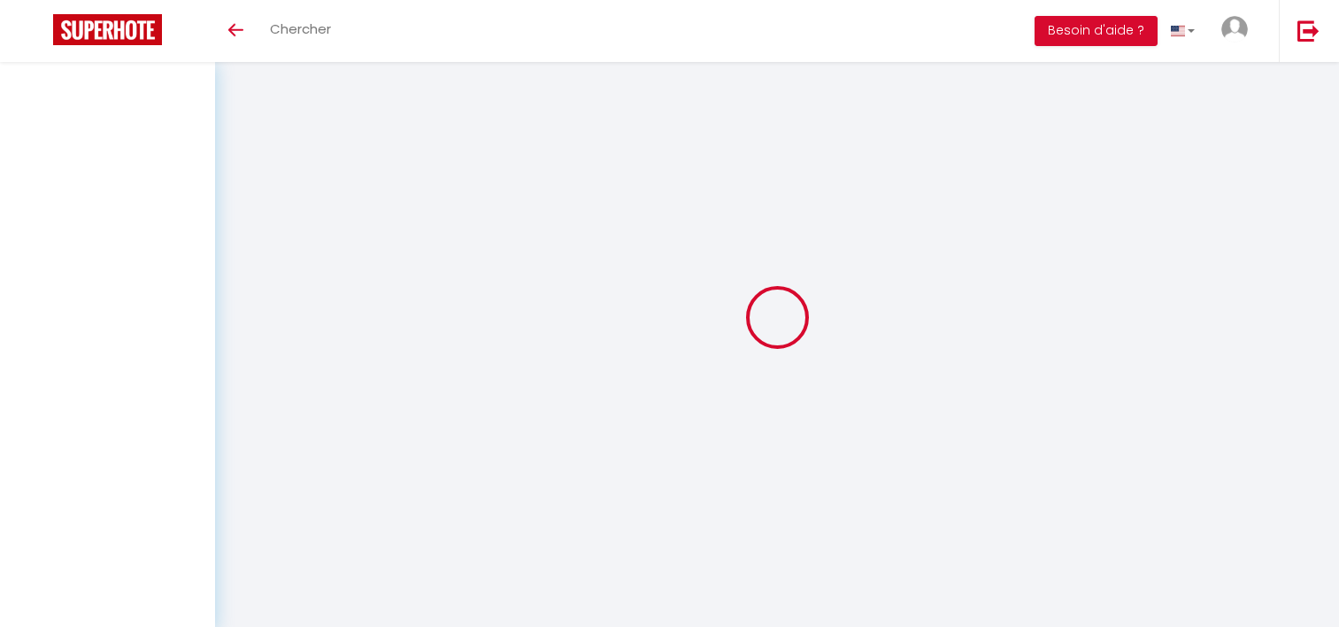
select select
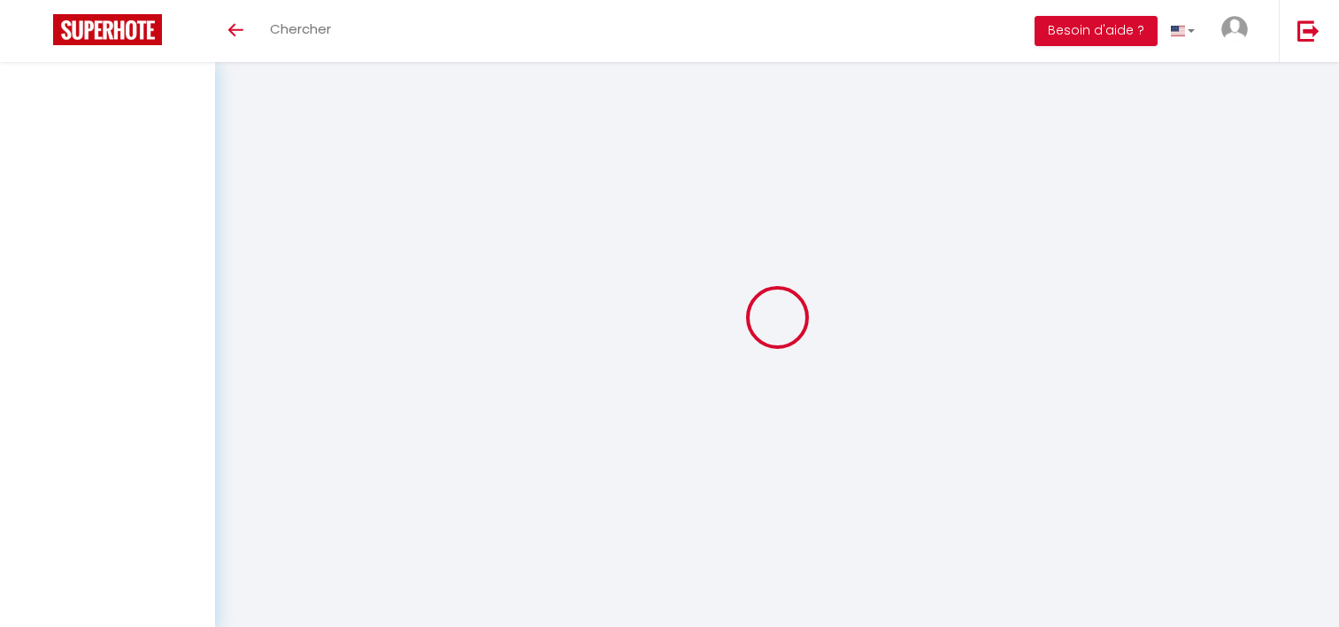
select select
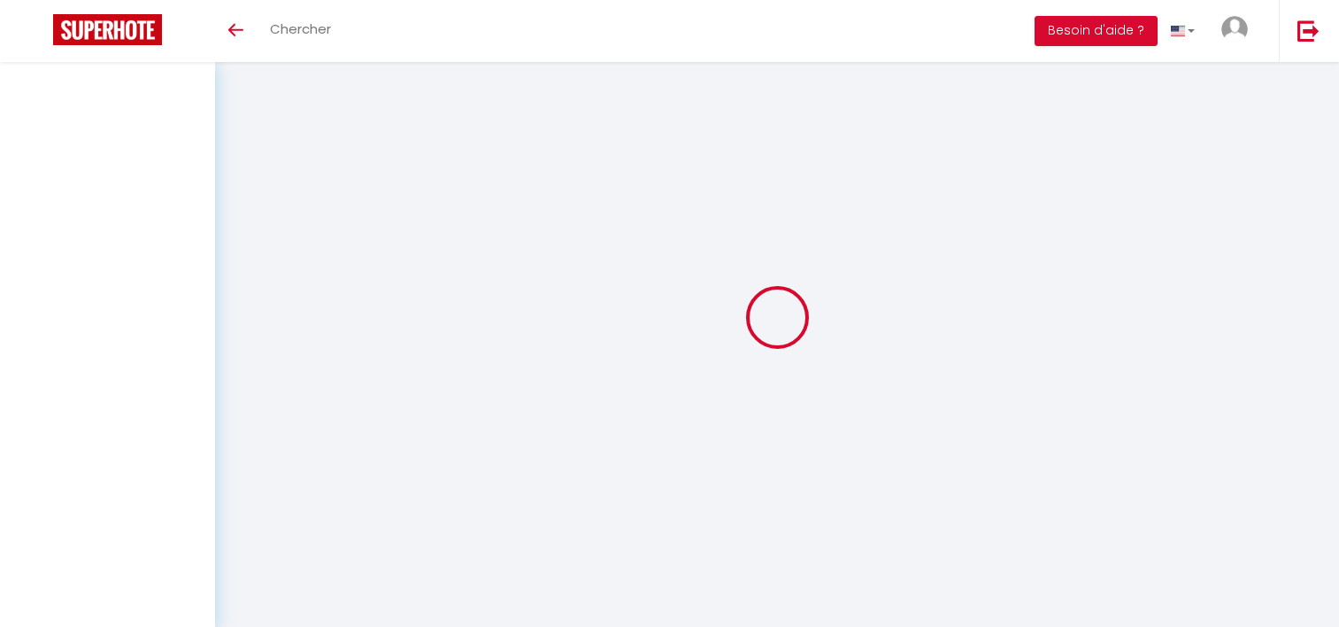
checkbox input "false"
select select
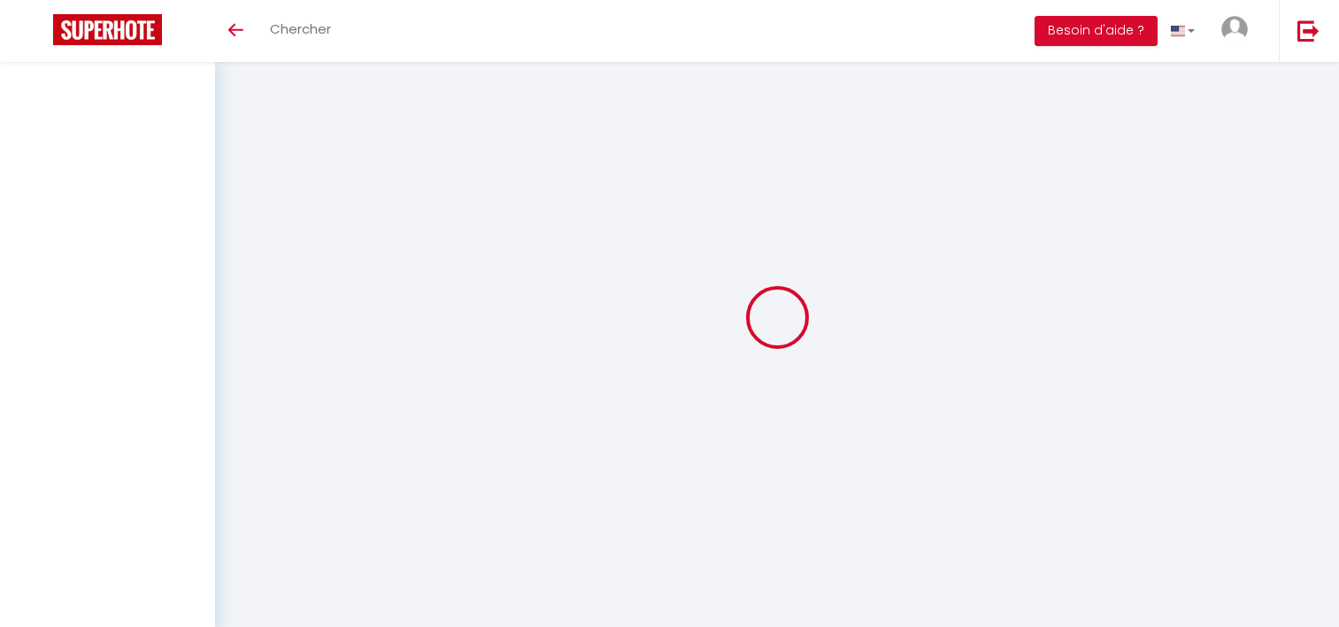
select select
checkbox input "false"
select select
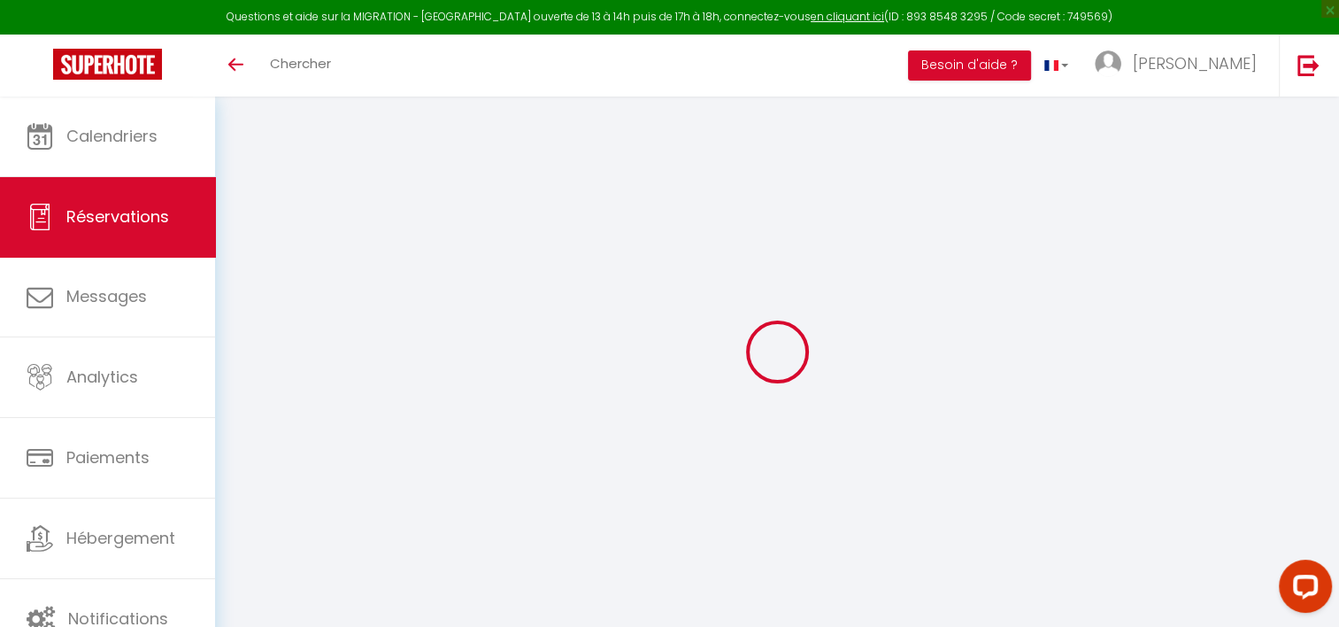
type input "Bonjour,Nous souhaiterions uniquement 1 pack linge de lit pour 1 lit double.En …"
type input "Gorce"
type input "[EMAIL_ADDRESS][DOMAIN_NAME]"
type input "[PHONE_NUMBER]"
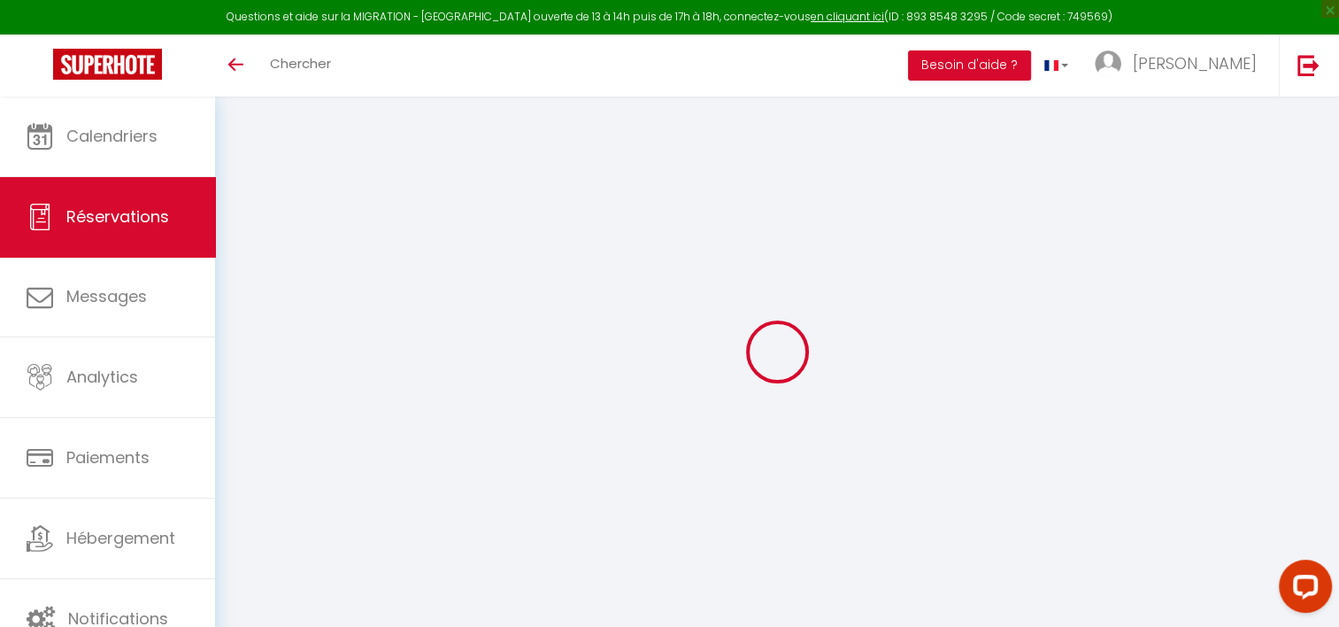
type input "[PHONE_NUMBER]"
select select
type input "76.14"
select select "60770"
select select "1"
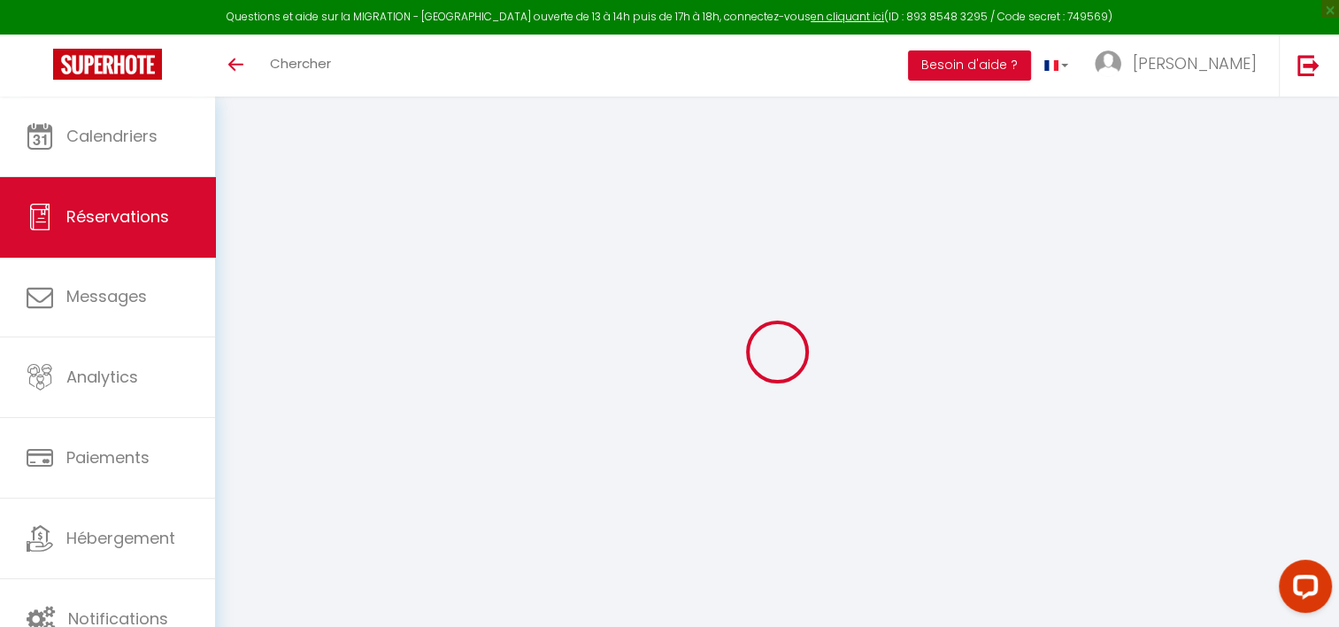
select select
type input "1"
type input "6"
select select "12"
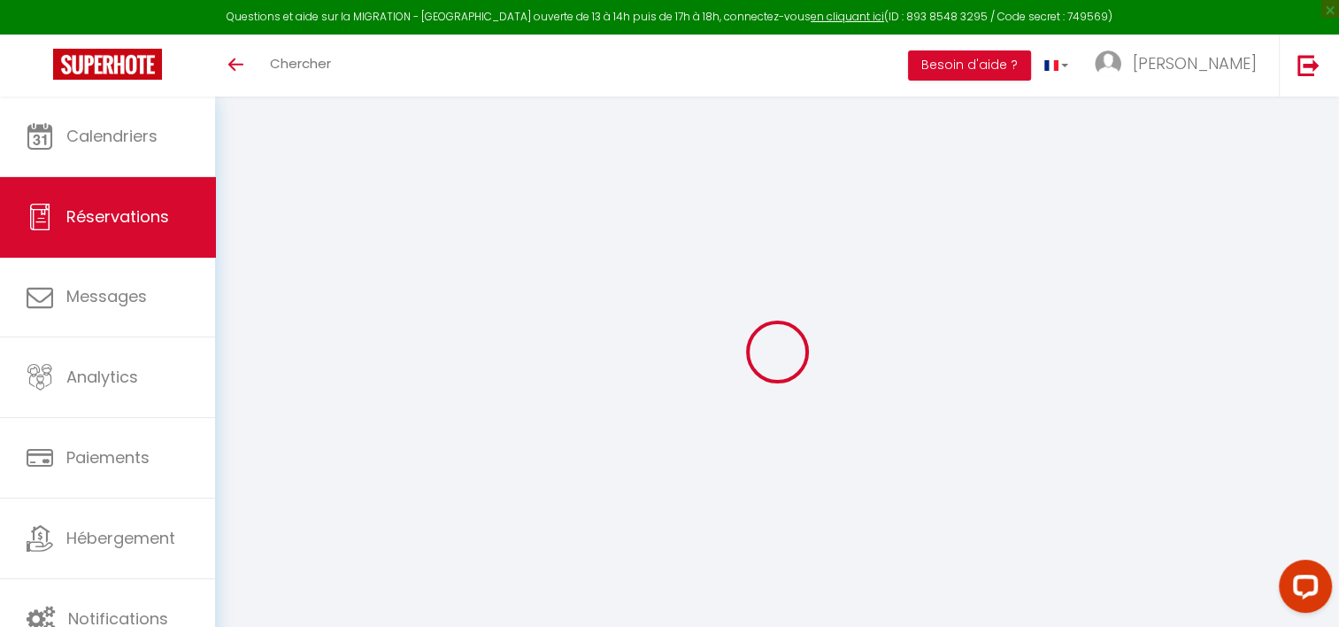
select select
type input "423"
checkbox input "false"
type input "0"
select select "1"
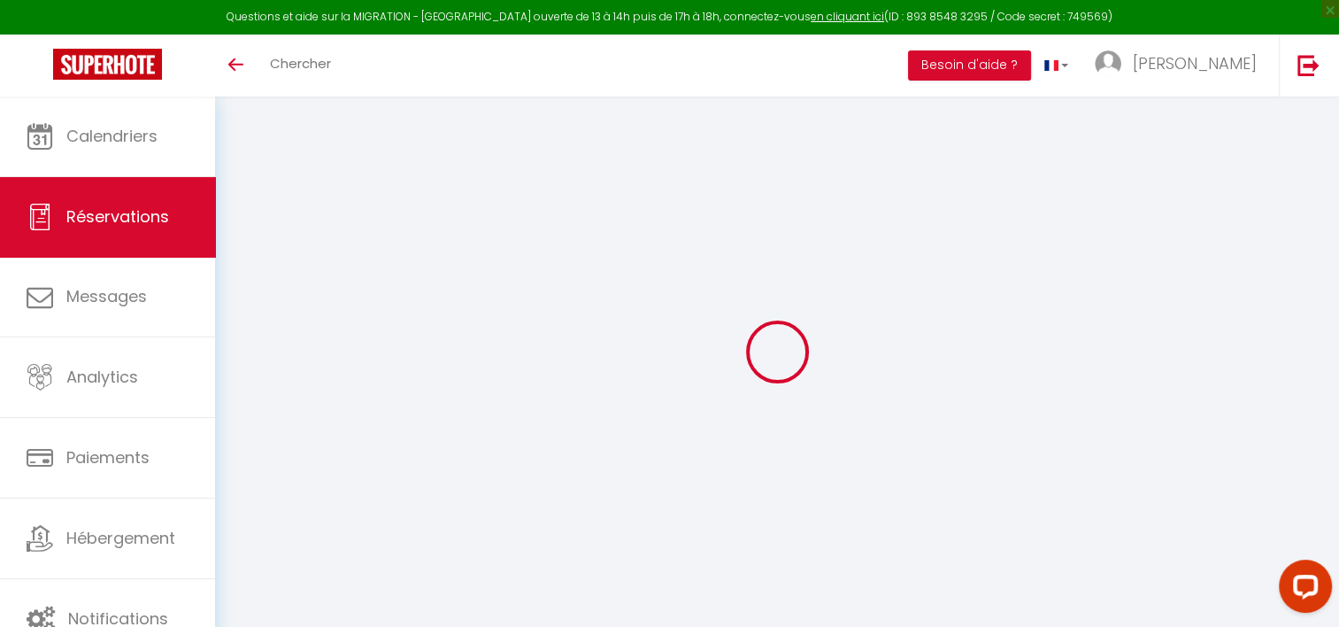
type input "0"
type input "Bonjour,Nous souhaiterions uniquement 1 pack linge de lit pour 1 lit double.En …"
select select
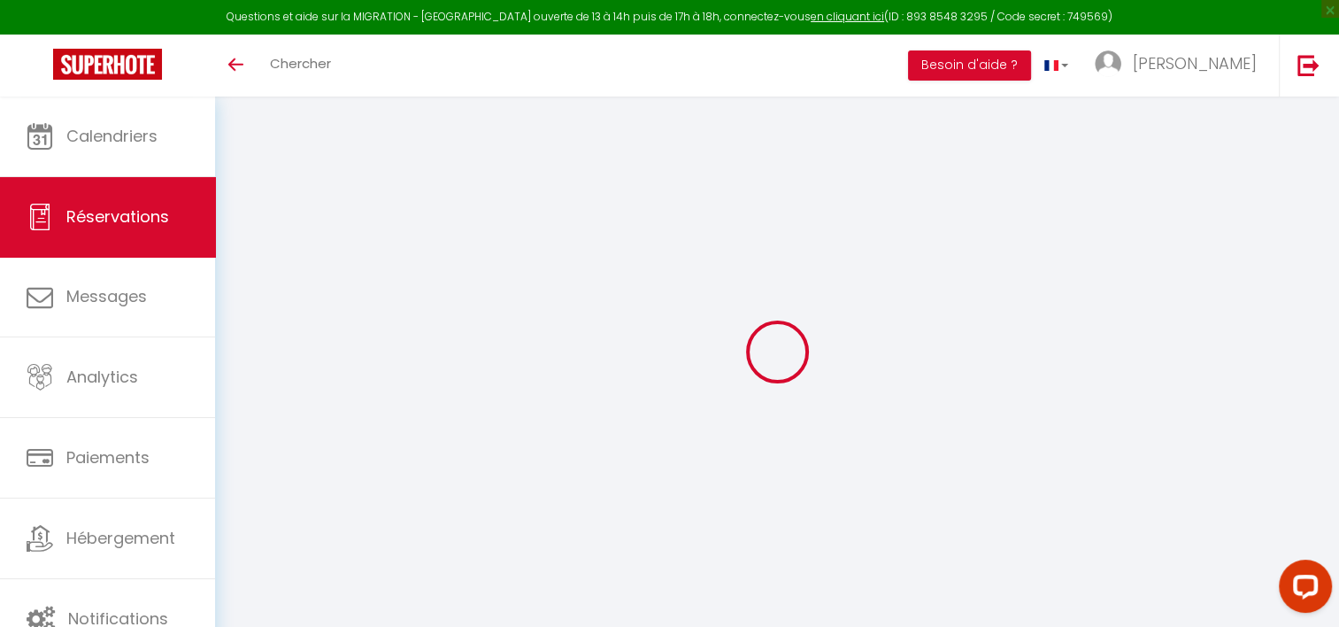
select select
select select "15"
checkbox input "false"
type input "Bonjour,Nous souhaiterions uniquement 1 pack linge de lit pour 1 lit double.En …"
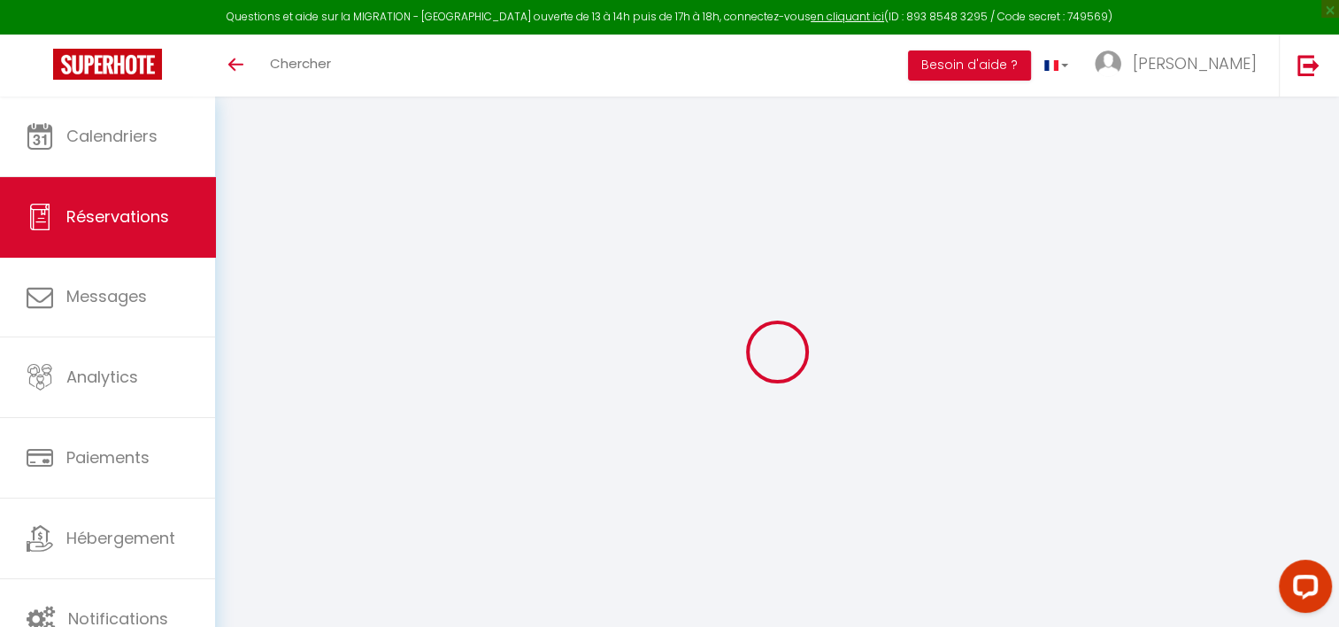
select select
checkbox input "false"
type input "Bonjour,Nous souhaiterions uniquement 1 pack linge de lit pour 1 lit double.En …"
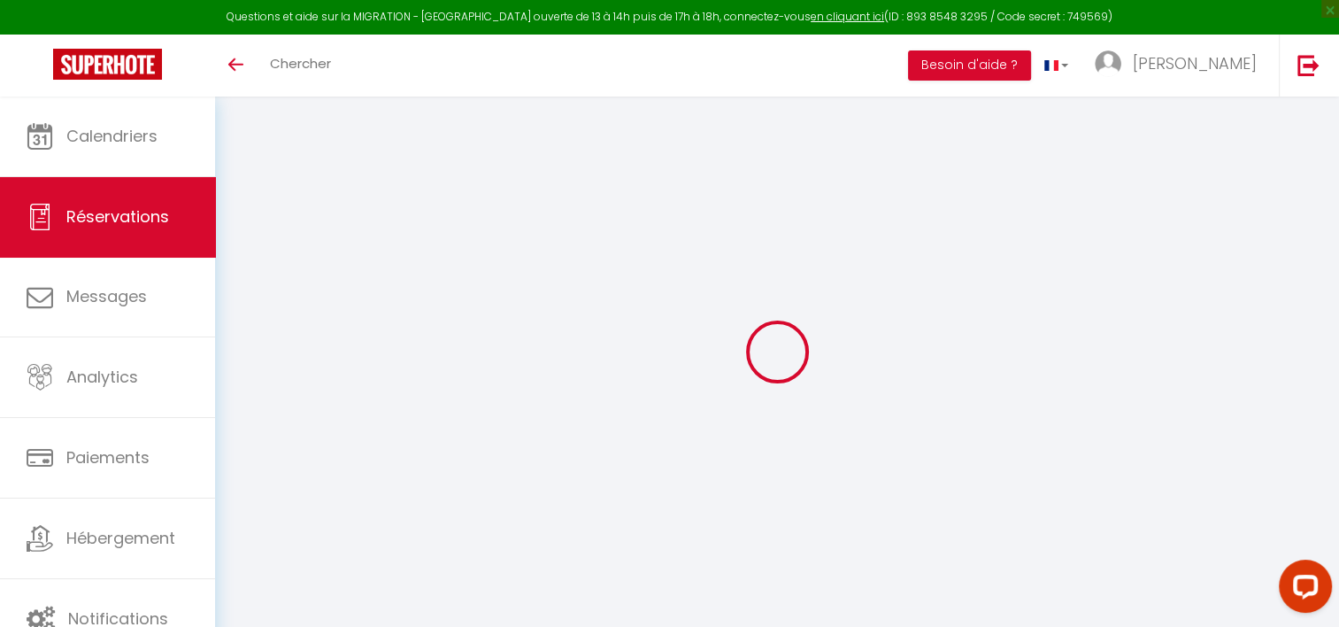
select select
checkbox input "false"
type voyageur1 "Bonjour, Nous souhaiterions uniquement 1 pack linge de lit pour 1 lit double. E…"
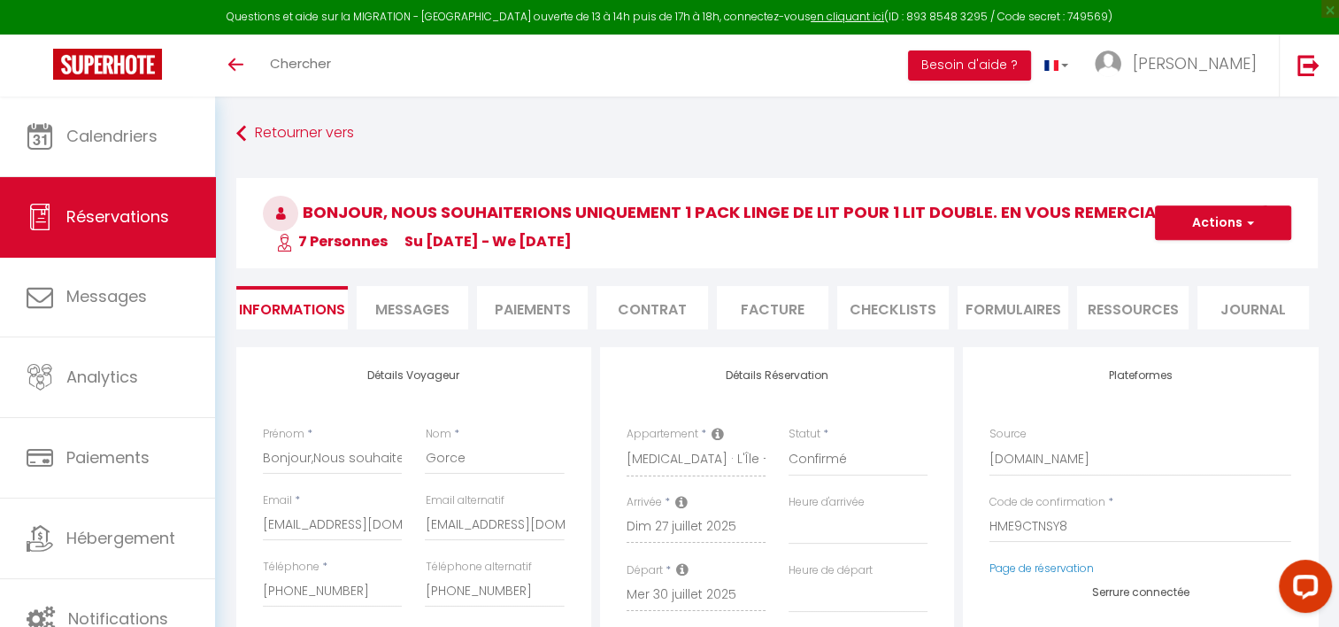
type input "Bonjour,Nous souhaiterions uniquement 1 pack linge de lit pour 1 lit double.En …"
select select
type input "3.3"
select select
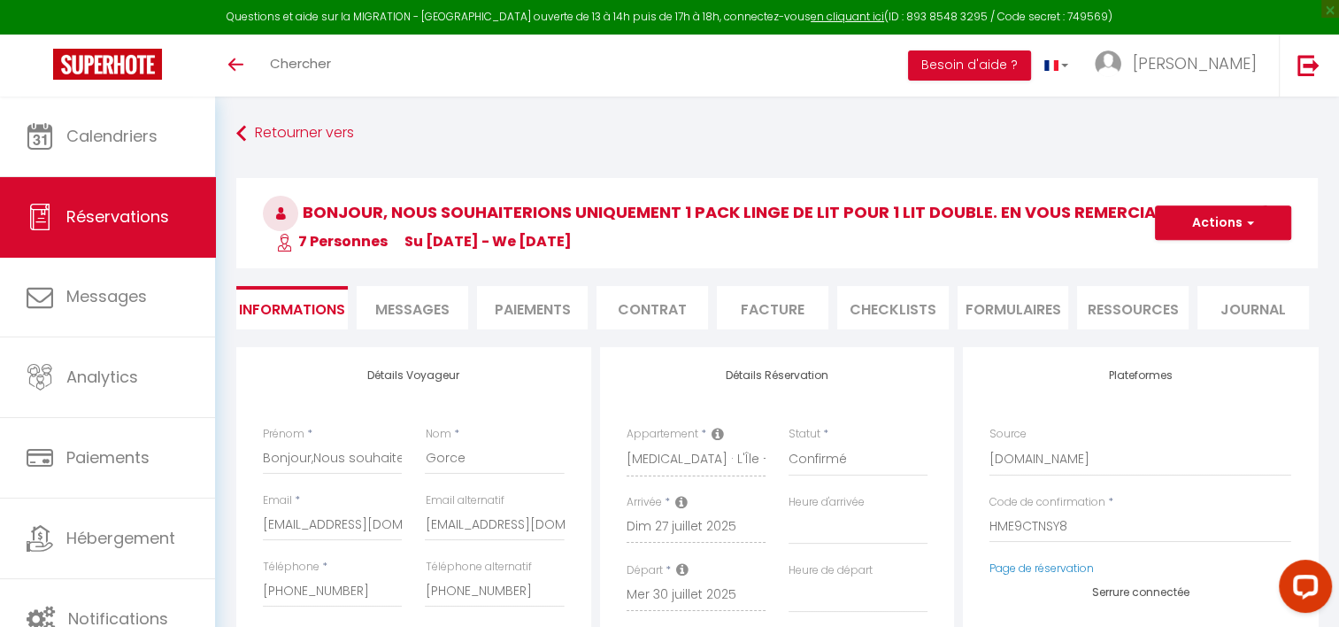
checkbox input "false"
type input "Bonjour,Nous souhaiterions uniquement 1 pack linge de lit pour 1 lit double.En …"
select select
checkbox input "false"
select select "20:00"
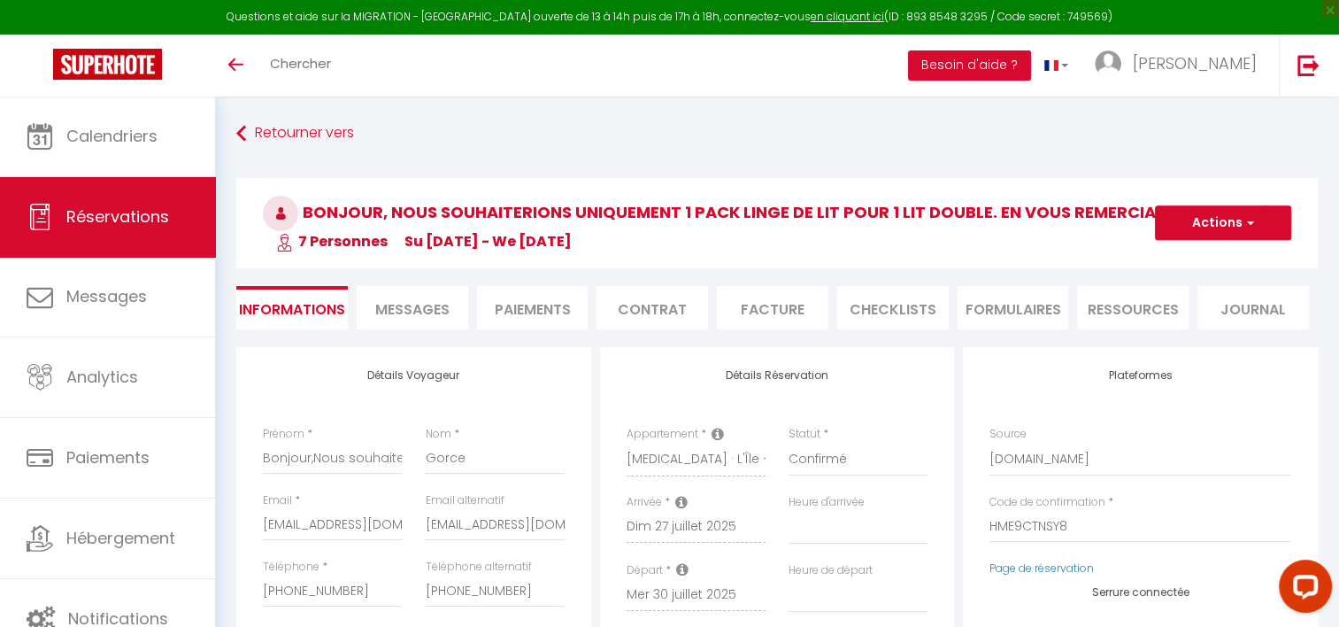
select select "09:30"
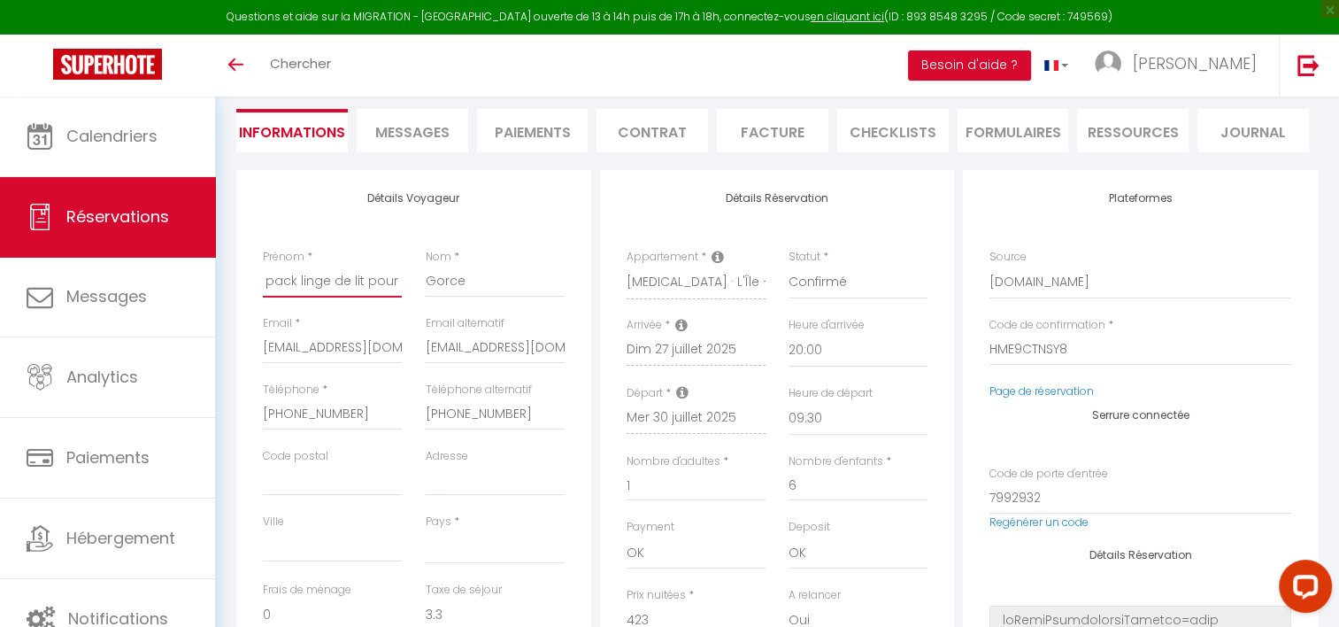
scroll to position [0, 430]
drag, startPoint x: 361, startPoint y: 283, endPoint x: 485, endPoint y: 284, distance: 123.9
click at [485, 284] on div "Prénom * Bonjour,Nous souhaiterions uniquement 1 pack linge de lit pour 1 lit d…" at bounding box center [413, 282] width 325 height 66
click at [327, 281] on input "Bonjour,Nous souhaiterions uniquement 1 pack linge de lit pour 1 lit double.En …" at bounding box center [332, 282] width 139 height 32
click at [335, 280] on input "Bonjour,Nous souhaiterions uniquement 1 pack linge de lit pour 1 lit double.En …" at bounding box center [332, 282] width 139 height 32
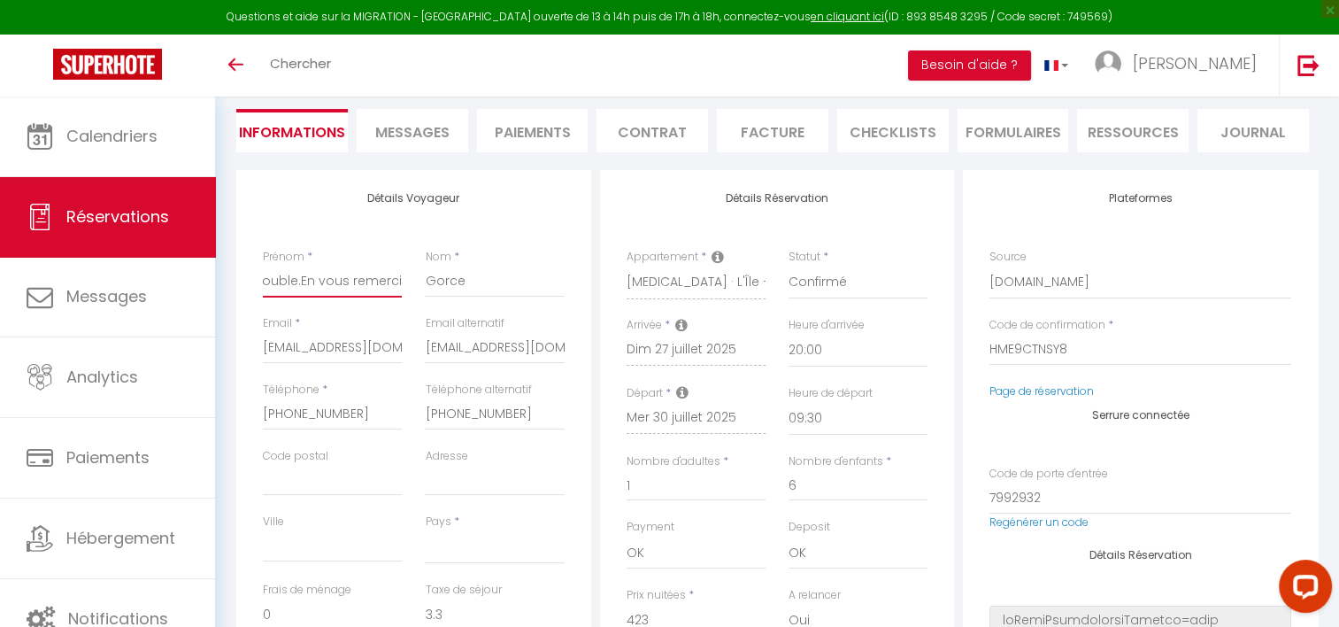
click at [335, 280] on input "Bonjour,Nous souhaiterions uniquement 1 pack linge de lit pour 1 lit double.En …" at bounding box center [332, 282] width 139 height 32
click at [424, 120] on li "Messages" at bounding box center [413, 130] width 112 height 43
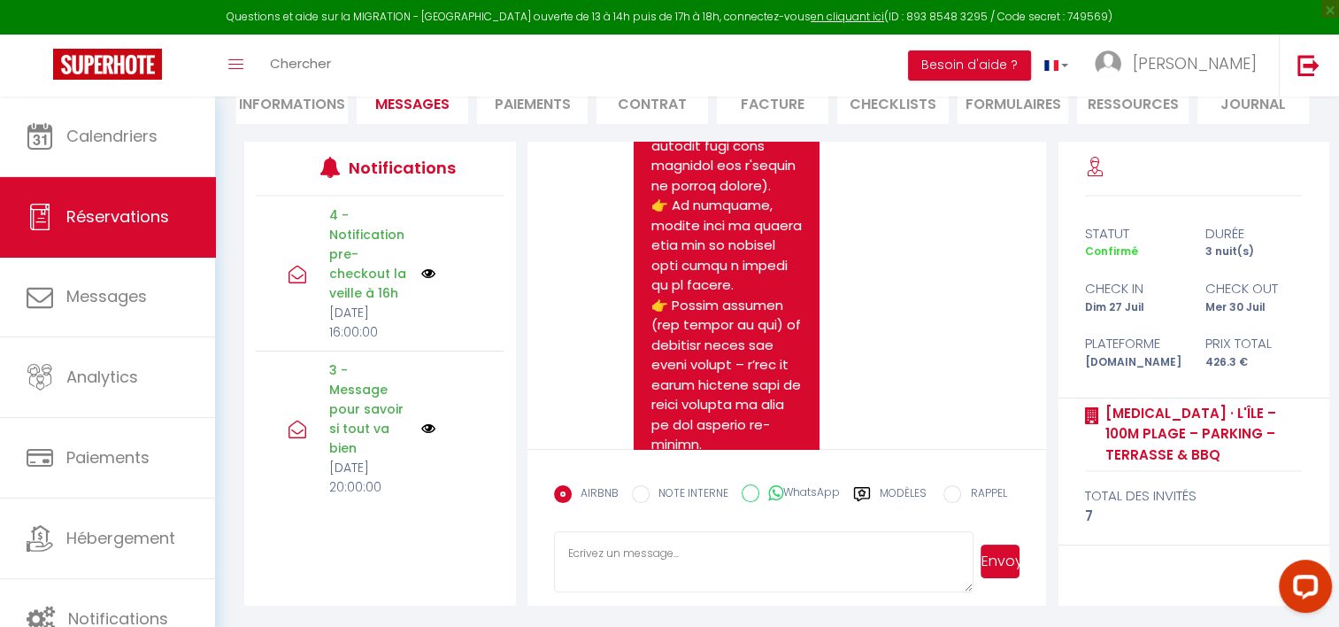
scroll to position [6550, 0]
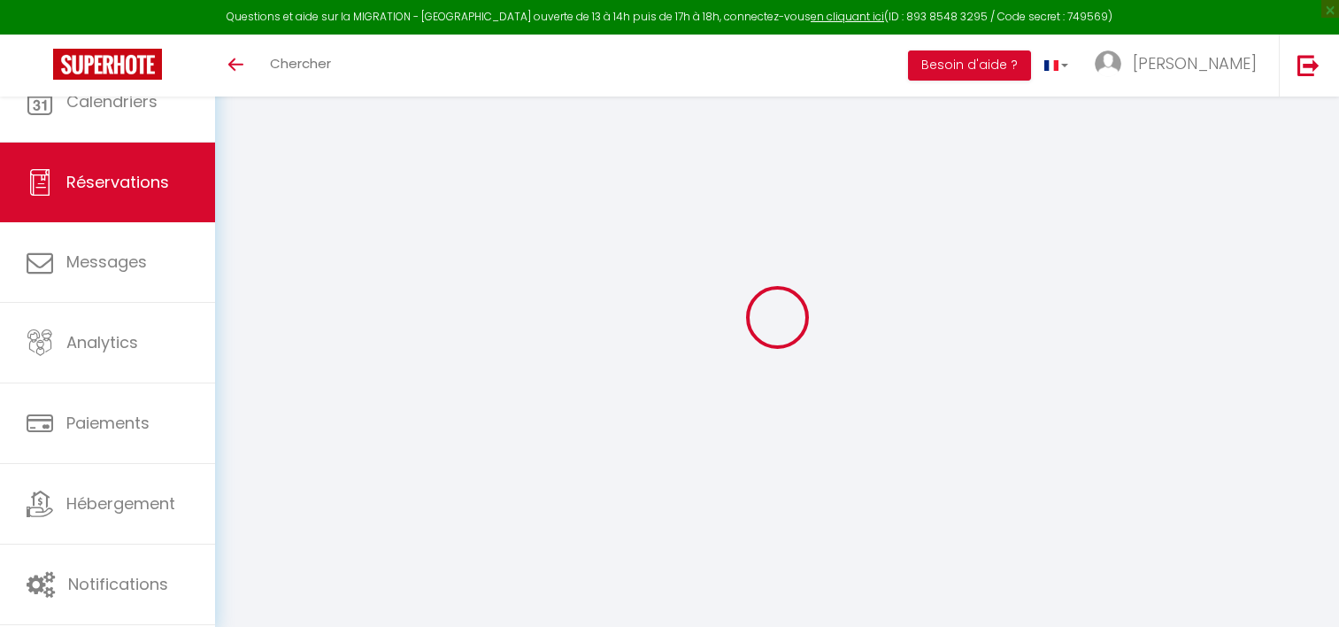
select select
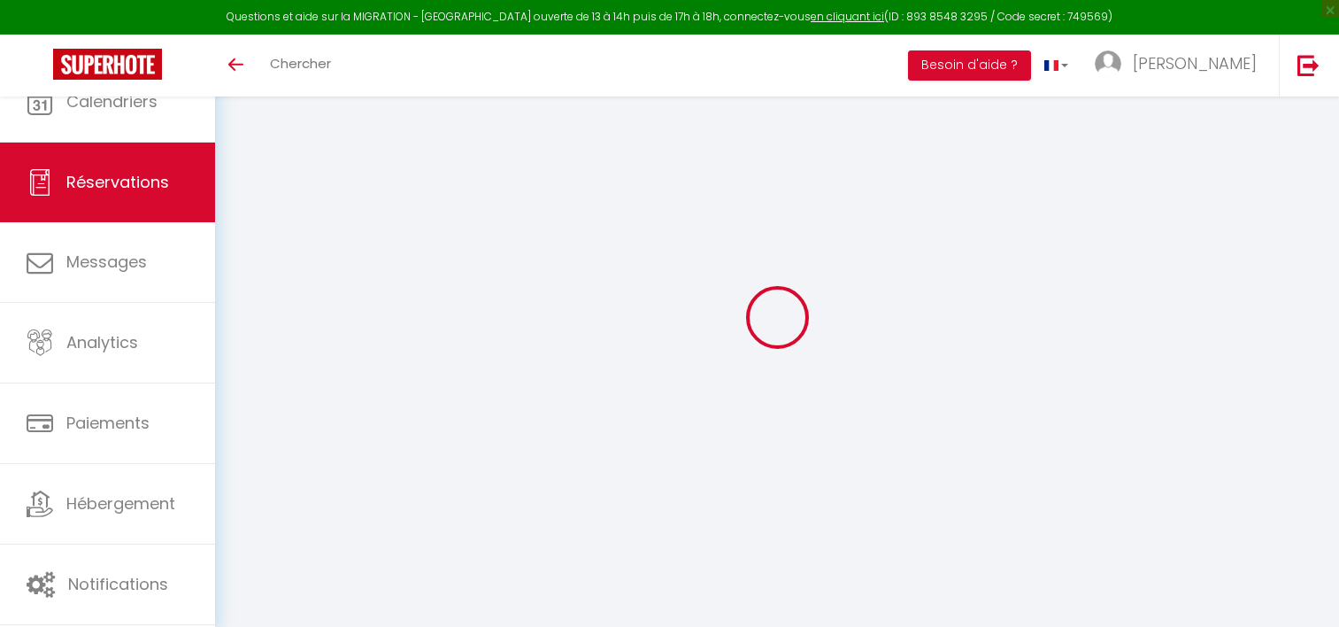
type input "[PERSON_NAME]"
type input "Delange"
type input "[EMAIL_ADDRESS][DOMAIN_NAME]"
type input "[PHONE_NUMBER]"
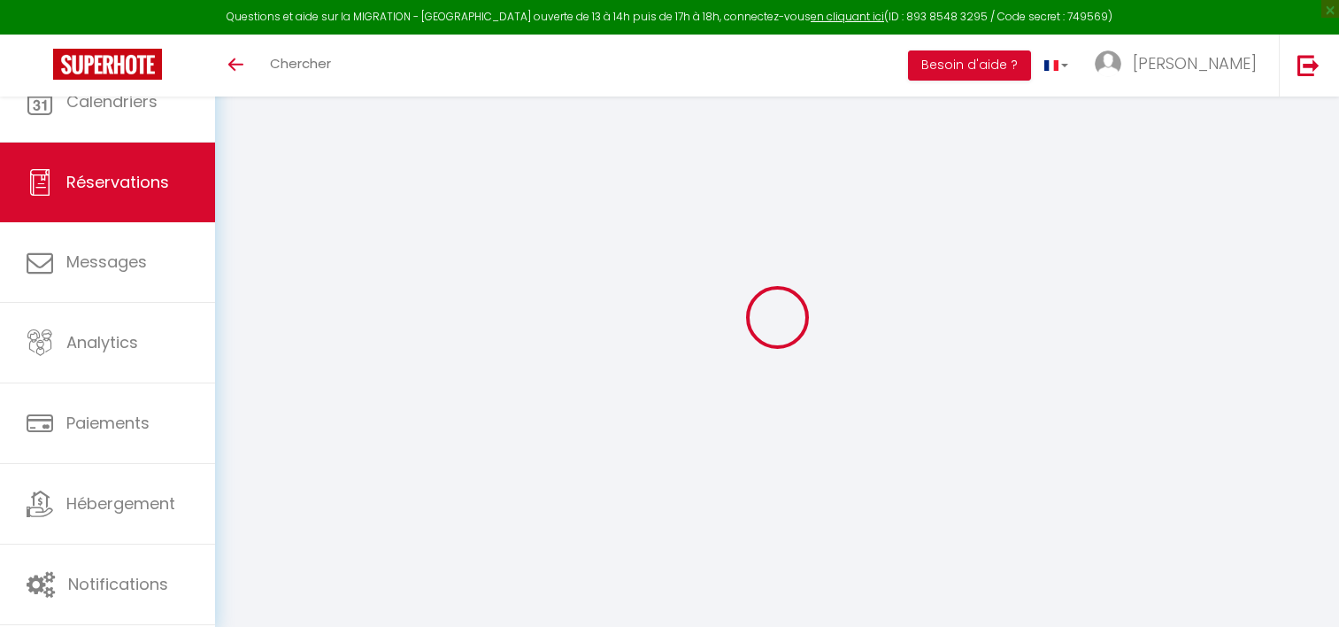
type input "[PHONE_NUMBER]"
select select
type input "209.7"
select select "60770"
select select "1"
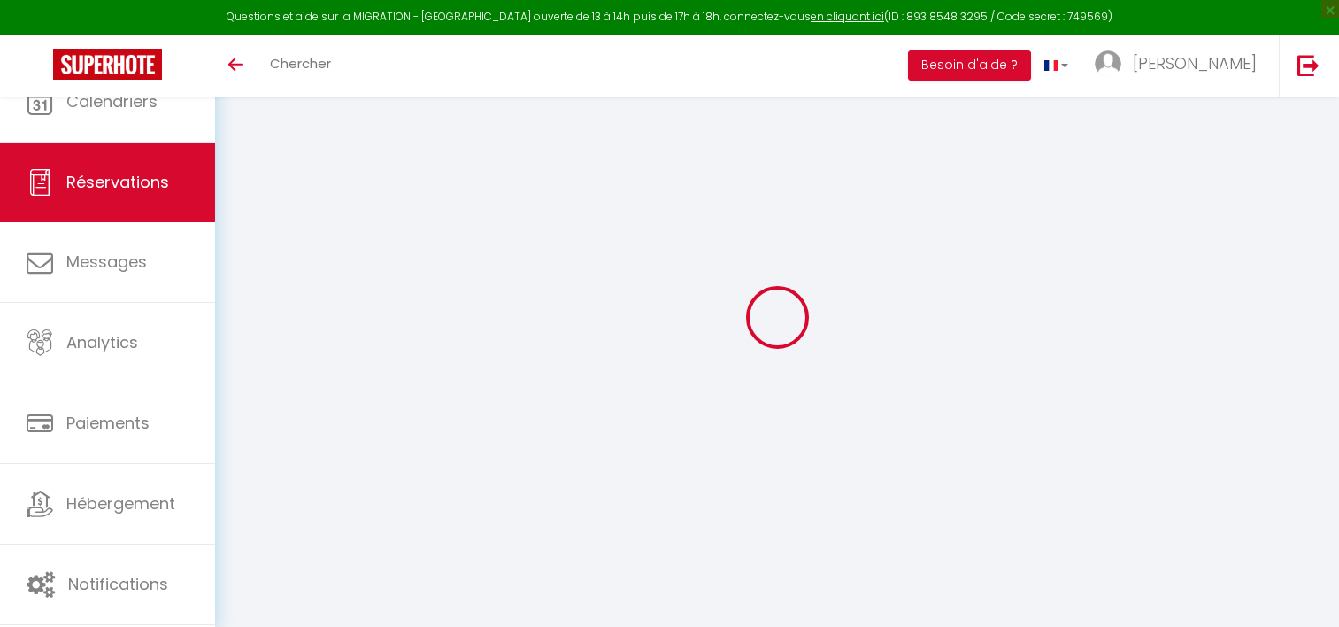
select select
type input "2"
select select "12"
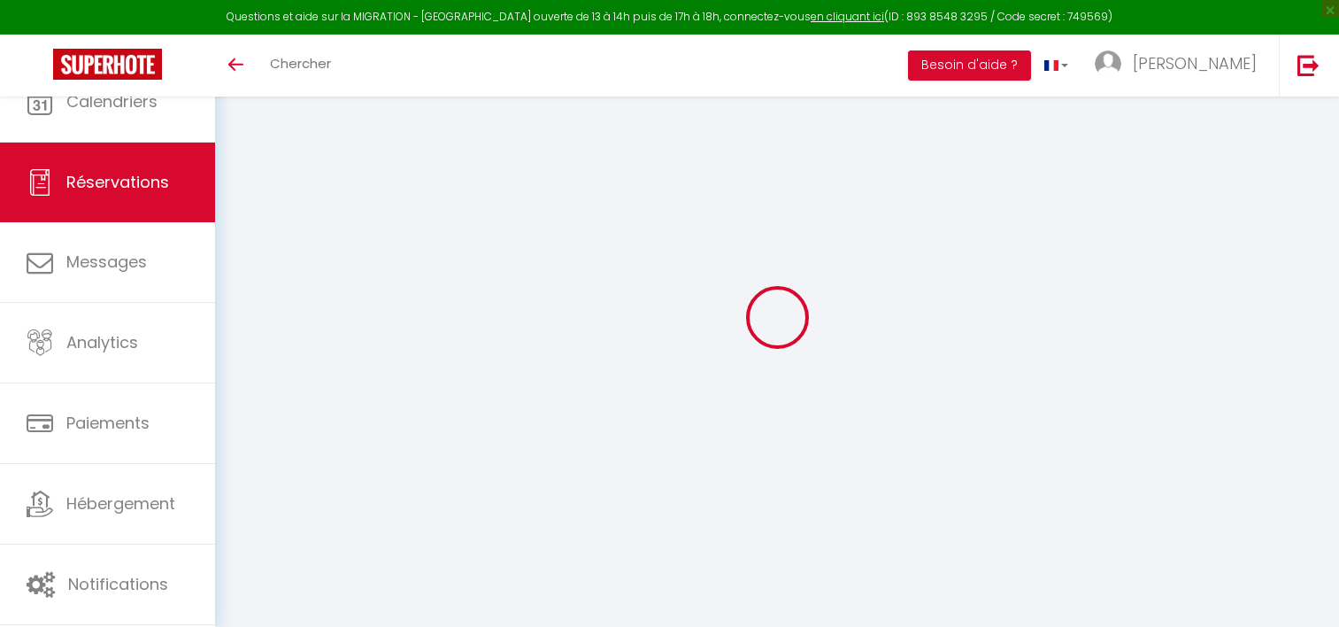
select select
type input "1165"
checkbox input "false"
type input "0"
select select "1"
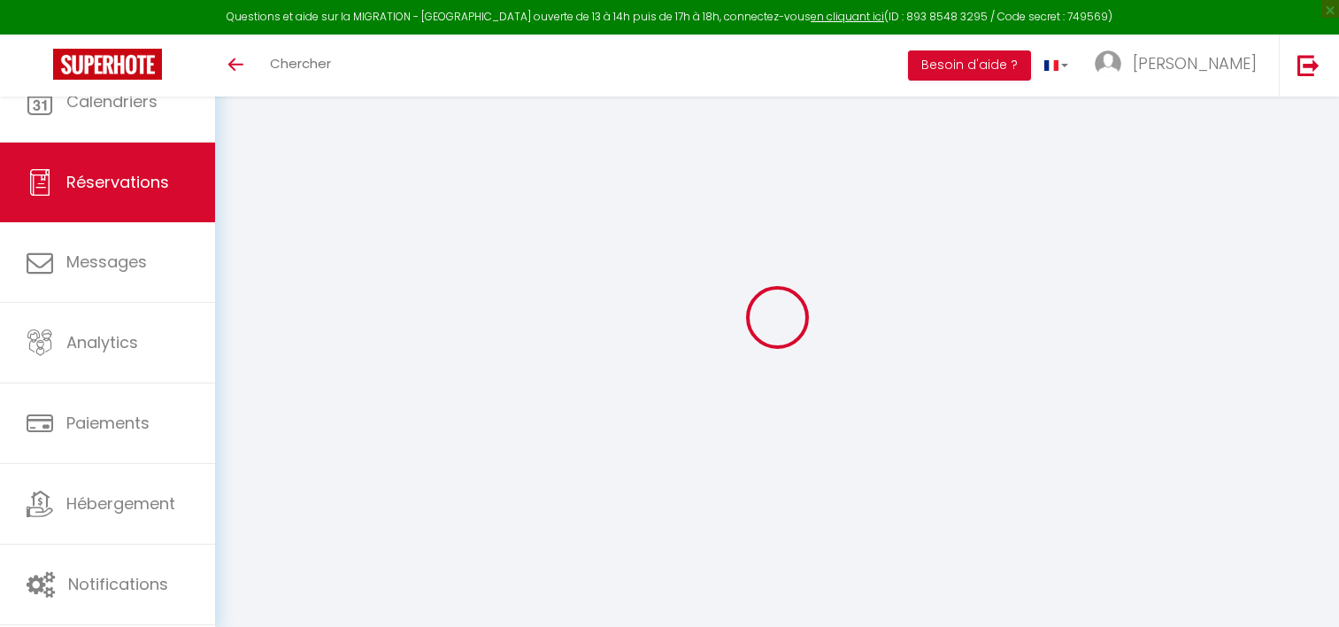
type input "0"
select select
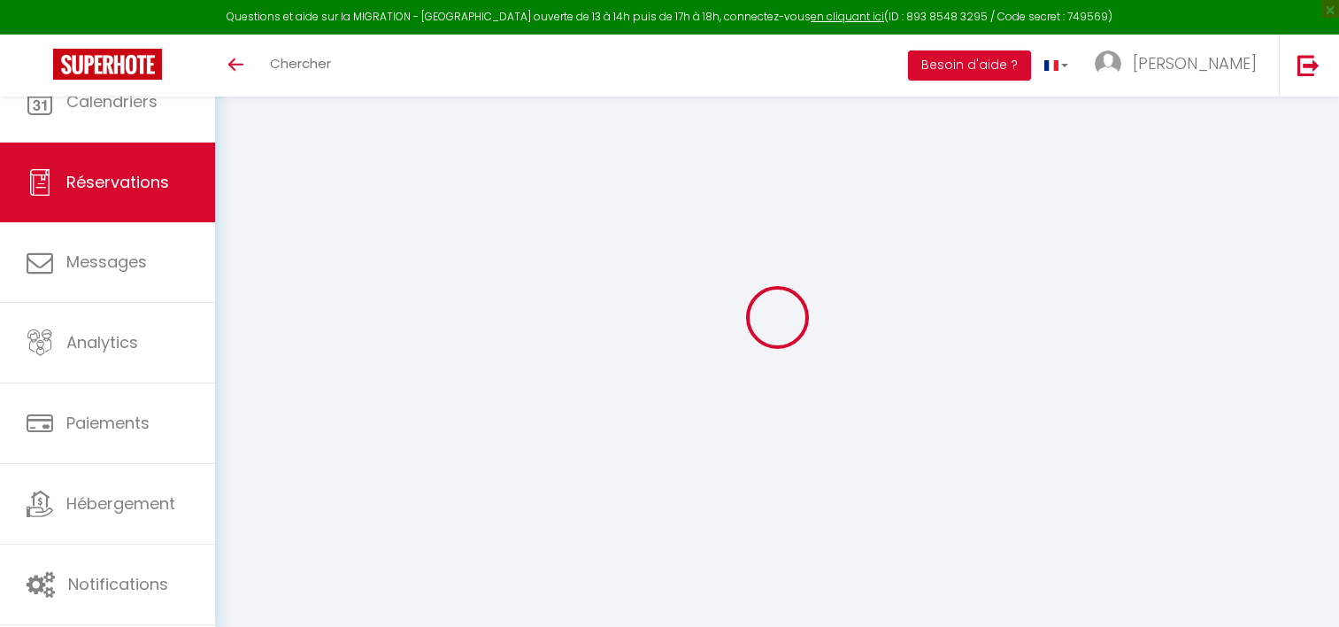
select select
select select "15"
checkbox input "false"
select select
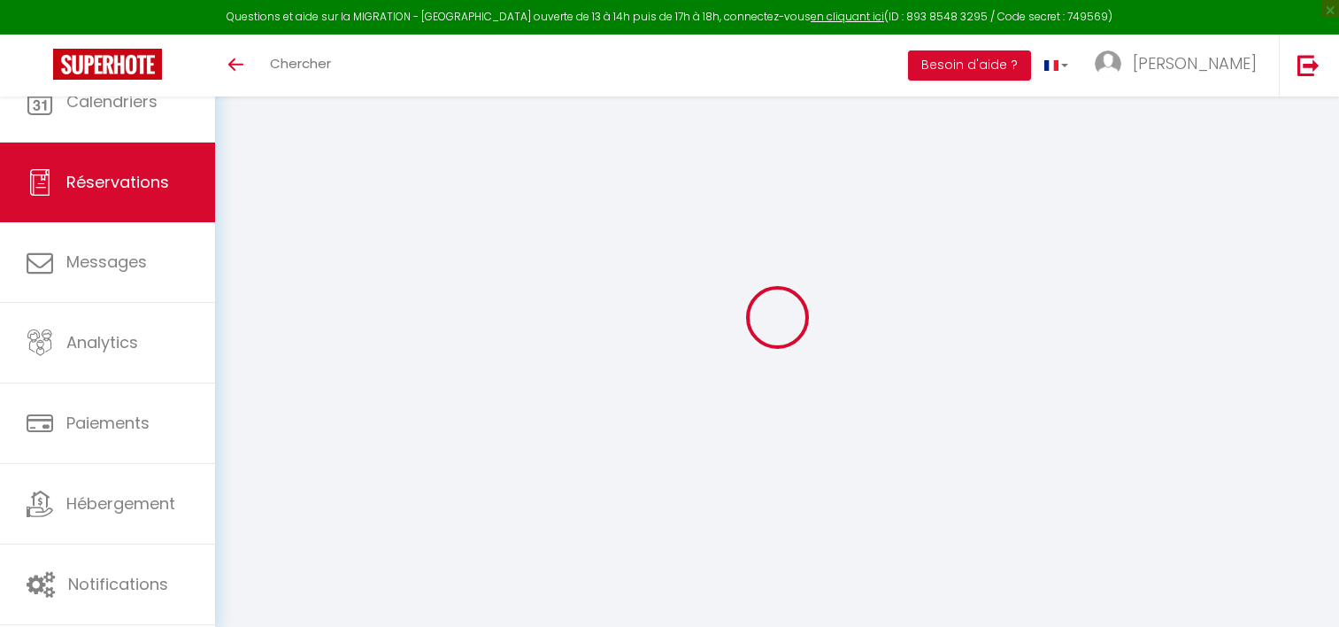
select select
checkbox input "false"
type textarea "loRemiPsumdolorsiTametco=adip elit=[seddoe Tempor] incidi=[utlabo Etdolo] magna…"
select select
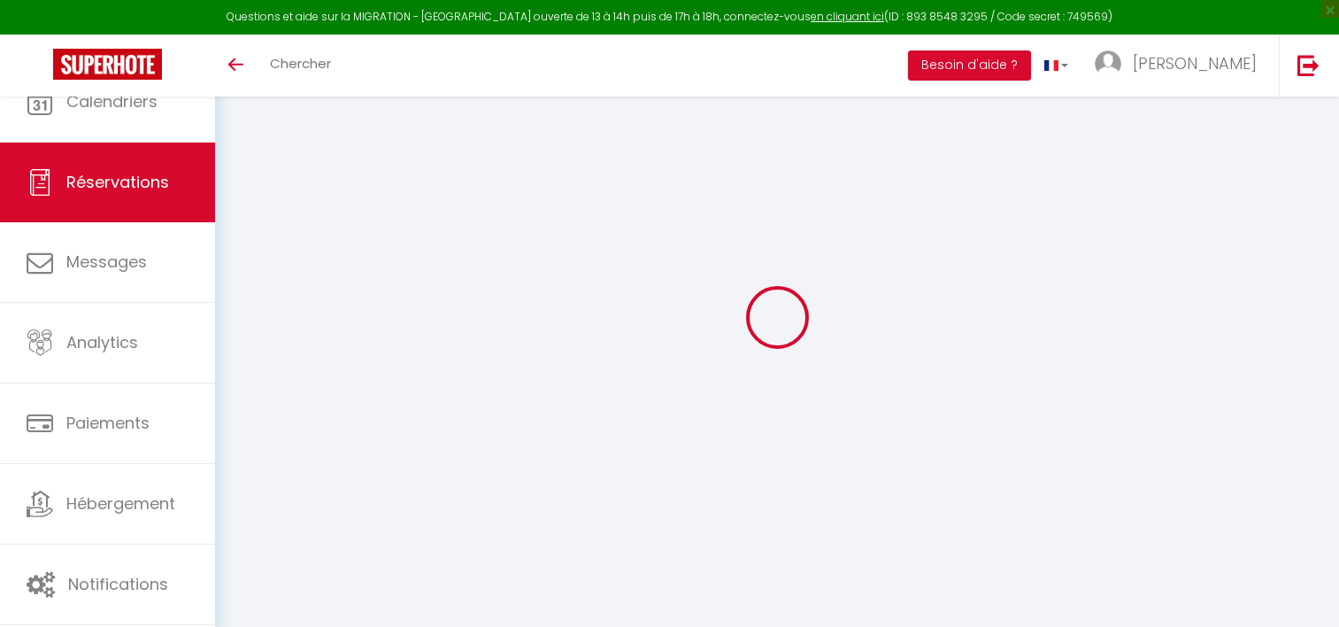
select select
checkbox input "false"
type textarea "loRemiPsumdolorsiTametco=adip elit=[seddoe Tempor] incidi=[utlabo Etdolo] magna…"
select select
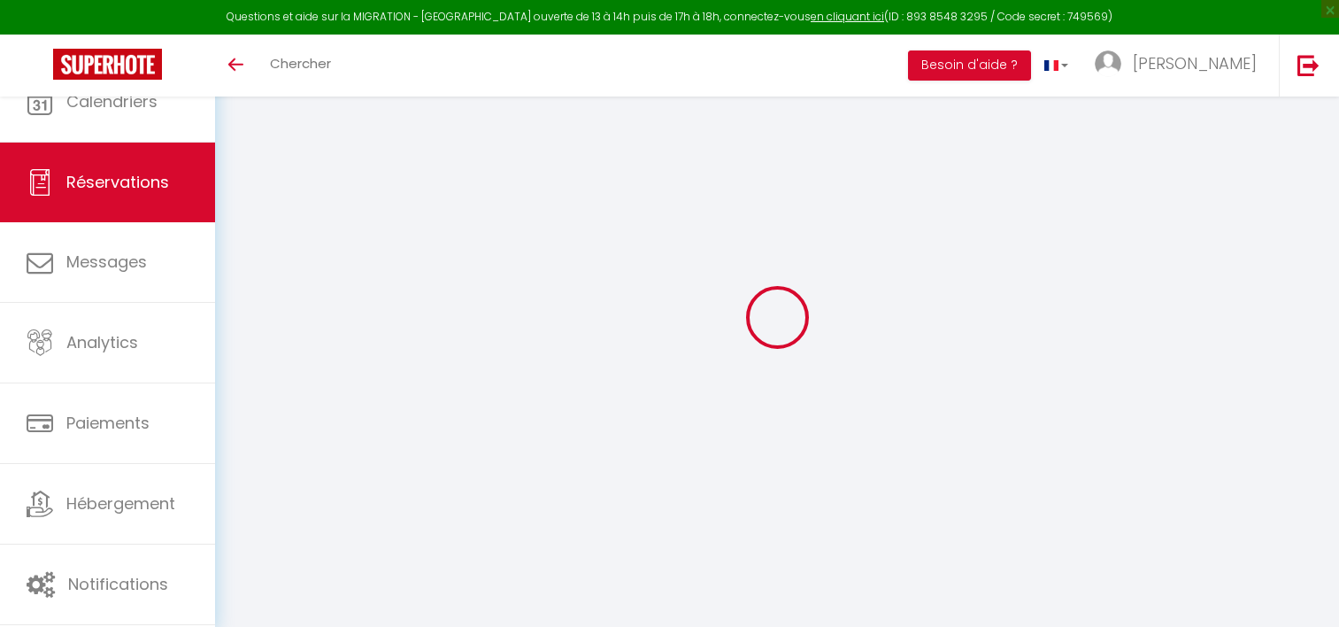
select select
checkbox input "false"
type textarea "loRemiPsumdolorsiTametco=adip elit=[seddoe Tempor] incidi=[utlabo Etdolo] magna…"
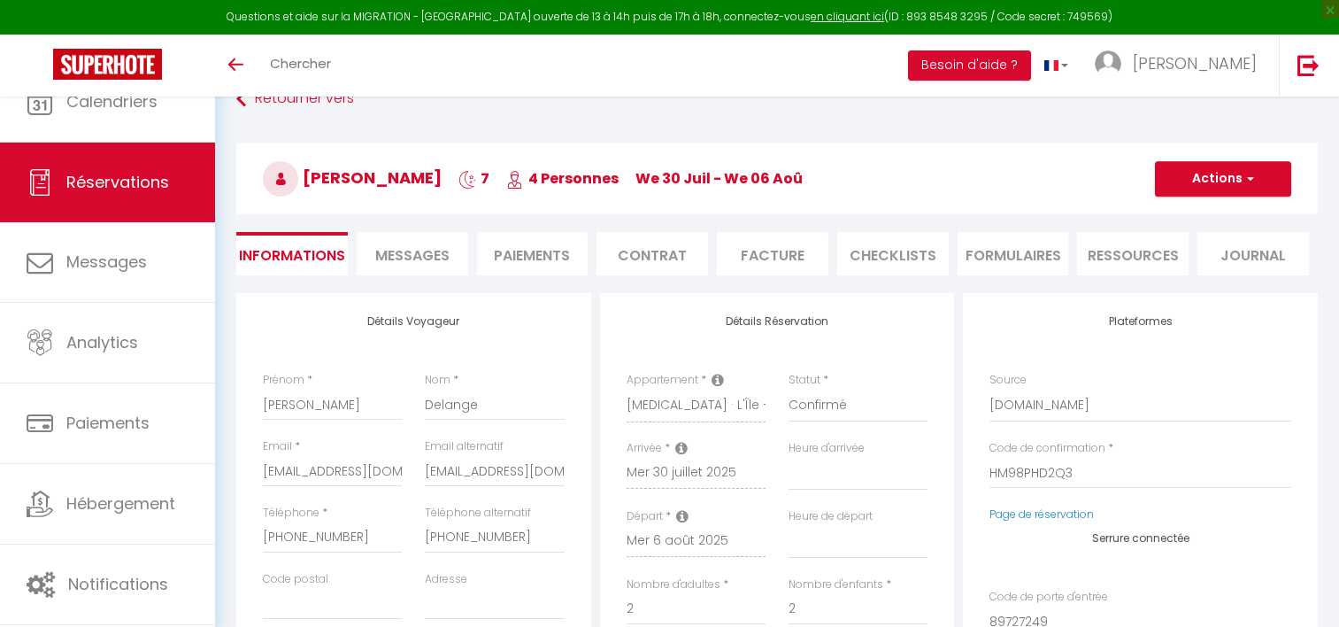
select select
type input "15.4"
select select
checkbox input "false"
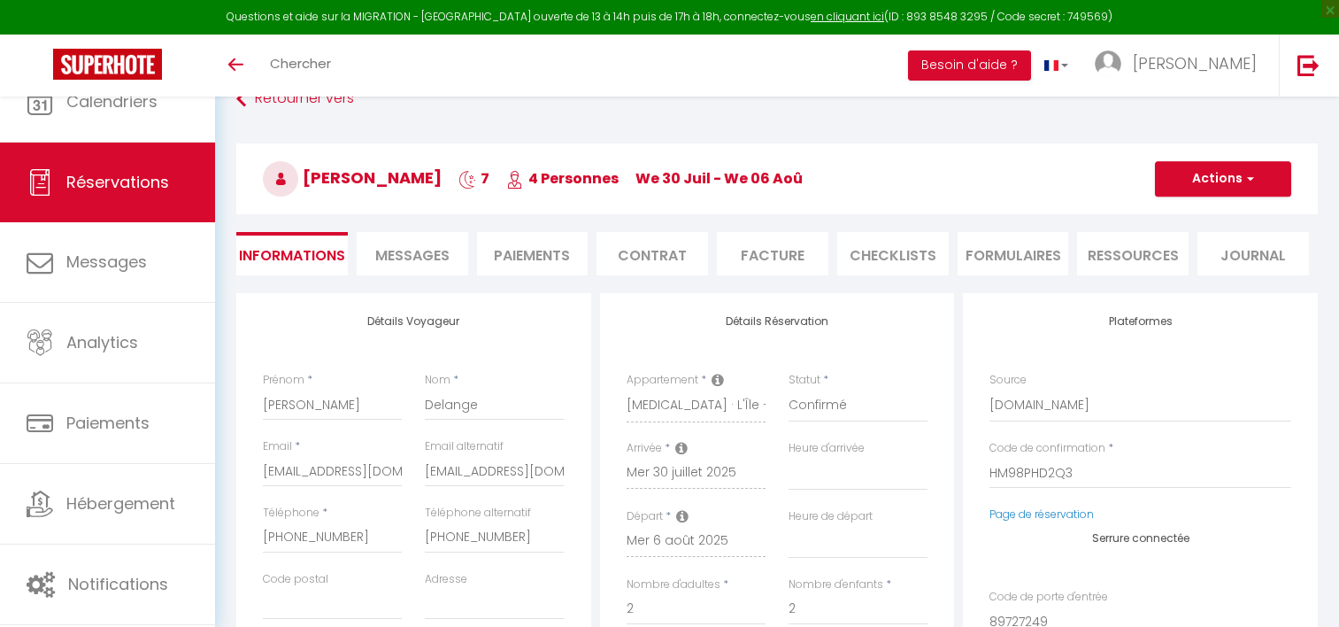
type textarea "loRemiPsumdolorsiTametco=adip elit=[seddoe Tempor] incidi=[utlabo Etdolo] magna…"
select select
checkbox input "false"
type textarea "loRemiPsumdolorsiTametco=adip elit=[seddoe Tempor] incidi=[utlabo Etdolo] magna…"
select select "17:00"
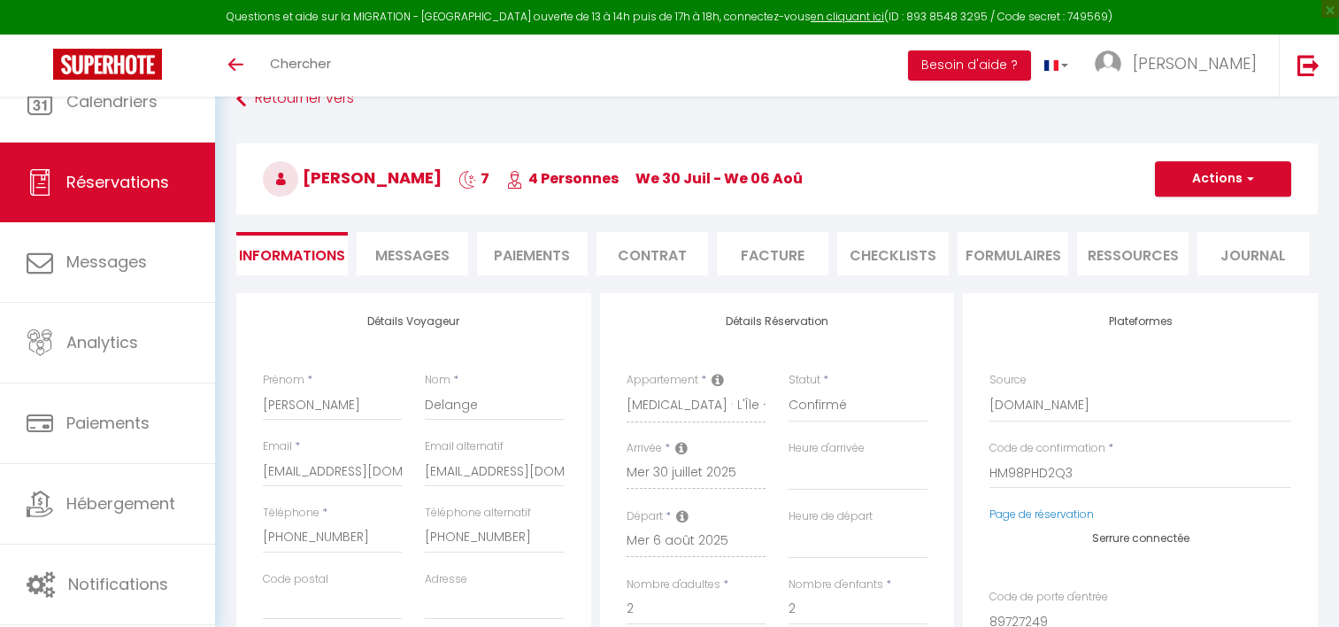
select select "10:00"
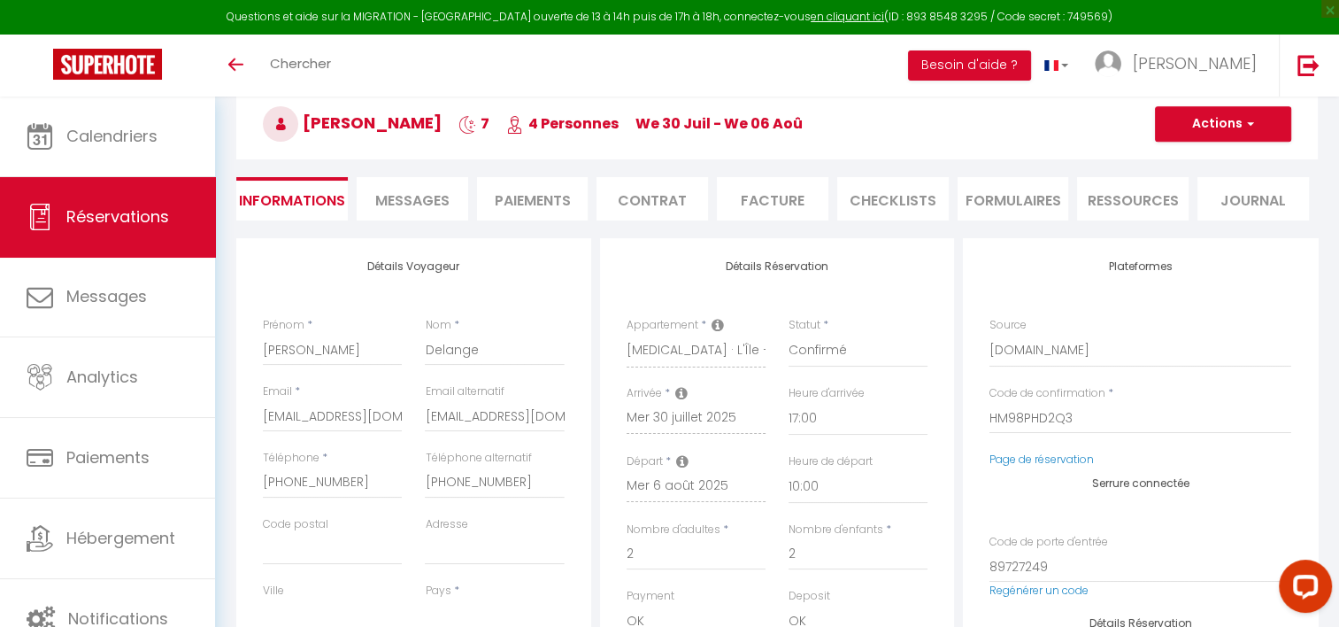
scroll to position [86, 0]
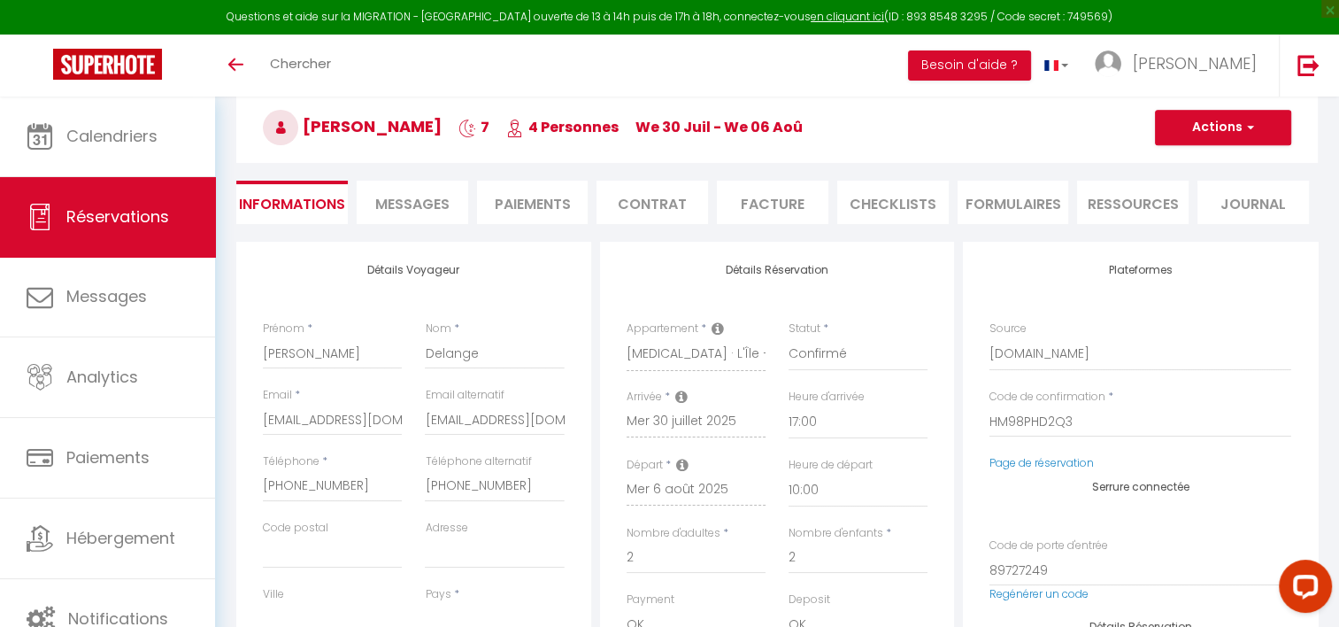
click at [1105, 192] on li "Ressources" at bounding box center [1133, 202] width 112 height 43
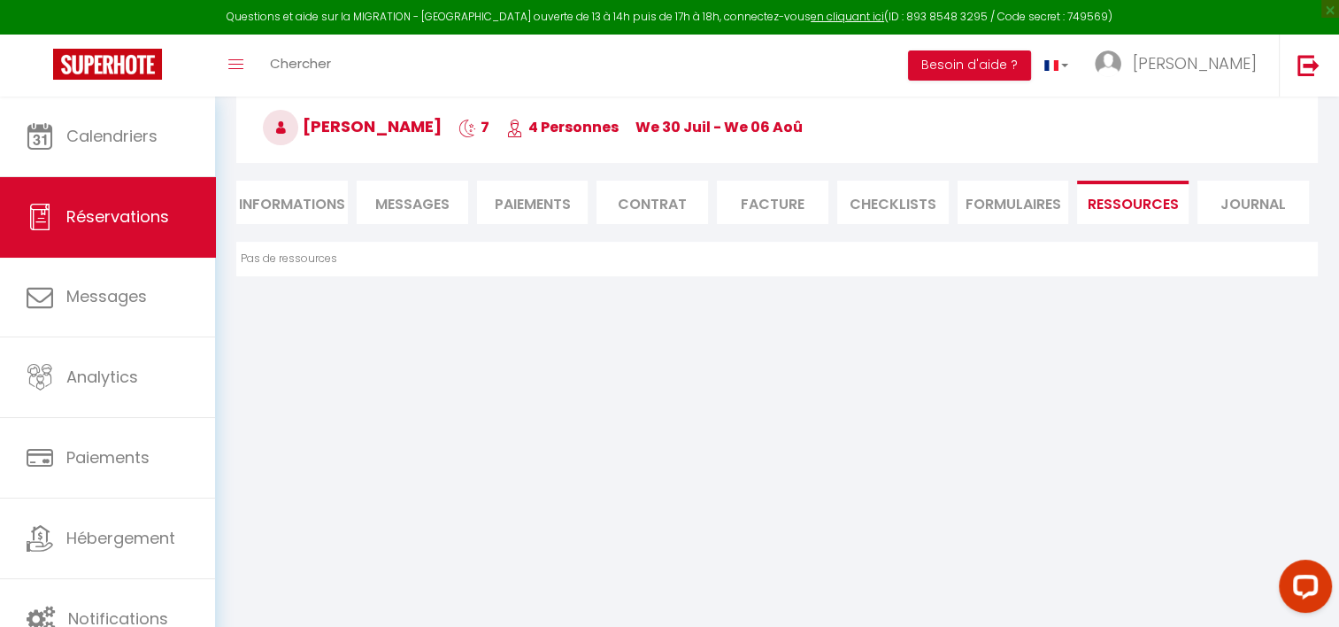
click at [1013, 207] on li "FORMULAIRES" at bounding box center [1014, 202] width 112 height 43
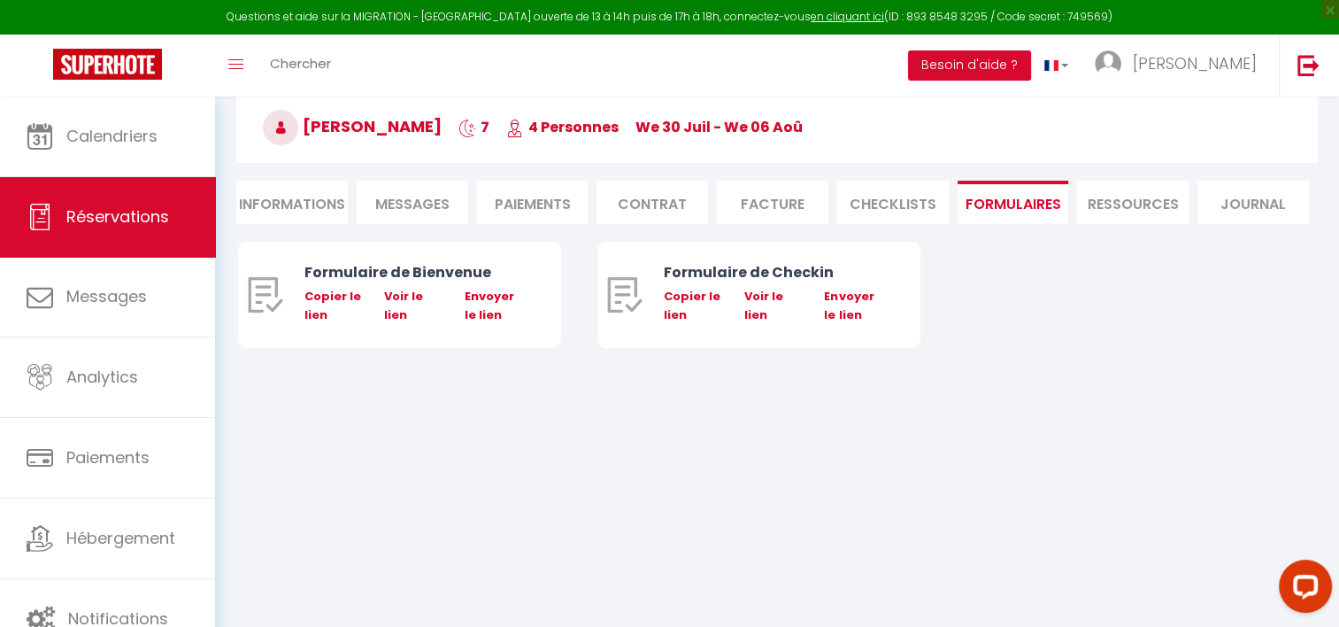
click at [863, 190] on li "CHECKLISTS" at bounding box center [893, 202] width 112 height 43
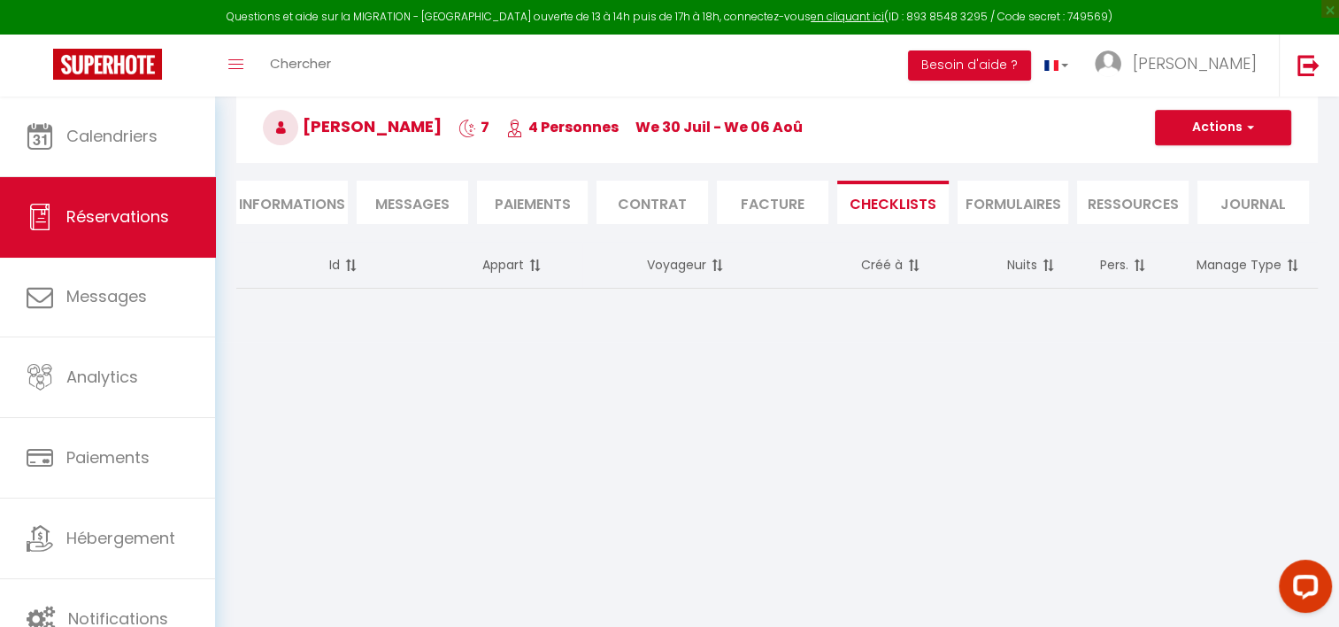
click at [751, 202] on li "Facture" at bounding box center [773, 202] width 112 height 43
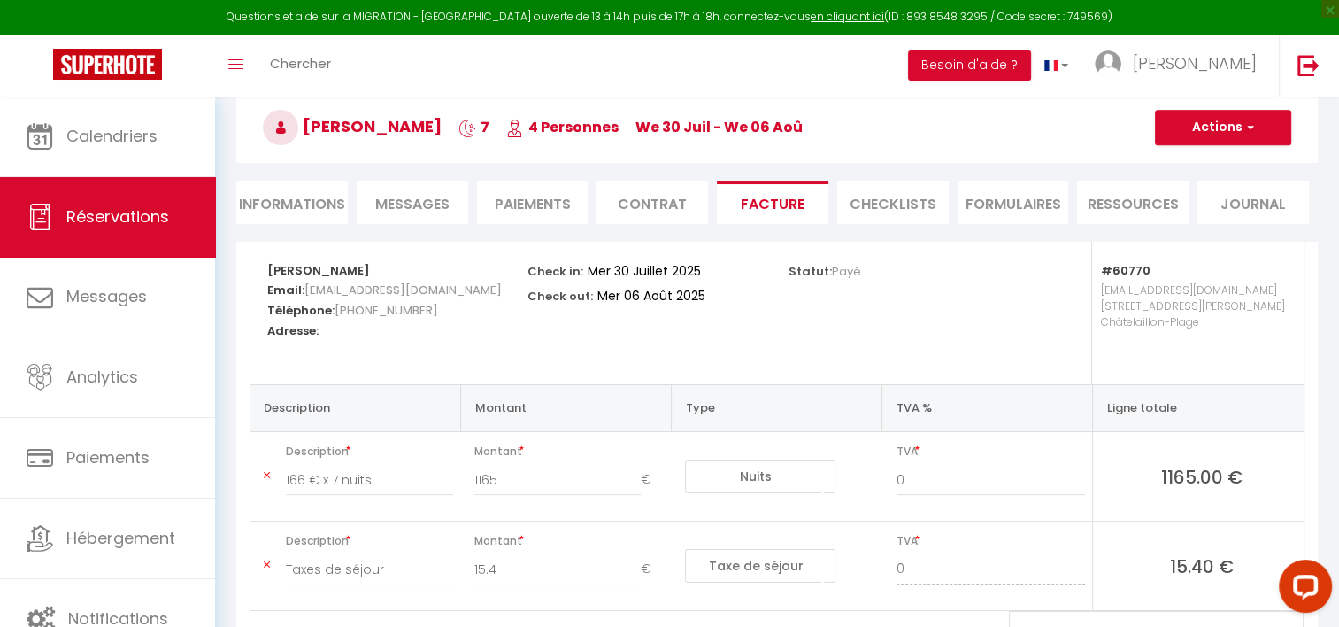
click at [613, 196] on li "Contrat" at bounding box center [653, 202] width 112 height 43
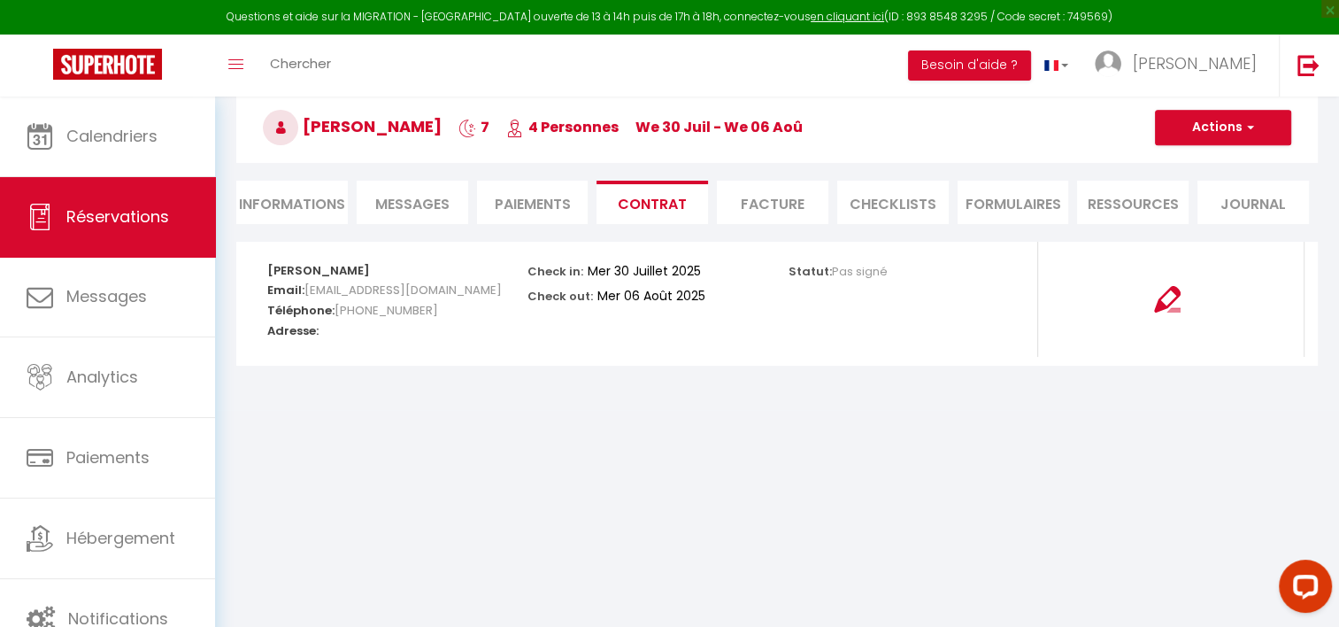
click at [536, 196] on li "Paiements" at bounding box center [533, 202] width 112 height 43
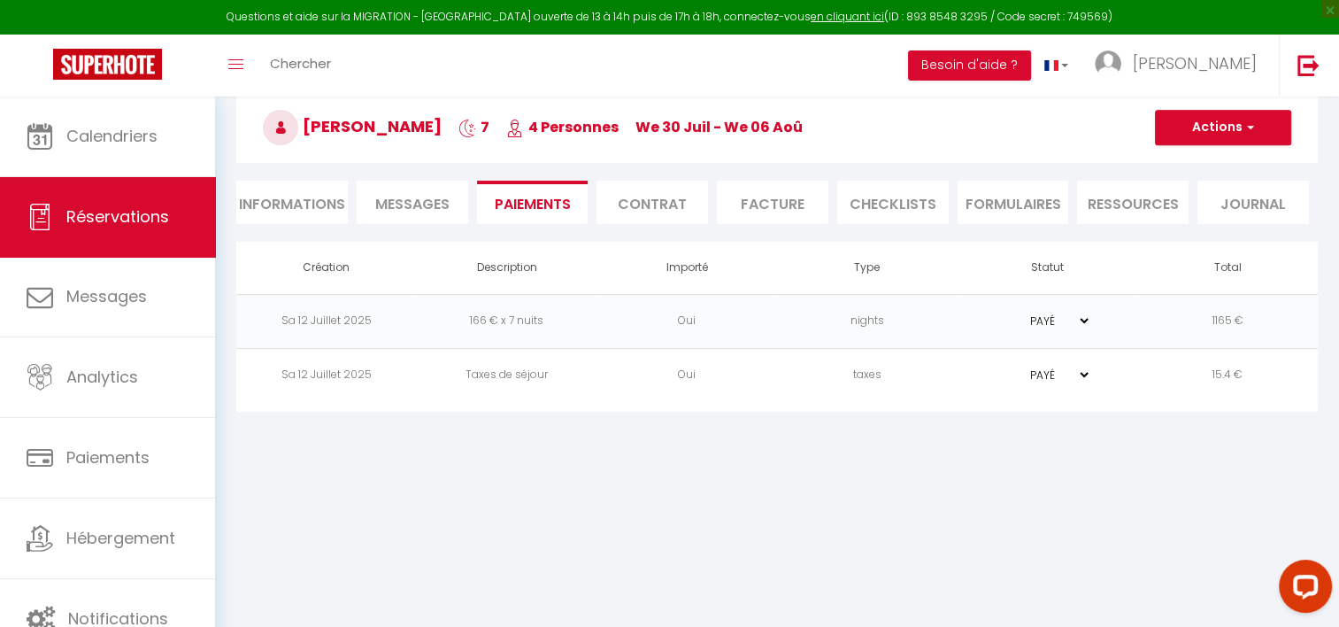
click at [445, 198] on span "Messages" at bounding box center [412, 204] width 74 height 20
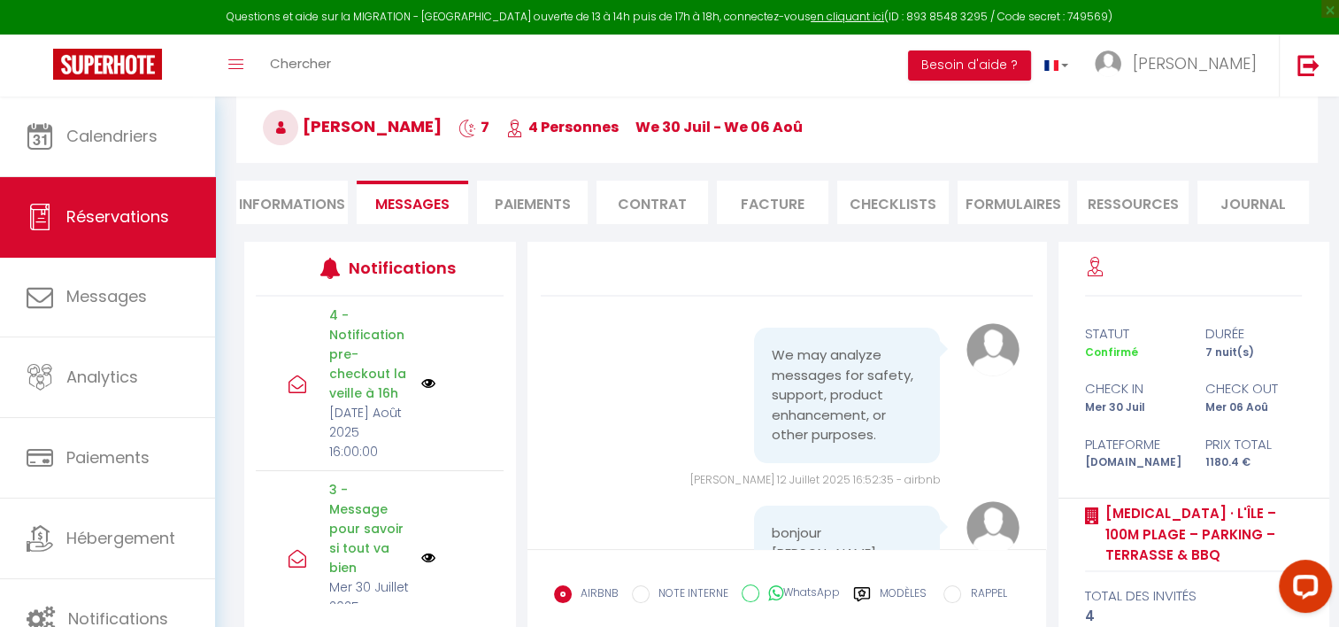
select select
type textarea "isAutoTranslationEnabled=true user=[object Object] viewer=[object Object] heade…"
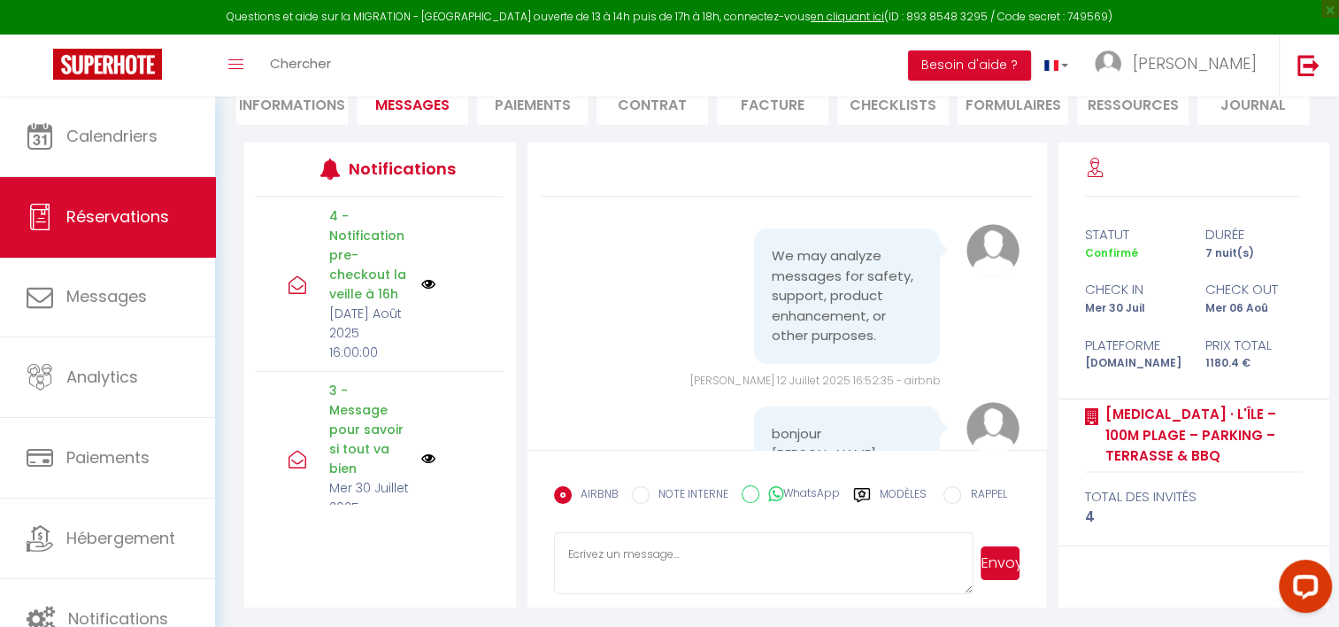
scroll to position [186, 0]
click at [291, 106] on li "Informations" at bounding box center [292, 102] width 112 height 43
select select
type textarea "isAutoTranslationEnabled=true user=[object Object] viewer=[object Object] heade…"
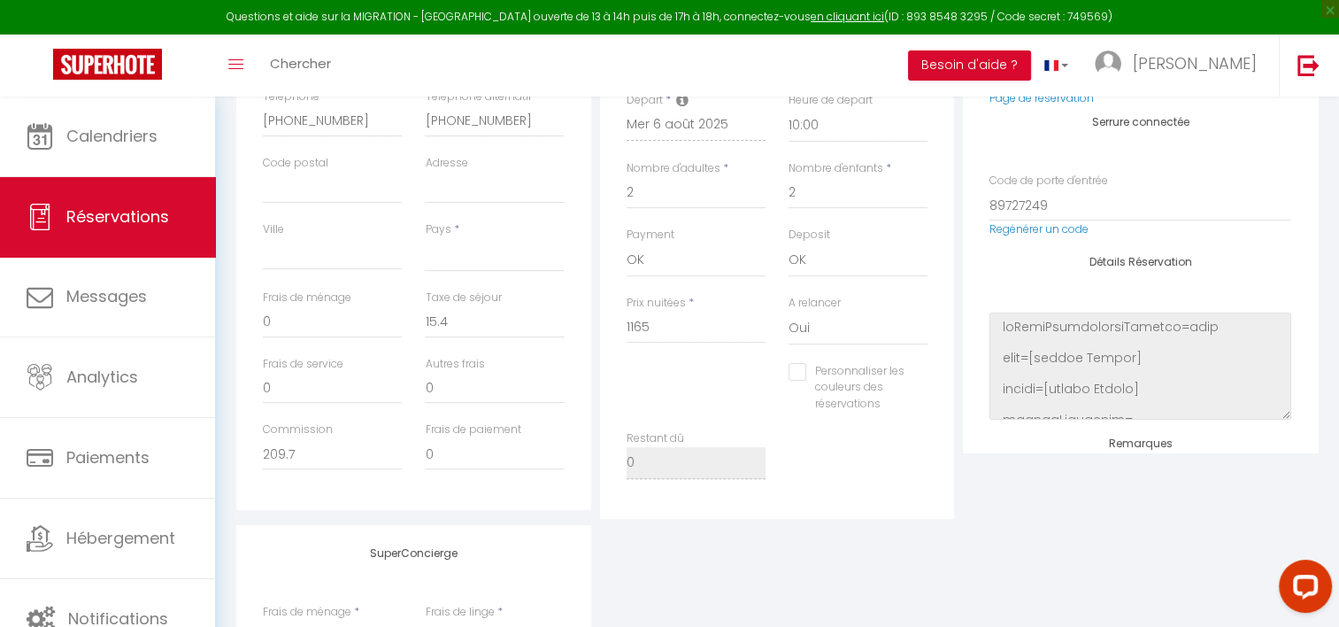
scroll to position [451, 0]
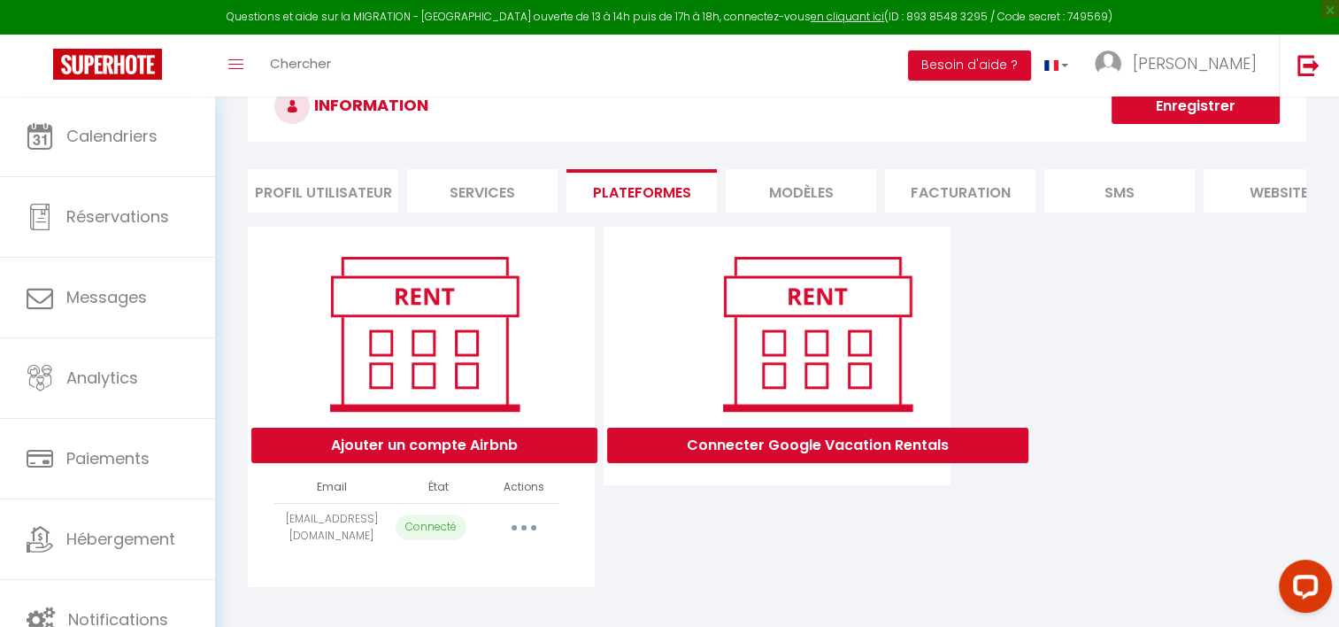
select select "60767"
select select
select select "60768"
select select "60769"
select select "60770"
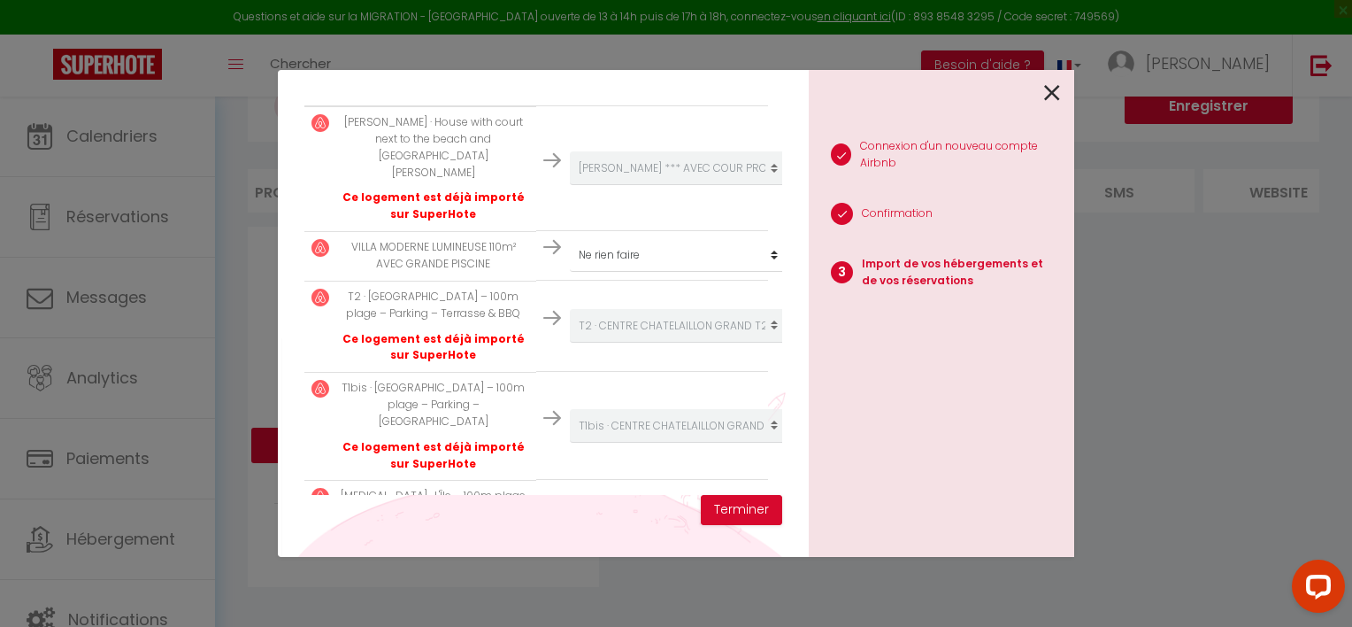
scroll to position [404, 0]
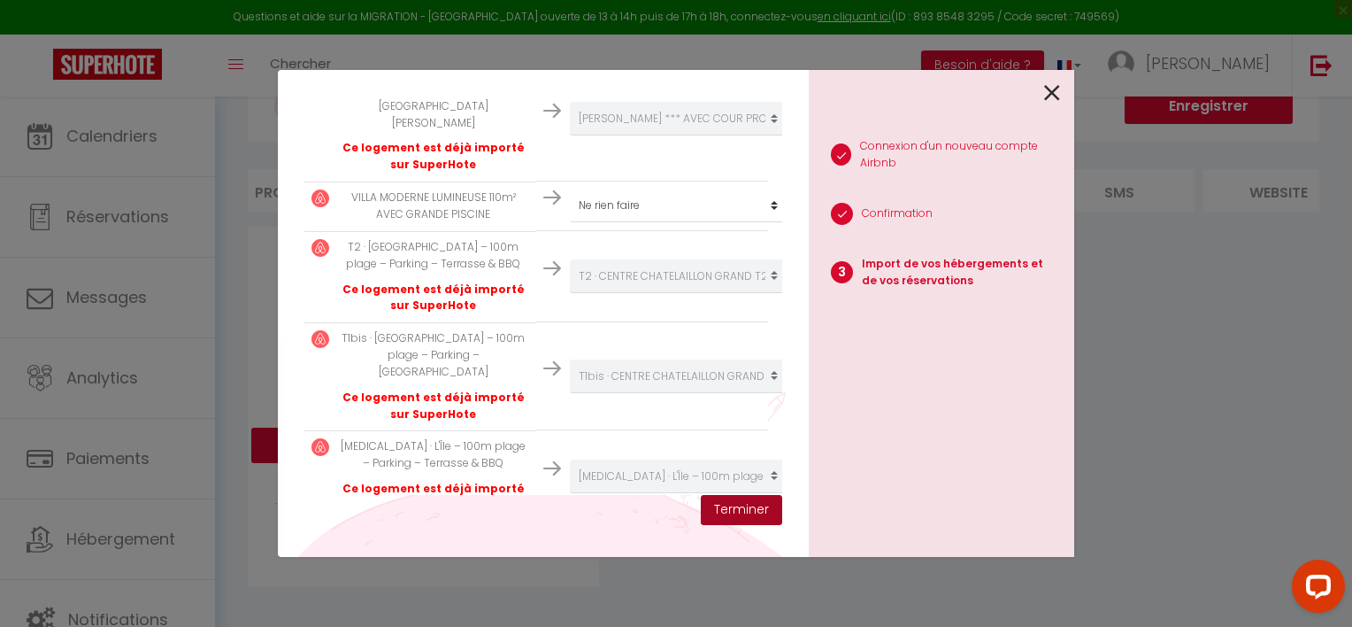
click at [719, 514] on button "Terminer" at bounding box center [741, 510] width 81 height 30
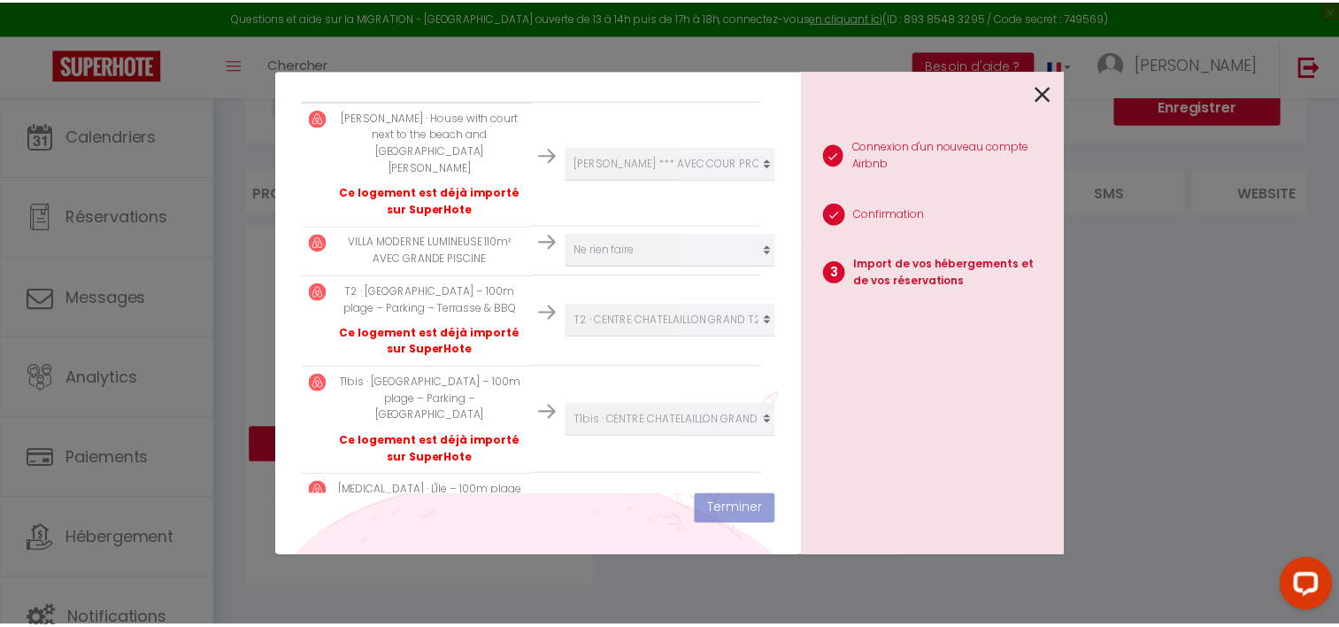
scroll to position [449, 0]
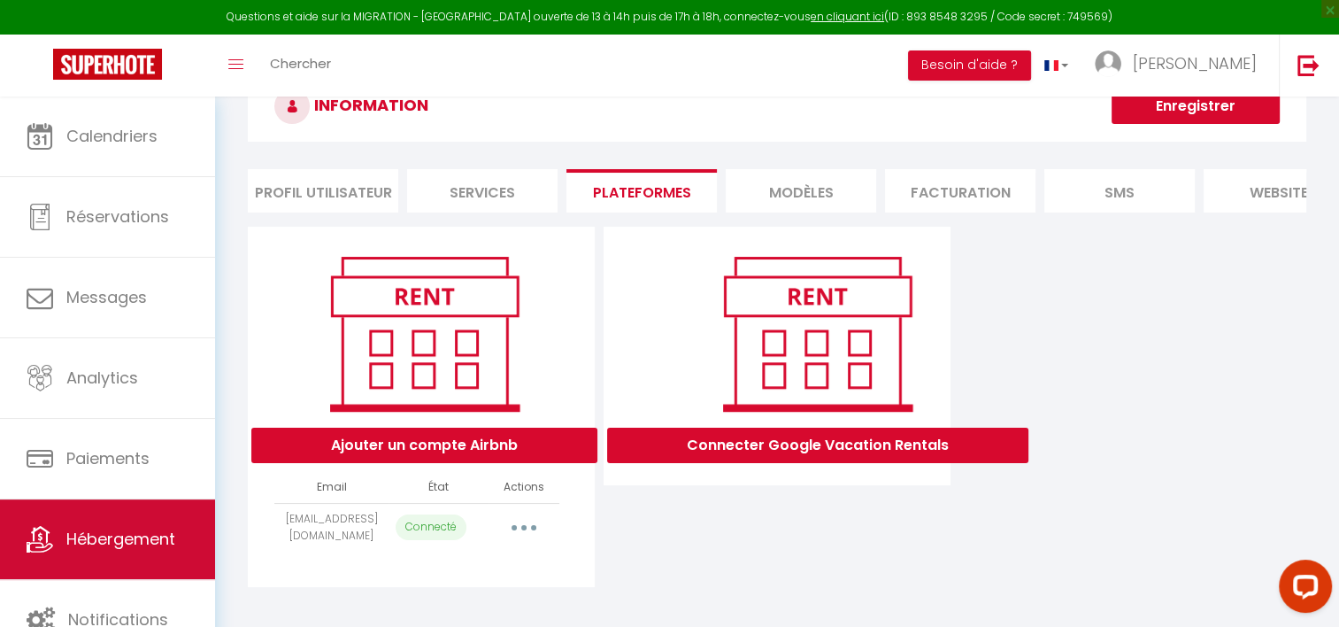
click at [116, 525] on link "Hébergement" at bounding box center [107, 539] width 215 height 80
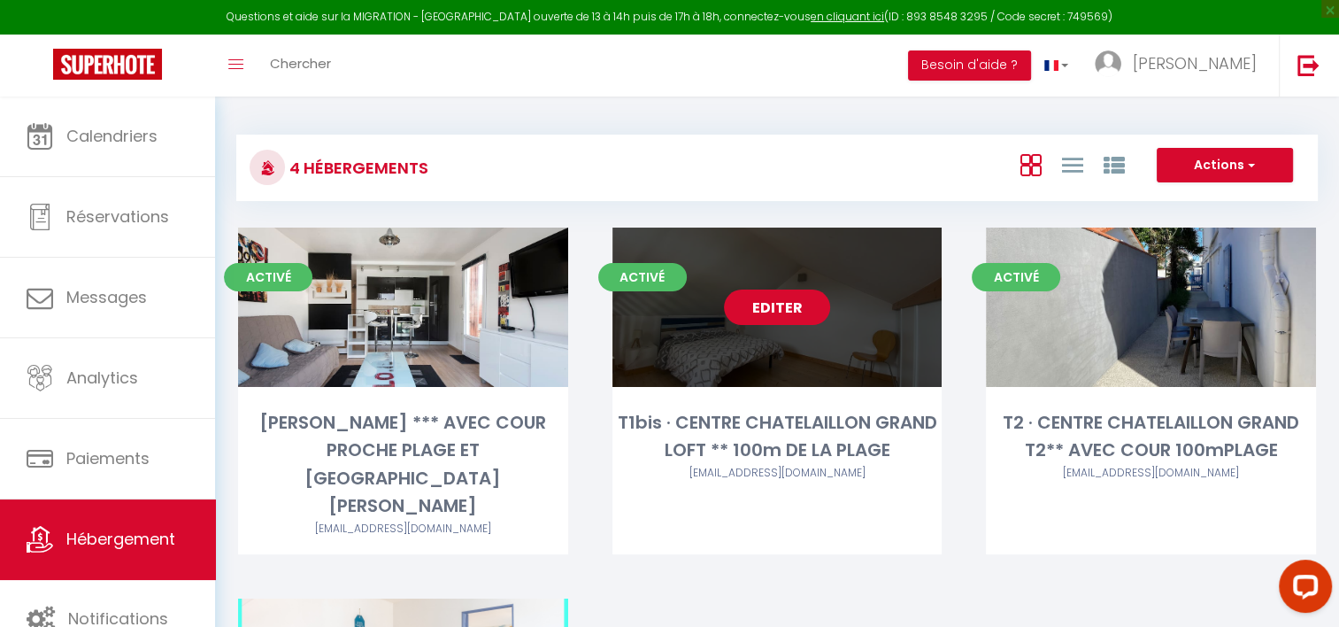
click at [779, 310] on link "Editer" at bounding box center [777, 306] width 106 height 35
click at [758, 306] on link "Editer" at bounding box center [777, 306] width 106 height 35
select select "3"
select select "2"
select select "1"
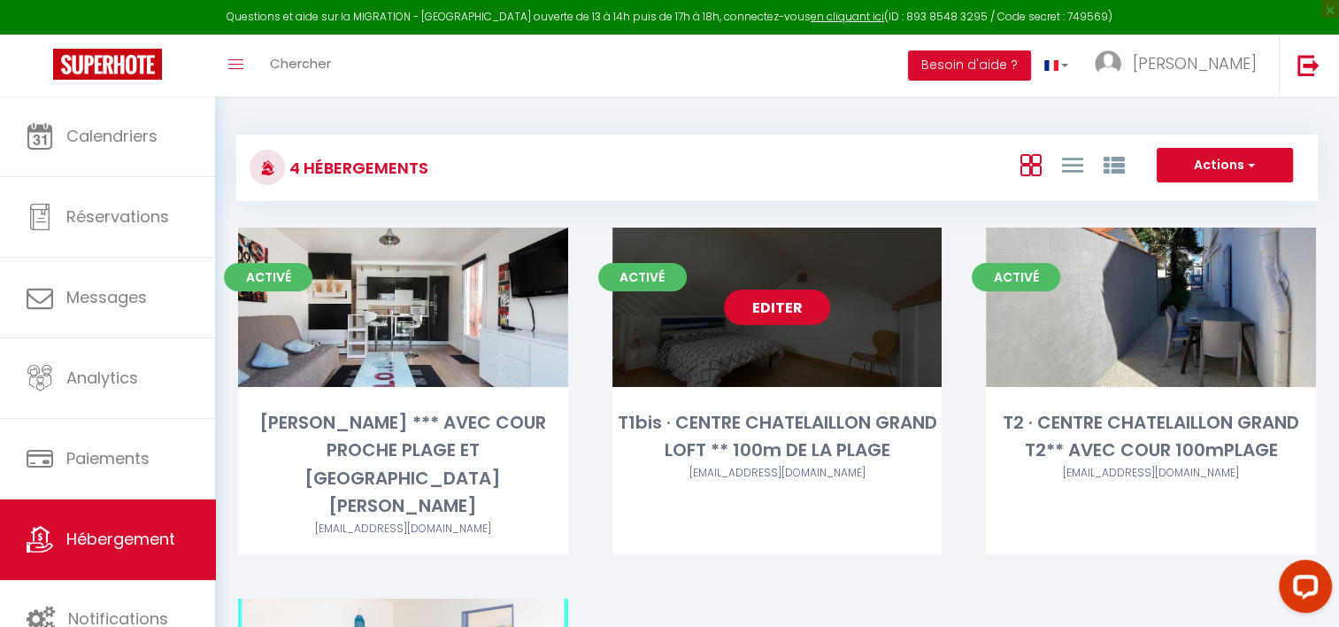
select select "1"
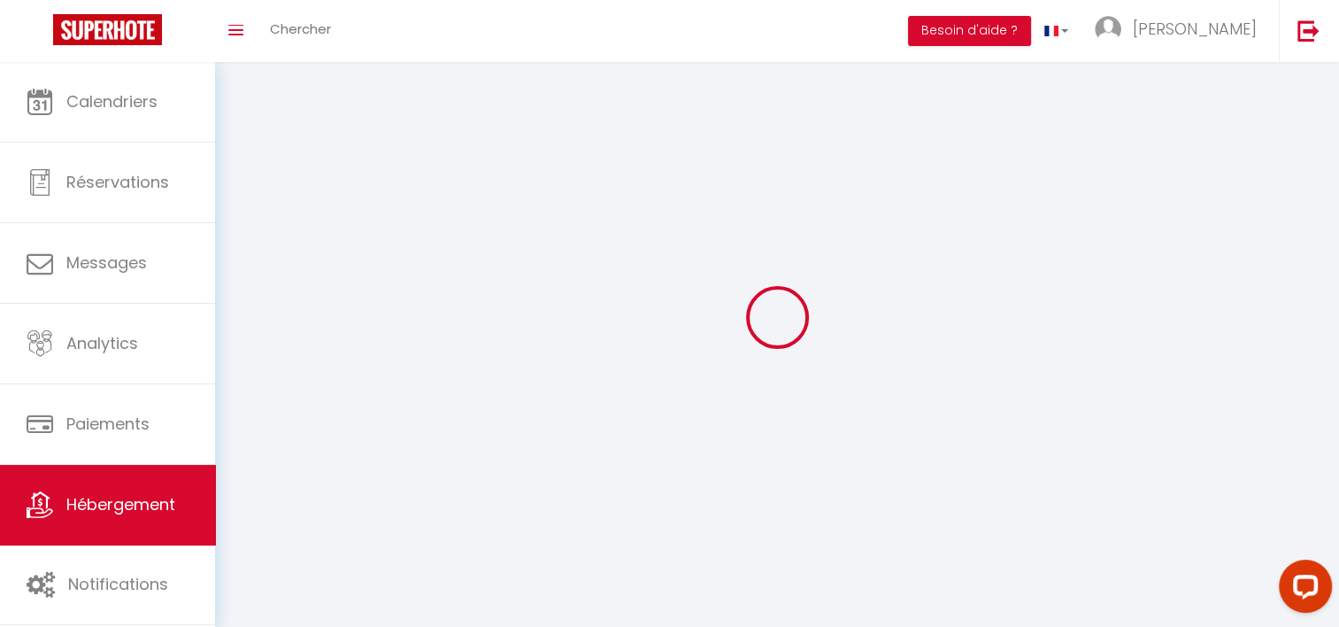
select select
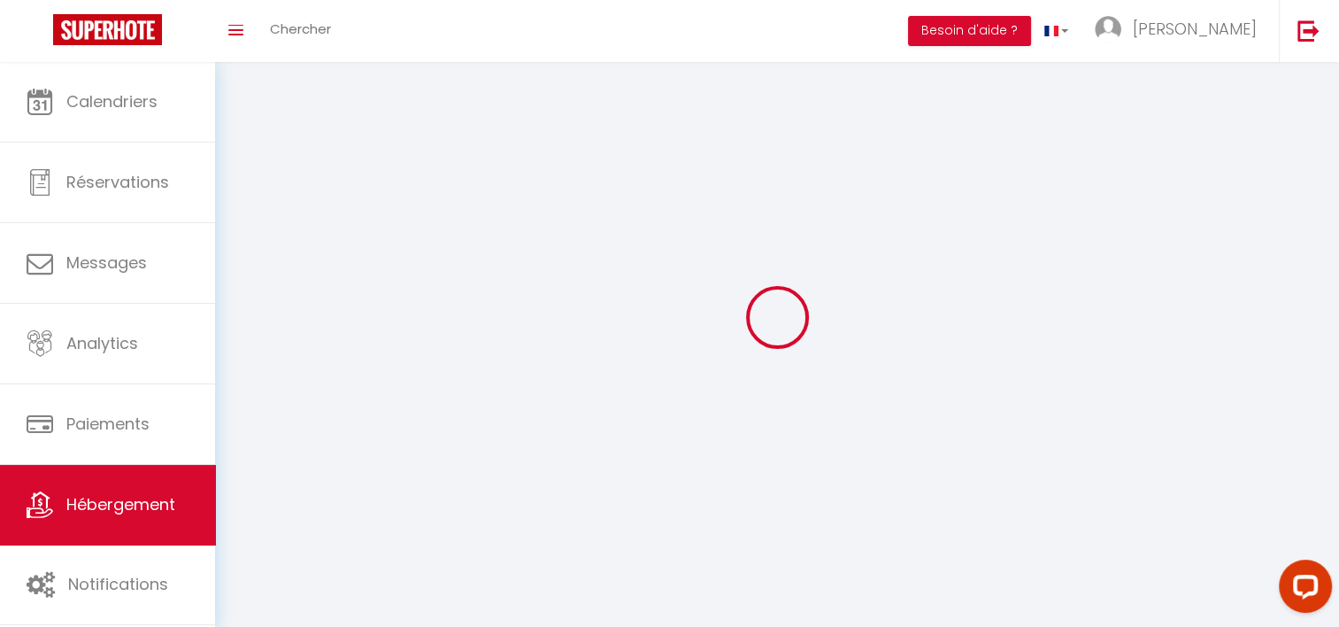
checkbox input "false"
select select
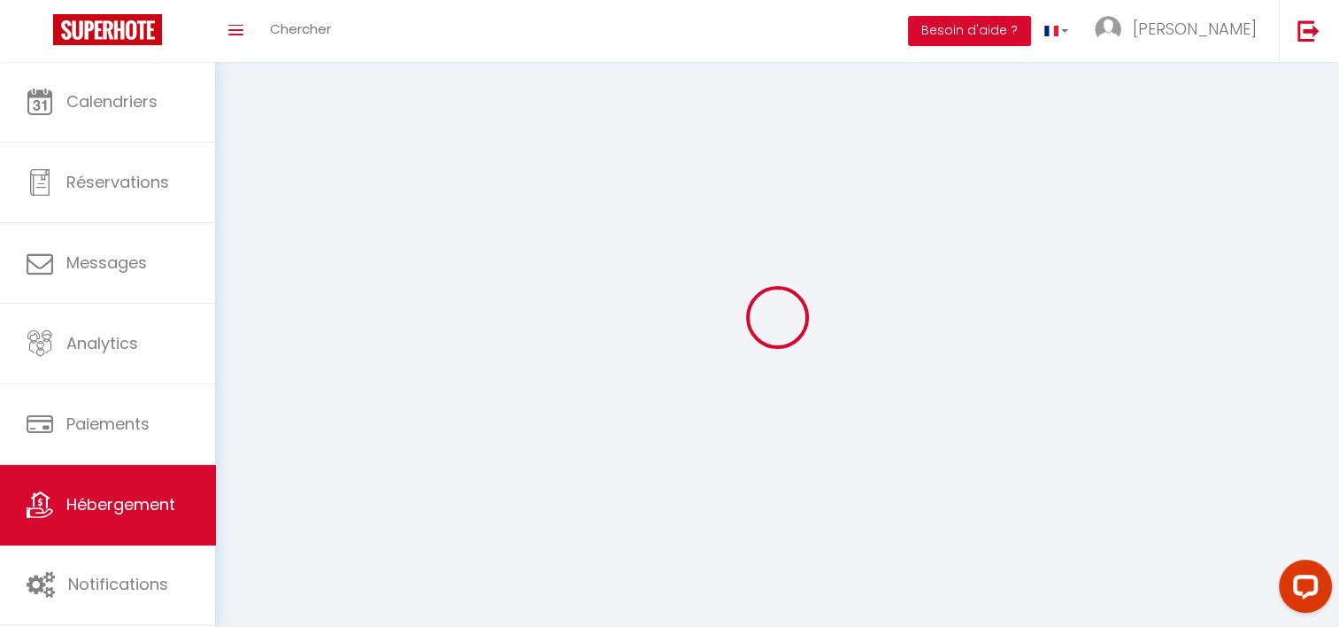
select select
select select "1"
select select
select select "28"
select select
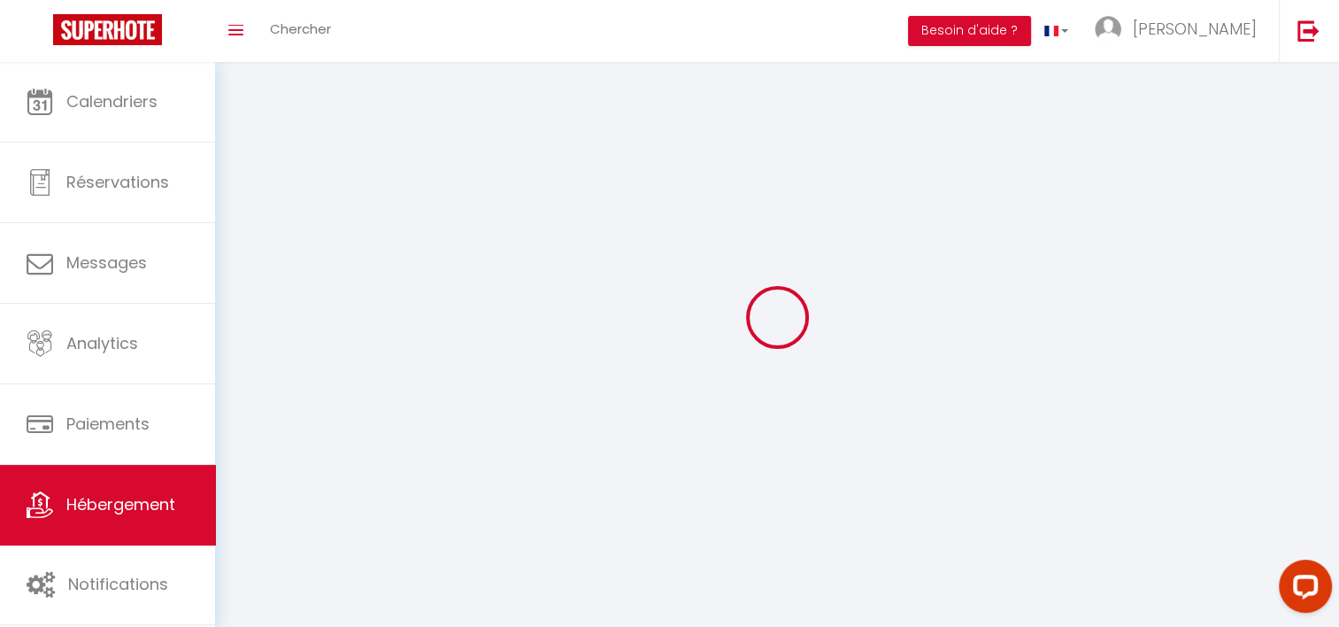
select select
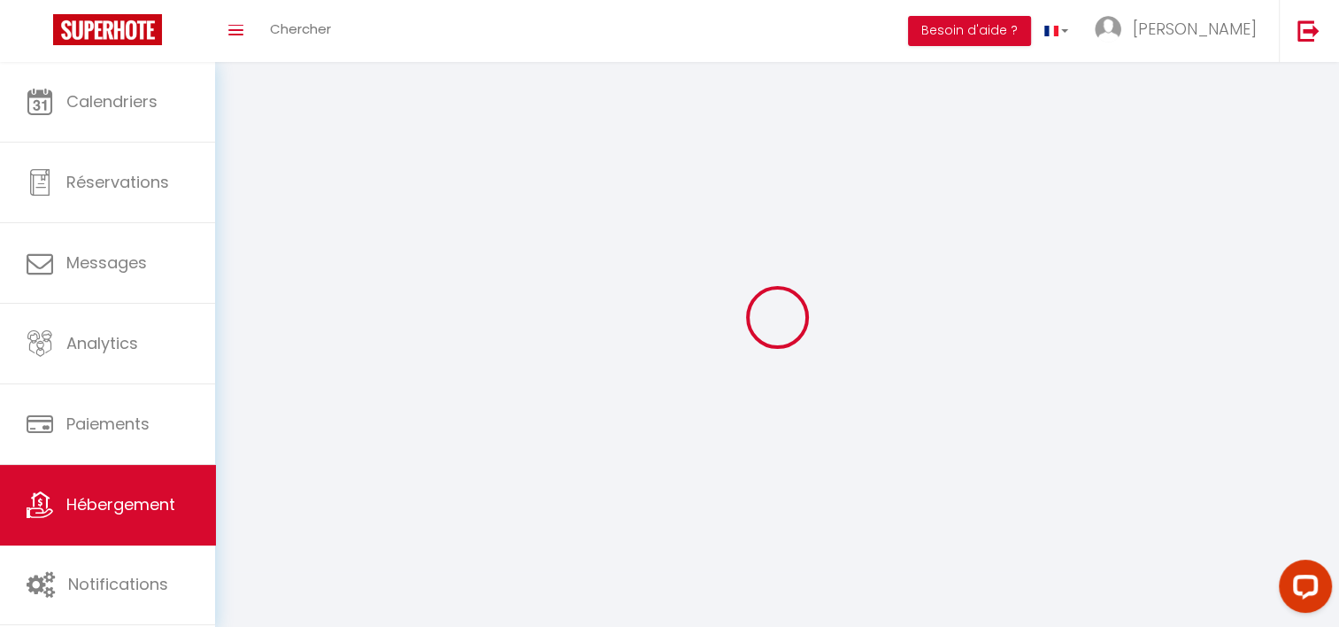
checkbox input "false"
select select
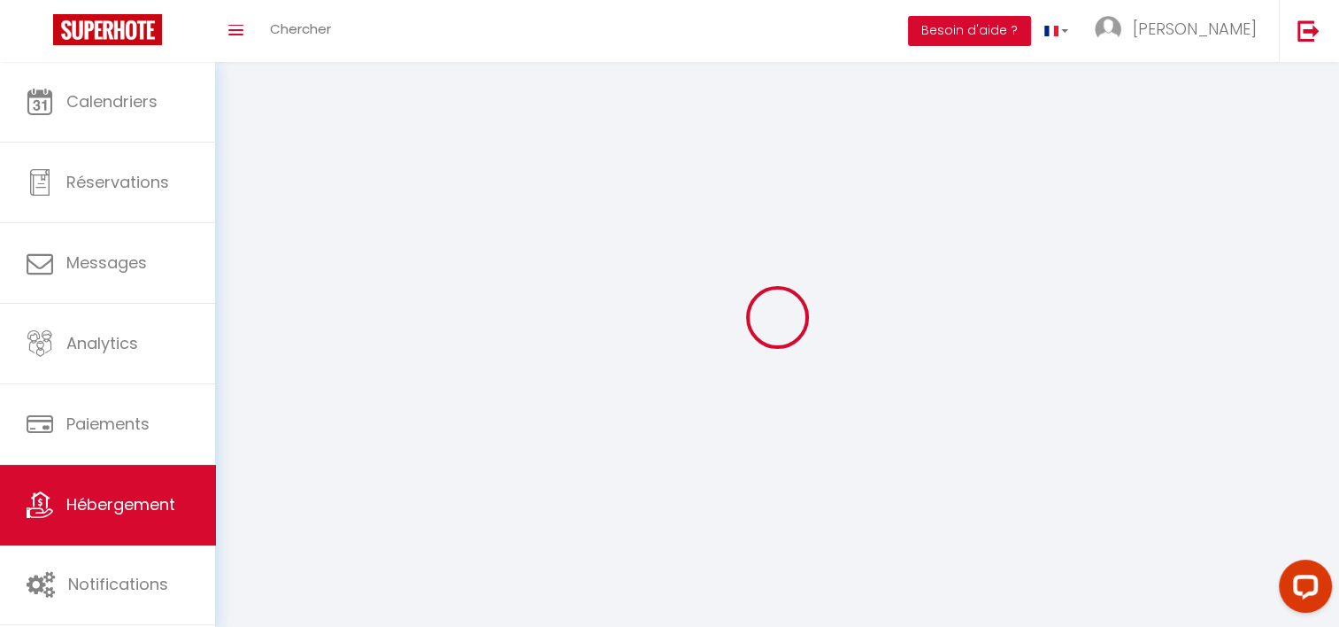
select select
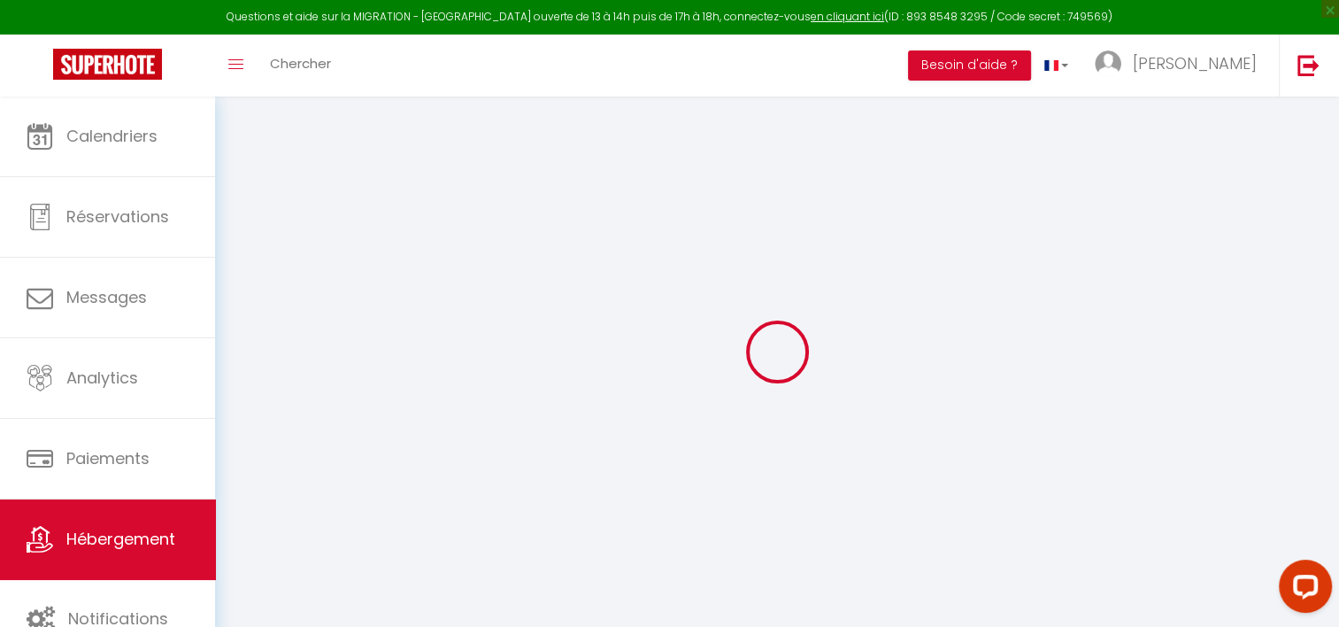
select select
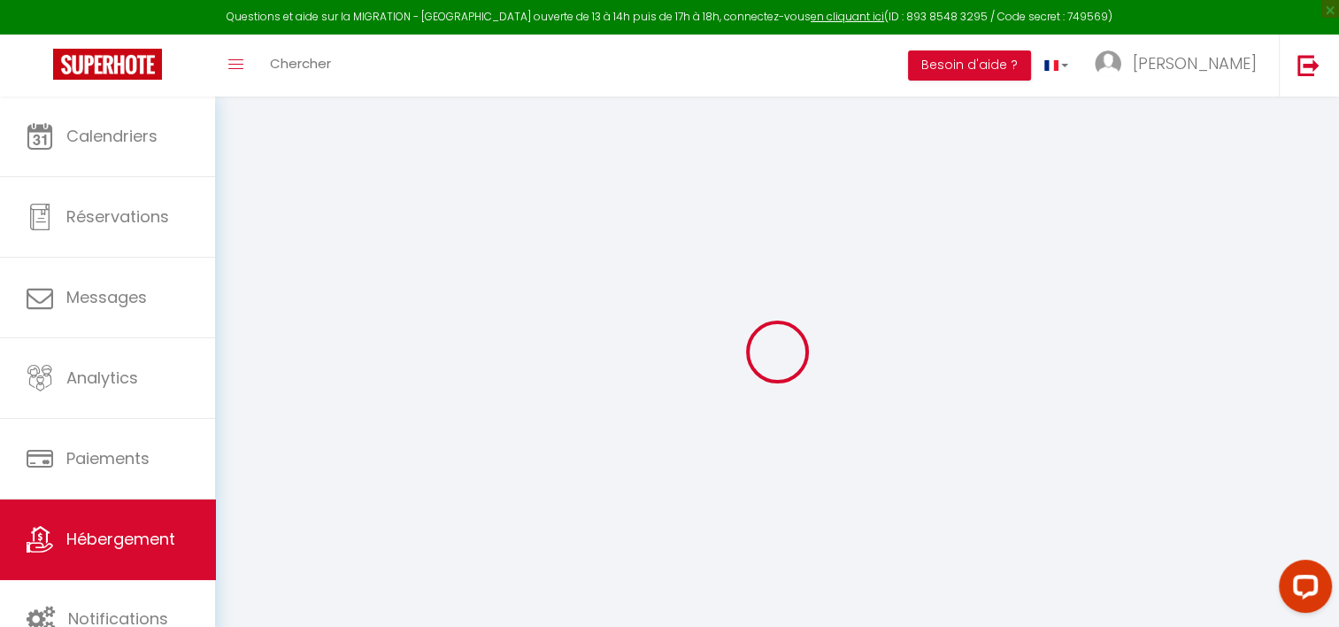
select select
checkbox input "false"
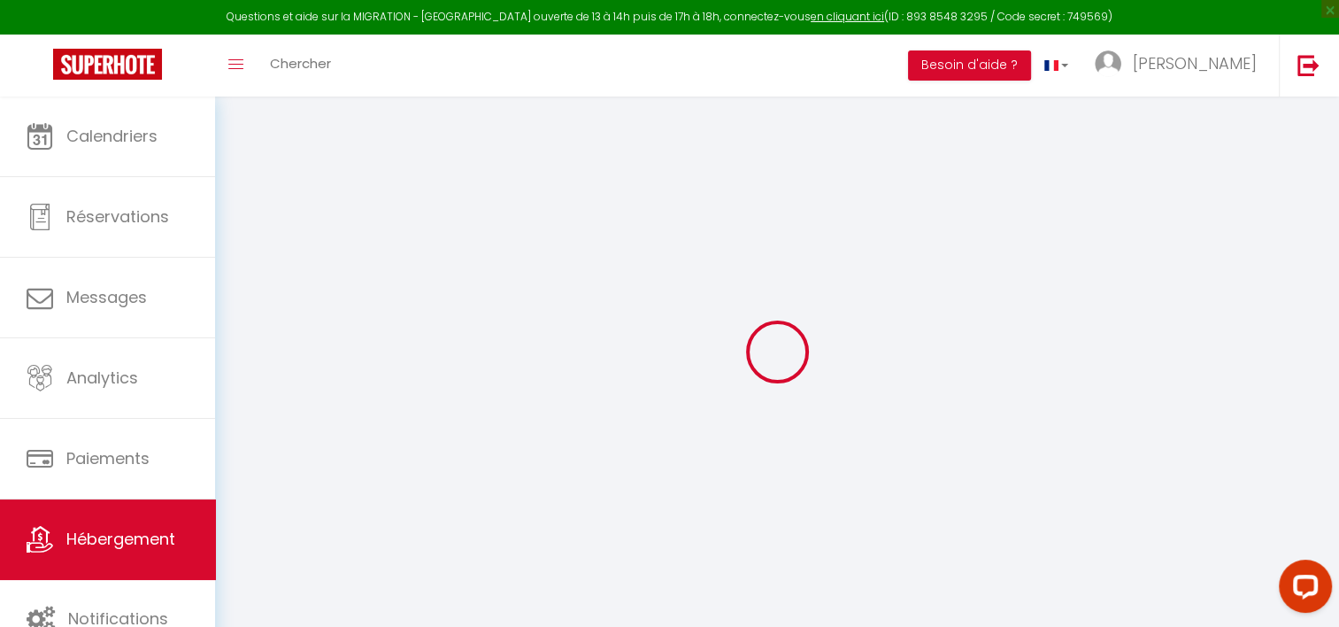
select select
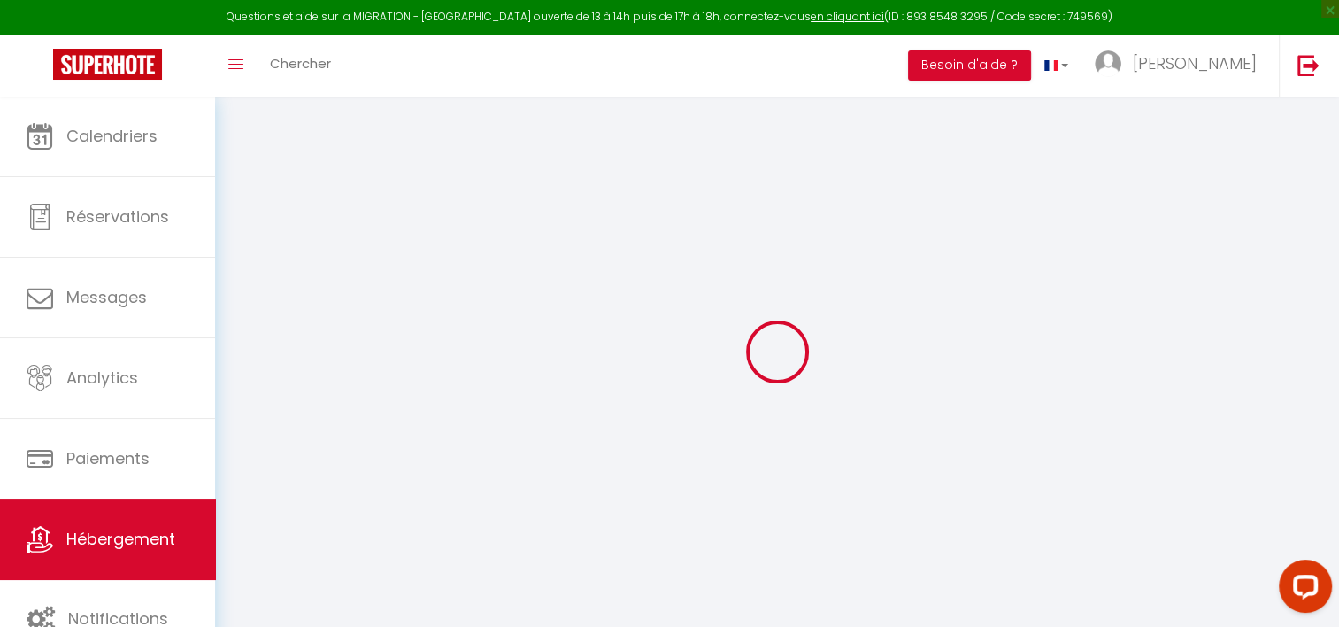
select select
checkbox input "false"
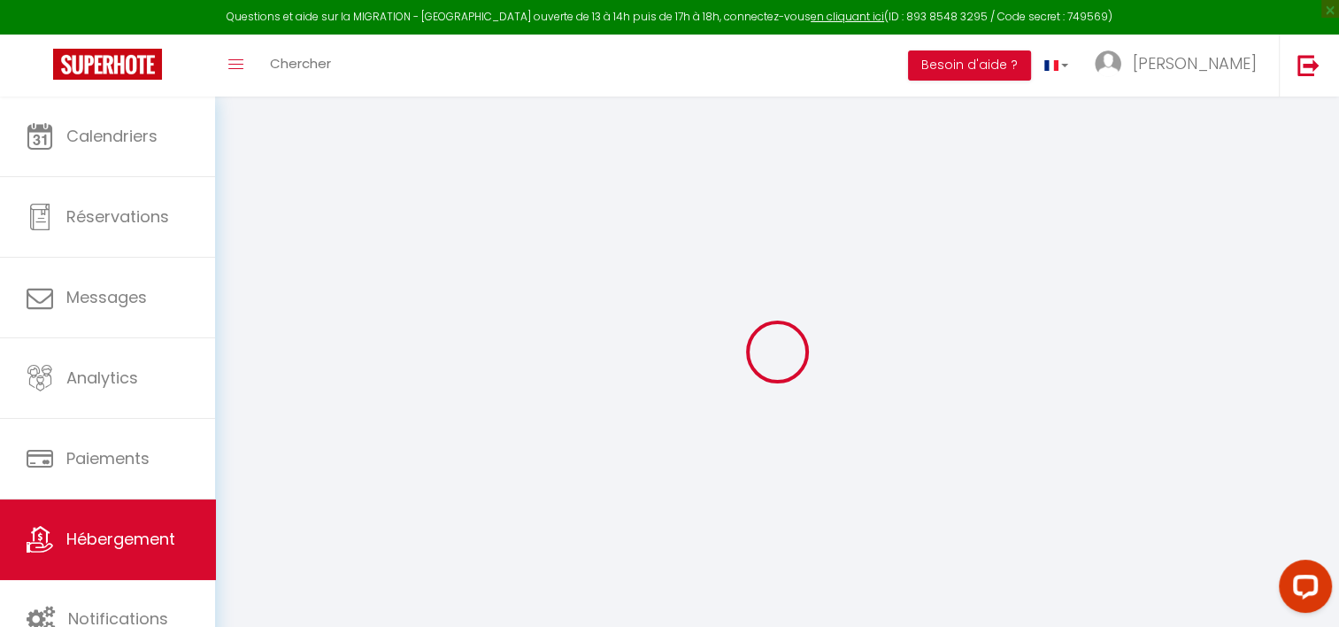
checkbox input "false"
select select
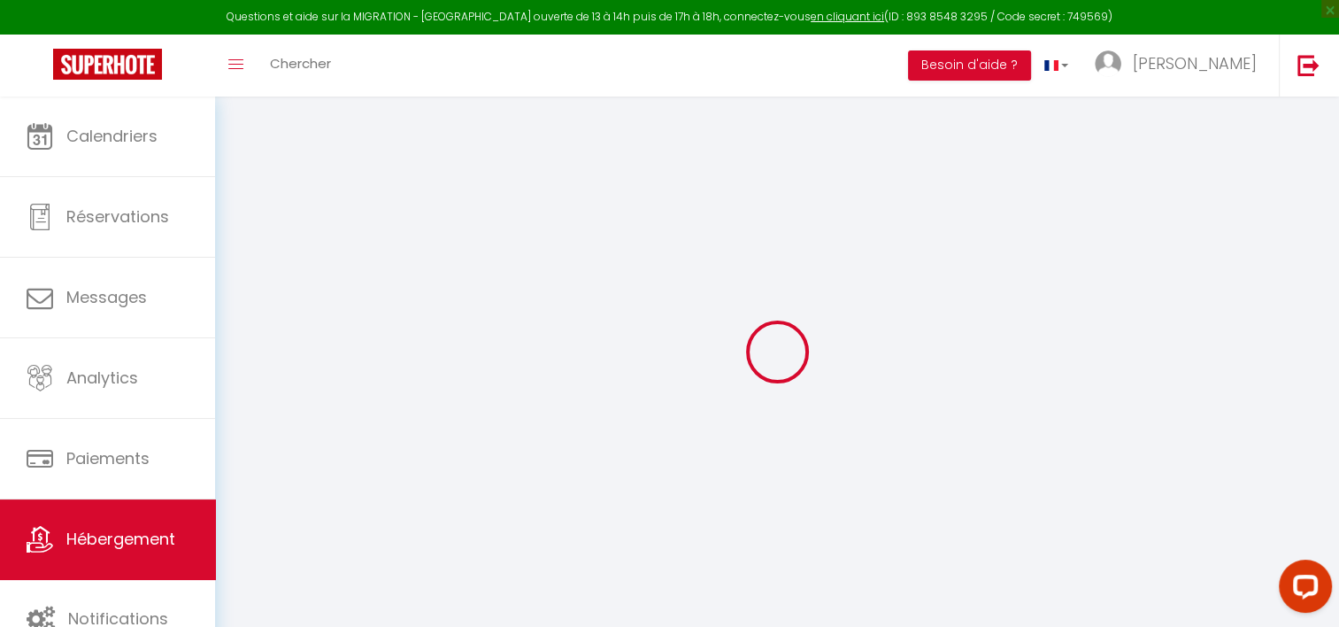
select select
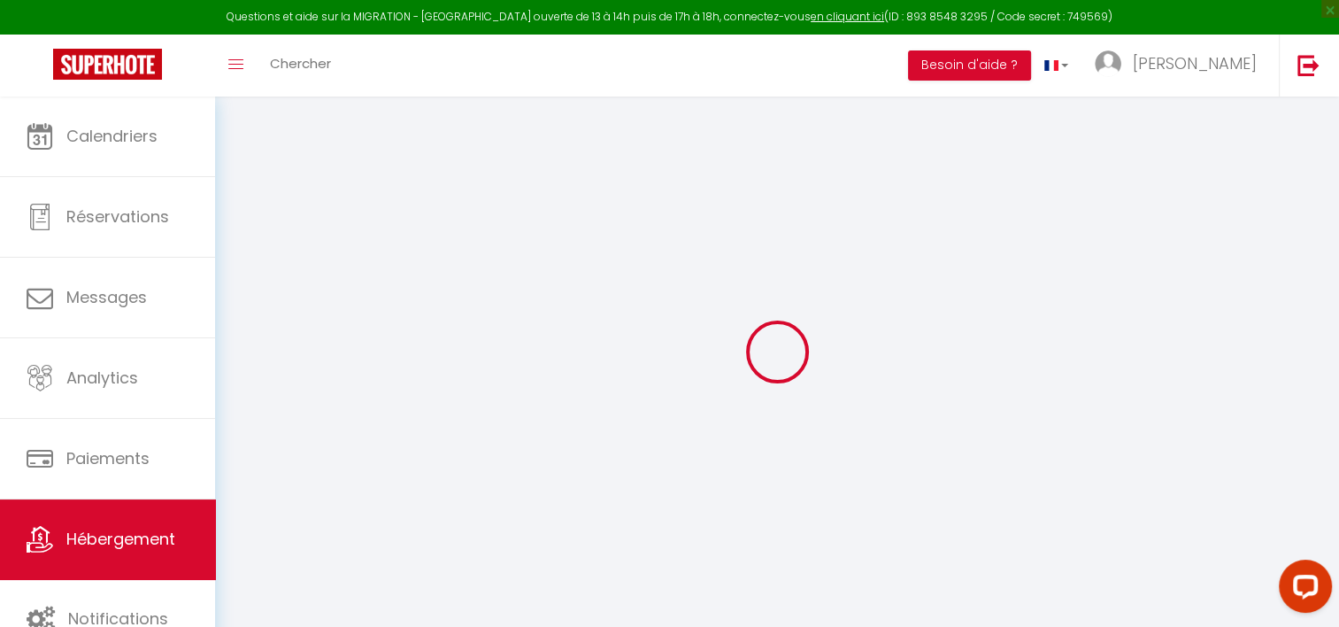
checkbox input "false"
select select
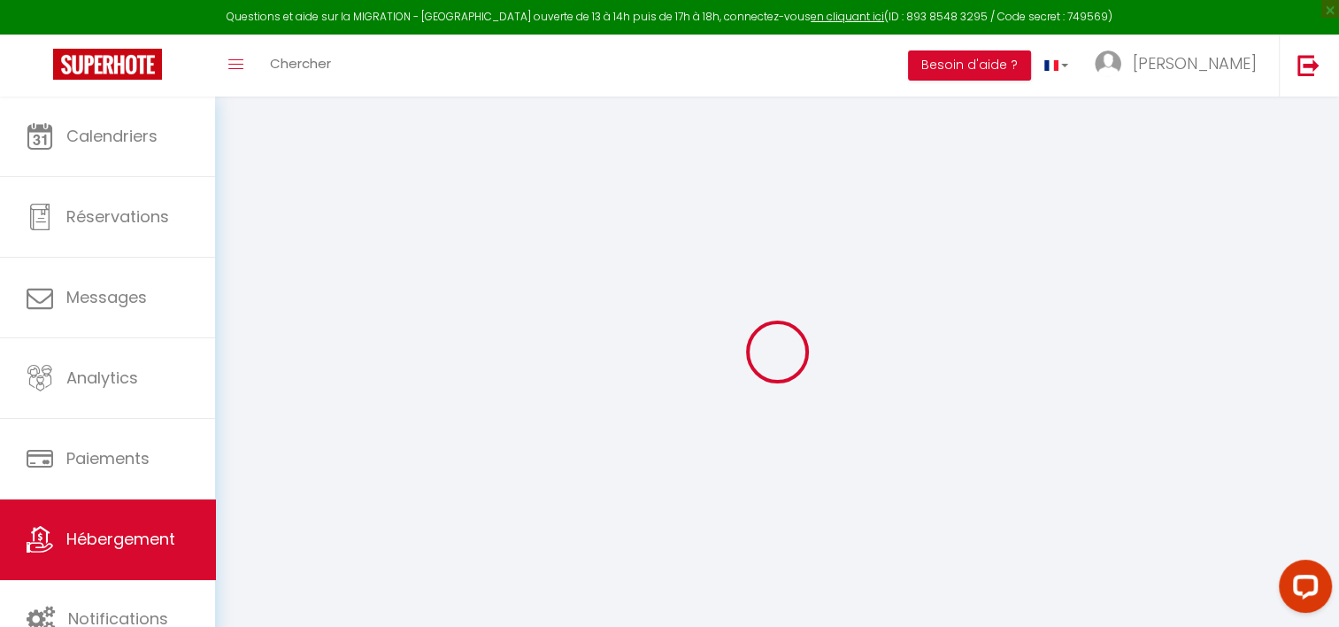
select select
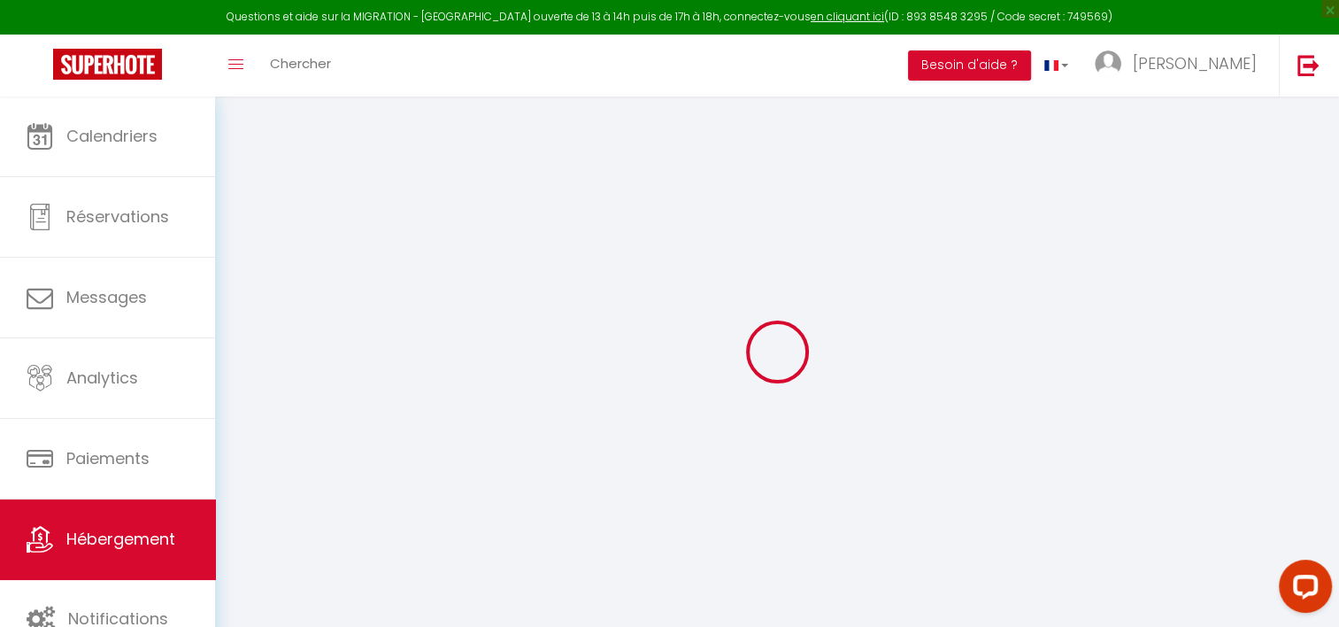
select select
checkbox input "false"
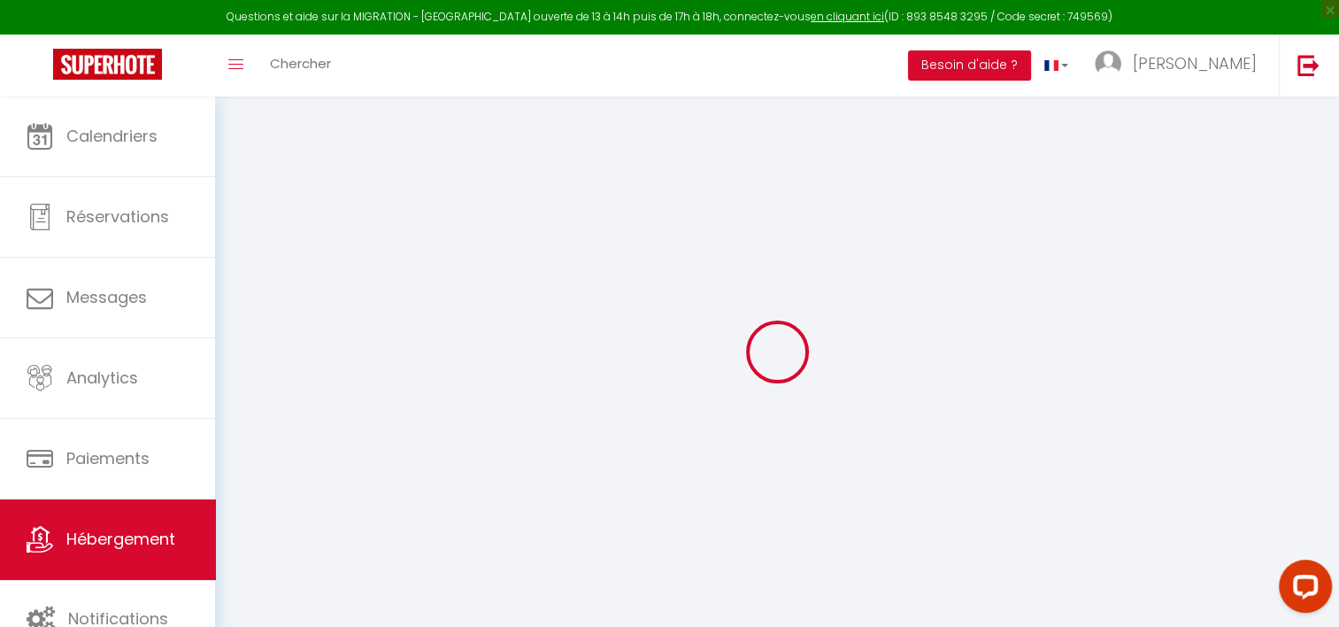
checkbox input "false"
select select
type input "T1bis · CENTRE CHATELAILLON GRAND LOFT ** 100m DE LA PLAGE"
type input "[PERSON_NAME]"
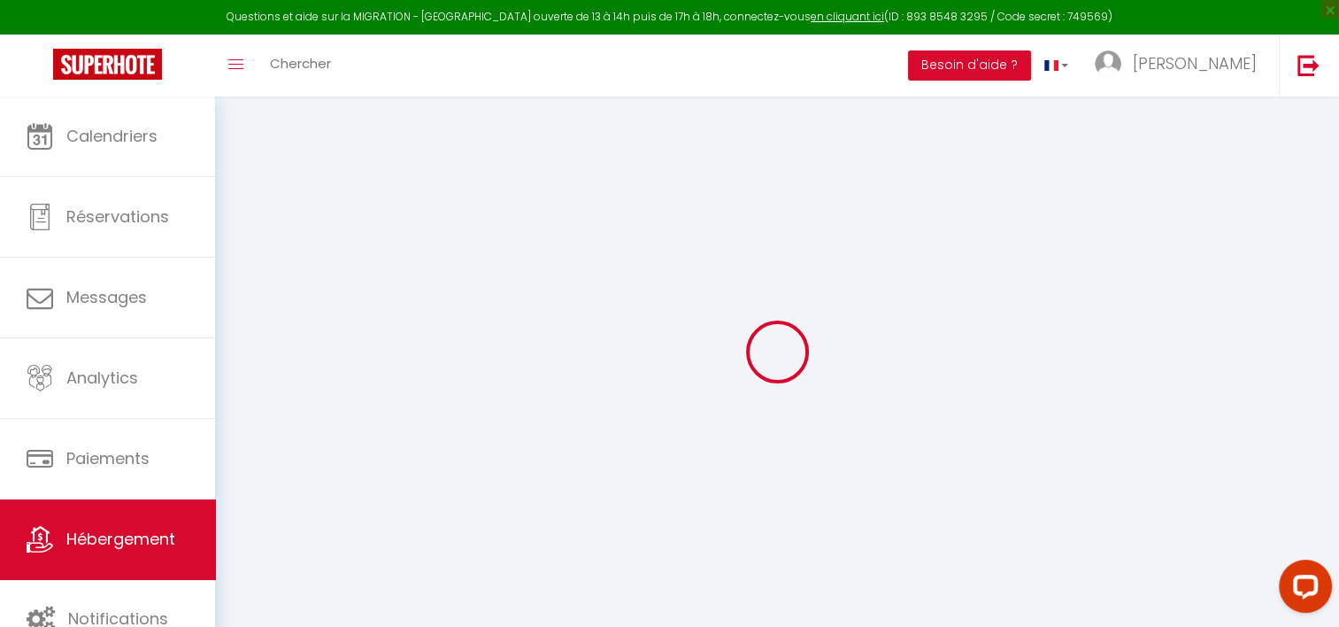
type input "[PERSON_NAME]"
type input "8 le fief buchet"
type input "17220"
type input "[GEOGRAPHIC_DATA]"
type input "41"
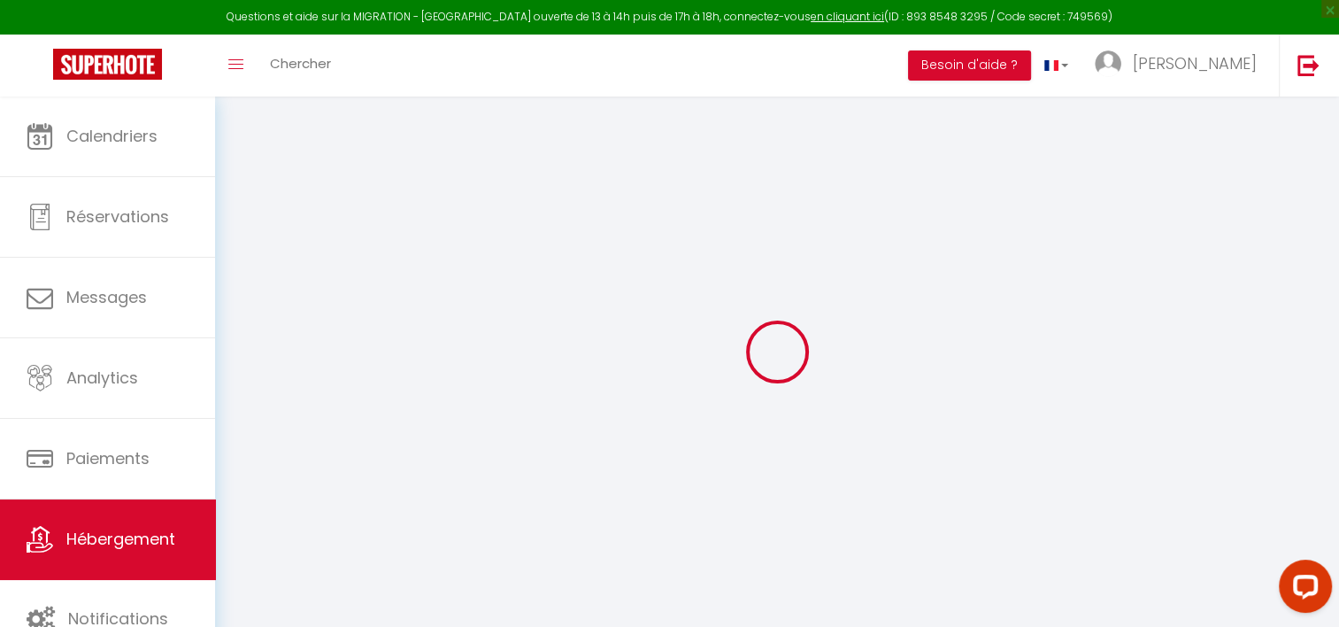
type input "1.10"
type input "500"
select select
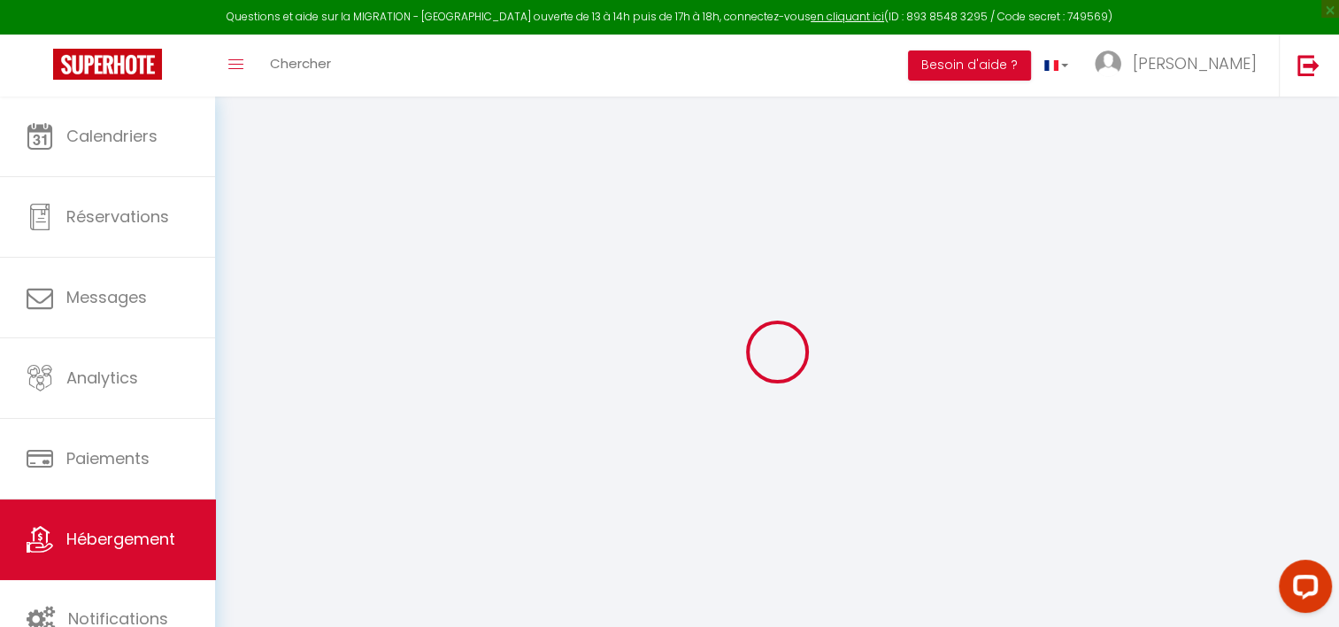
select select
type input "[STREET_ADDRESS][PERSON_NAME]"
type input "17340"
type input "Châtelaillon-Plage"
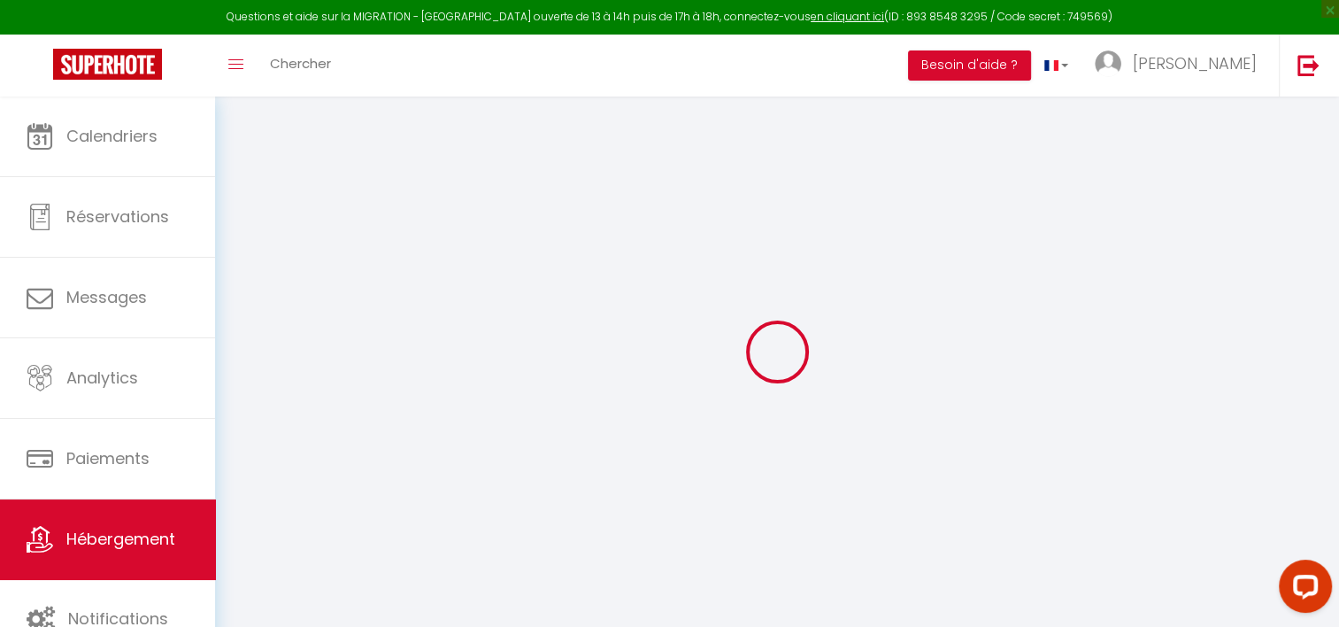
type input "[EMAIL_ADDRESS][DOMAIN_NAME]"
select select "13942"
checkbox input "false"
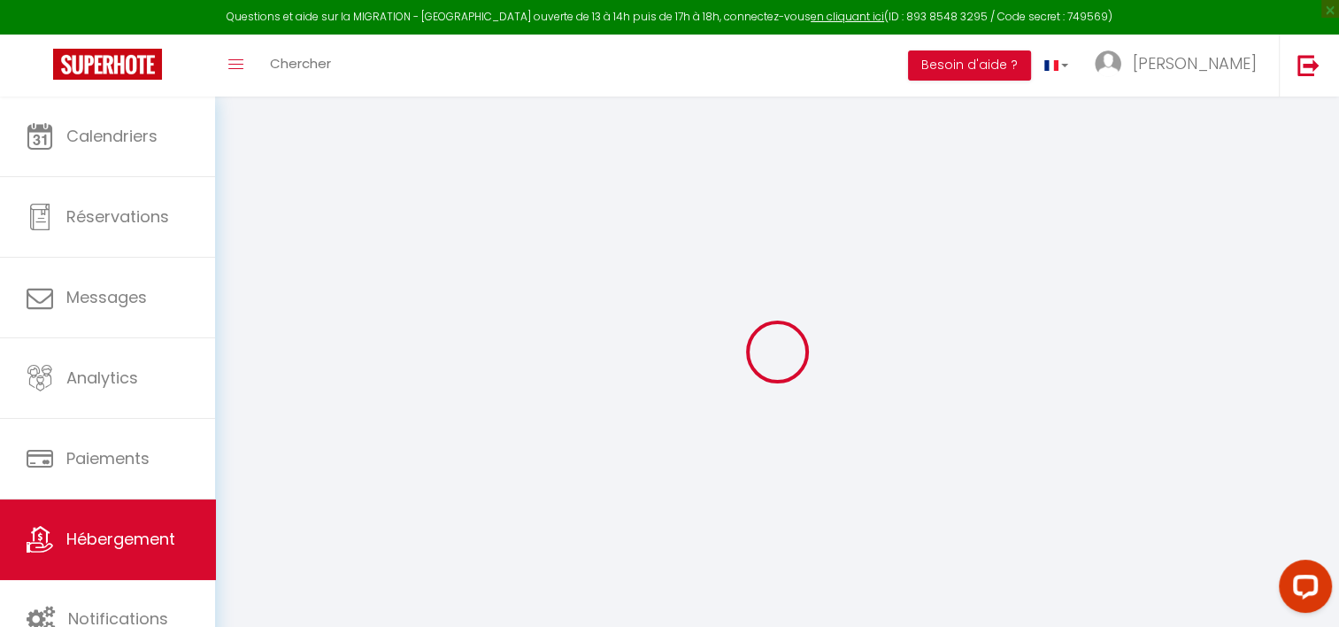
checkbox input "false"
type input "0"
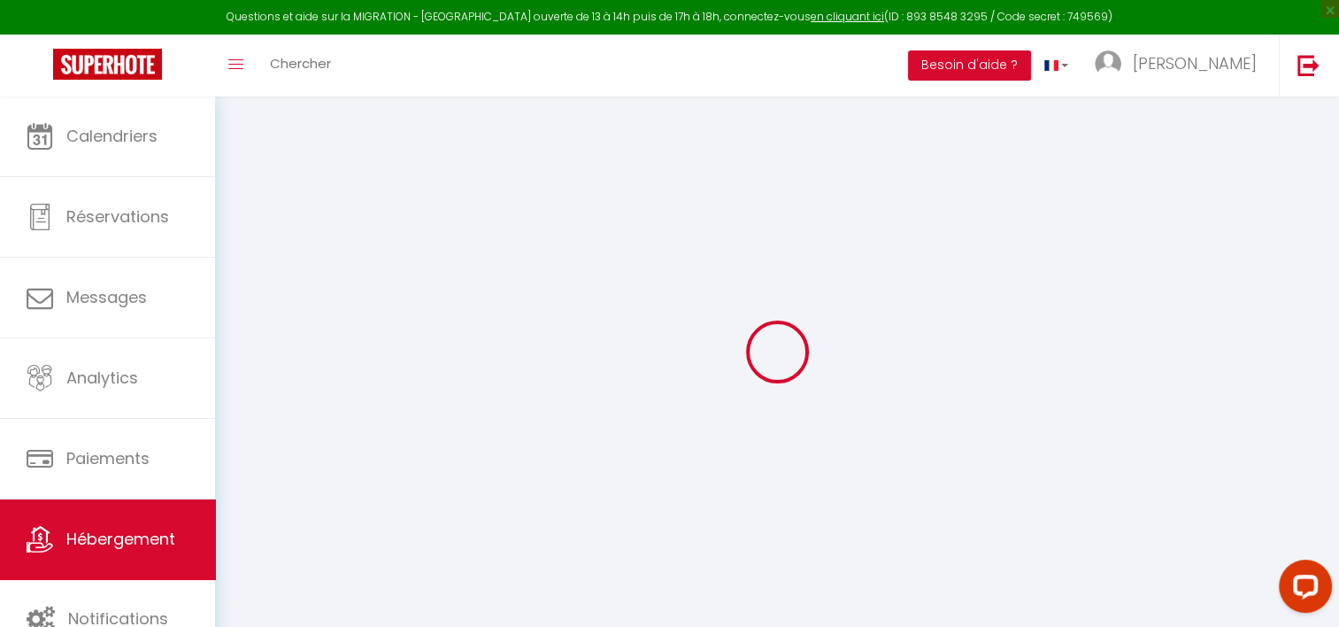
select select "+ 18 %"
select select "+ 21 %"
select select "+ 10 %"
checkbox input "false"
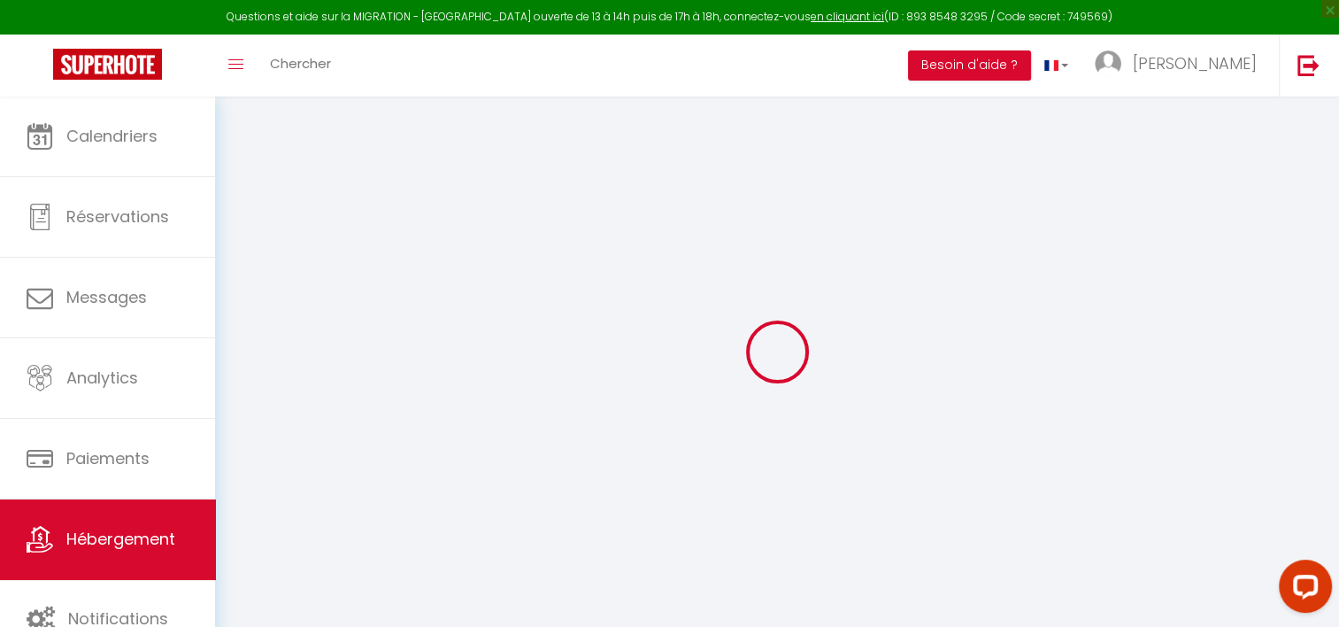
checkbox input "false"
select select "7526-26026201"
select select
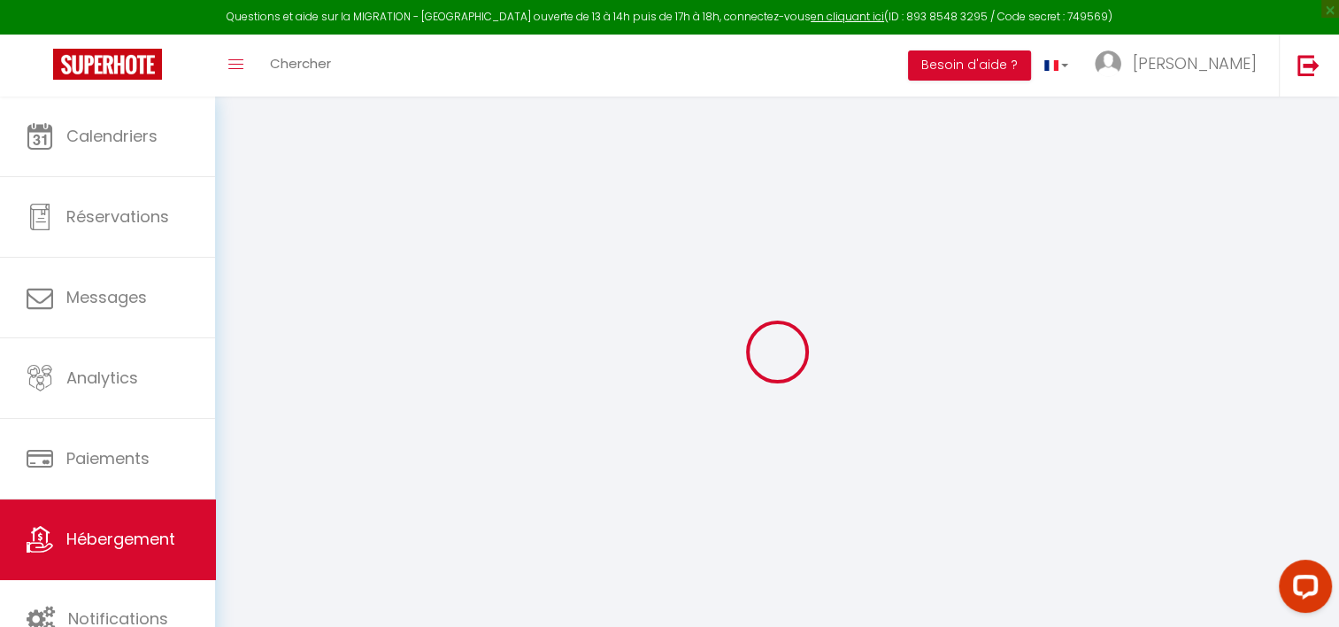
select select
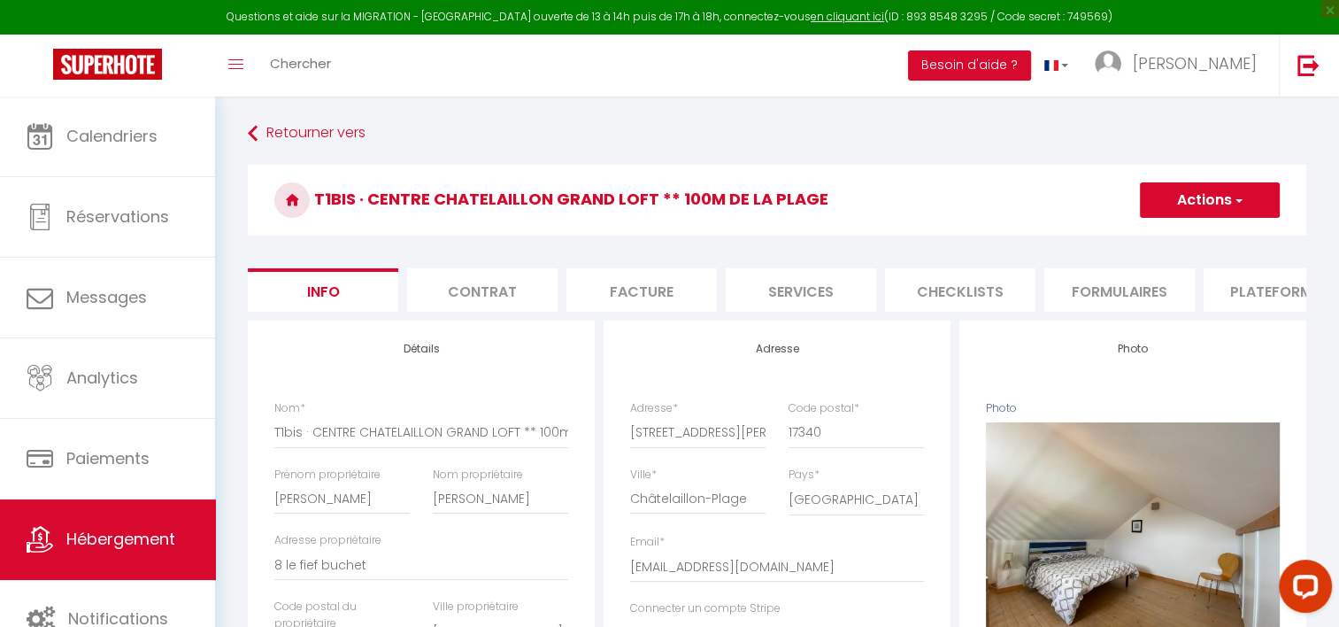
click at [1224, 284] on li "Plateformes" at bounding box center [1279, 289] width 150 height 43
select select
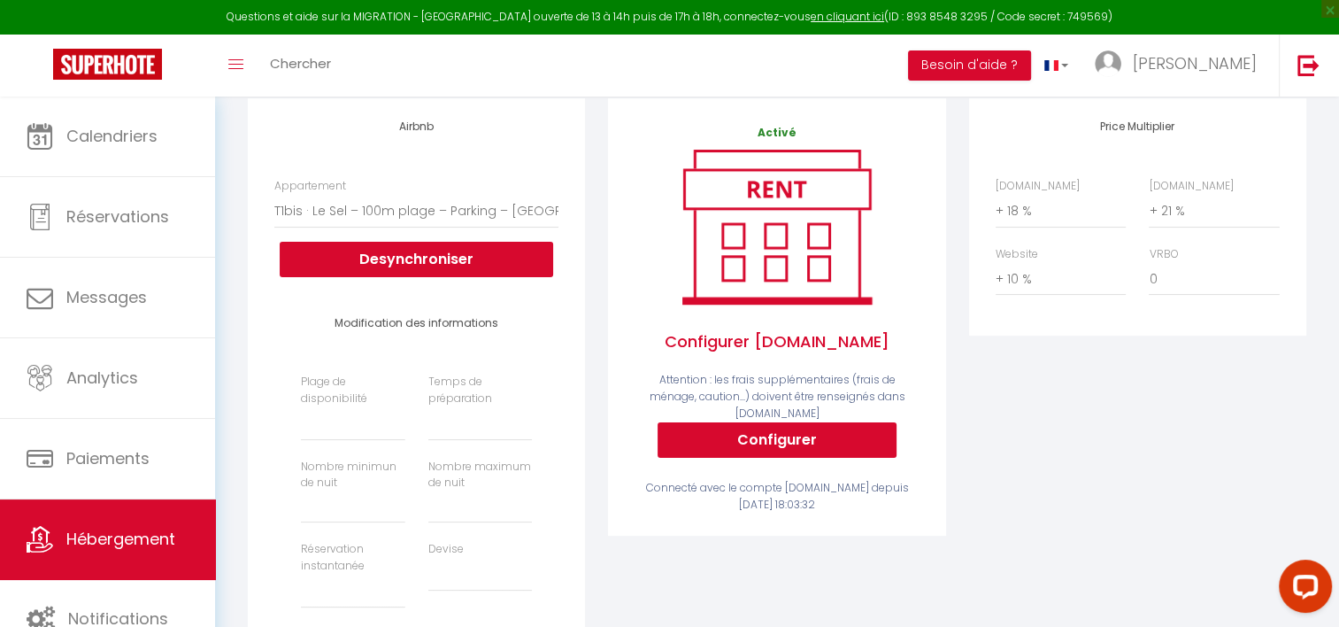
scroll to position [266, 0]
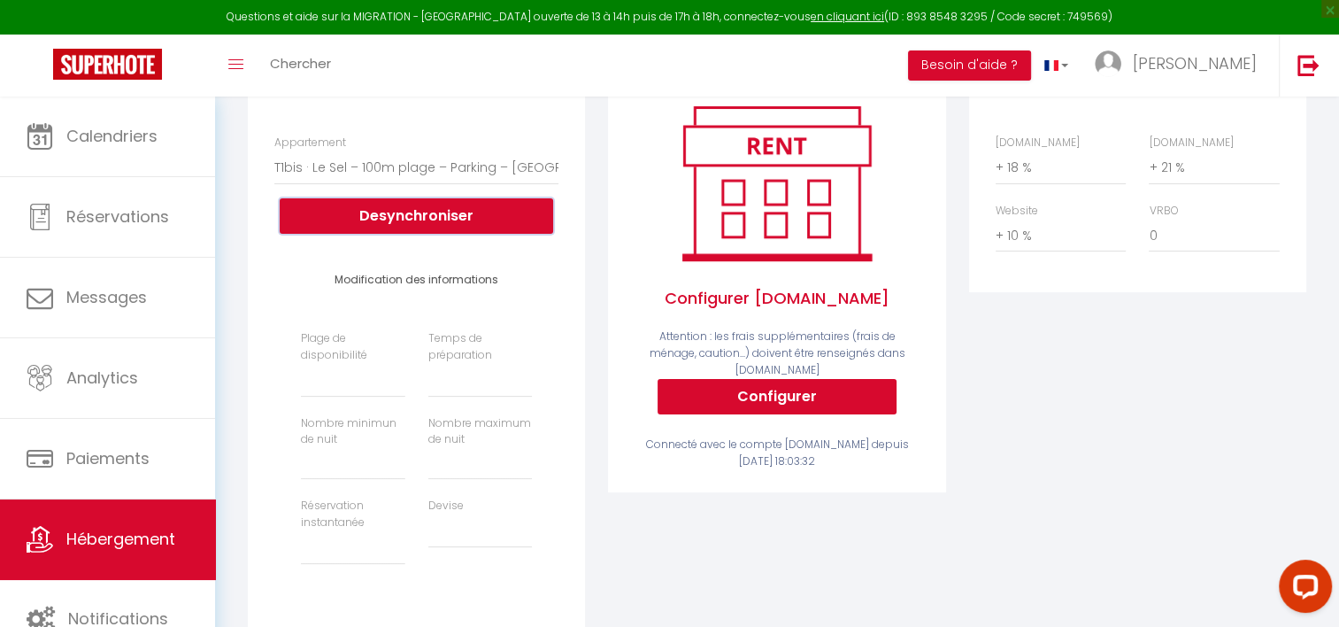
click at [421, 228] on button "Desynchroniser" at bounding box center [417, 215] width 274 height 35
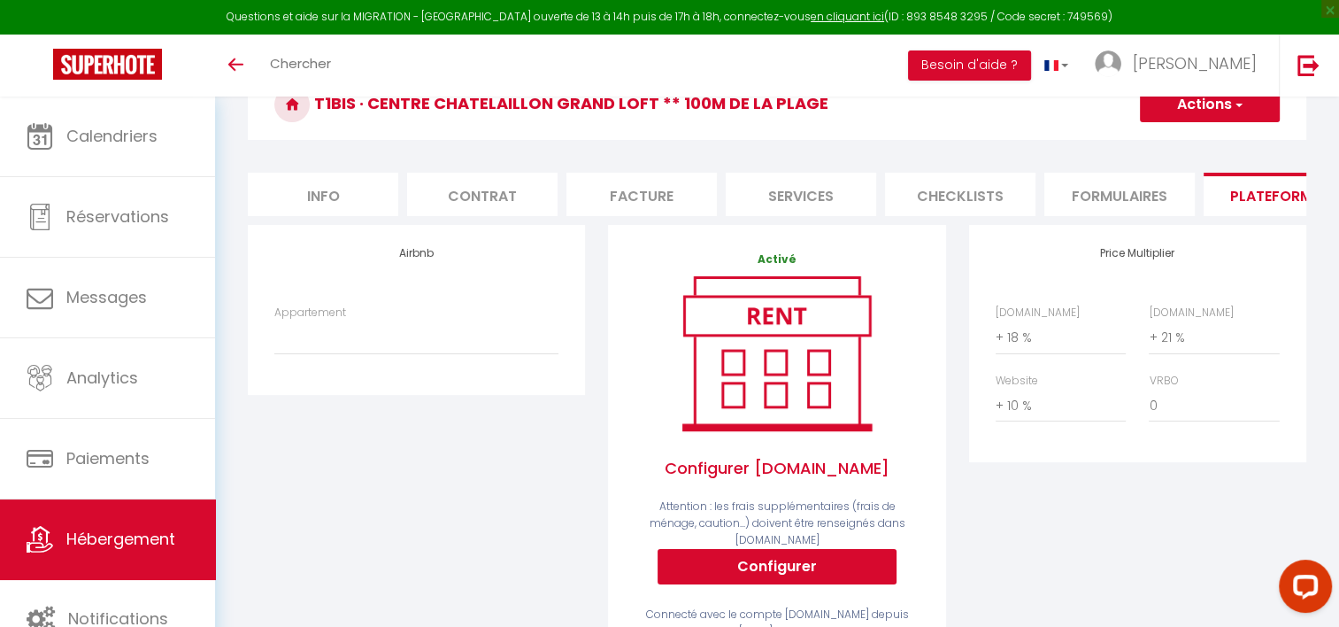
click at [119, 534] on span "Hébergement" at bounding box center [120, 539] width 109 height 22
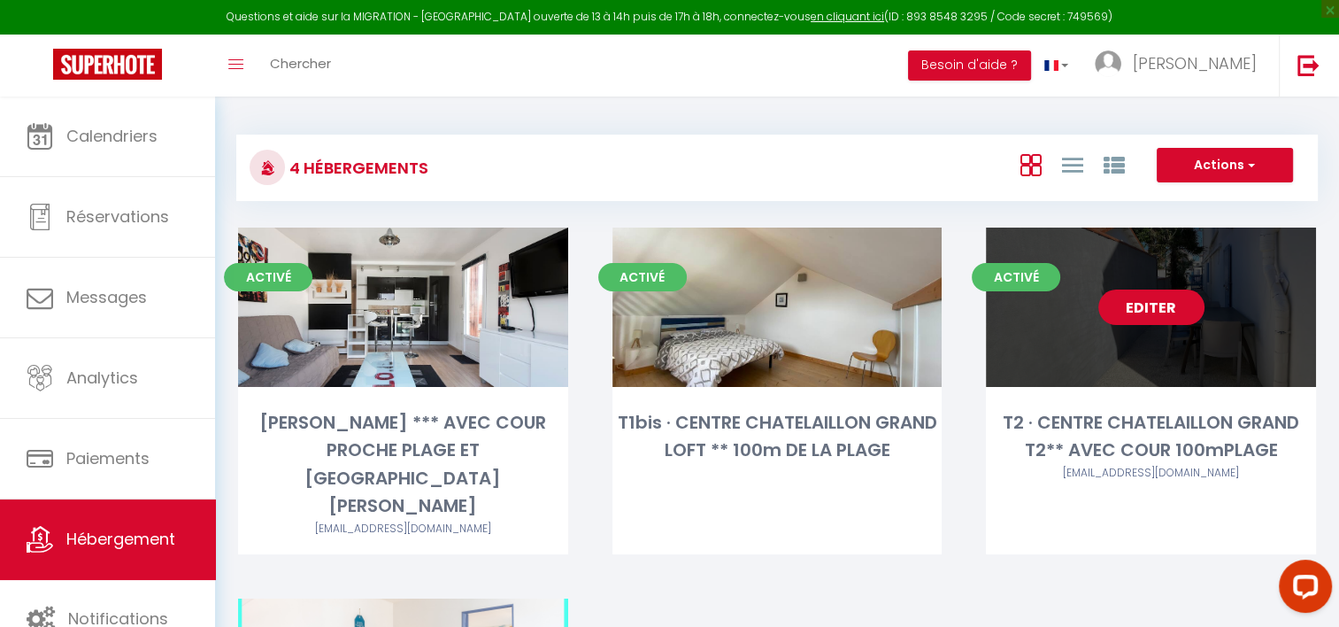
click at [1175, 312] on link "Editer" at bounding box center [1151, 306] width 106 height 35
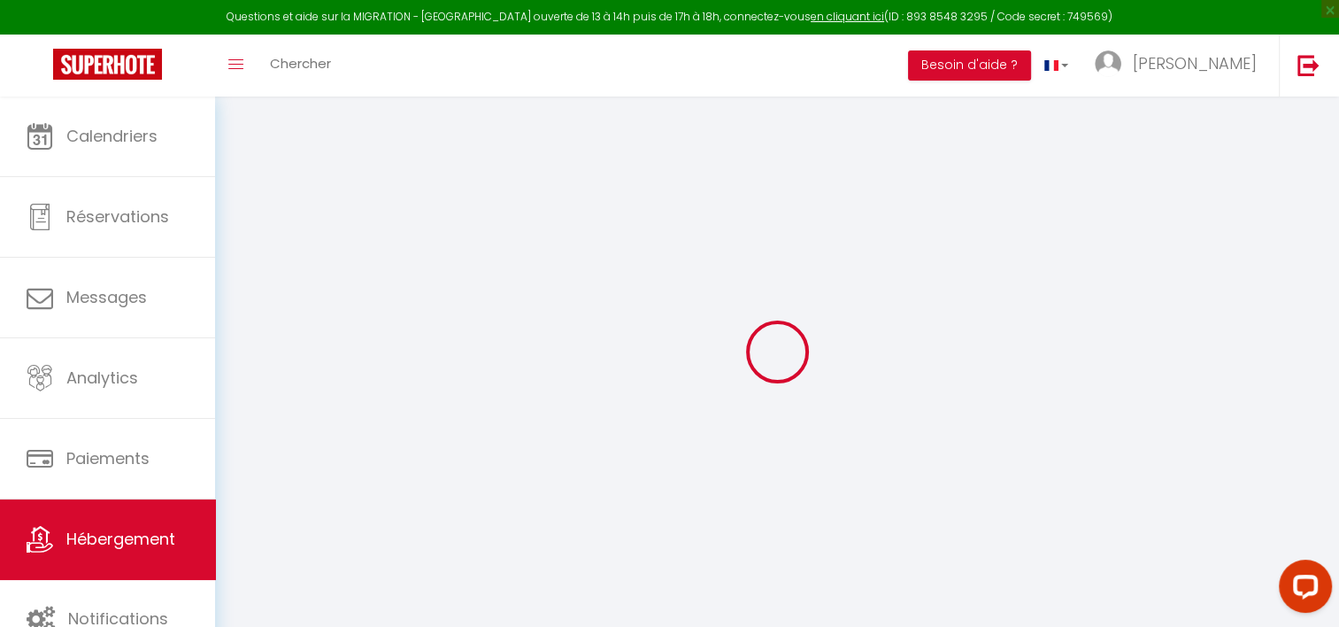
select select "+ 18 %"
select select "+ 21 %"
select select "+ 10 %"
checkbox input "false"
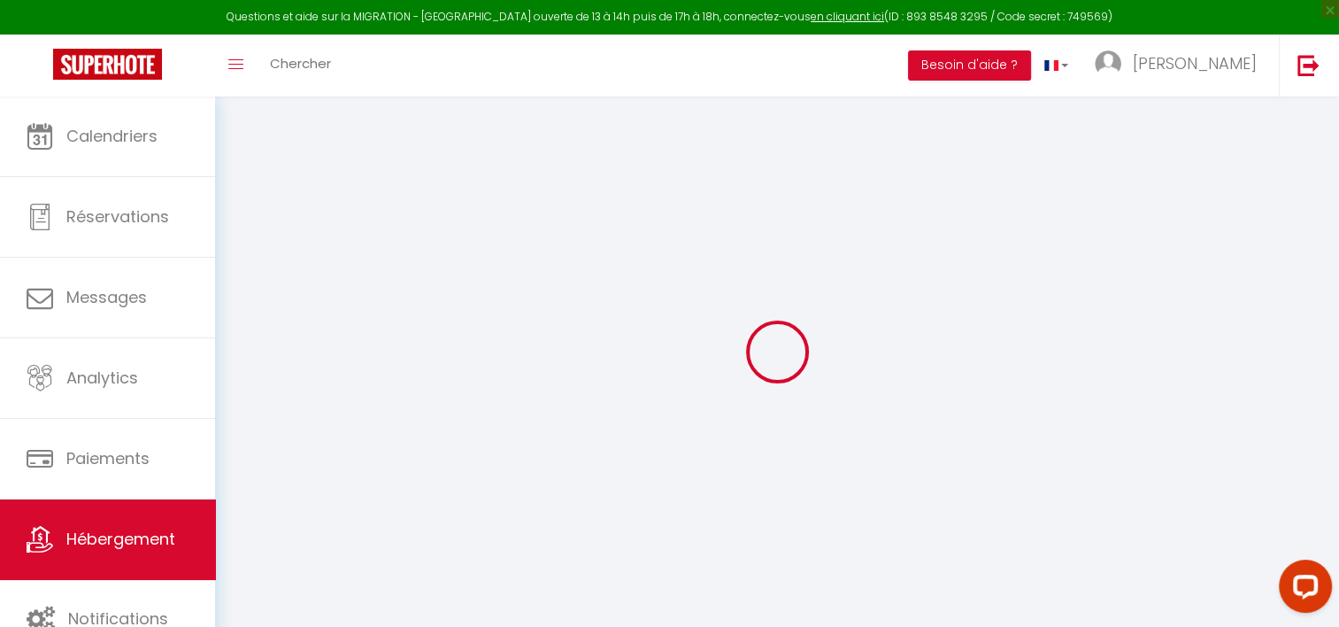
checkbox input "false"
select select "7526-26024236"
select select
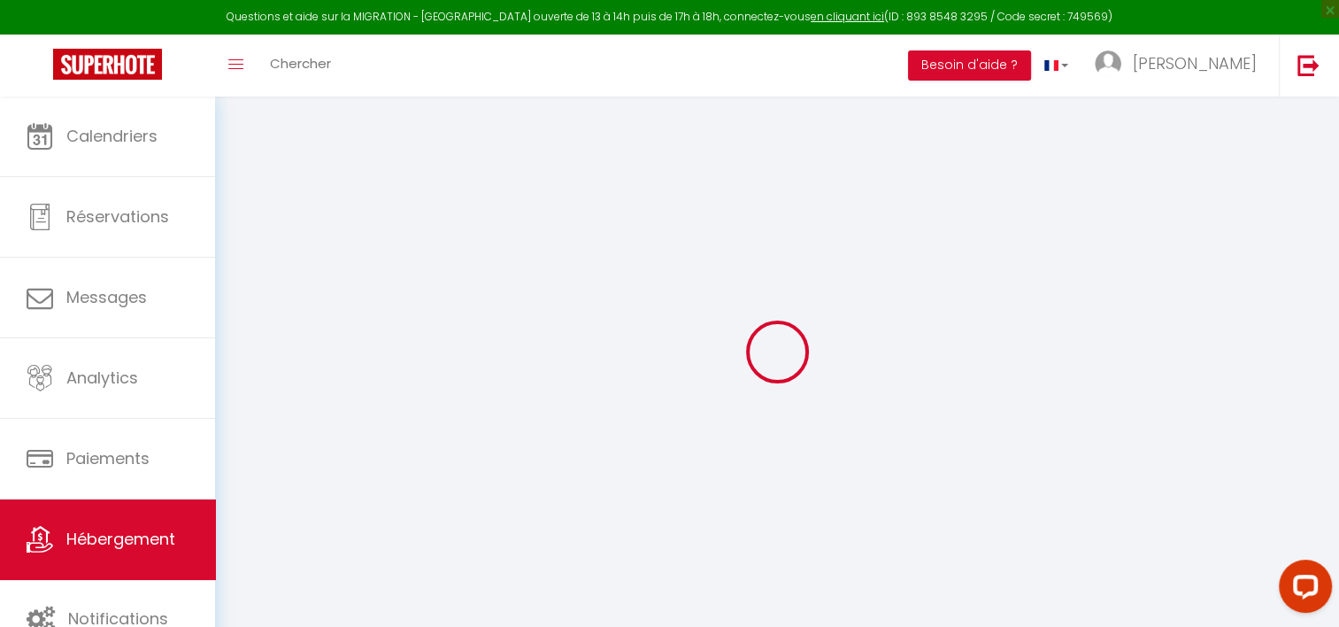
select select
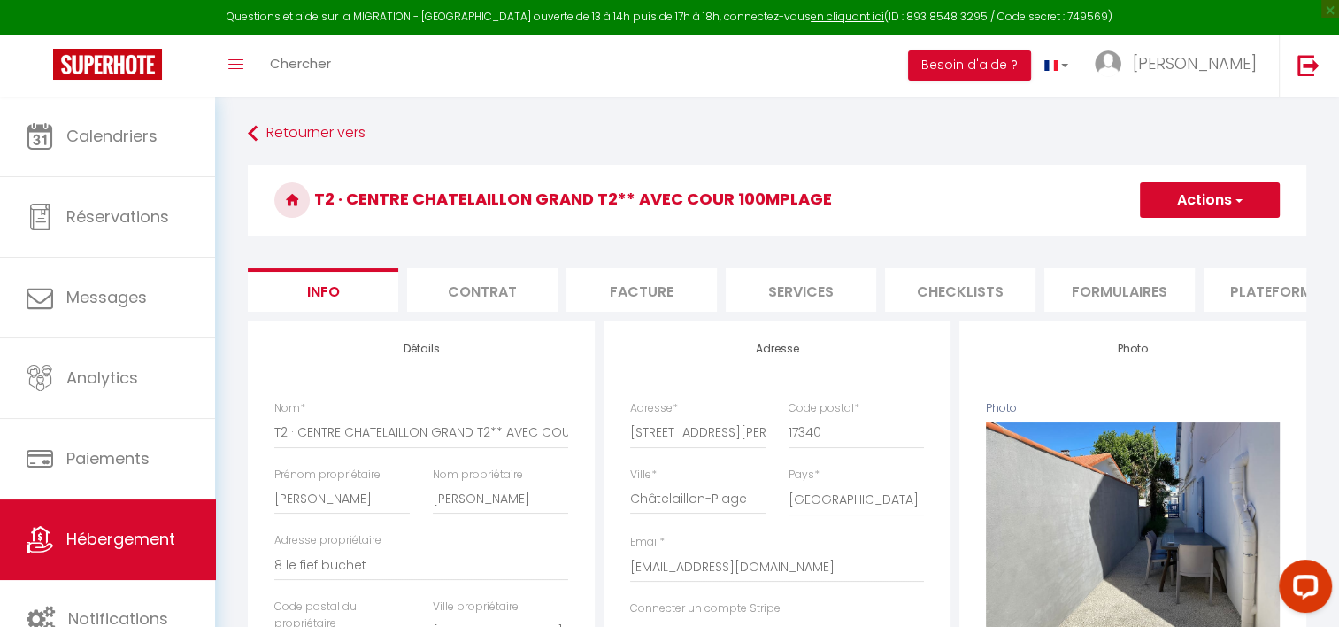
click at [1237, 296] on li "Plateformes" at bounding box center [1279, 289] width 150 height 43
select select
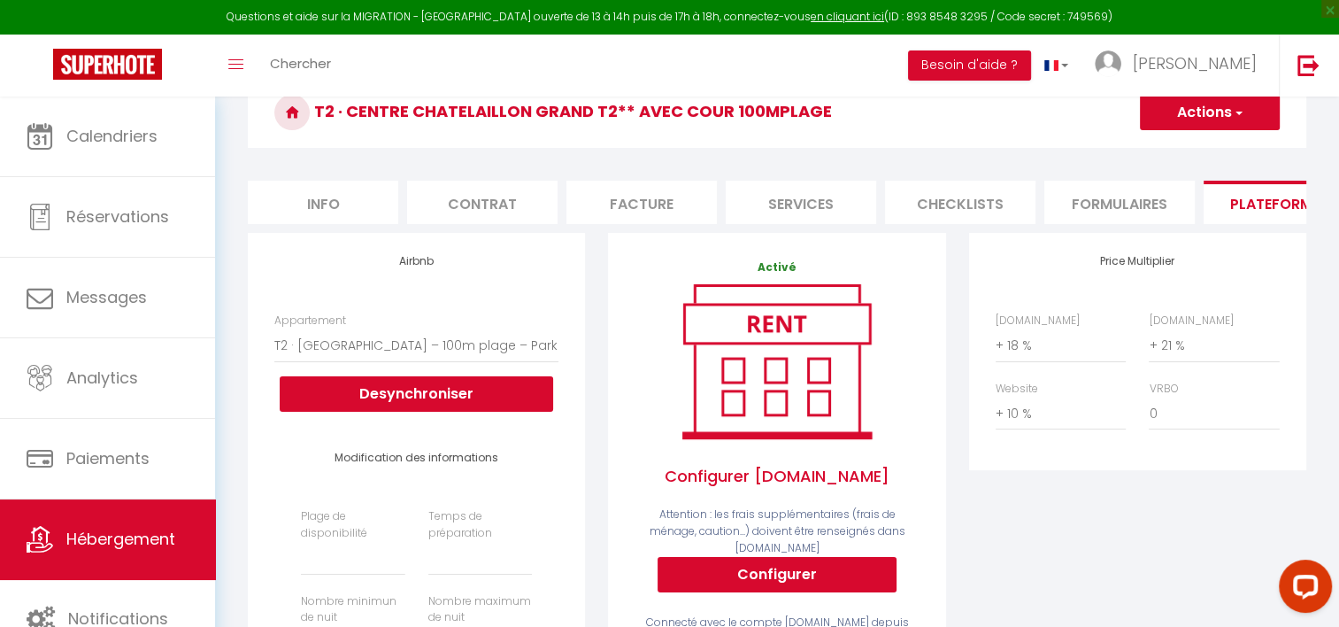
scroll to position [89, 0]
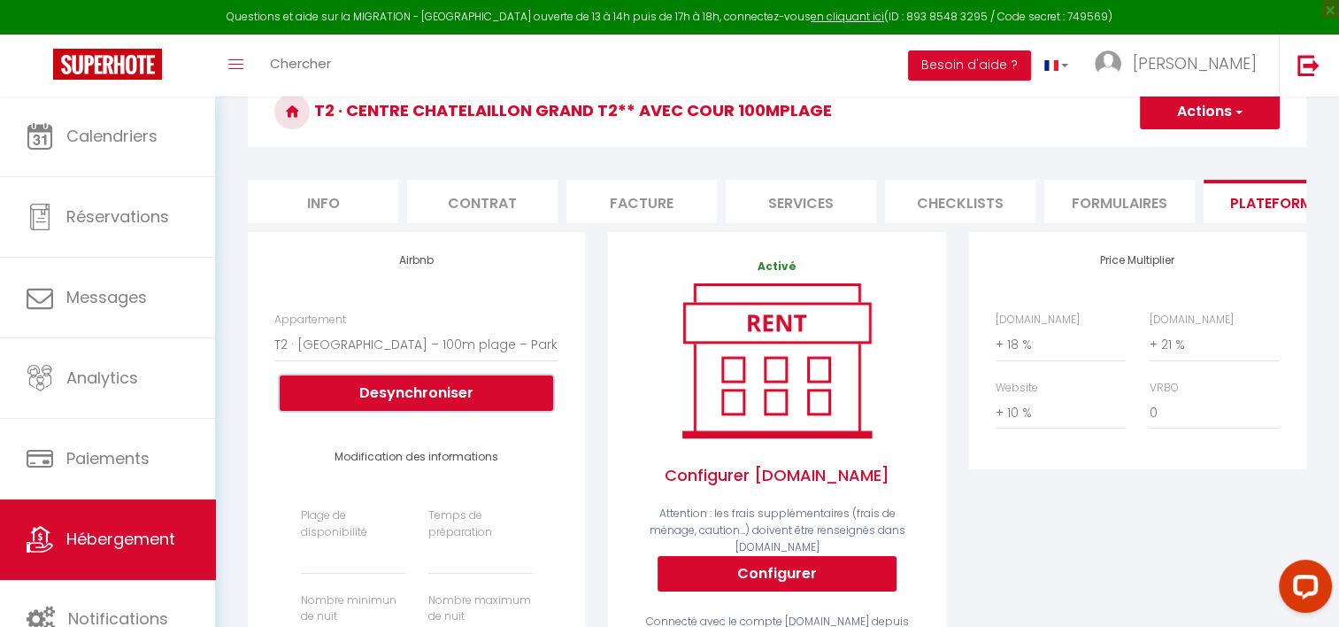
click at [441, 406] on button "Desynchroniser" at bounding box center [417, 392] width 274 height 35
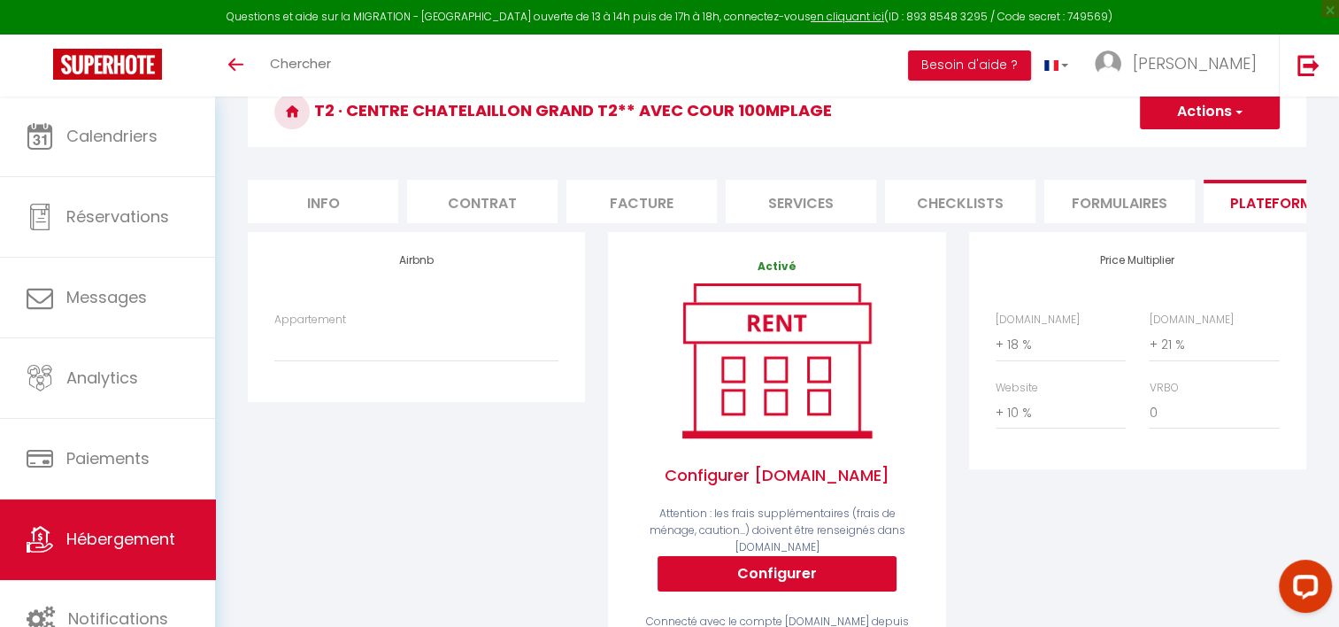
click at [96, 531] on span "Hébergement" at bounding box center [120, 539] width 109 height 22
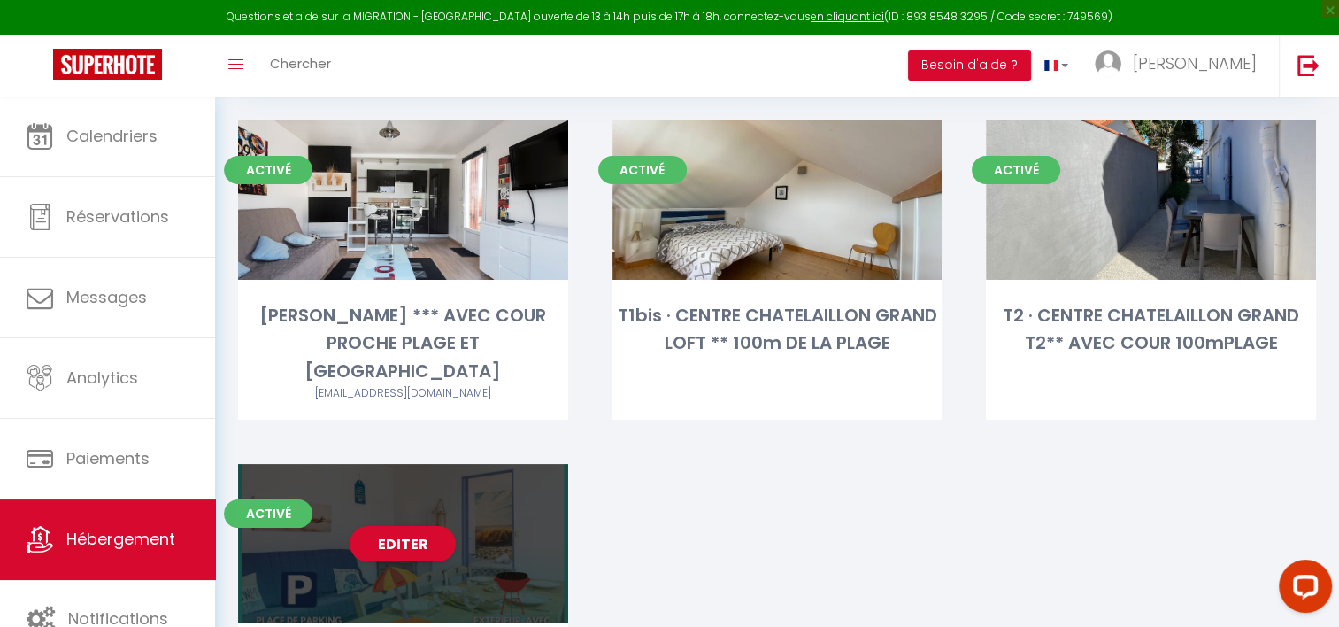
scroll to position [177, 0]
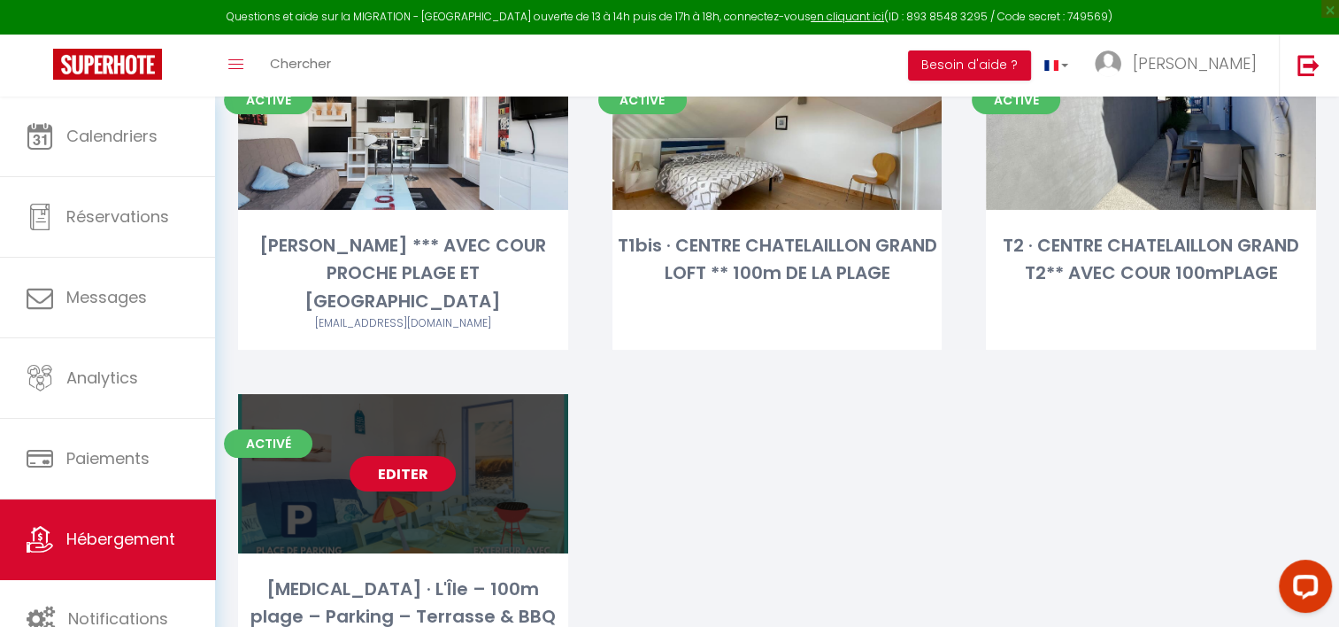
click at [403, 456] on link "Editer" at bounding box center [403, 473] width 106 height 35
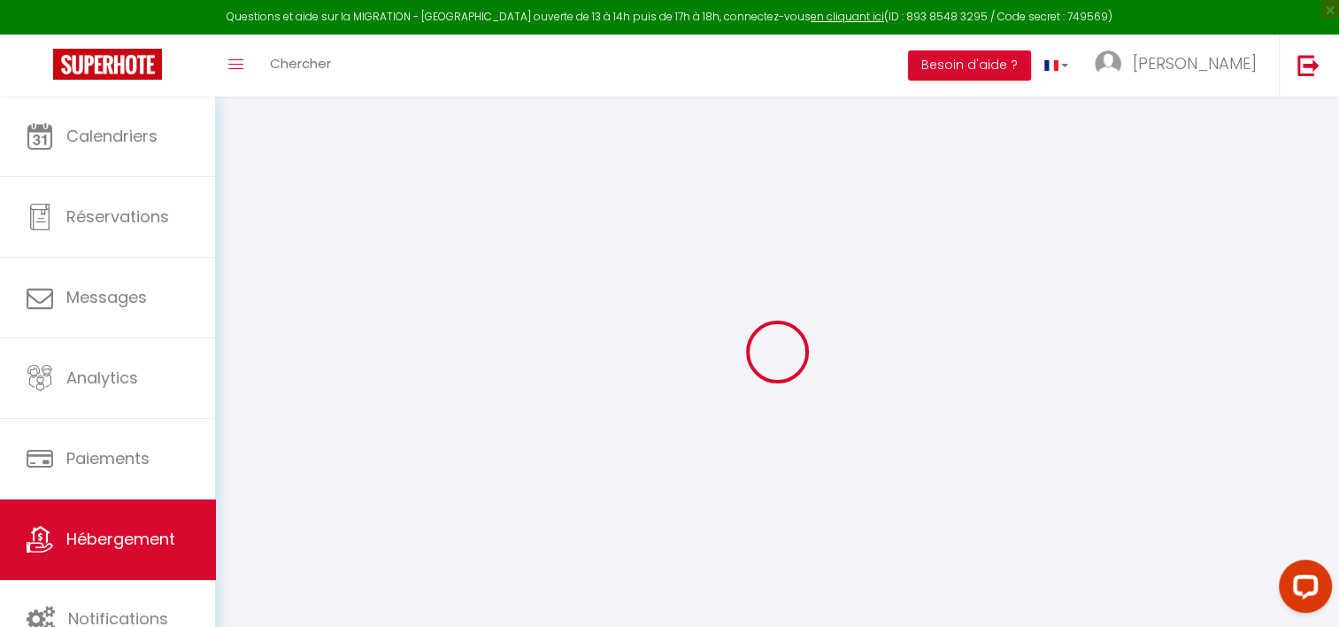
select select "+ 18 %"
select select "+ 21 %"
select select "+ 10 %"
select select "16:00"
select select "20:00"
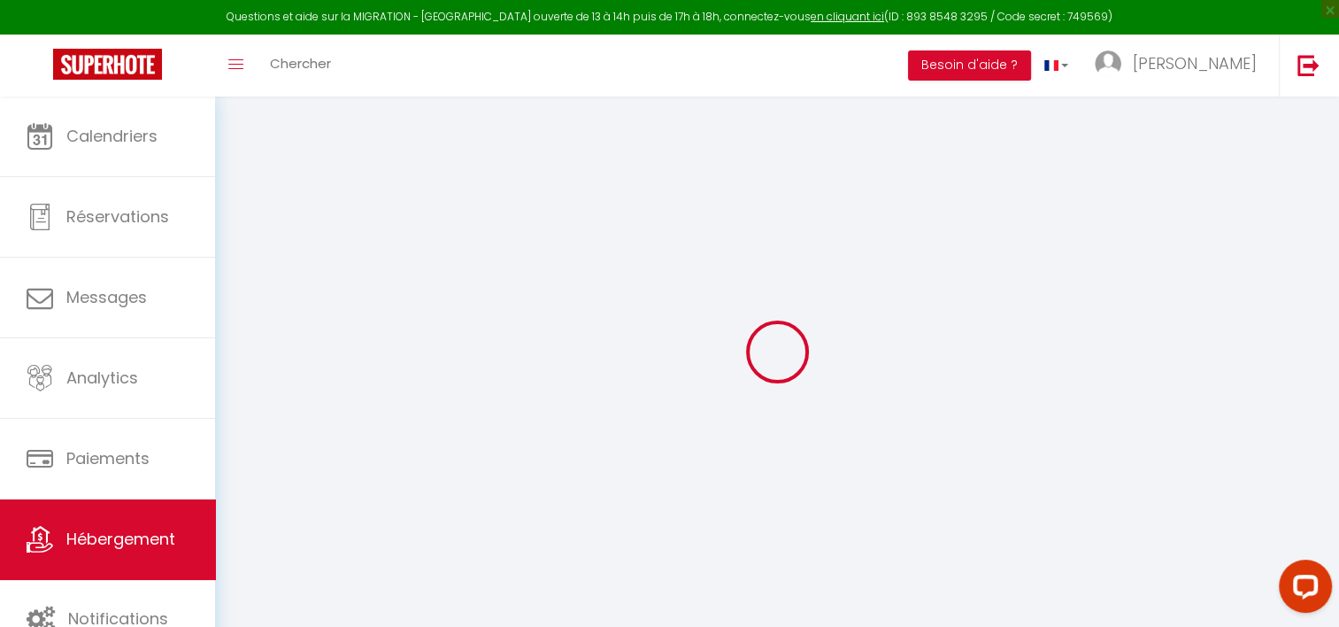
select select "10:00"
select select "30"
select select "120"
checkbox input "false"
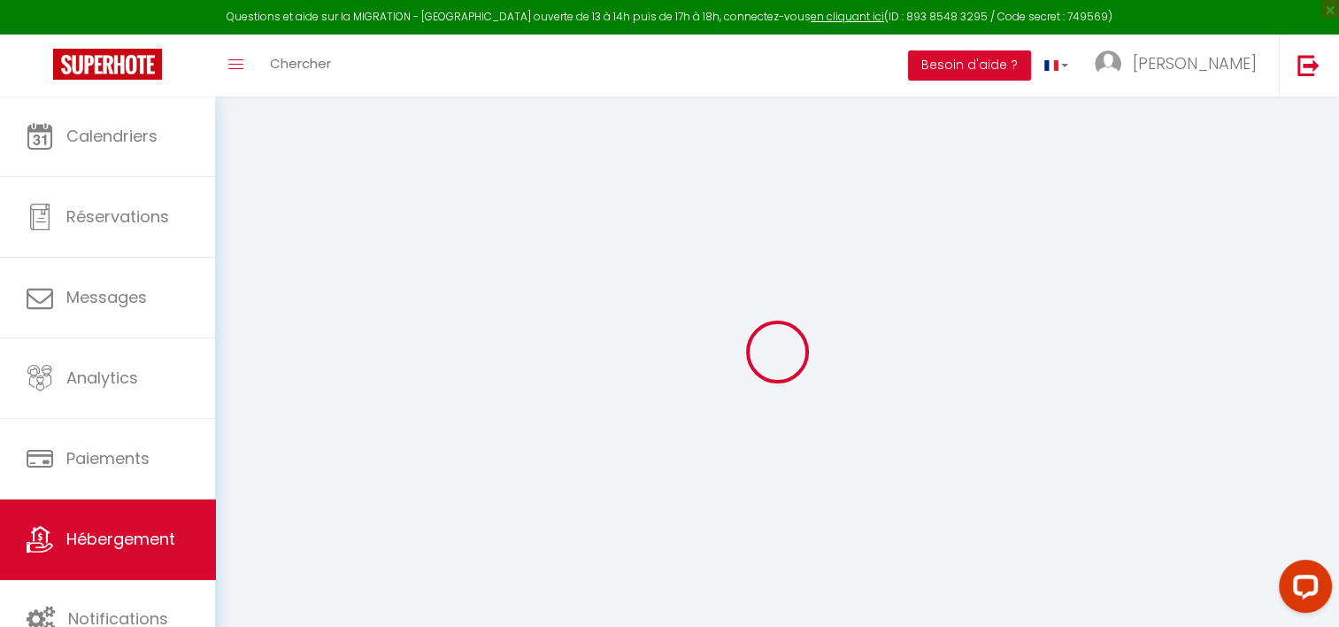
checkbox input "false"
select select "7526-26028843"
select select
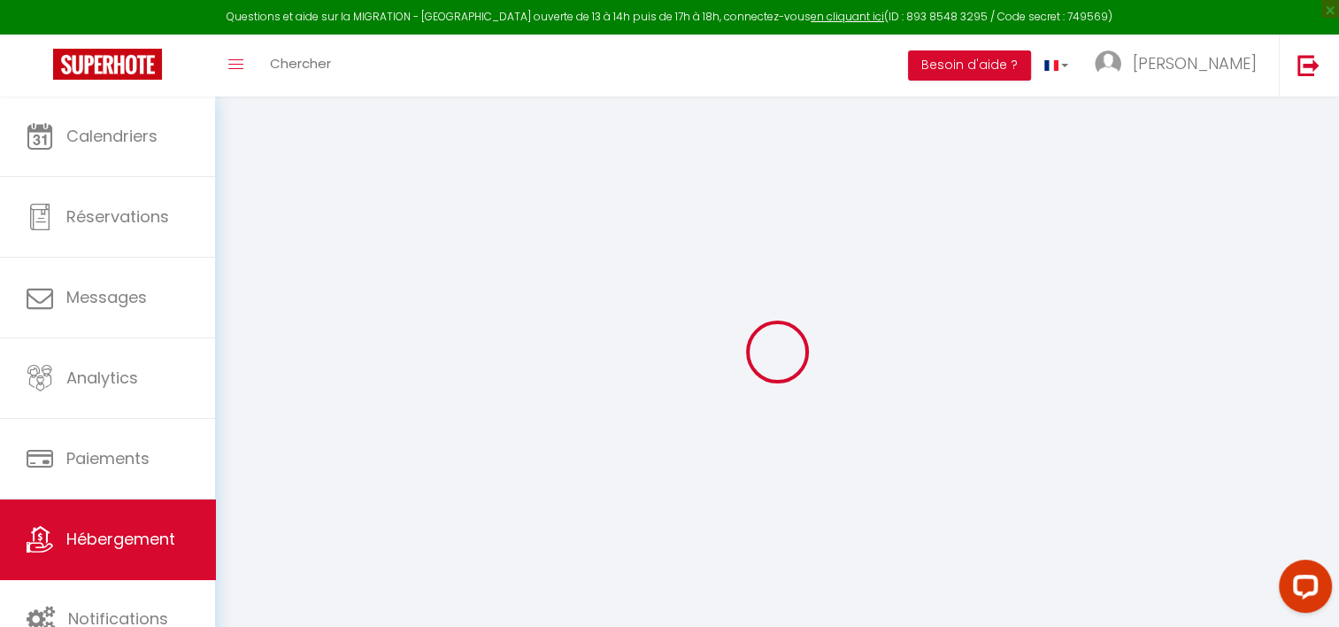
select select
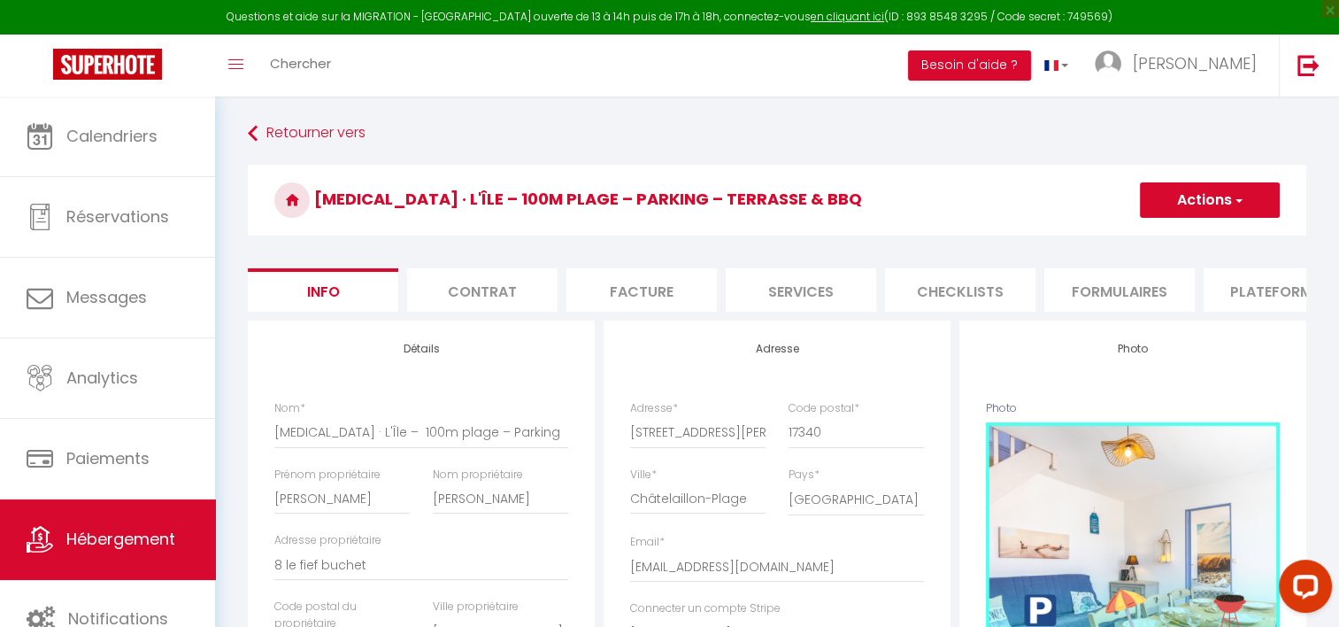
click at [1280, 291] on li "Plateformes" at bounding box center [1279, 289] width 150 height 43
select select
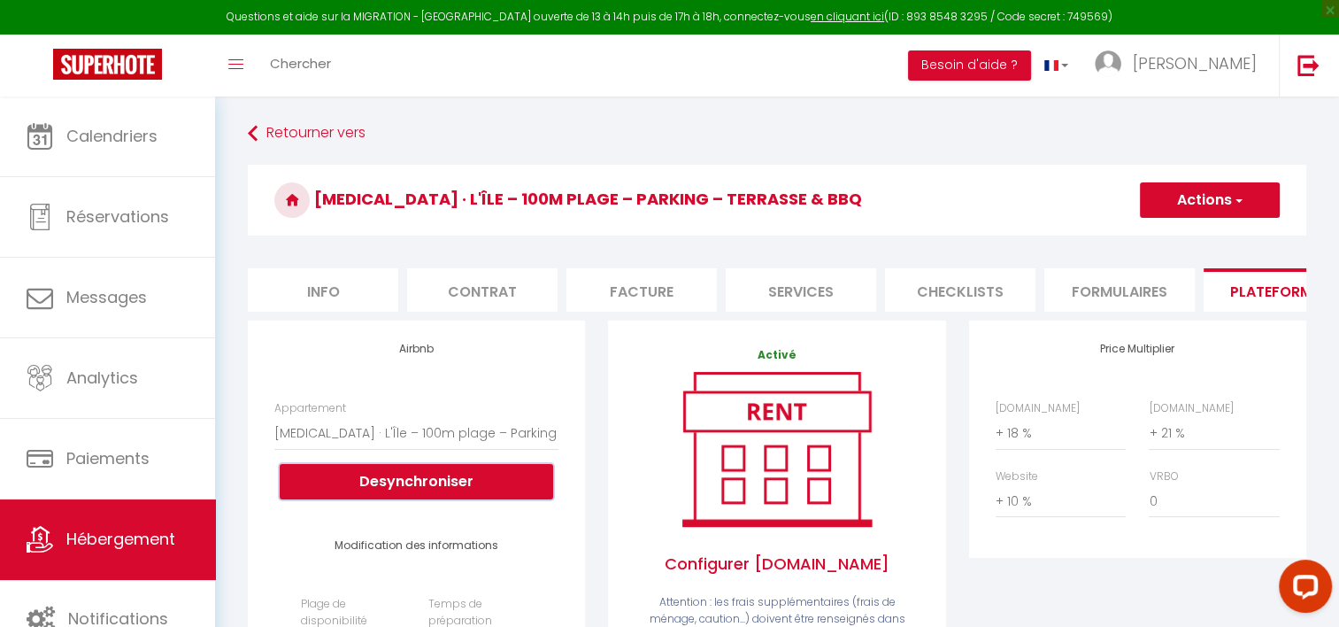
click at [382, 482] on button "Desynchroniser" at bounding box center [417, 481] width 274 height 35
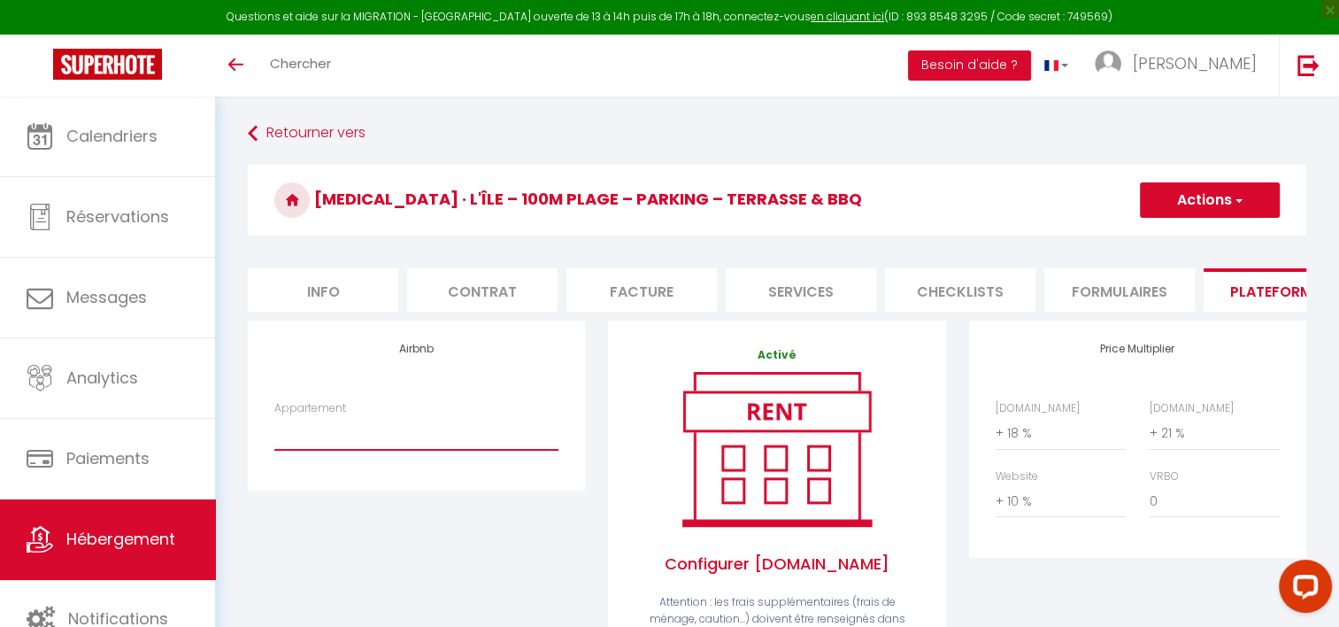
click at [308, 450] on select "VILLA MODERNE LUMINEUSE 110m² AVEC GRANDE PISCINE - residenceselduneile@gmail.c…" at bounding box center [416, 433] width 284 height 34
click at [233, 365] on div "Retourner vers T3 · L'Île – 100m plage – Parking – Terrasse & BBQ Actions Enreg…" at bounding box center [777, 617] width 1124 height 1043
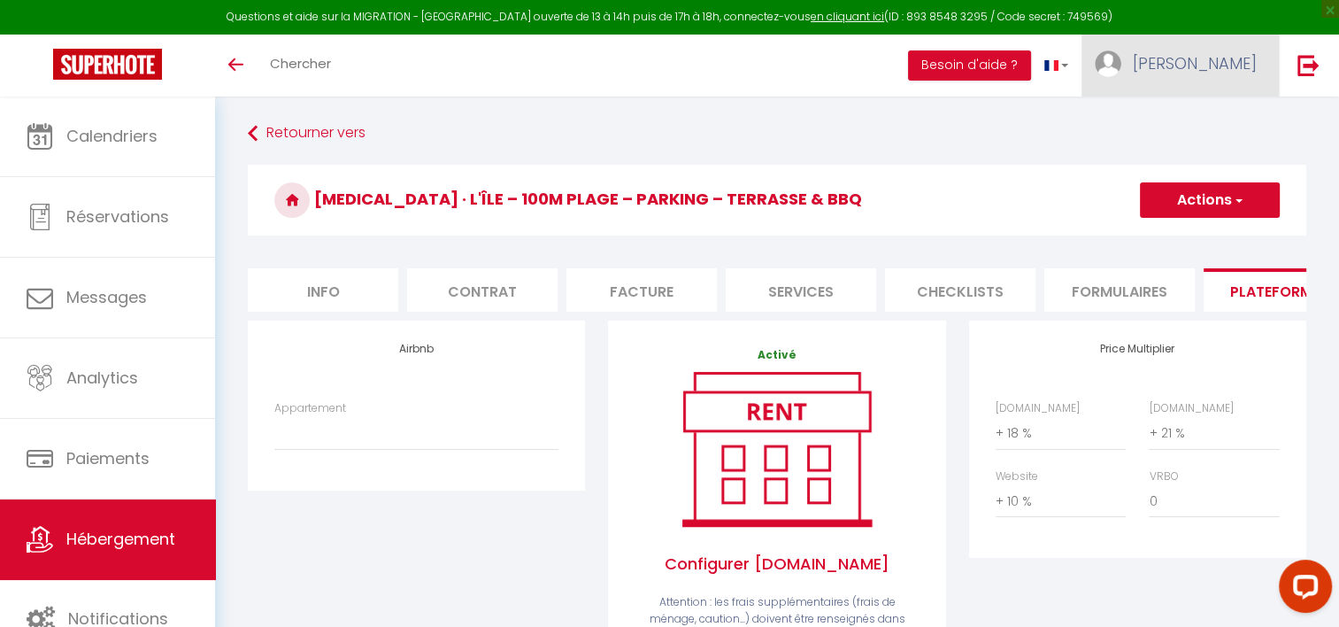
click at [1225, 82] on link "[PERSON_NAME]" at bounding box center [1180, 66] width 197 height 62
click at [1205, 121] on link "Paramètres" at bounding box center [1208, 123] width 131 height 30
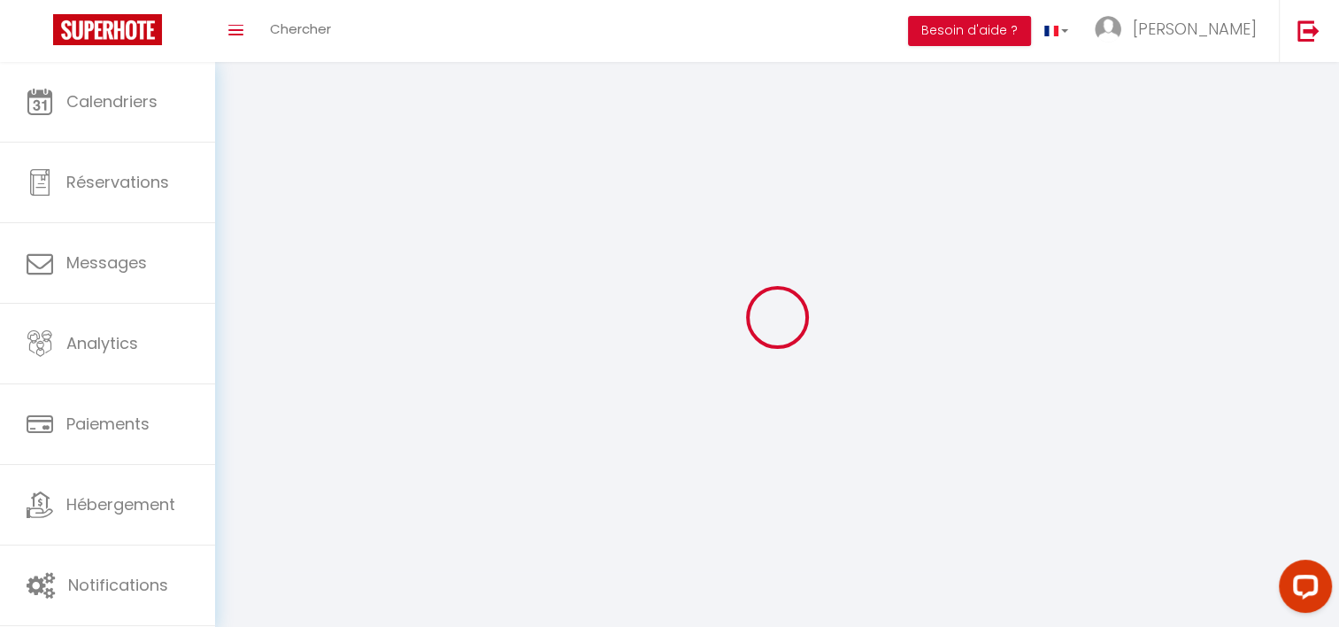
type input "[PERSON_NAME]"
type input "VAROQUIER"
type input "0665169206"
type input "8 le fief buchet"
type input "17220"
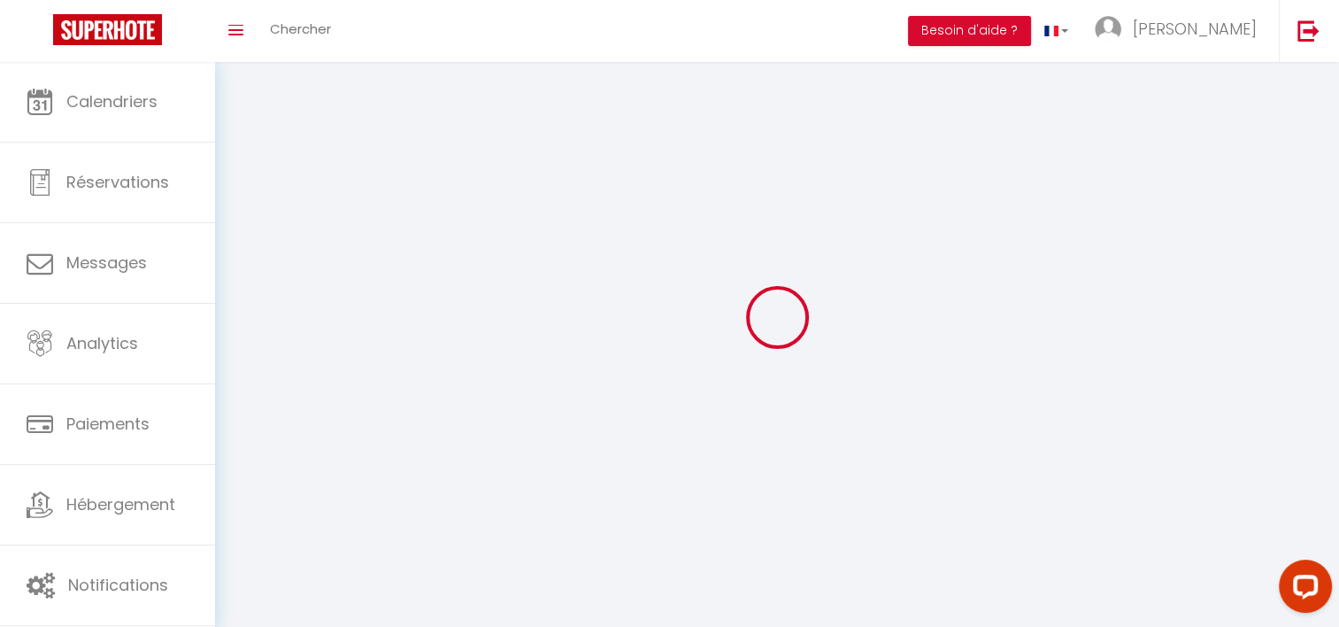
type input "[GEOGRAPHIC_DATA]"
type input "7Pewx8CEUKamaRmTiKdfHt2h3"
type input "TORuDE0z9hwzr2N5FlDjB81vb"
type input "[URL][DOMAIN_NAME]"
select select "28"
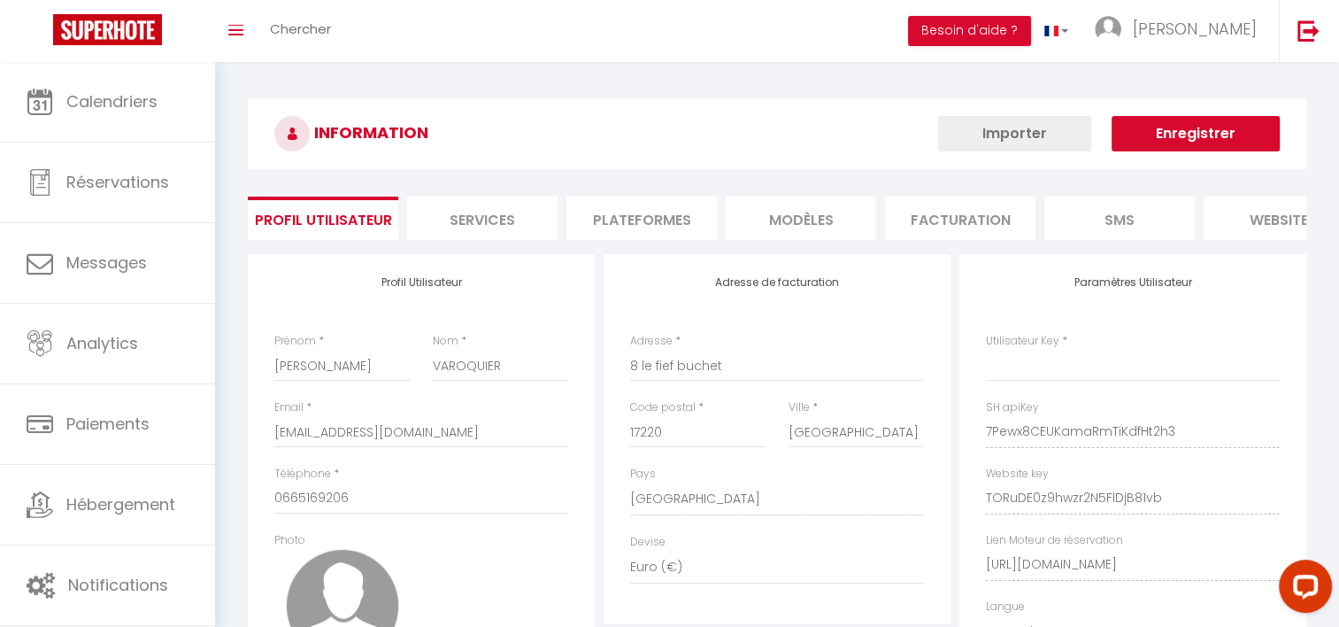
type input "7Pewx8CEUKamaRmTiKdfHt2h3"
type input "TORuDE0z9hwzr2N5FlDjB81vb"
type input "[URL][DOMAIN_NAME]"
select select "fr"
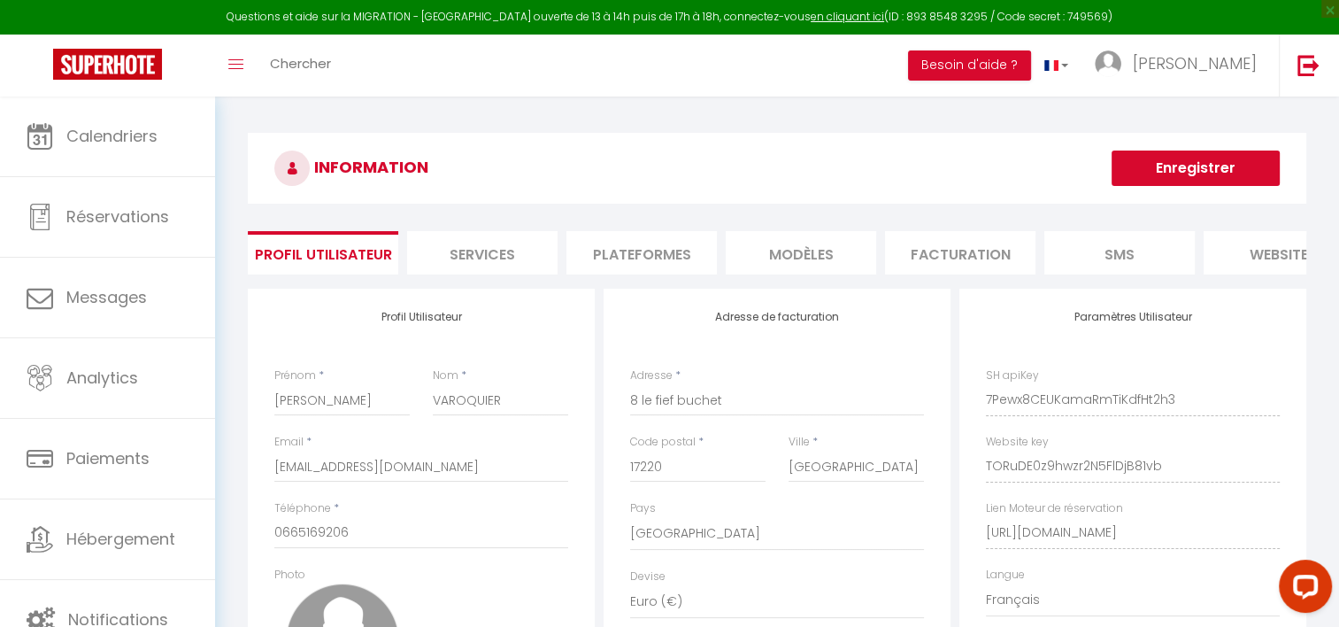
click at [658, 249] on li "Plateformes" at bounding box center [641, 252] width 150 height 43
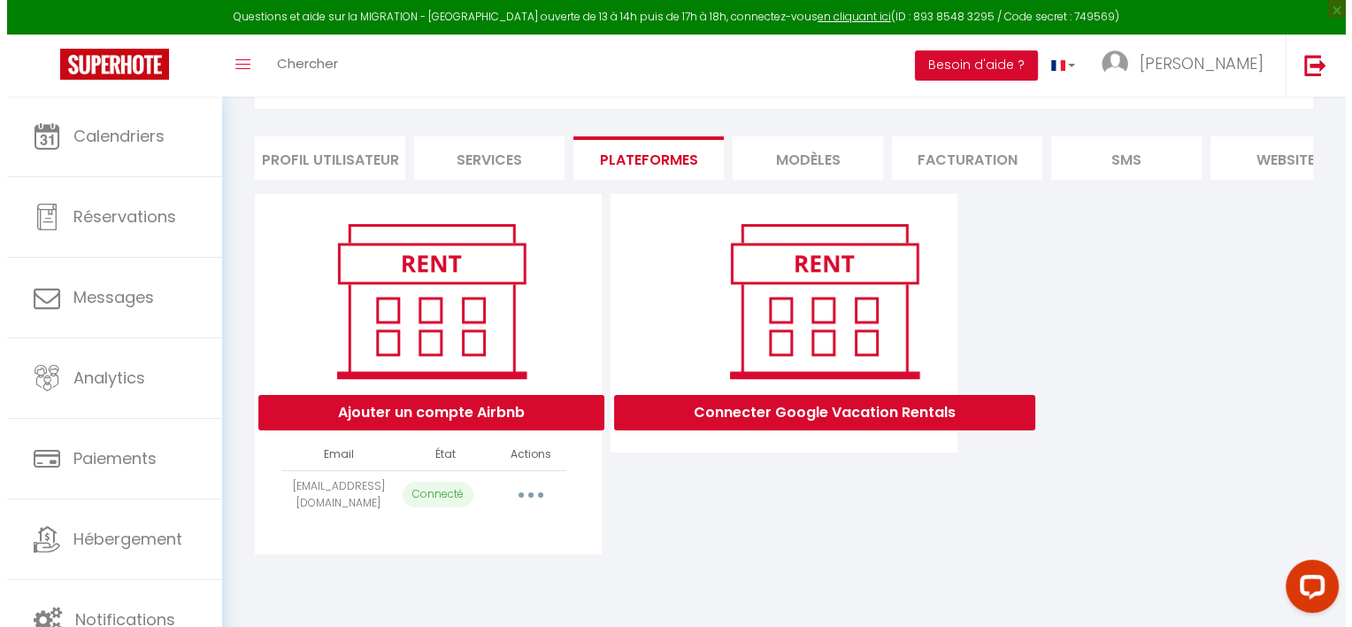
scroll to position [96, 0]
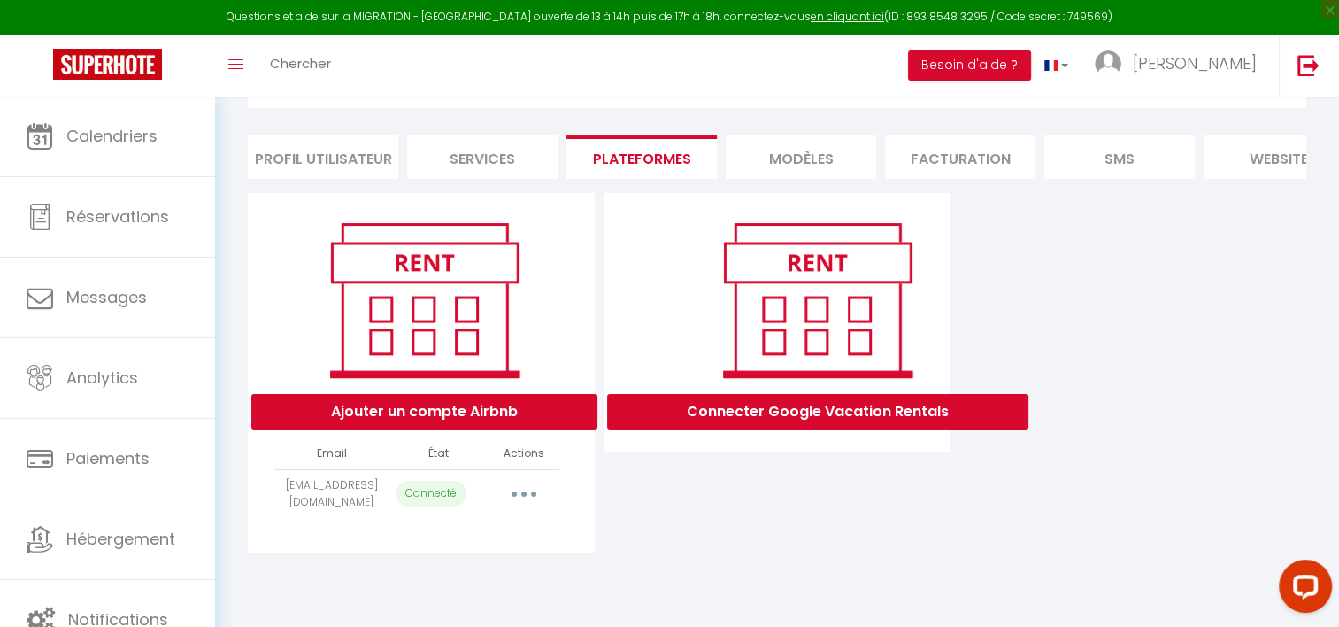
click at [527, 500] on button "button" at bounding box center [524, 494] width 50 height 28
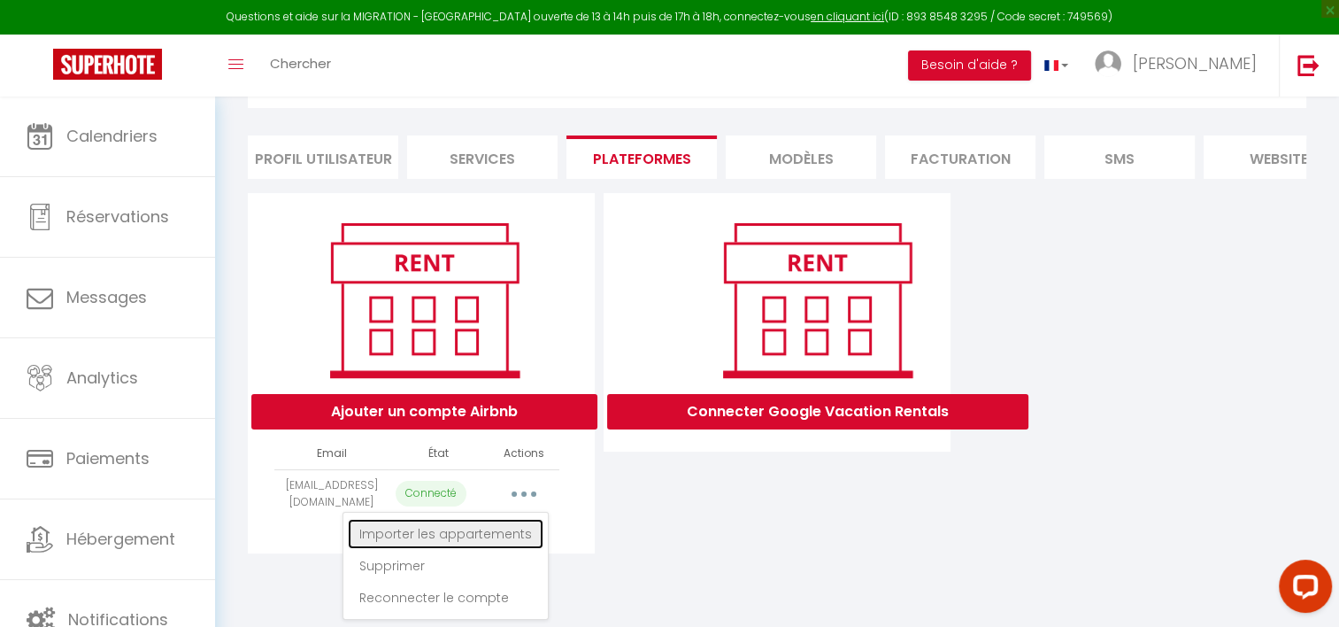
click at [456, 549] on link "Importer les appartements" at bounding box center [446, 534] width 196 height 30
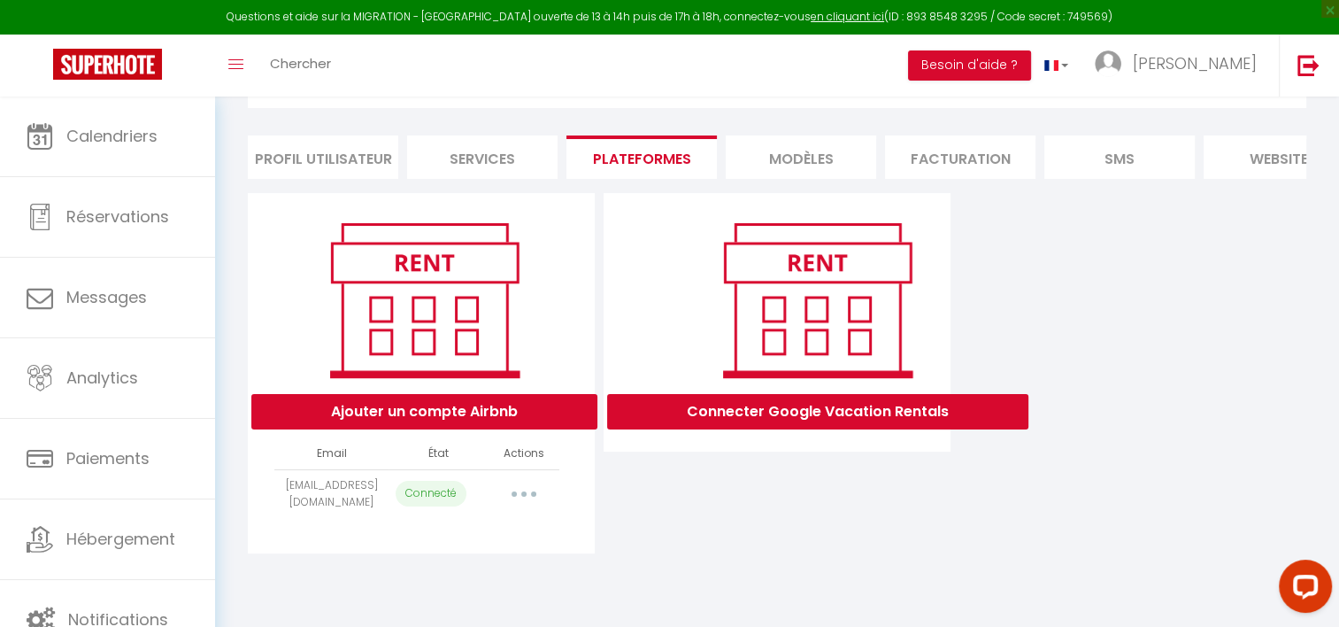
select select "60767"
select select
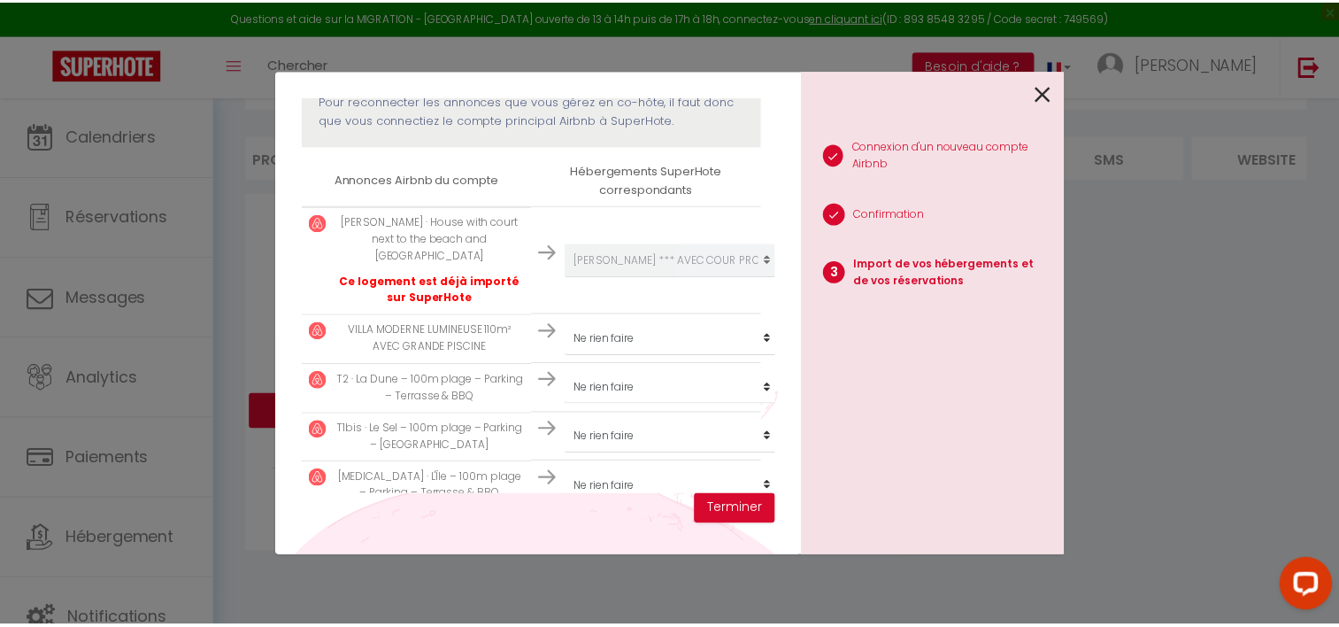
scroll to position [277, 0]
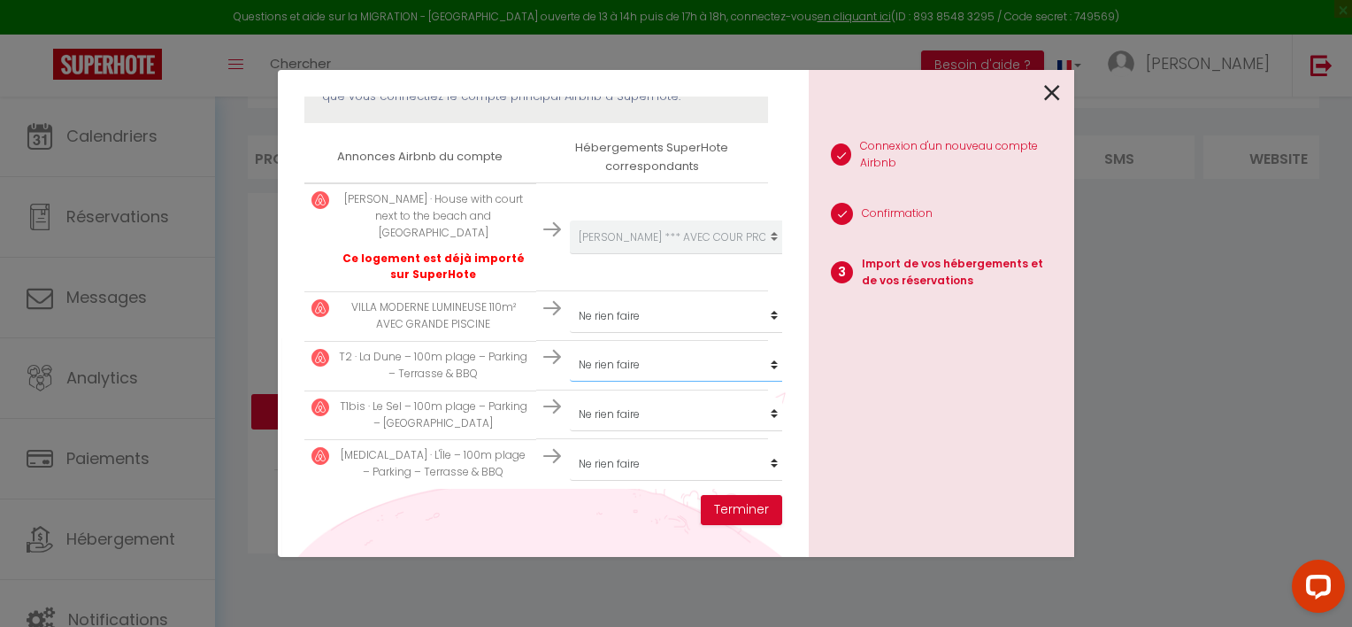
click at [616, 254] on select "Créer un nouveau hébergement Ne rien faire Saint Vivien · MAISON *** AVEC COUR …" at bounding box center [679, 237] width 218 height 34
select select "60768"
click at [570, 254] on select "Créer un nouveau hébergement Ne rien faire Saint Vivien · MAISON *** AVEC COUR …" at bounding box center [679, 237] width 218 height 34
click at [598, 254] on select "Créer un nouveau hébergement Ne rien faire Saint Vivien · MAISON *** AVEC COUR …" at bounding box center [679, 237] width 218 height 34
select select "60769"
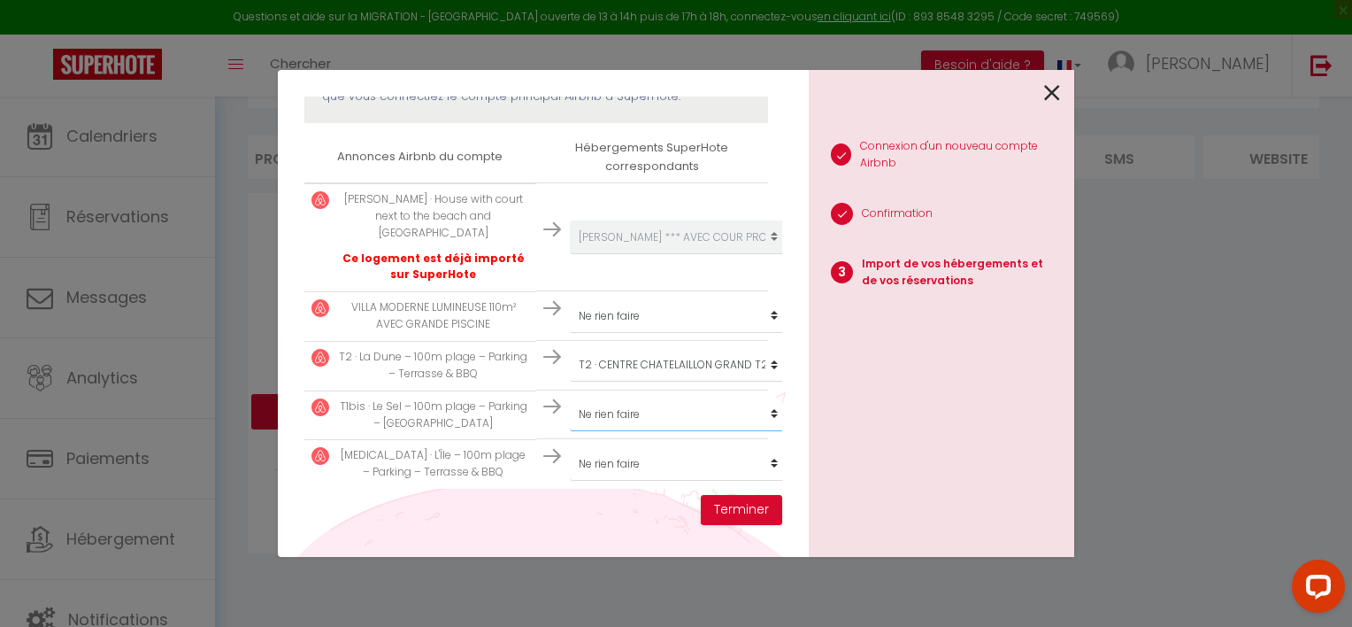
click at [570, 254] on select "Créer un nouveau hébergement Ne rien faire Saint Vivien · MAISON *** AVEC COUR …" at bounding box center [679, 237] width 218 height 34
click at [607, 254] on select "Créer un nouveau hébergement Ne rien faire Saint Vivien · MAISON *** AVEC COUR …" at bounding box center [679, 237] width 218 height 34
select select "60770"
click at [570, 254] on select "Créer un nouveau hébergement Ne rien faire Saint Vivien · MAISON *** AVEC COUR …" at bounding box center [679, 237] width 218 height 34
click at [729, 512] on button "Terminer" at bounding box center [741, 510] width 81 height 30
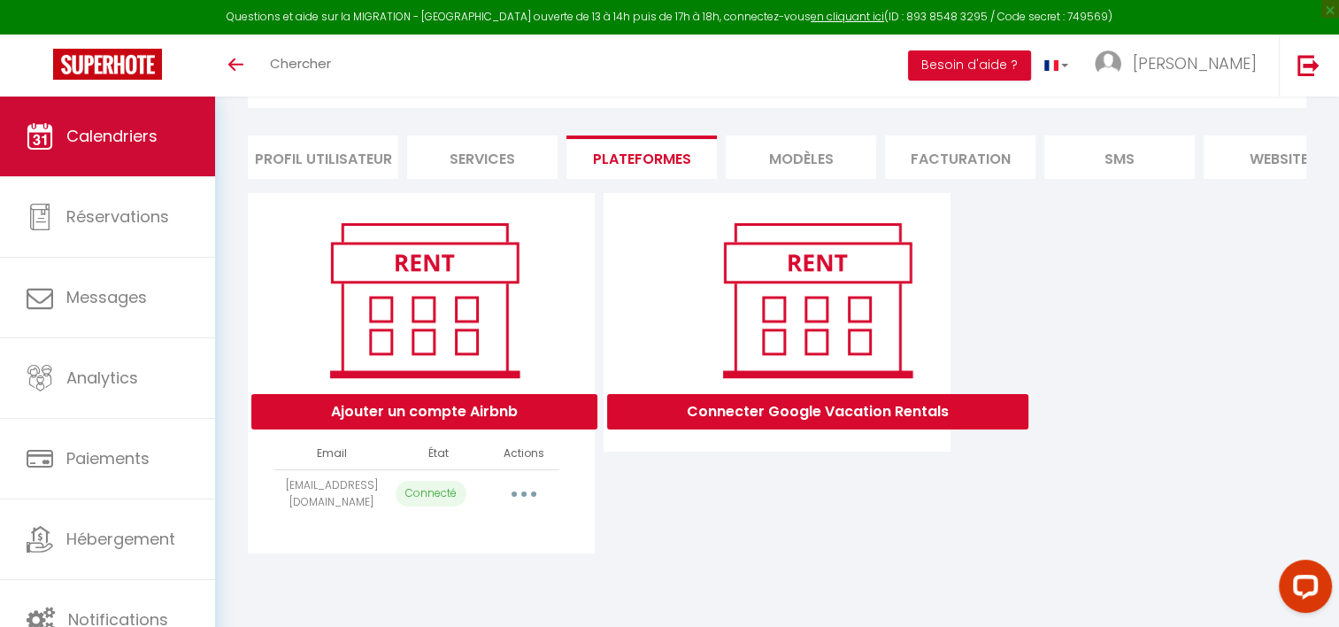
click at [63, 134] on link "Calendriers" at bounding box center [107, 136] width 215 height 80
